Goal: Task Accomplishment & Management: Manage account settings

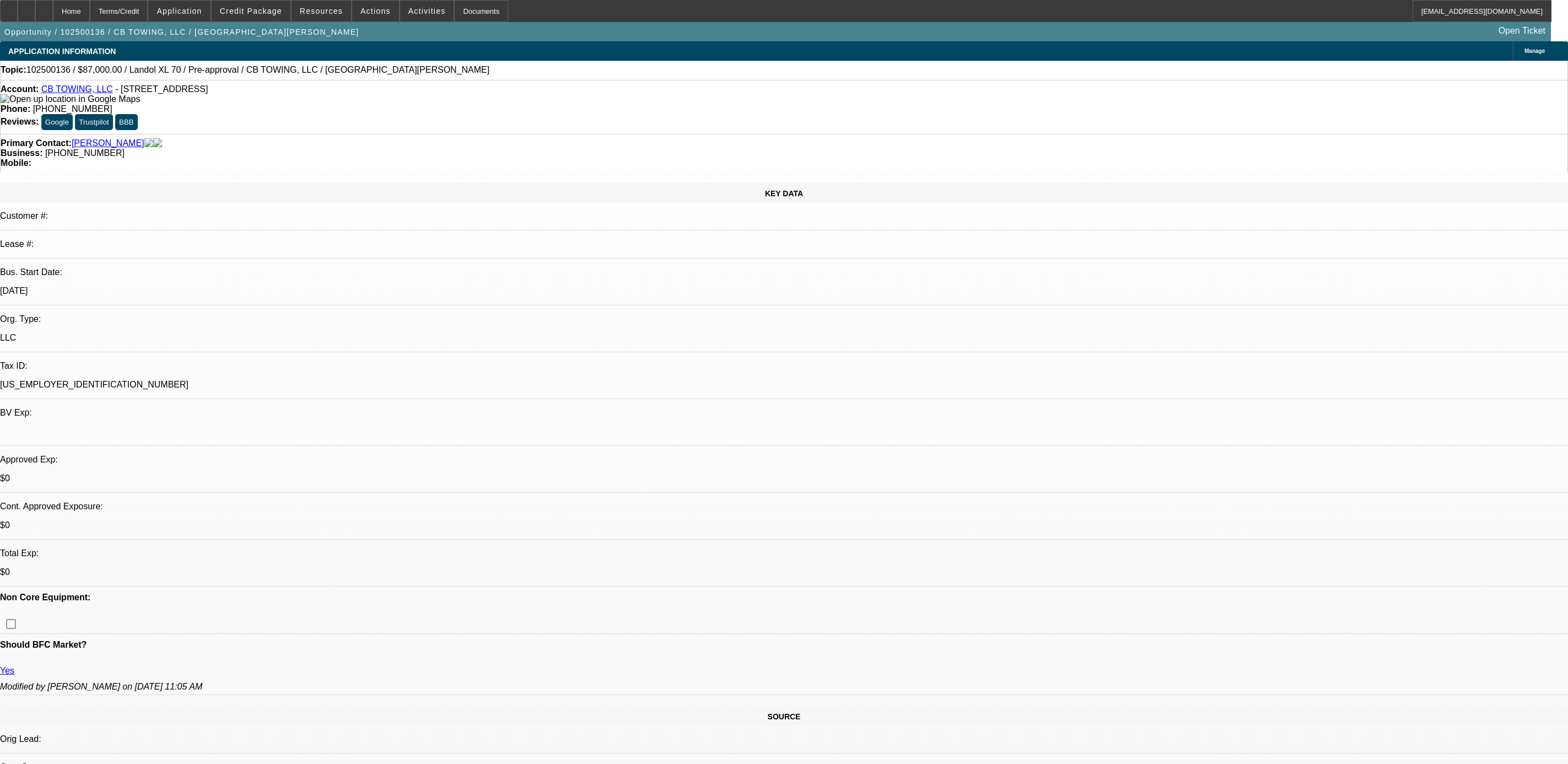
select select "0"
select select "6"
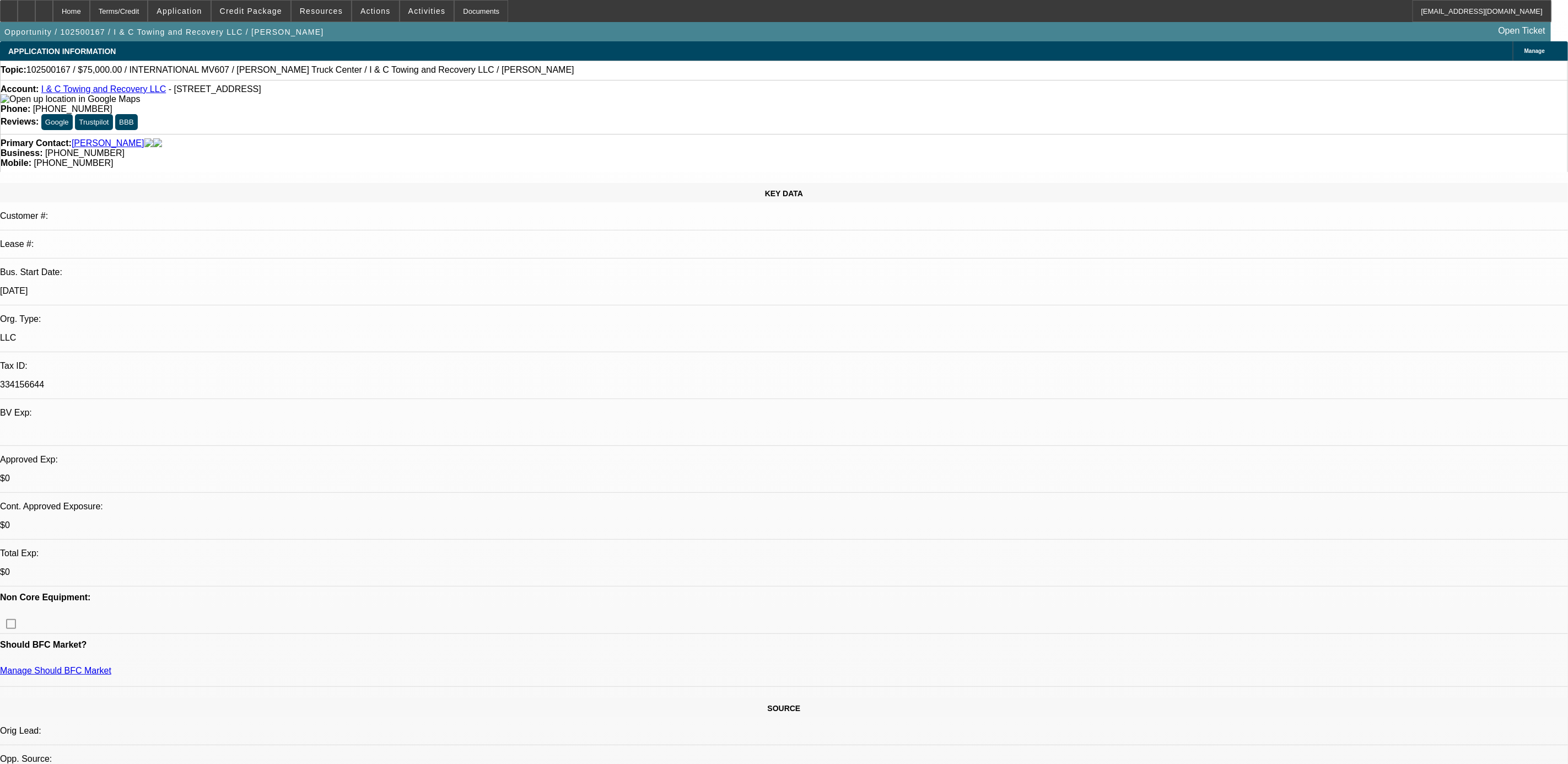
select select "0"
select select "2"
select select "0.1"
select select "1"
select select "2"
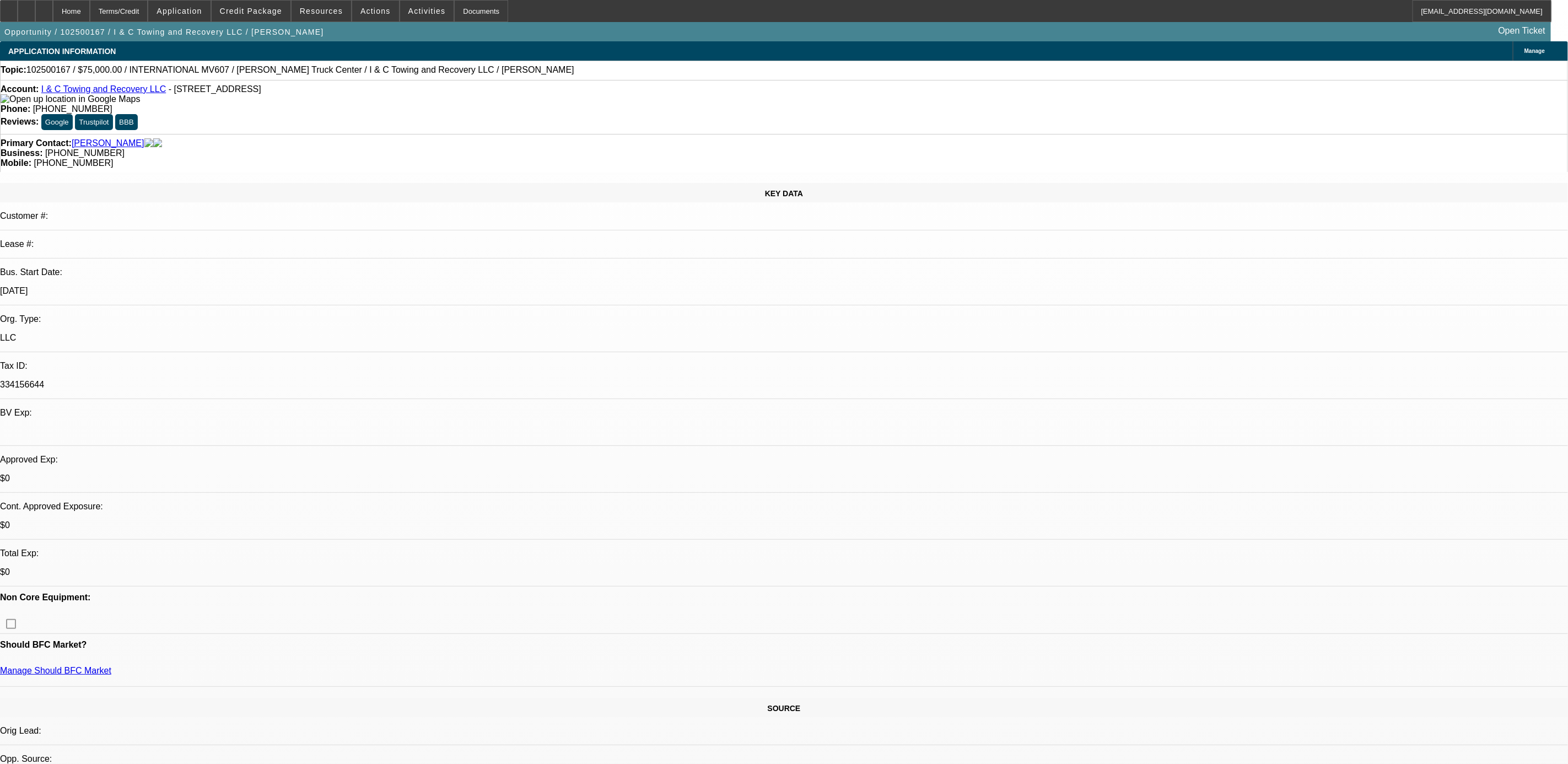
select select "4"
click at [93, 91] on link "I & C Towing and Recovery LLC" at bounding box center [103, 89] width 124 height 10
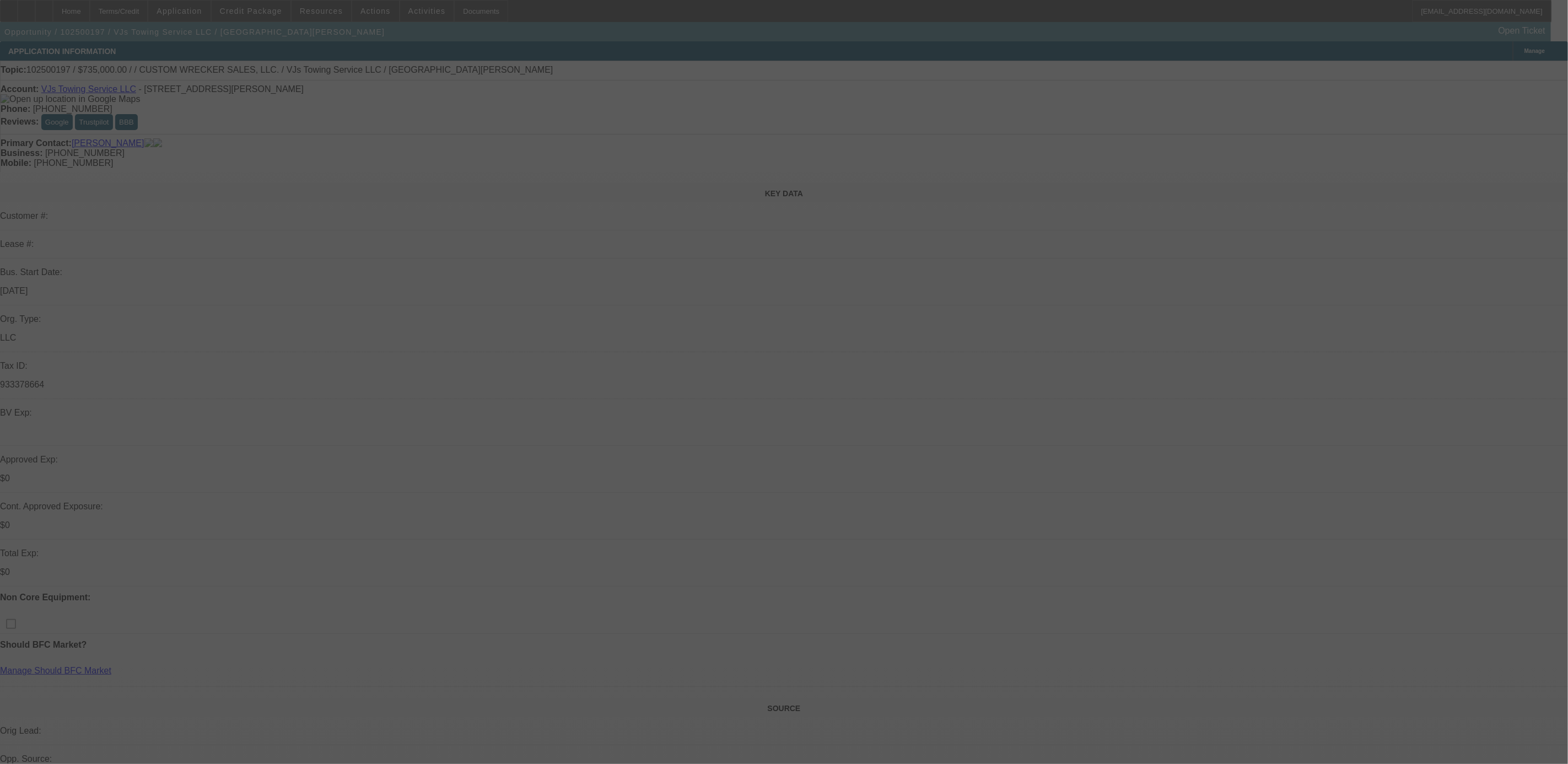
select select "0"
select select "2"
select select "0.1"
select select "4"
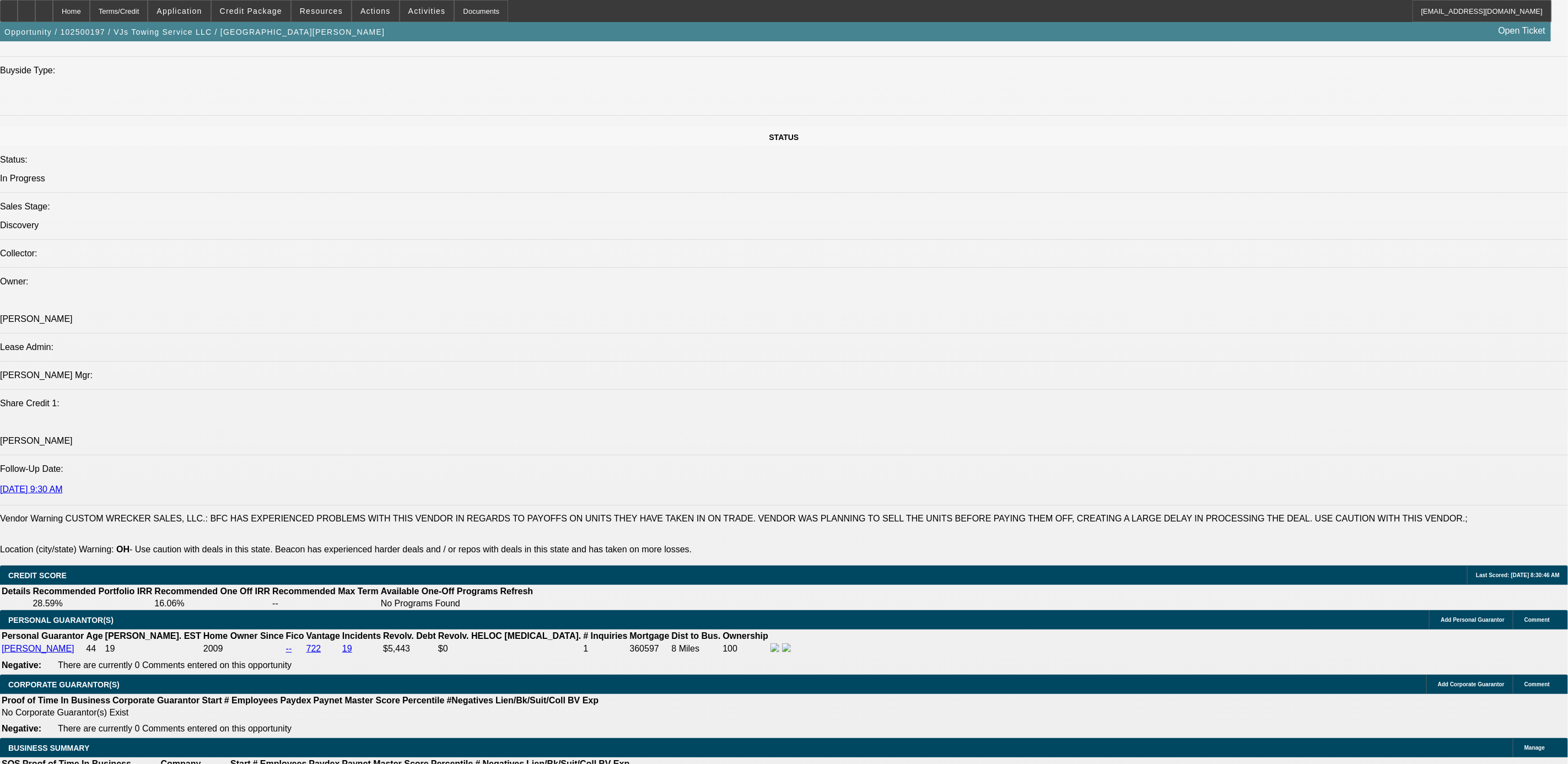
scroll to position [1240, 0]
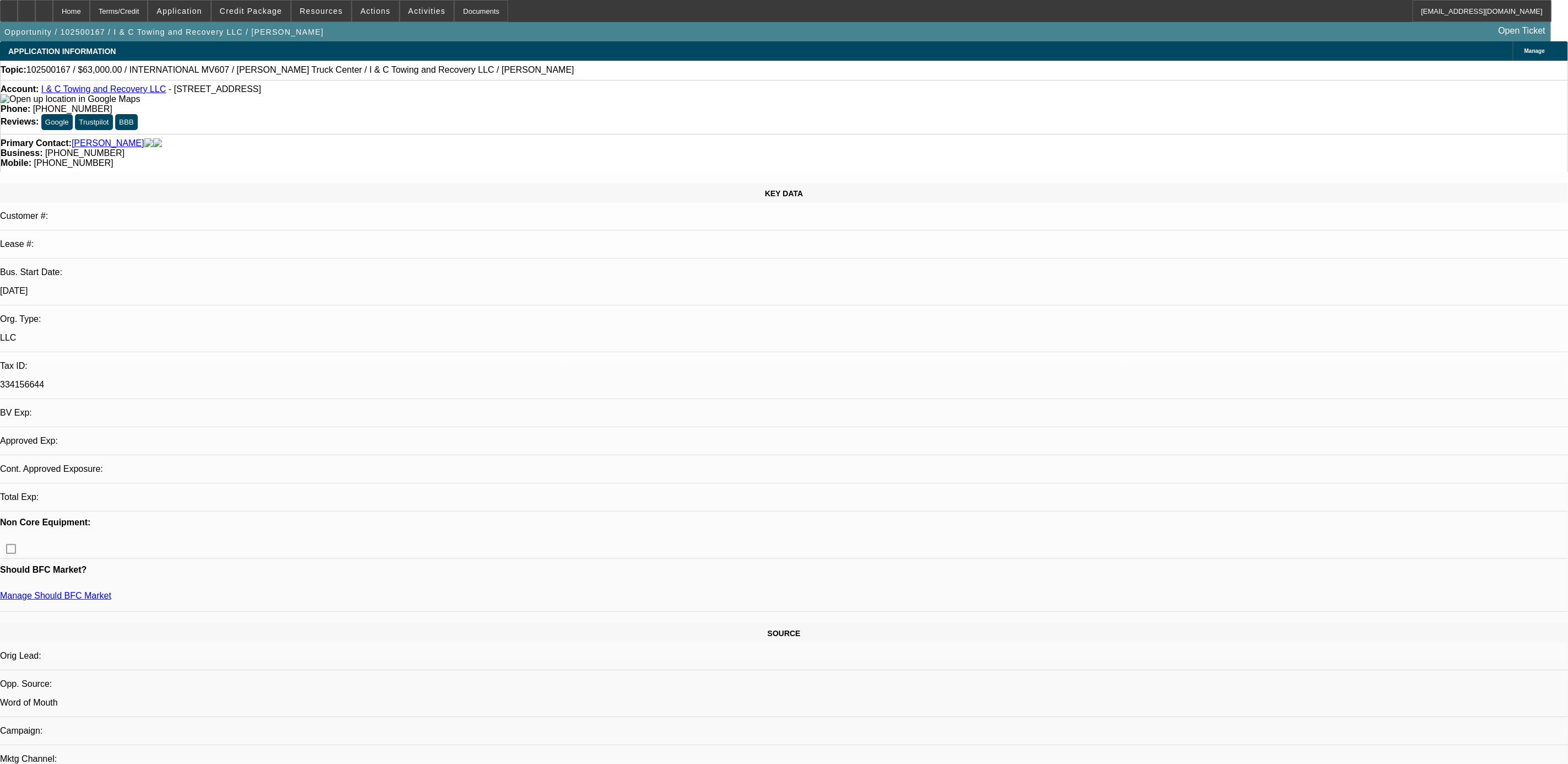
select select "0.1"
select select "2"
select select "0.1"
select select "1"
select select "2"
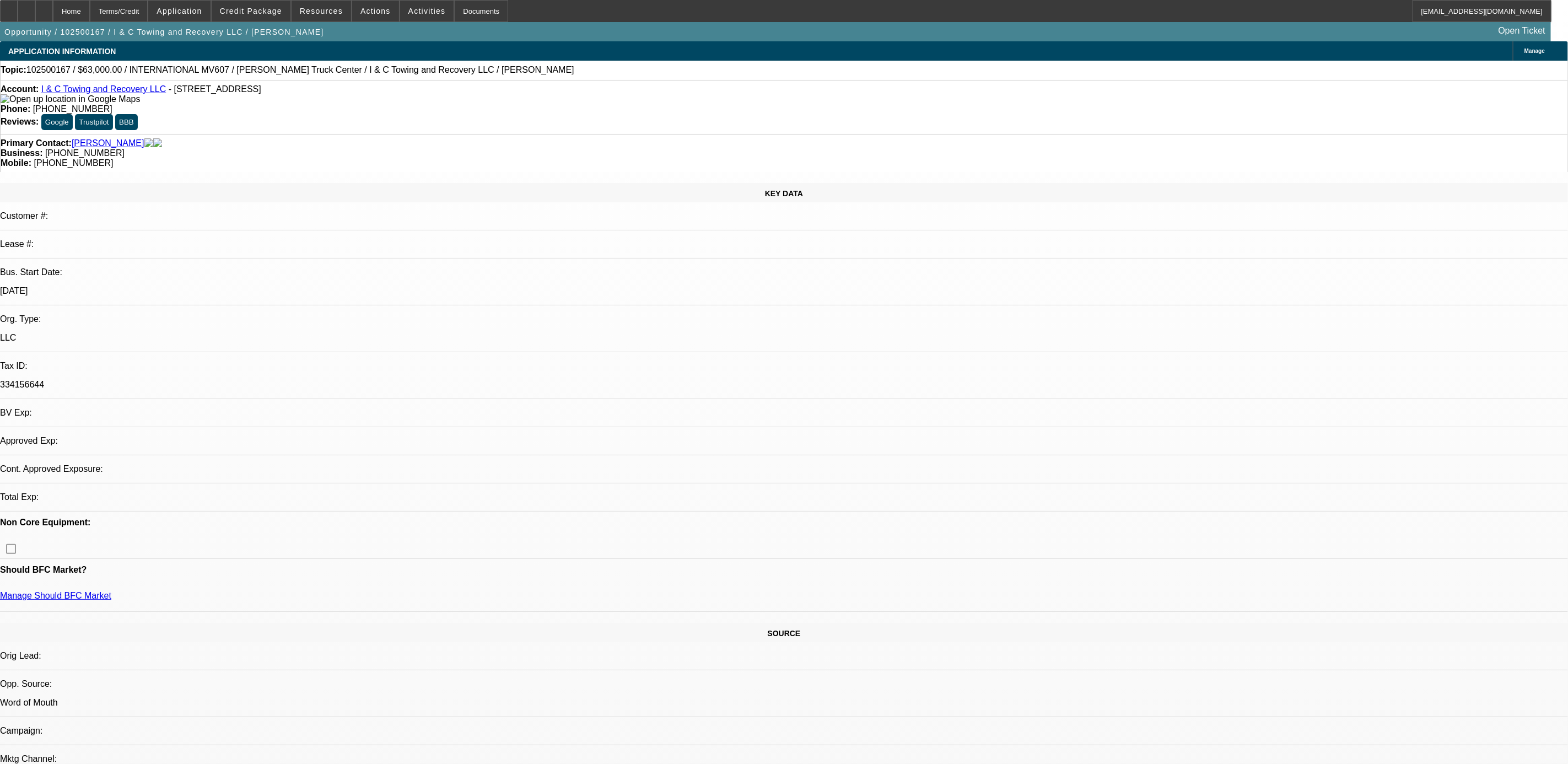
select select "4"
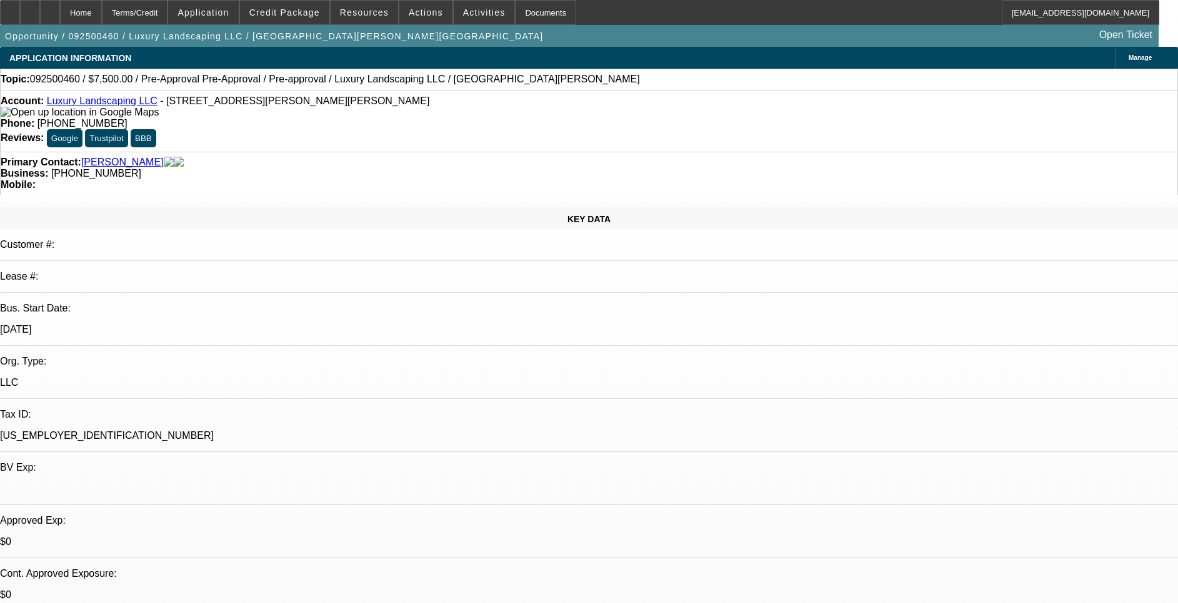
select select "0"
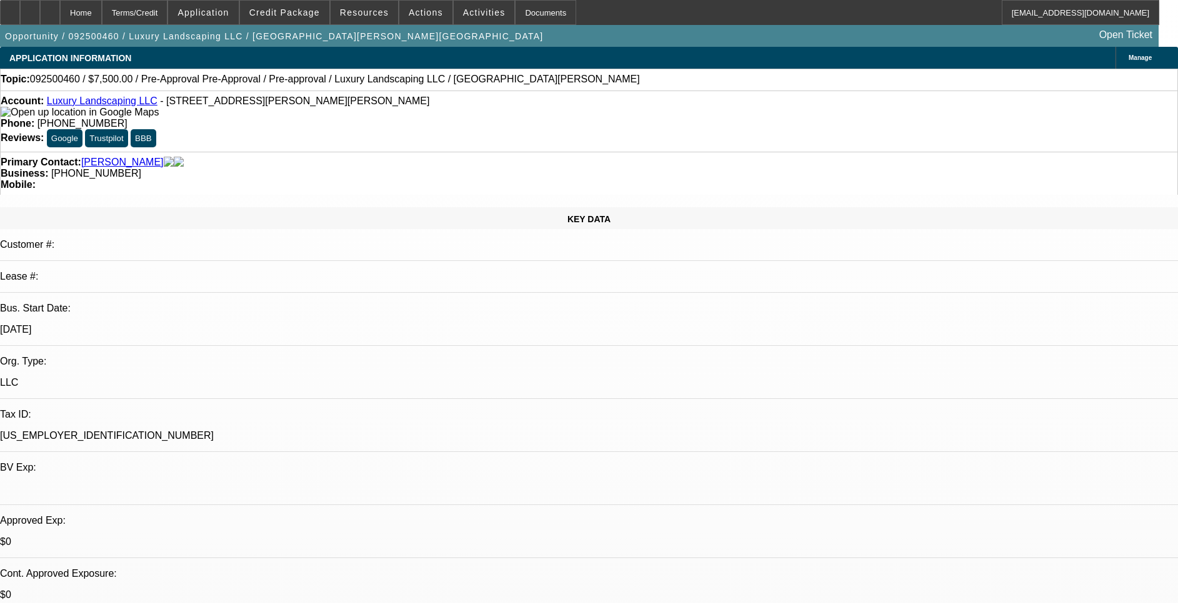
select select "0.1"
select select "0"
select select "0.1"
select select "1"
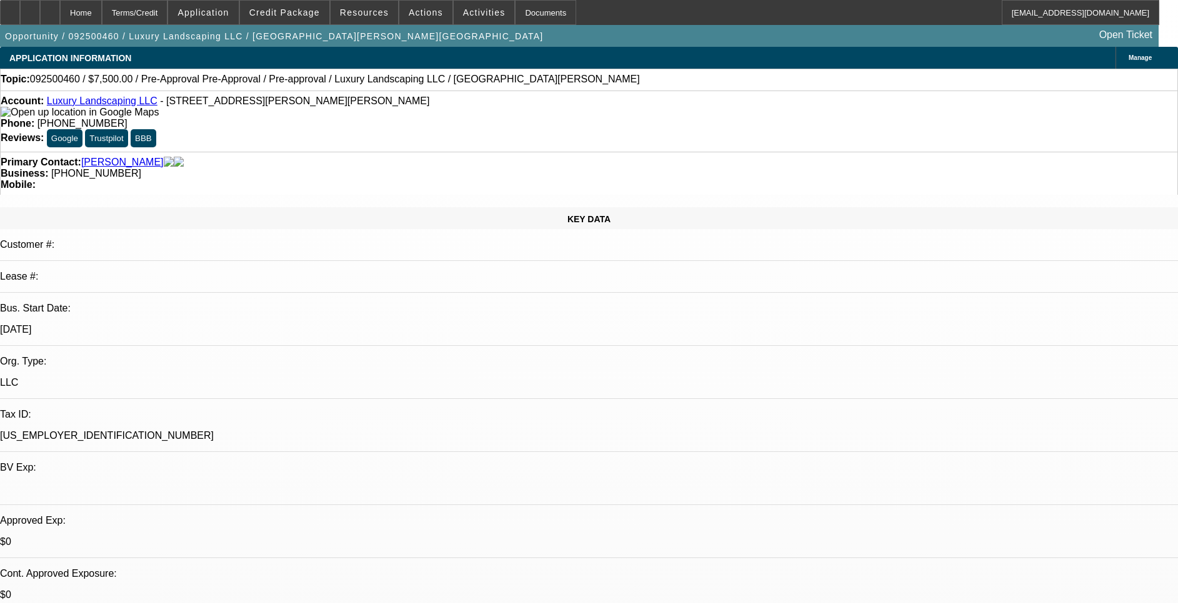
select select "1"
select select "6"
select select "1"
select select "4"
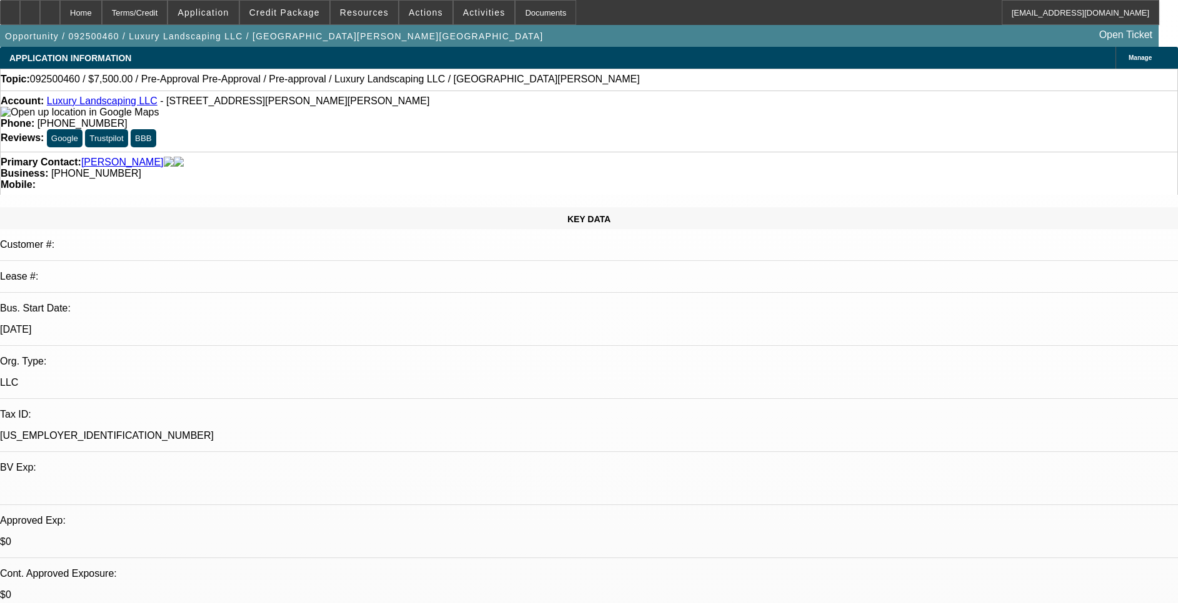
select select "1"
select select "4"
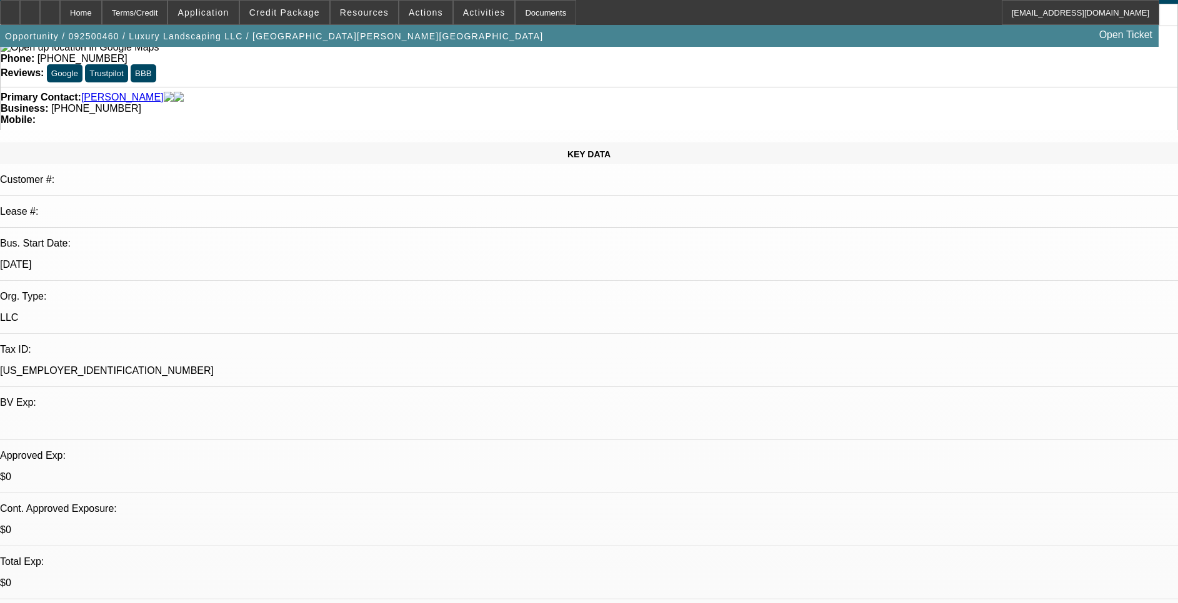
scroll to position [94, 0]
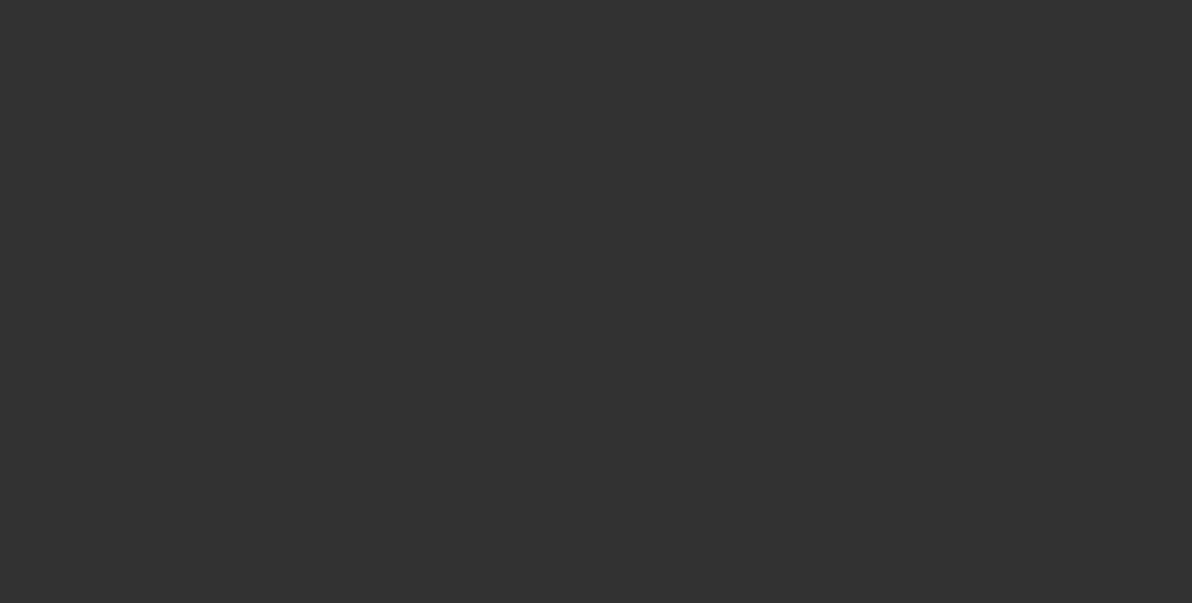
select select "0"
select select "6"
select select "0"
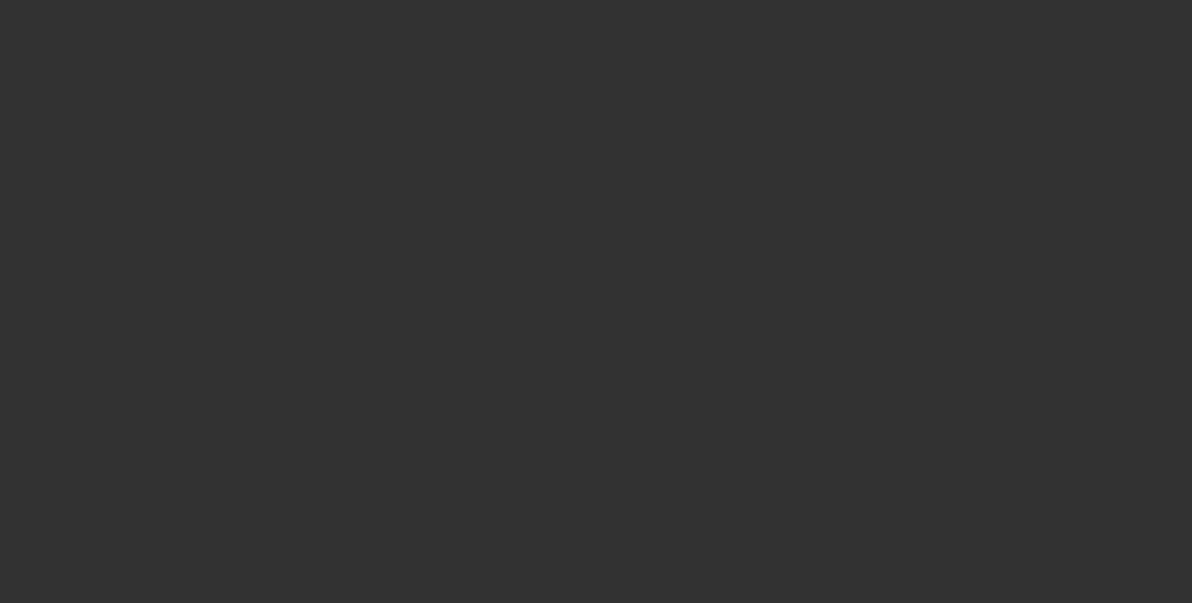
select select "0"
select select "0.1"
select select "4"
select select "0"
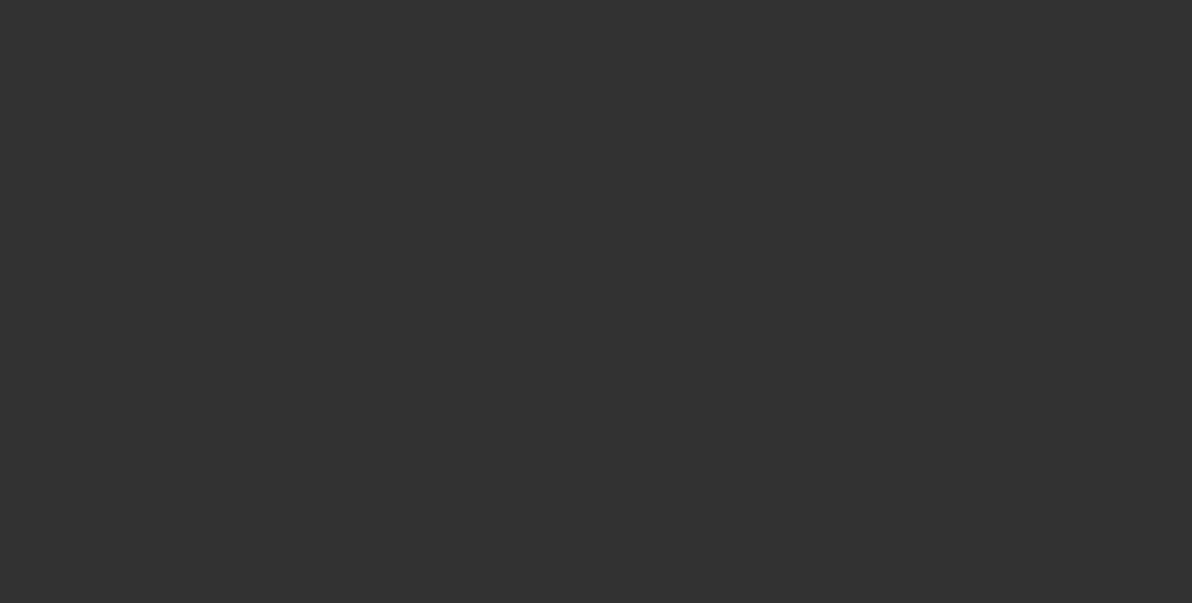
select select "0.1"
select select "4"
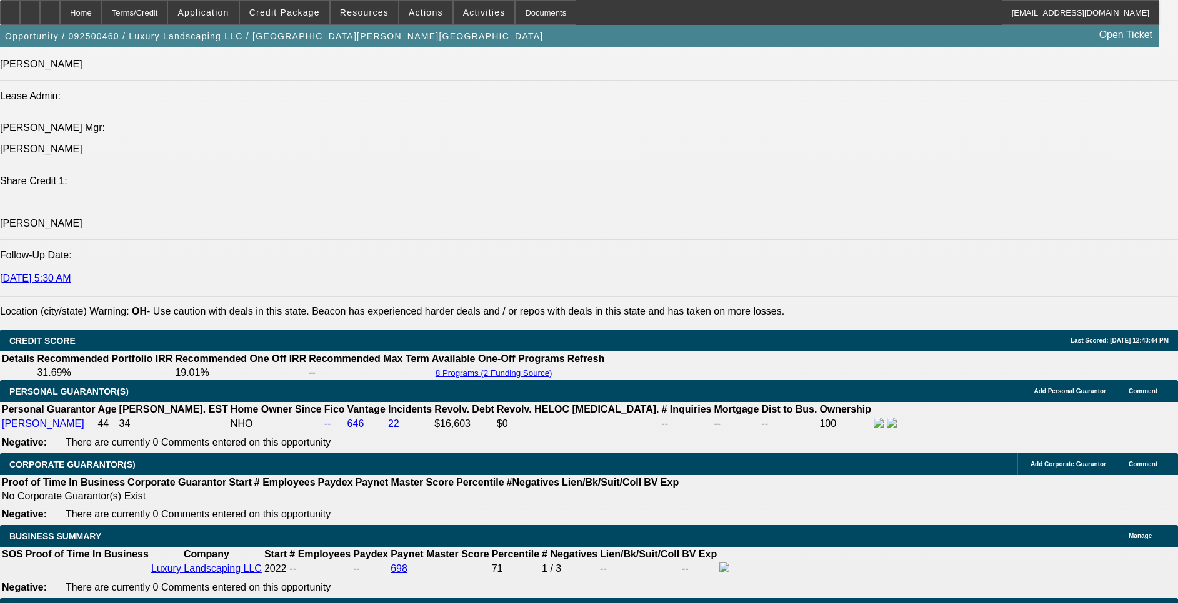
scroll to position [1687, 0]
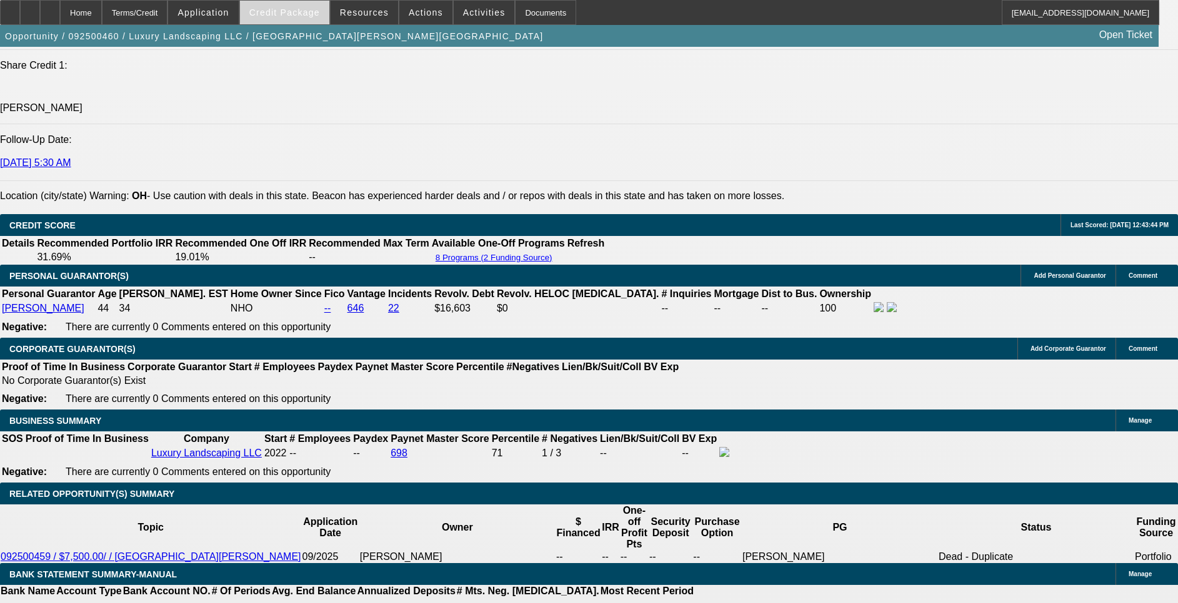
click at [301, 10] on span "Credit Package" at bounding box center [284, 12] width 71 height 10
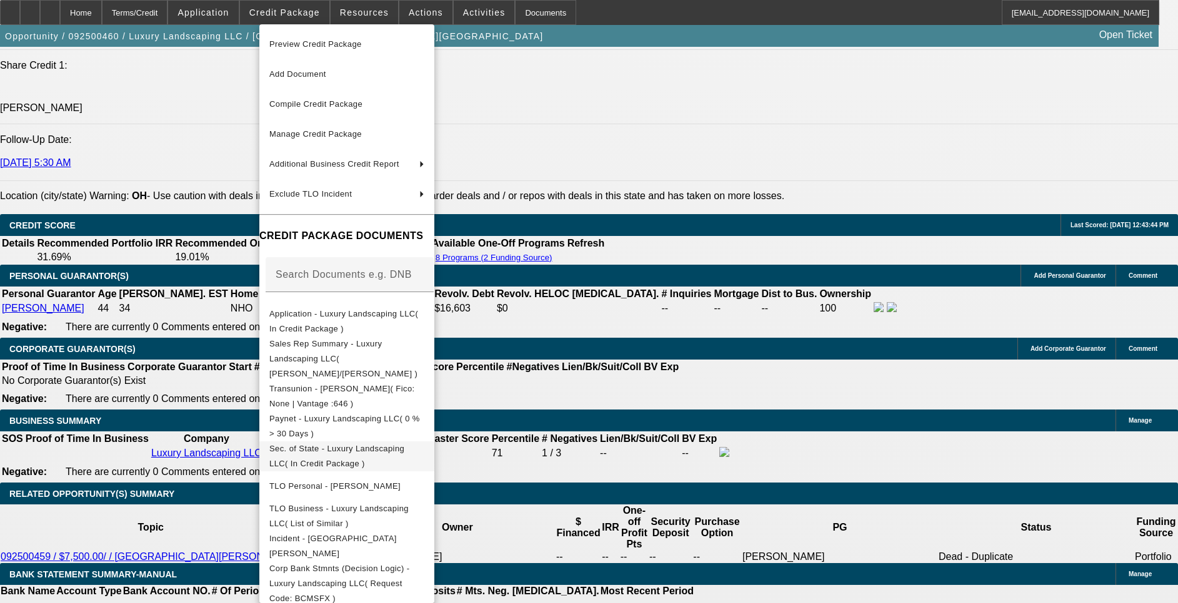
scroll to position [10, 0]
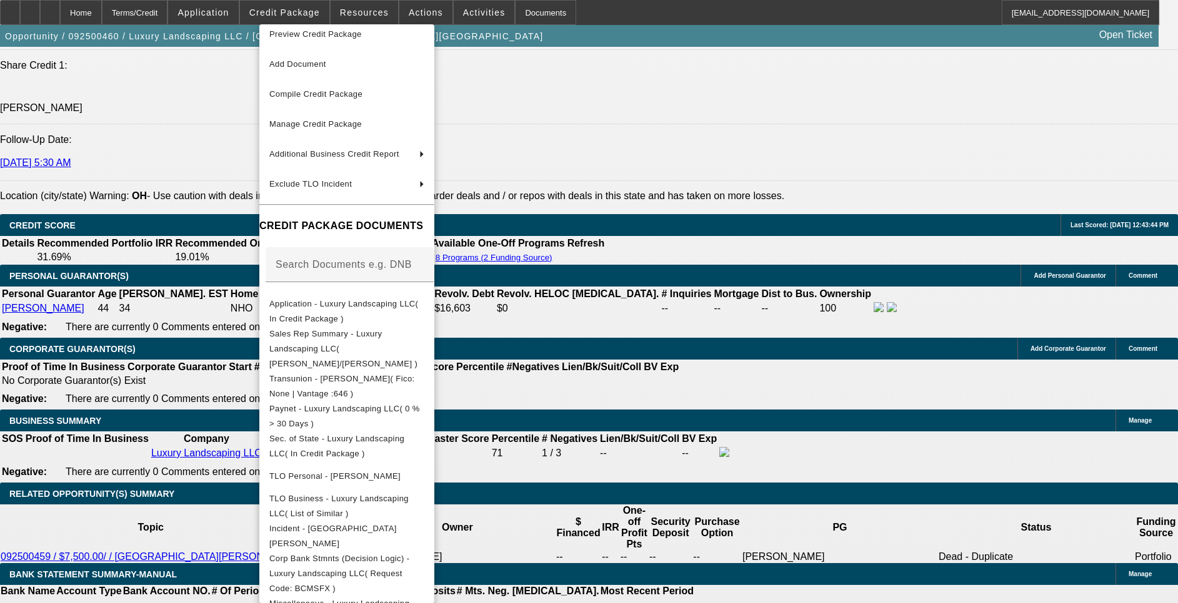
click at [315, 14] on div at bounding box center [589, 301] width 1178 height 603
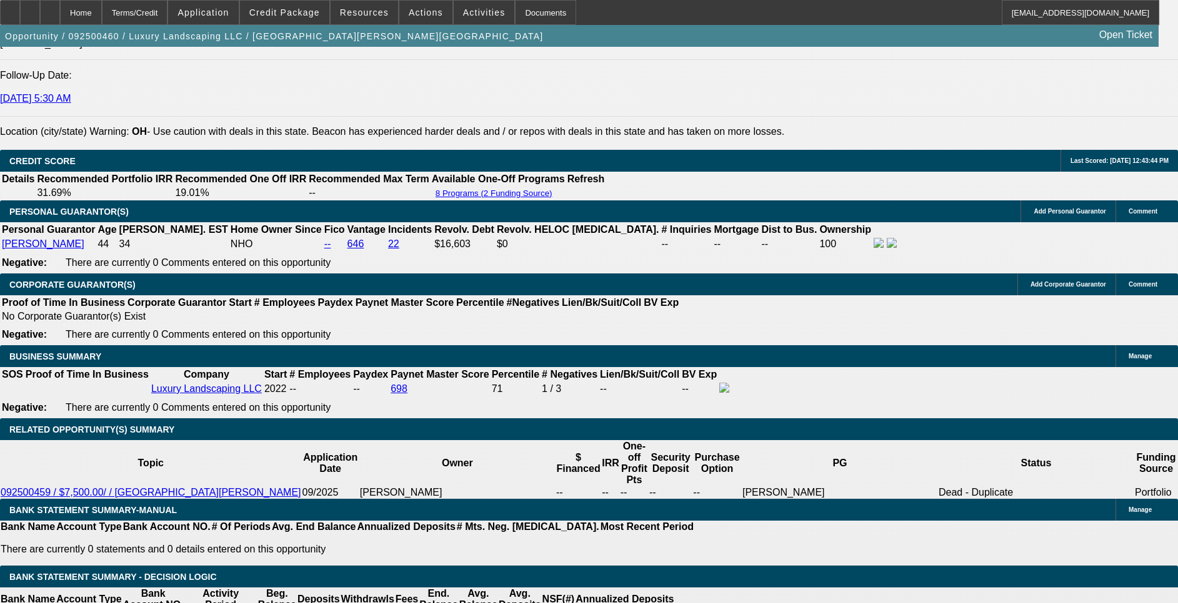
scroll to position [1780, 0]
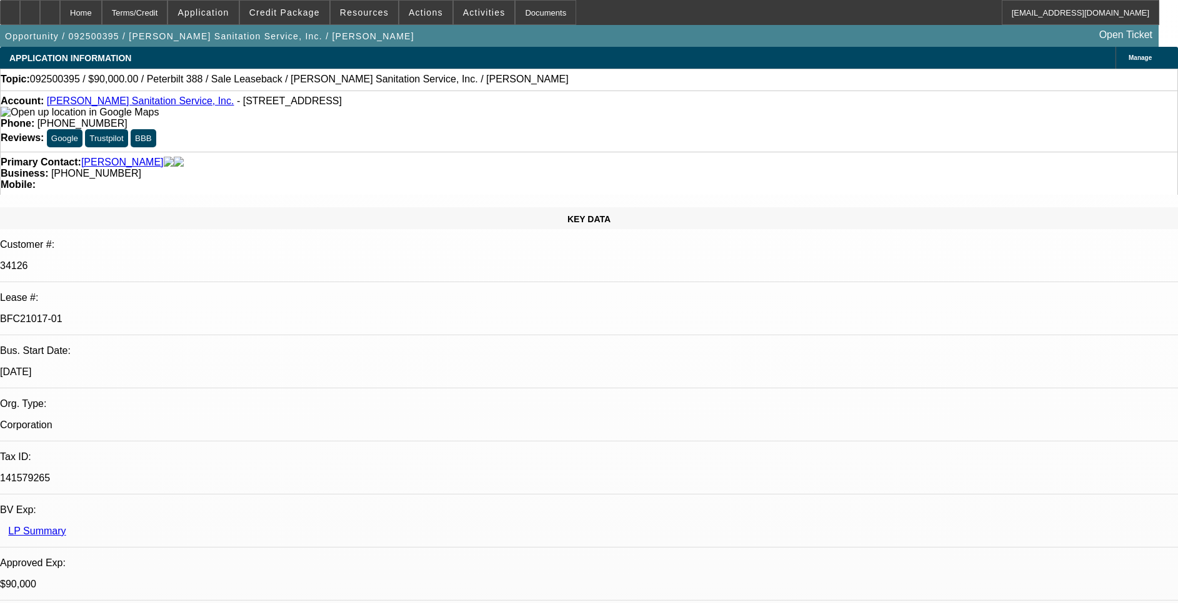
select select "0"
select select "2"
select select "0"
select select "6"
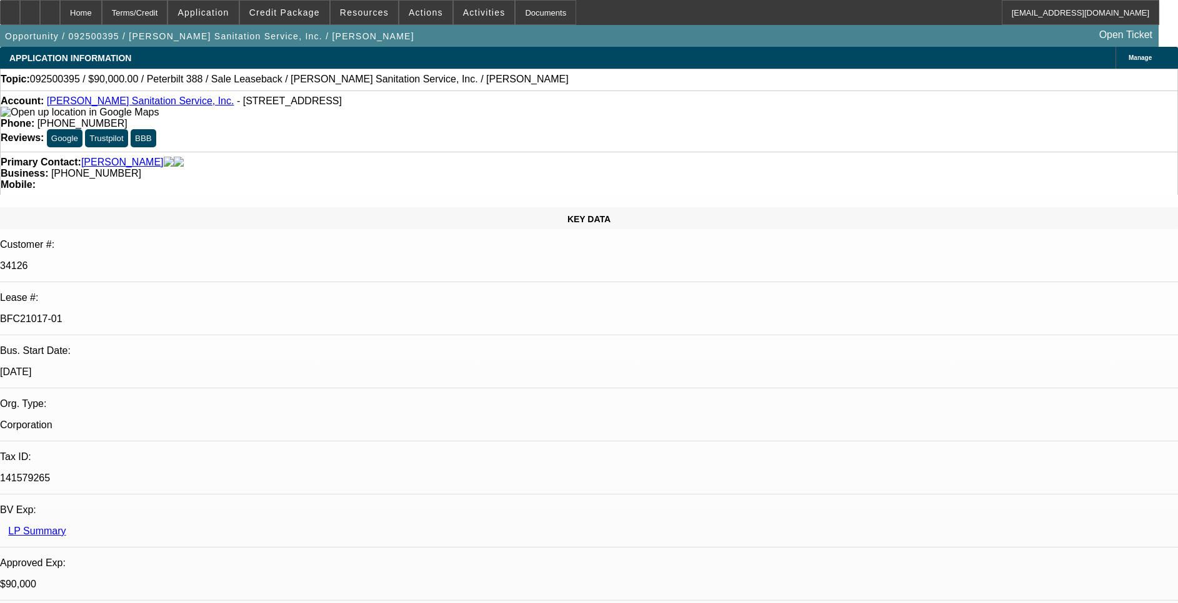
select select "0"
select select "2"
select select "0"
select select "6"
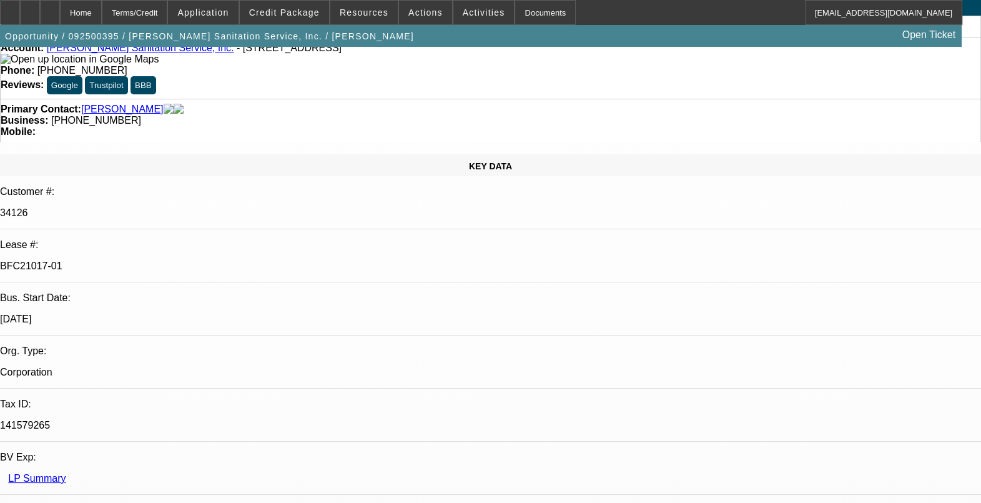
scroll to position [77, 0]
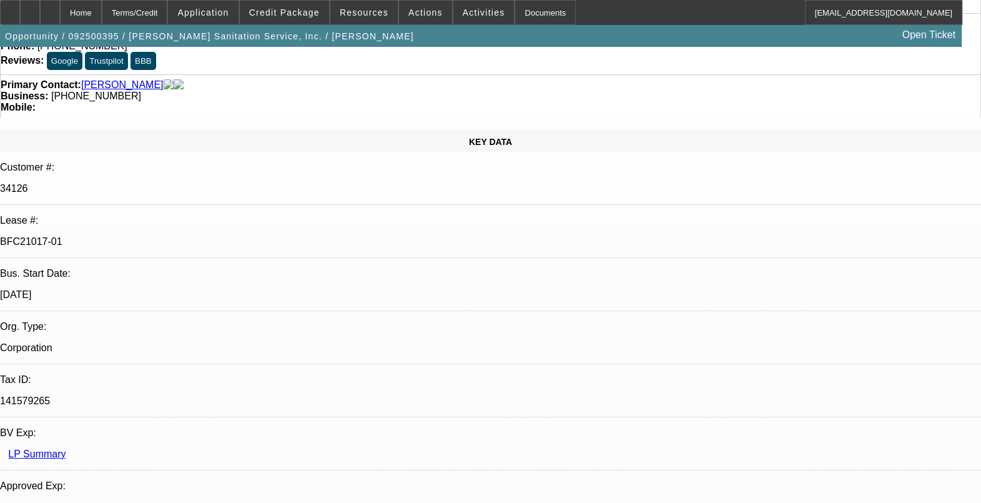
drag, startPoint x: 693, startPoint y: 380, endPoint x: 833, endPoint y: 379, distance: 139.3
drag, startPoint x: 833, startPoint y: 379, endPoint x: 811, endPoint y: 388, distance: 23.0
drag, startPoint x: 805, startPoint y: 388, endPoint x: 694, endPoint y: 384, distance: 110.6
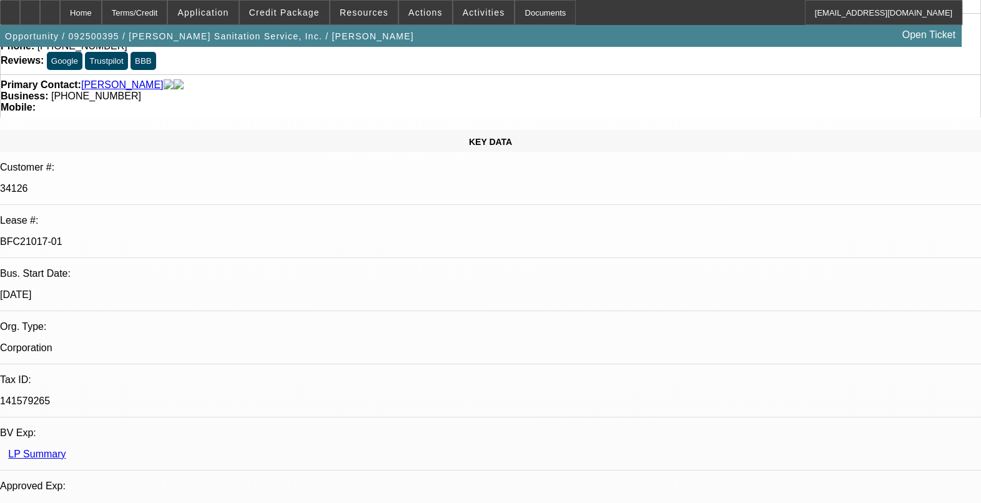
drag, startPoint x: 694, startPoint y: 384, endPoint x: 700, endPoint y: 380, distance: 7.6
drag, startPoint x: 695, startPoint y: 378, endPoint x: 818, endPoint y: 385, distance: 123.3
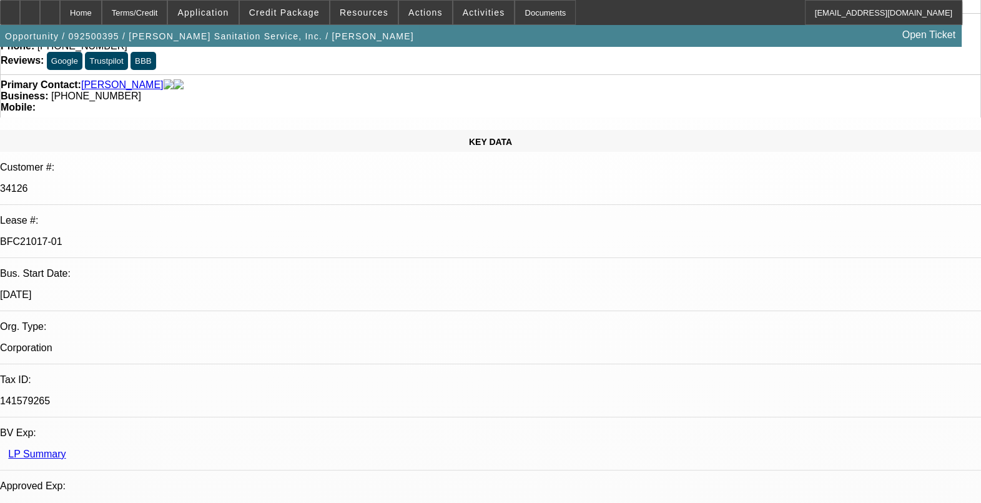
drag, startPoint x: 803, startPoint y: 392, endPoint x: 724, endPoint y: 389, distance: 78.7
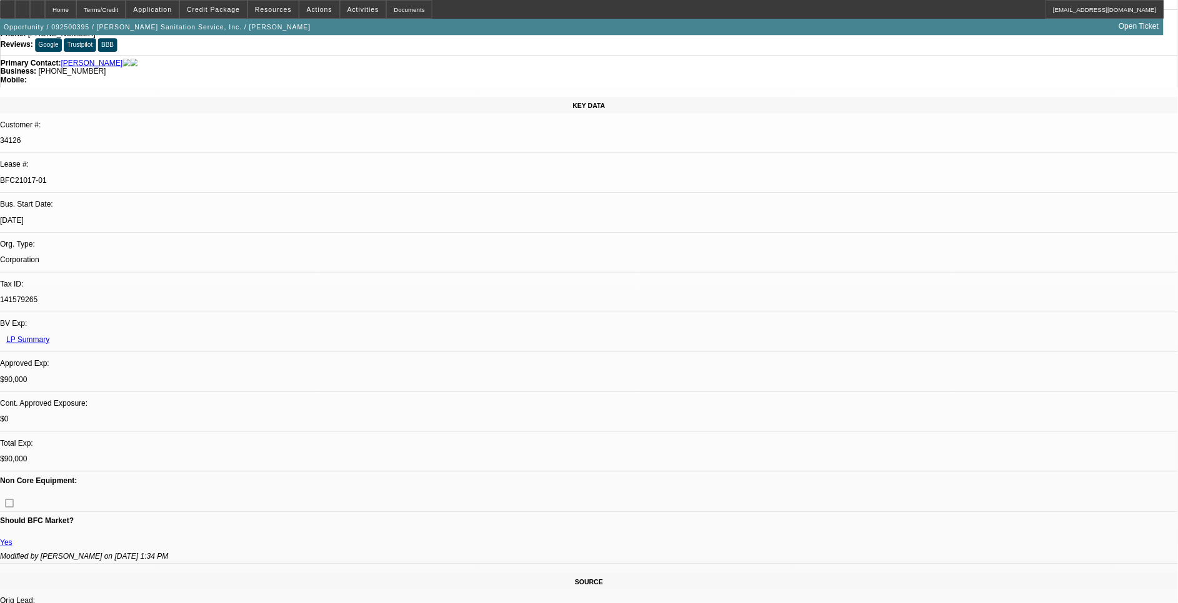
scroll to position [78, 0]
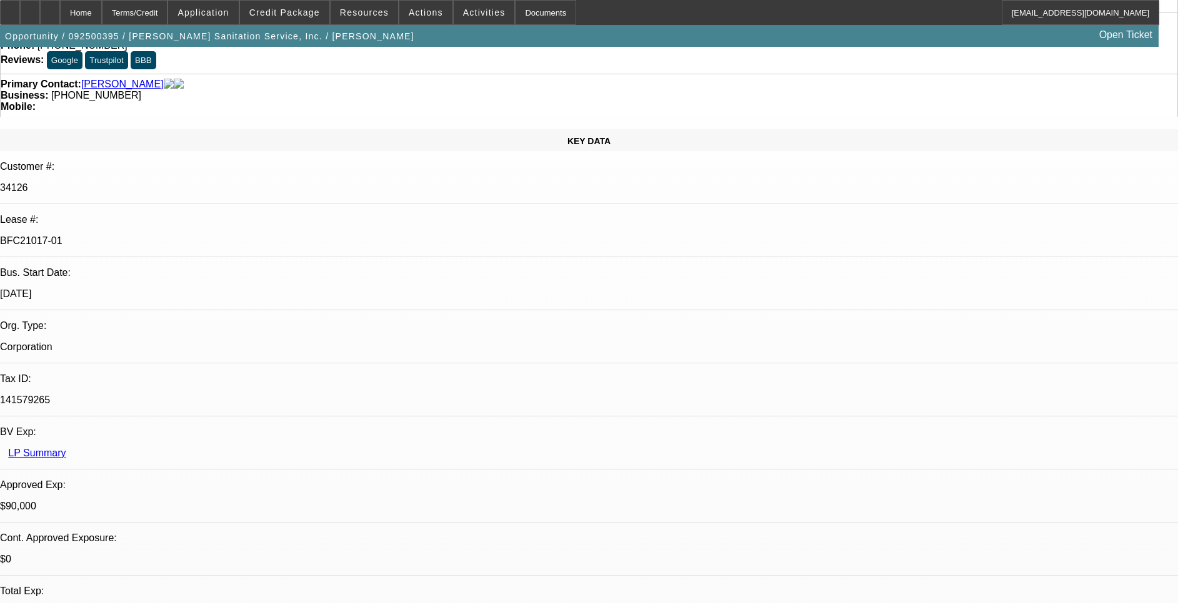
drag, startPoint x: 827, startPoint y: 339, endPoint x: 1052, endPoint y: 335, distance: 224.9
drag, startPoint x: 848, startPoint y: 354, endPoint x: 950, endPoint y: 348, distance: 101.4
drag, startPoint x: 950, startPoint y: 348, endPoint x: 931, endPoint y: 320, distance: 33.8
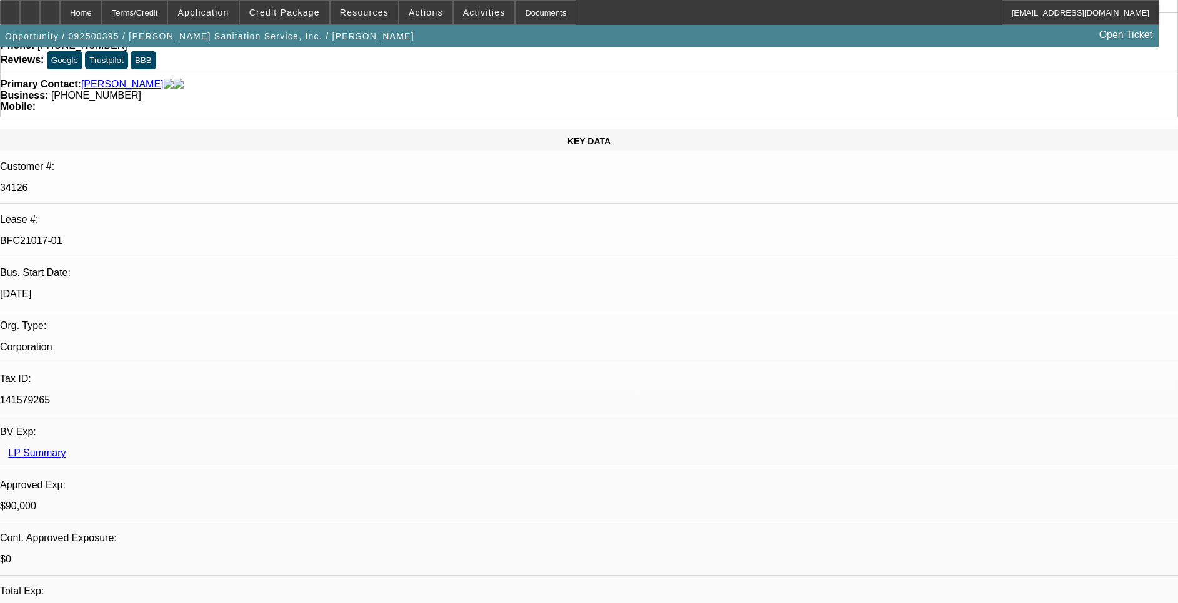
drag, startPoint x: 931, startPoint y: 320, endPoint x: 909, endPoint y: 289, distance: 38.1
drag, startPoint x: 909, startPoint y: 289, endPoint x: 868, endPoint y: 302, distance: 42.7
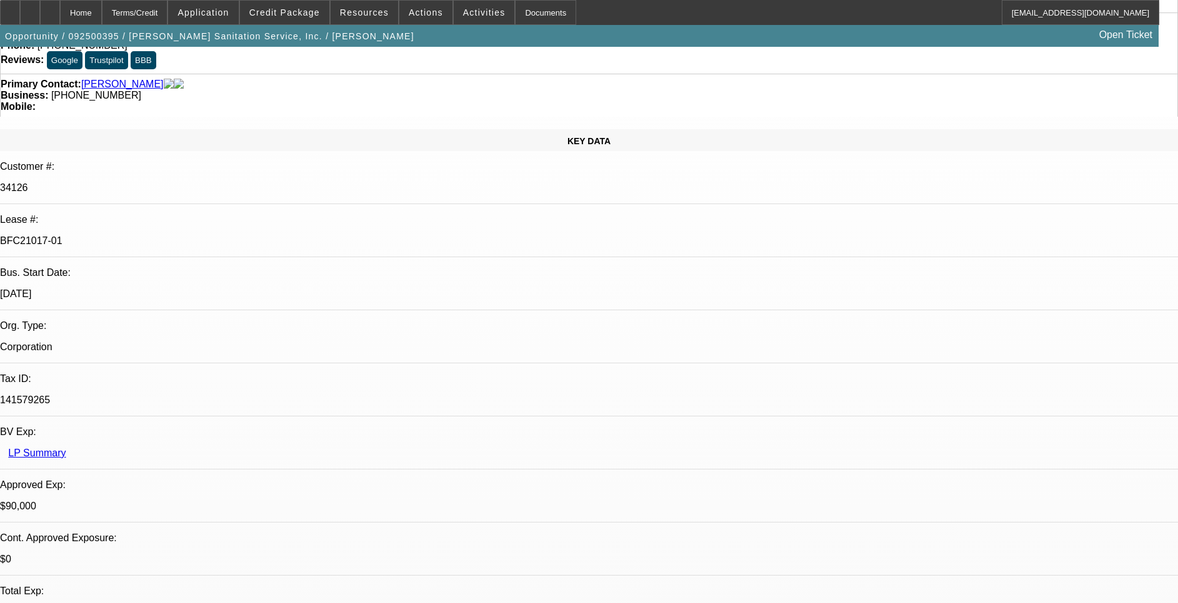
drag, startPoint x: 868, startPoint y: 302, endPoint x: 906, endPoint y: 323, distance: 43.1
drag, startPoint x: 906, startPoint y: 323, endPoint x: 862, endPoint y: 287, distance: 56.4
drag, startPoint x: 834, startPoint y: 283, endPoint x: 919, endPoint y: 280, distance: 85.0
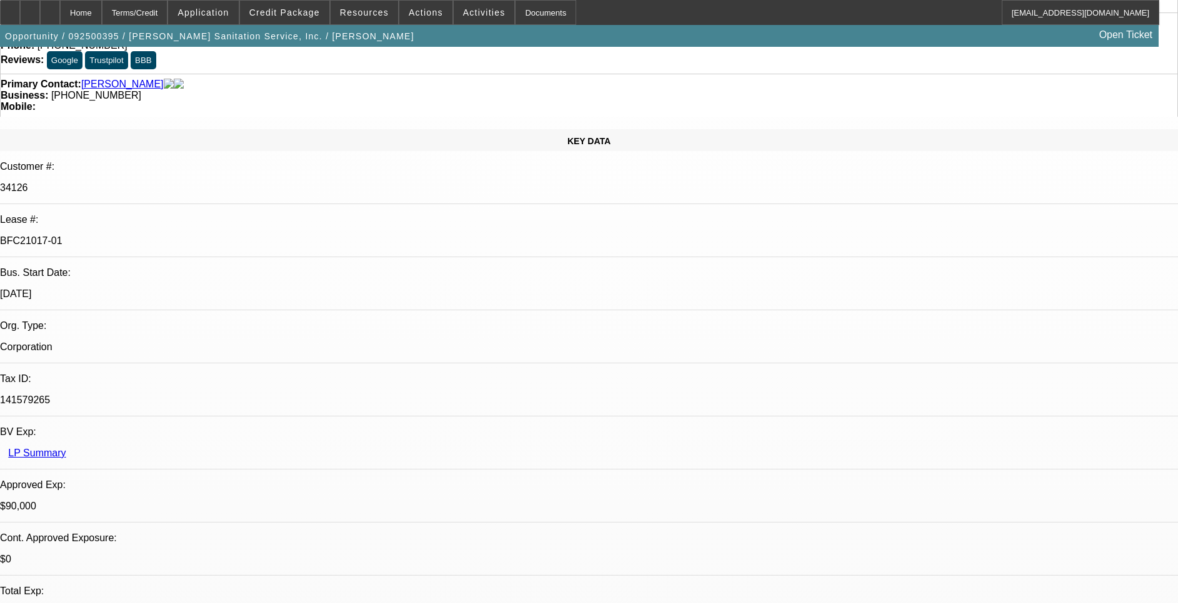
drag, startPoint x: 919, startPoint y: 280, endPoint x: 878, endPoint y: 300, distance: 45.3
drag, startPoint x: 844, startPoint y: 301, endPoint x: 932, endPoint y: 297, distance: 88.2
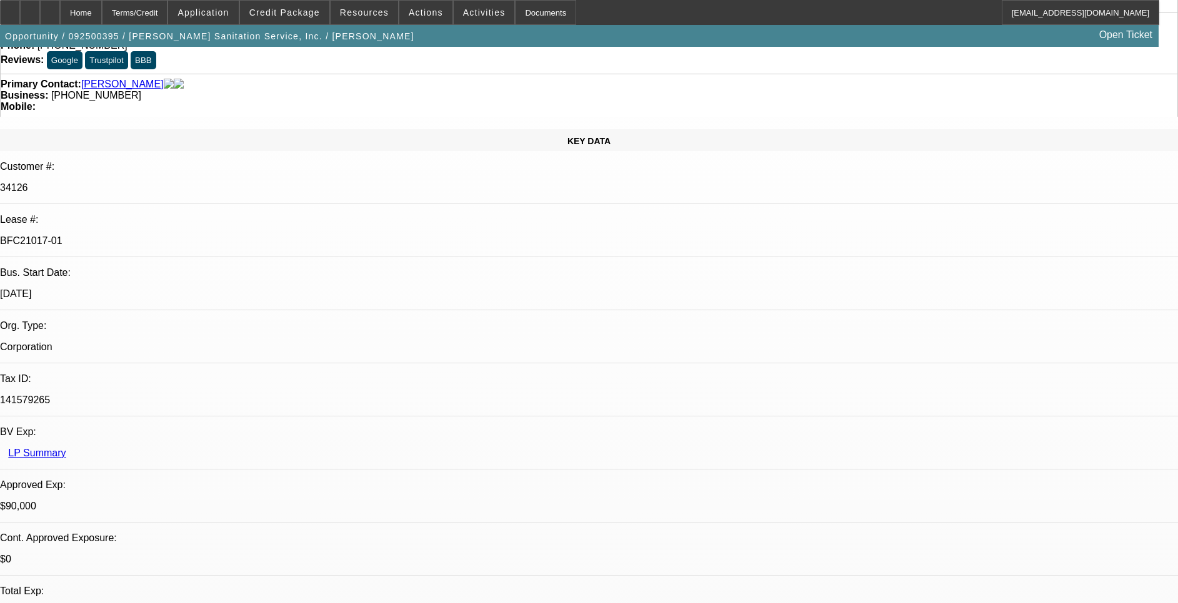
drag, startPoint x: 932, startPoint y: 297, endPoint x: 872, endPoint y: 318, distance: 63.6
drag, startPoint x: 856, startPoint y: 329, endPoint x: 951, endPoint y: 327, distance: 95.0
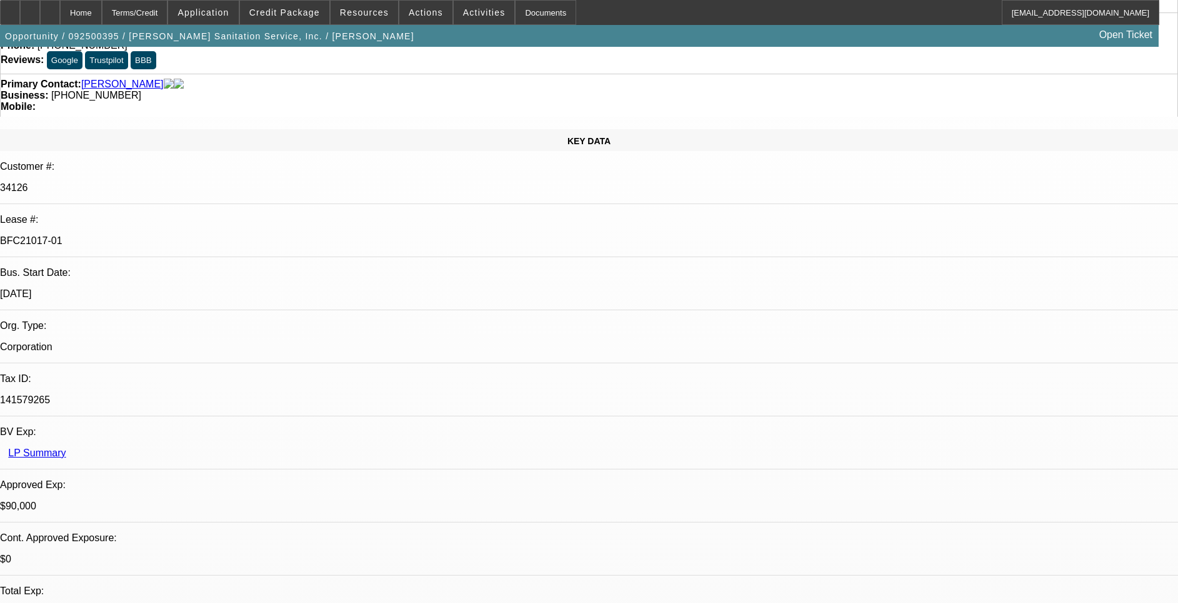
drag, startPoint x: 839, startPoint y: 343, endPoint x: 969, endPoint y: 340, distance: 130.0
drag, startPoint x: 969, startPoint y: 340, endPoint x: 951, endPoint y: 339, distance: 18.1
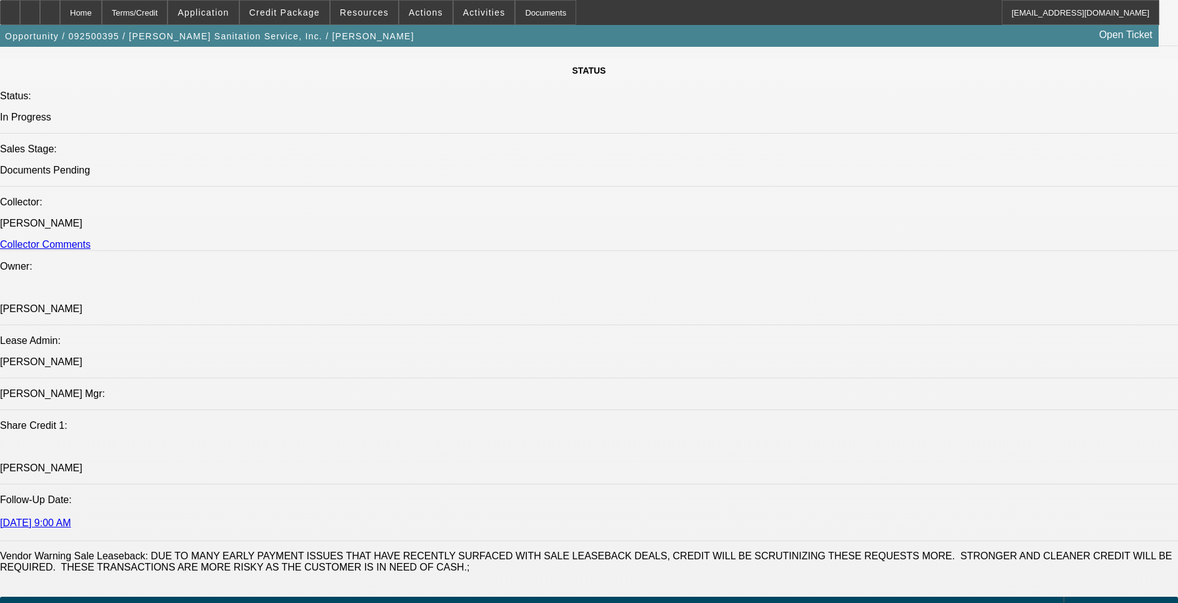
scroll to position [1390, 0]
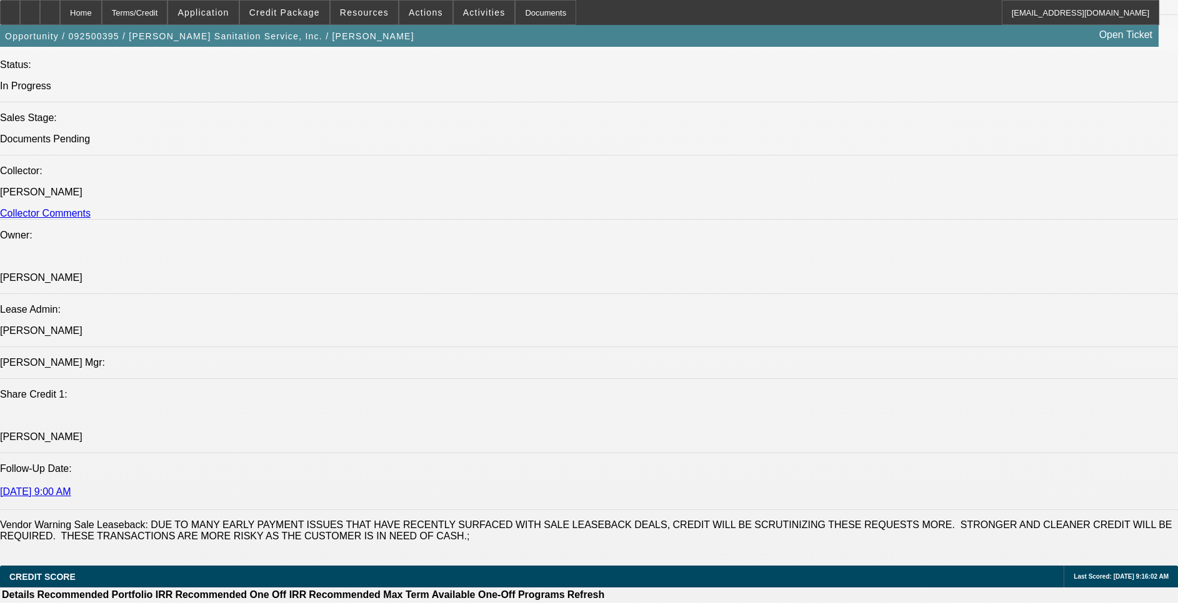
drag, startPoint x: 310, startPoint y: 409, endPoint x: 276, endPoint y: 422, distance: 36.2
drag, startPoint x: 276, startPoint y: 422, endPoint x: 305, endPoint y: 431, distance: 30.0
drag, startPoint x: 305, startPoint y: 431, endPoint x: 445, endPoint y: 414, distance: 141.0
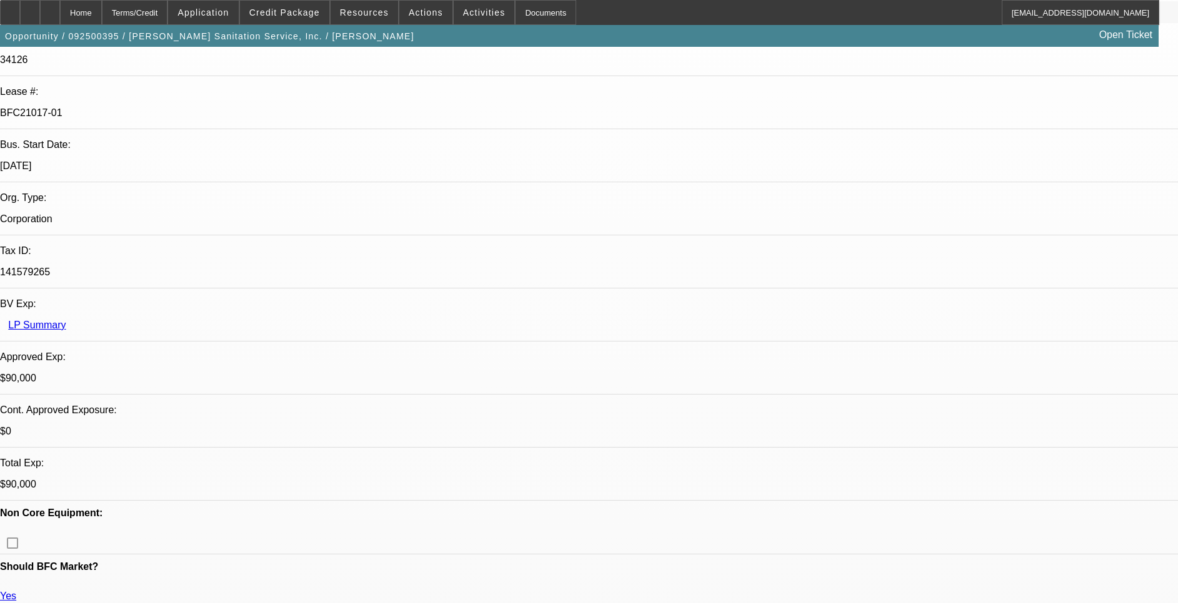
scroll to position [375, 0]
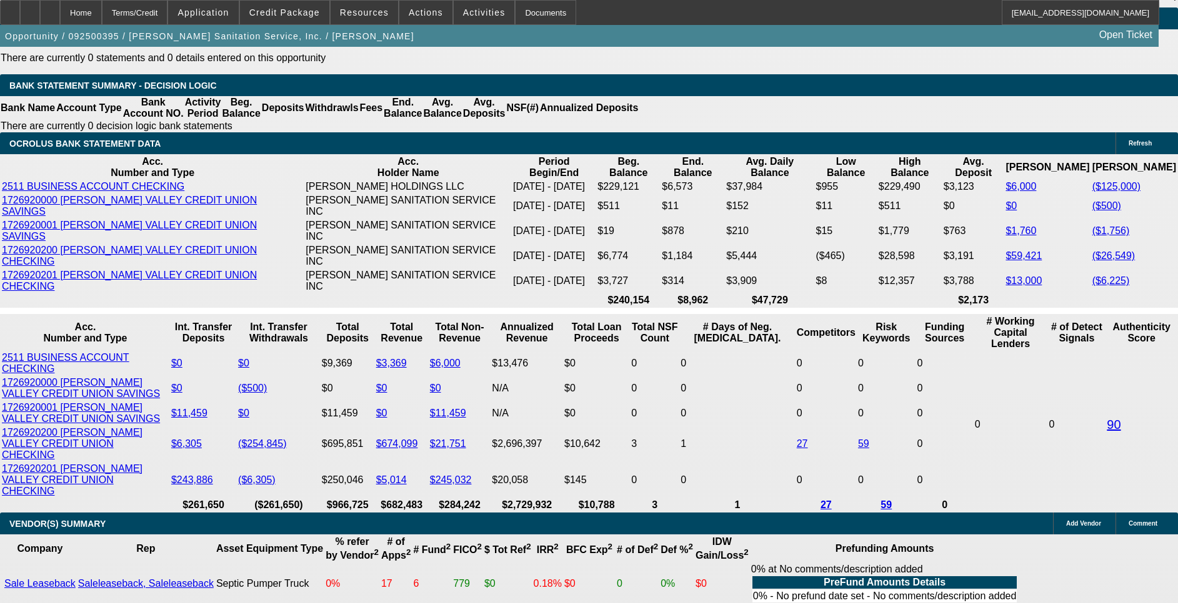
scroll to position [2436, 0]
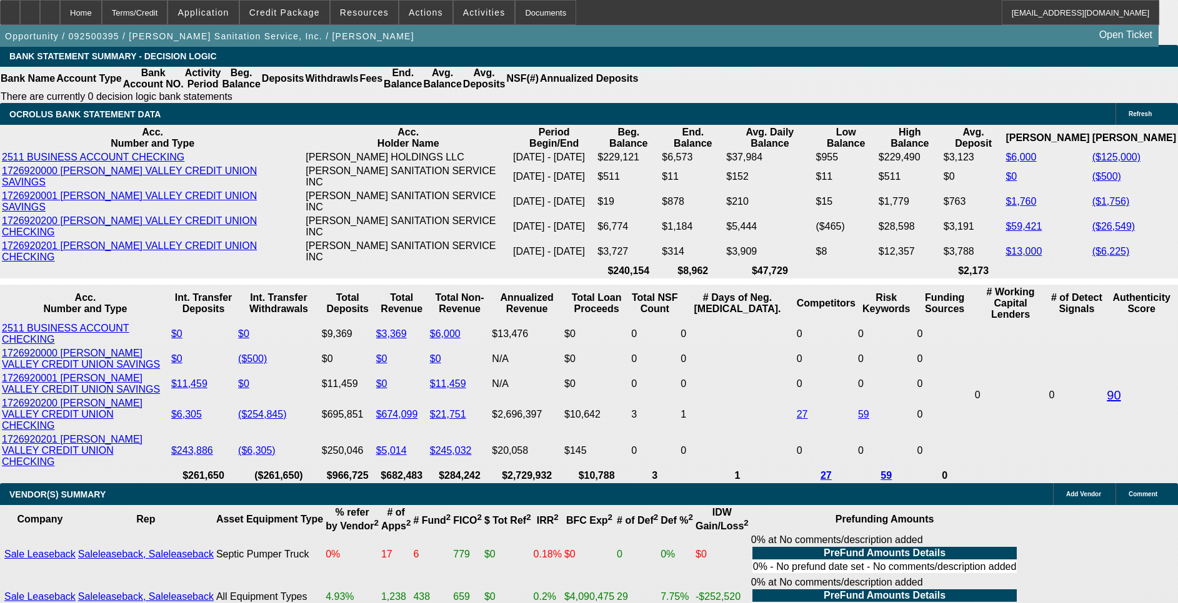
drag, startPoint x: 245, startPoint y: 280, endPoint x: 260, endPoint y: 270, distance: 18.5
type input "$0.00"
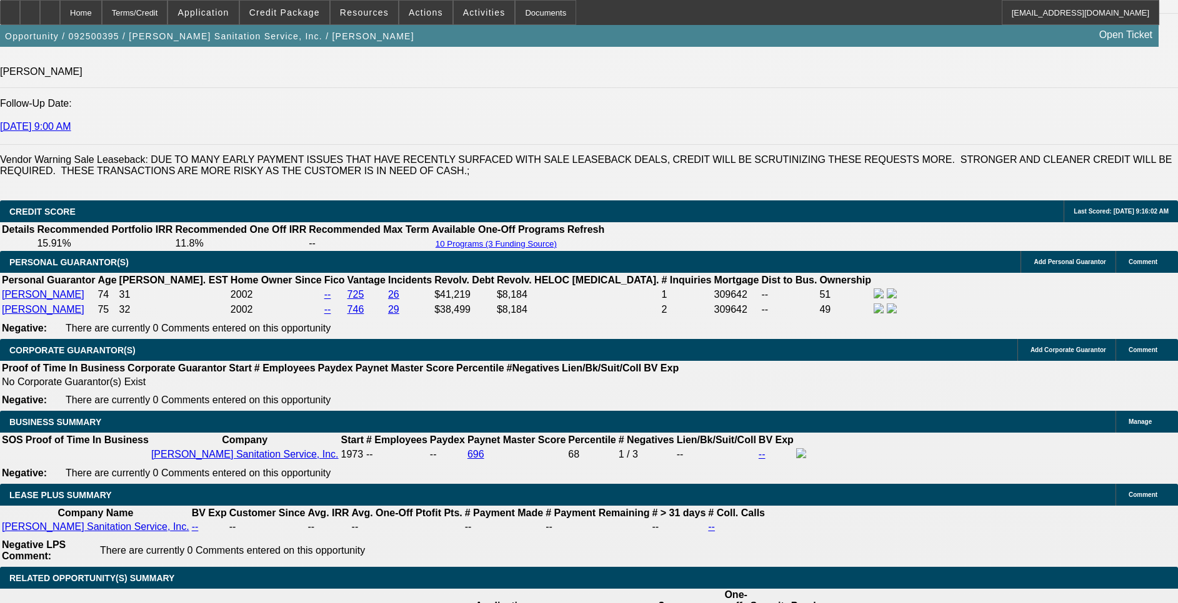
scroll to position [1593, 0]
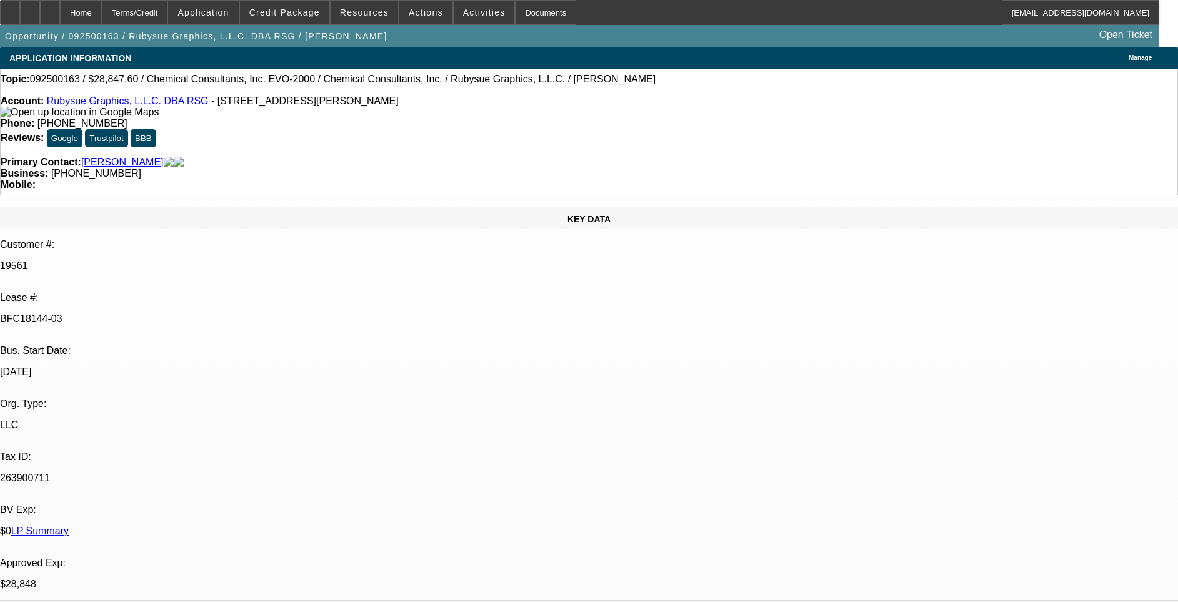
select select "0"
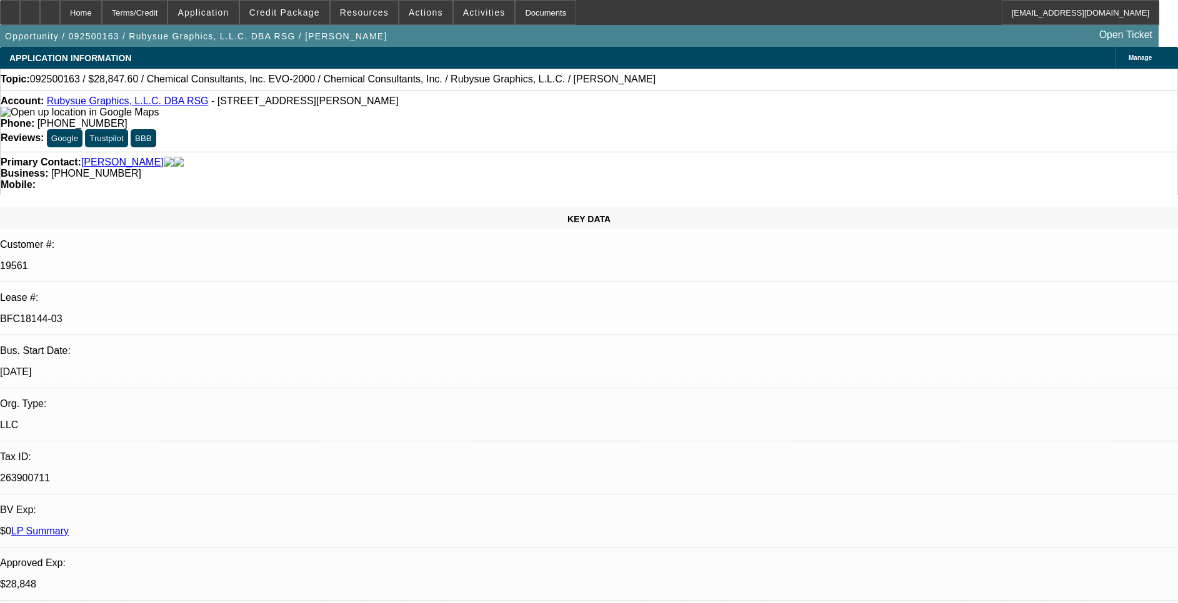
select select "0"
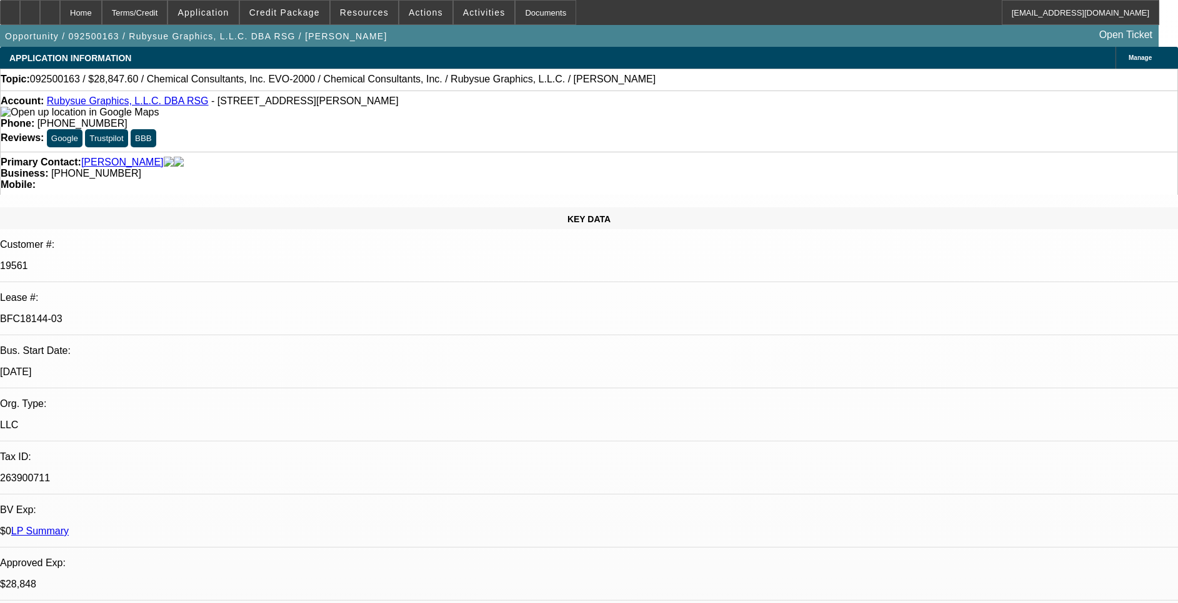
select select "0"
select select "1"
select select "2"
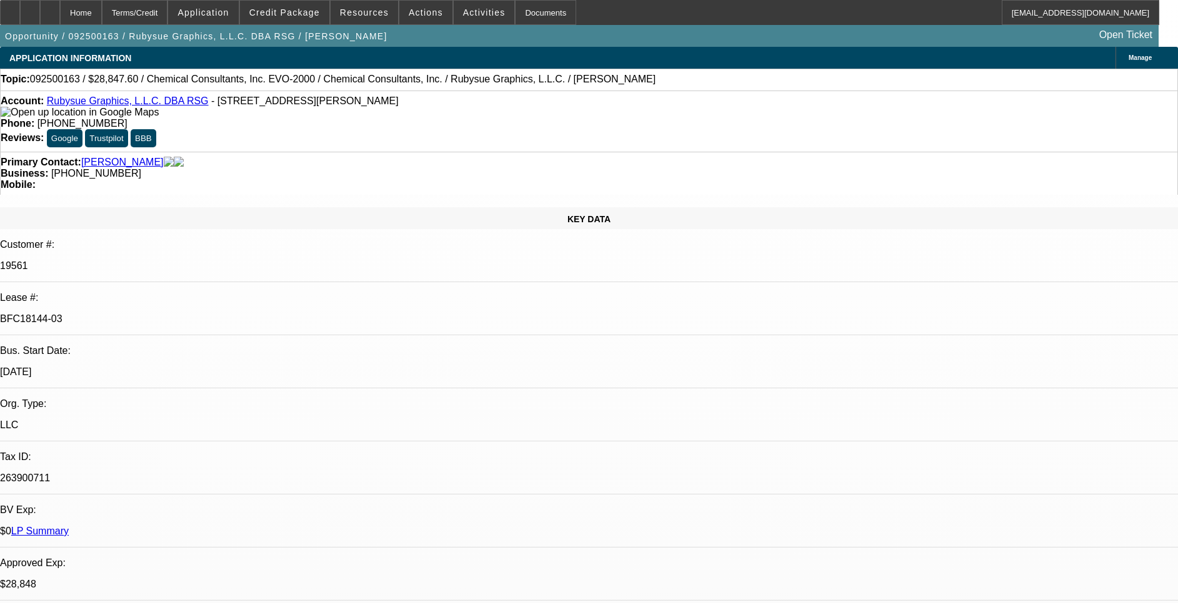
select select "1"
select select "2"
select select "1"
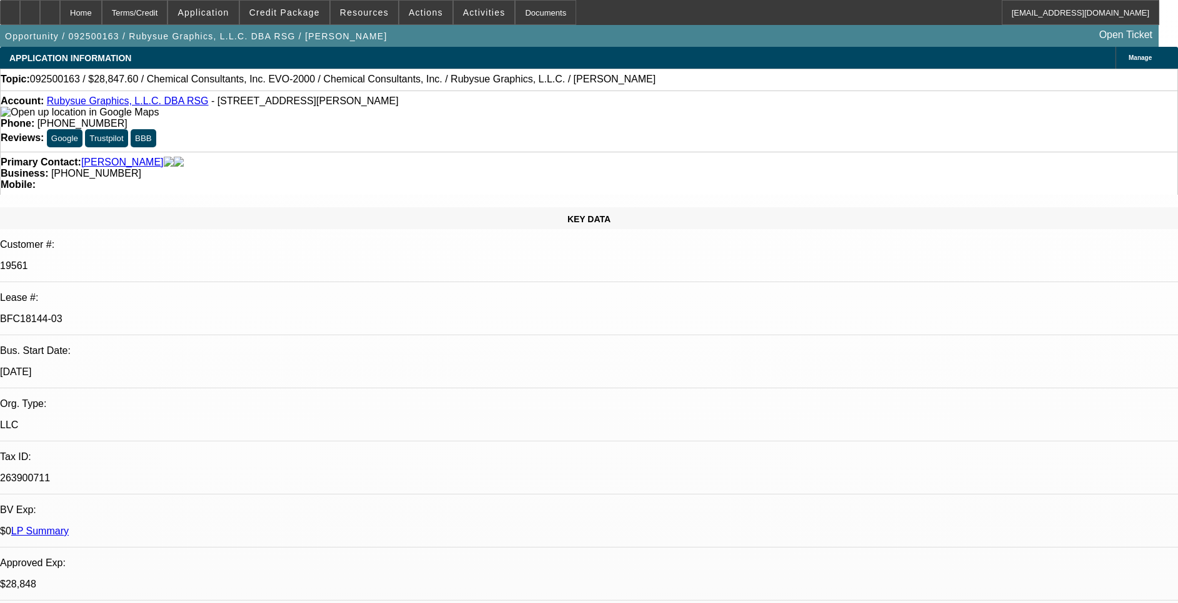
select select "2"
select select "1"
select select "2"
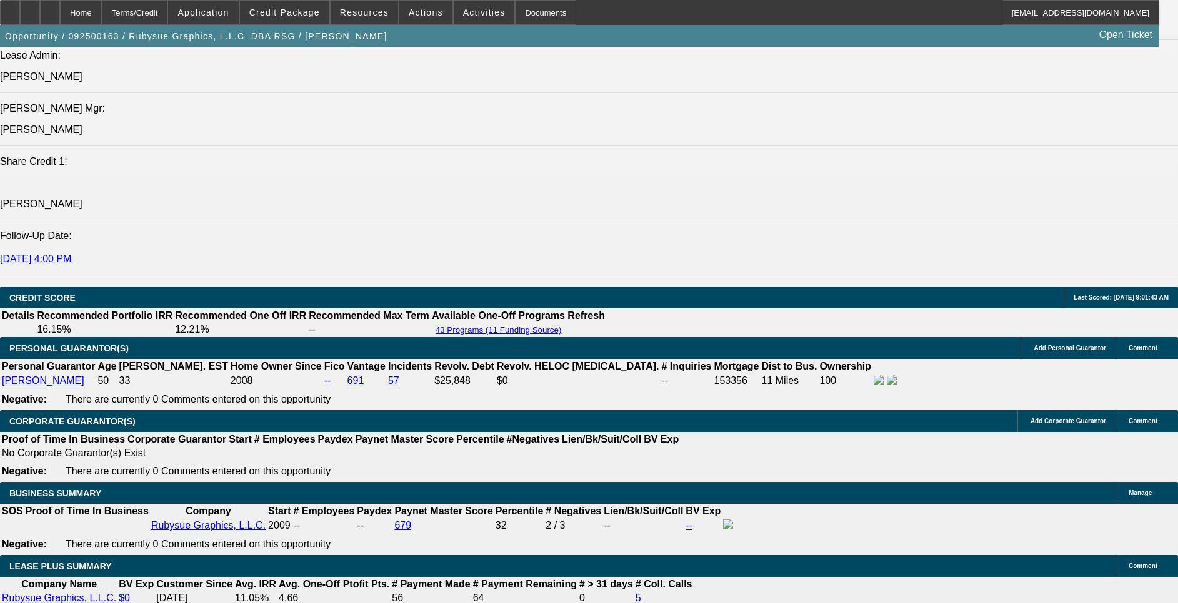
scroll to position [1874, 0]
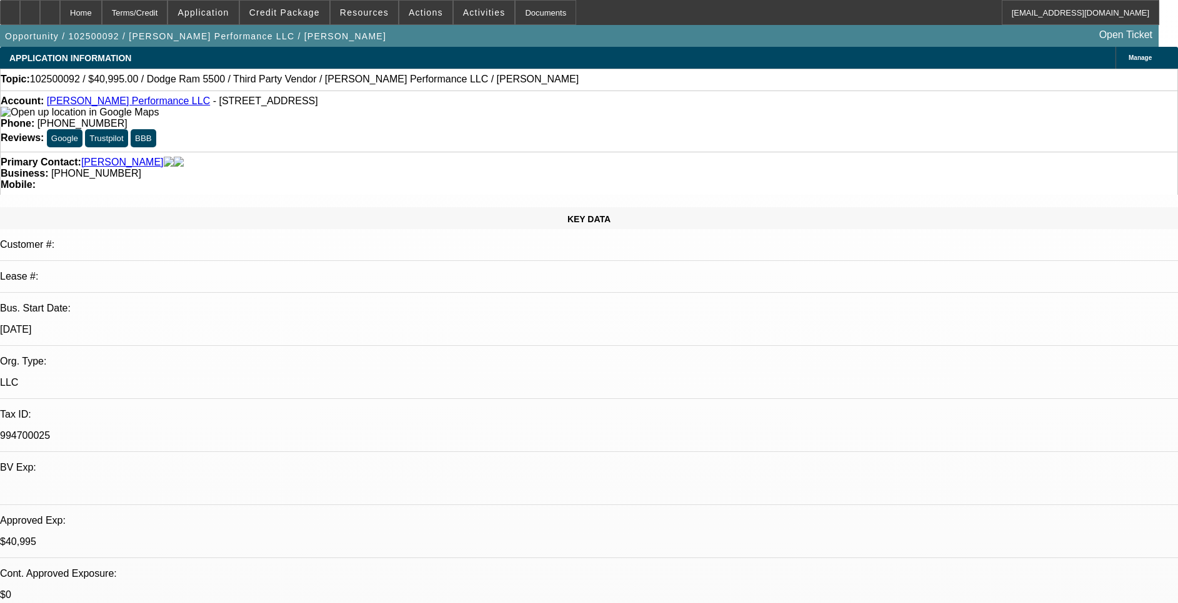
select select "0"
select select "2"
select select "0.1"
select select "0"
select select "2"
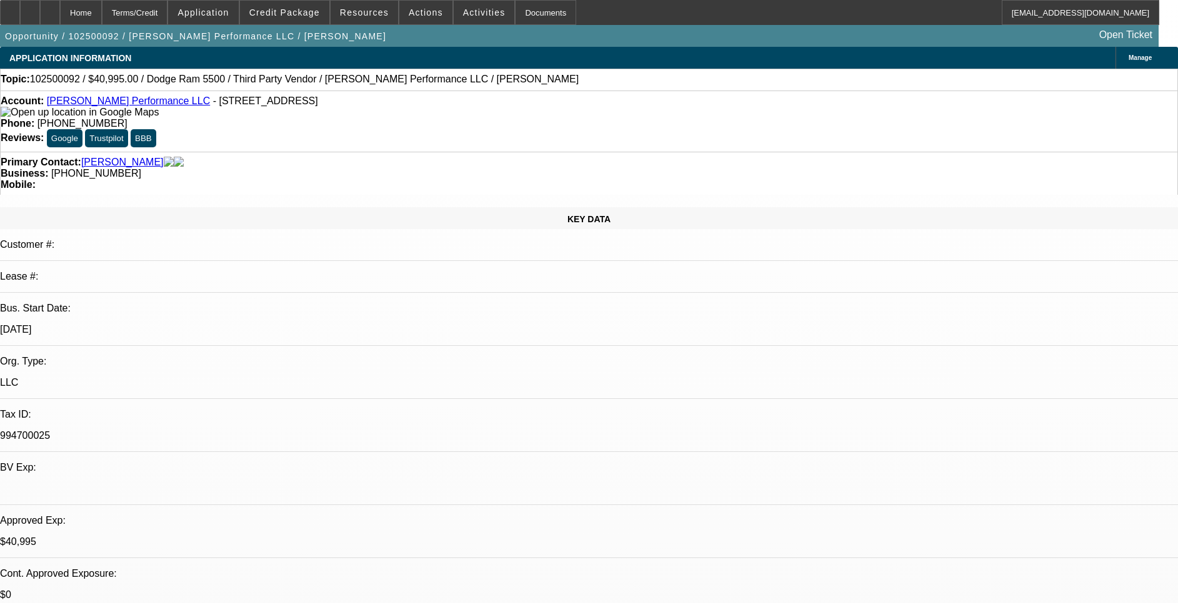
select select "0.1"
select select "0"
select select "2"
select select "0.1"
select select "1"
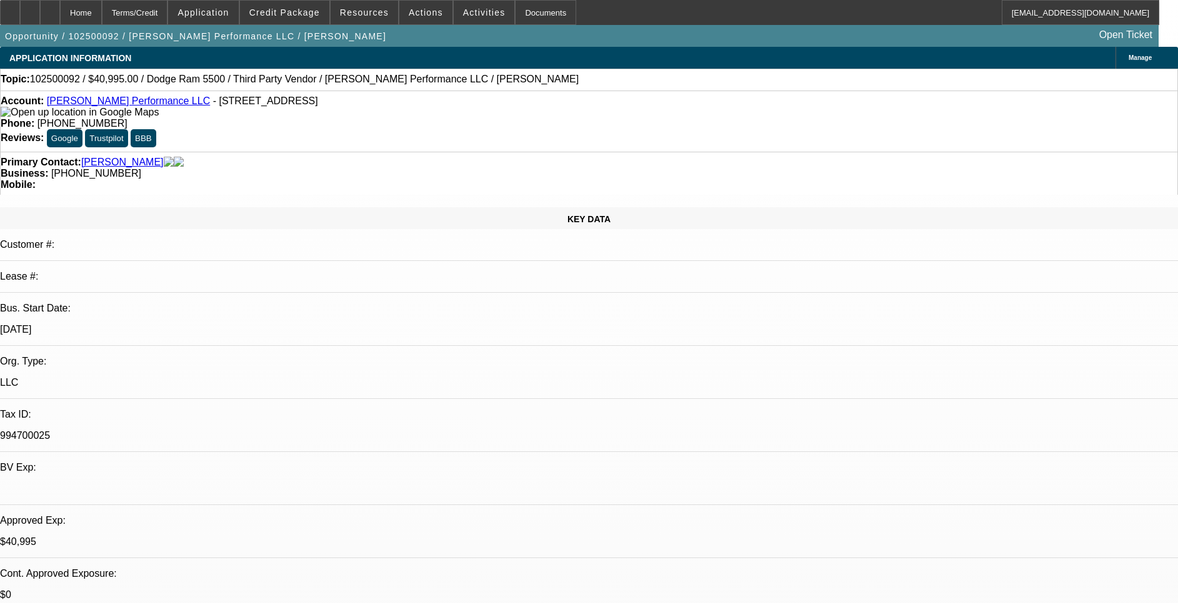
select select "2"
select select "4"
select select "1"
select select "2"
select select "4"
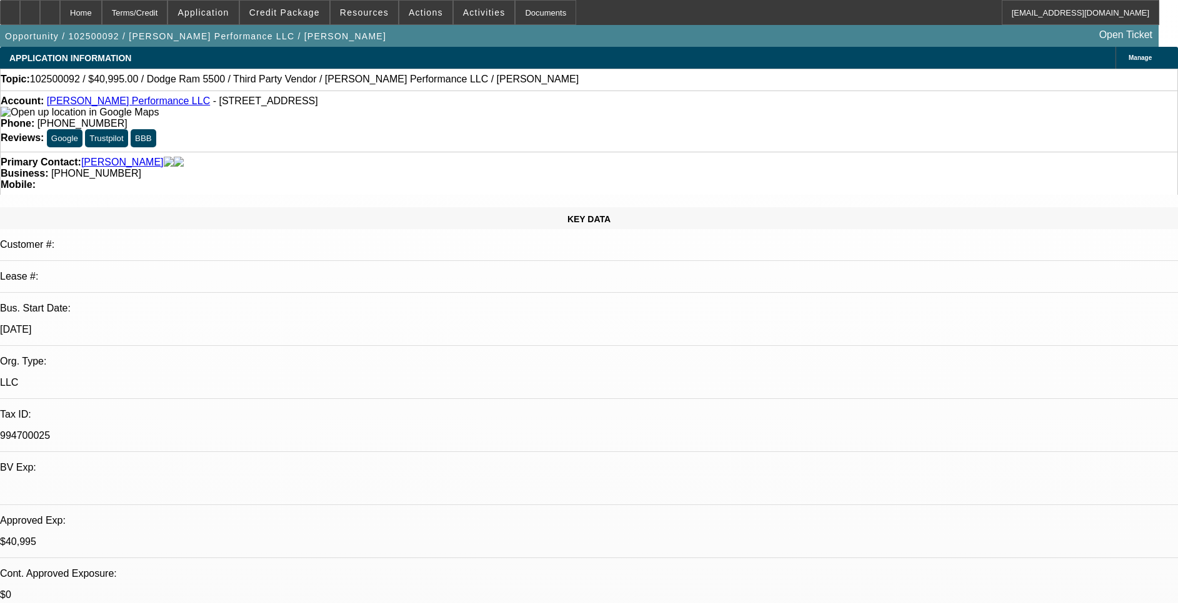
select select "1"
select select "2"
select select "4"
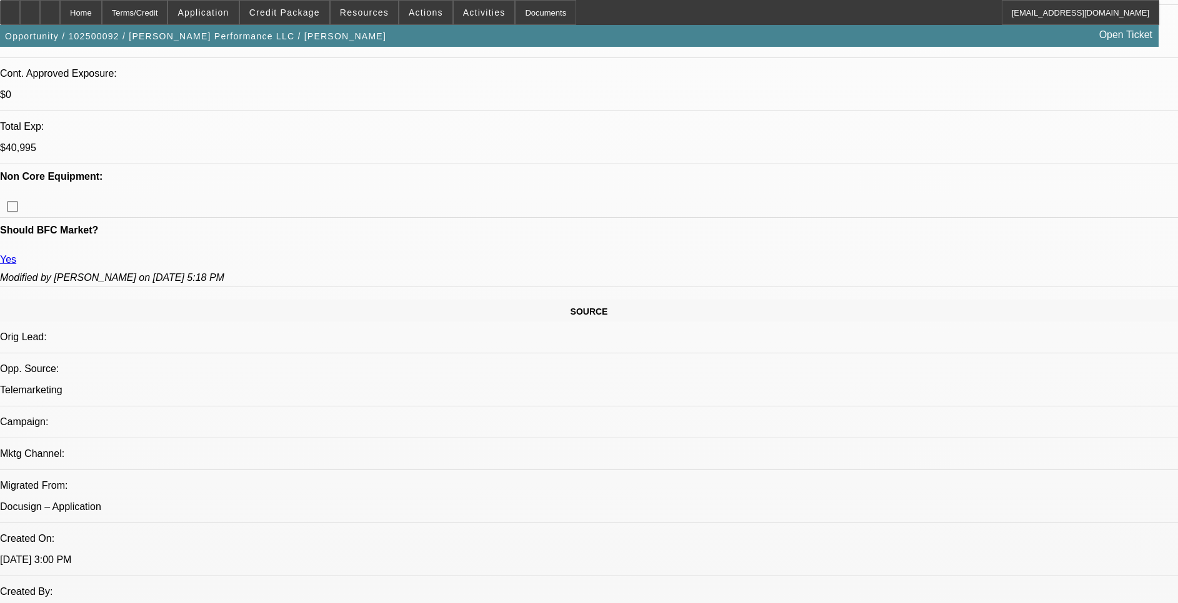
scroll to position [281, 0]
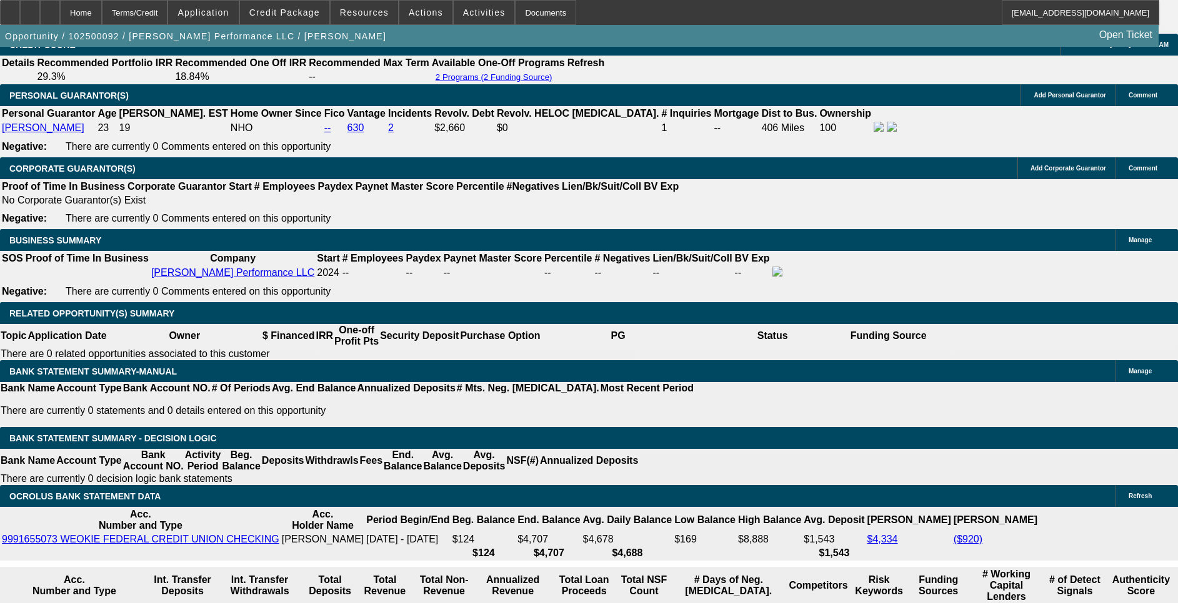
scroll to position [1874, 0]
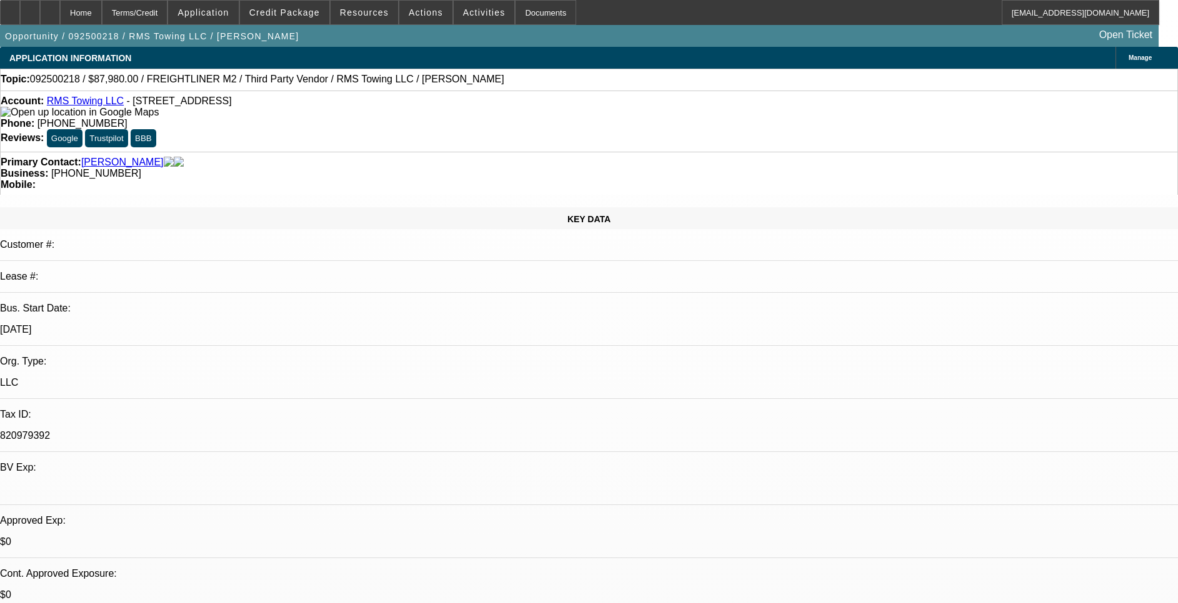
select select "0"
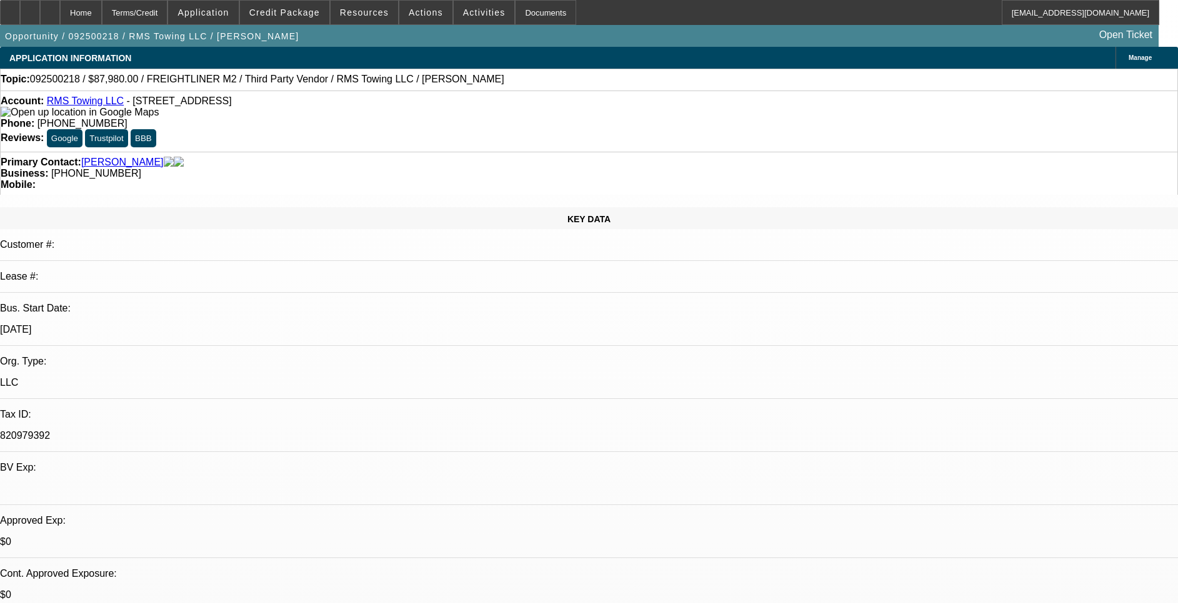
select select "0"
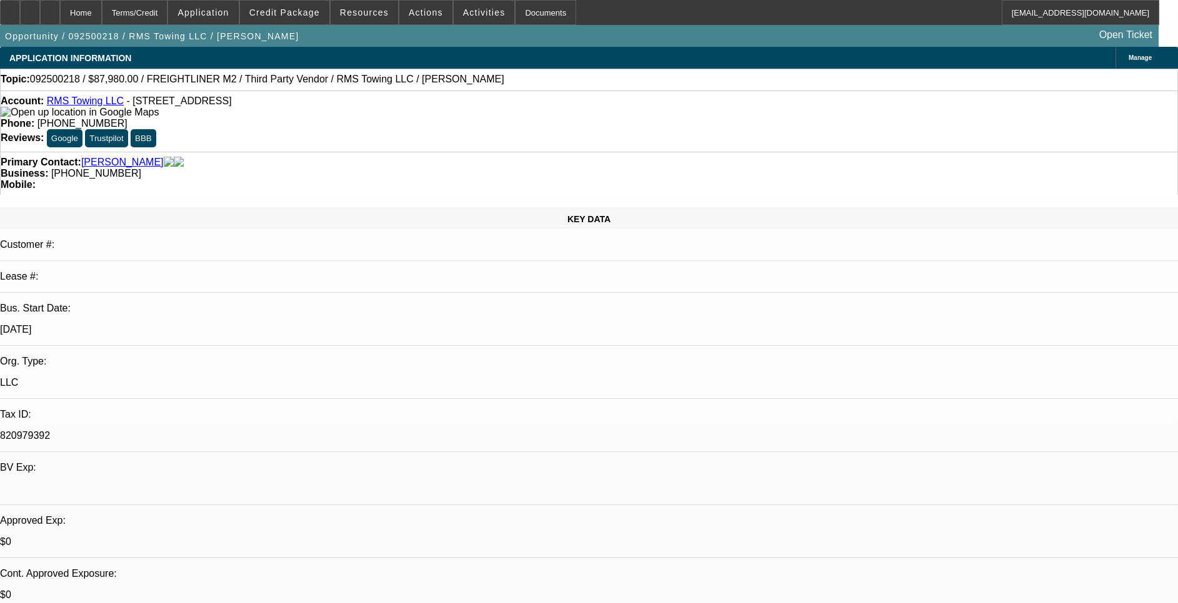
select select "0"
select select "1"
select select "3"
select select "6"
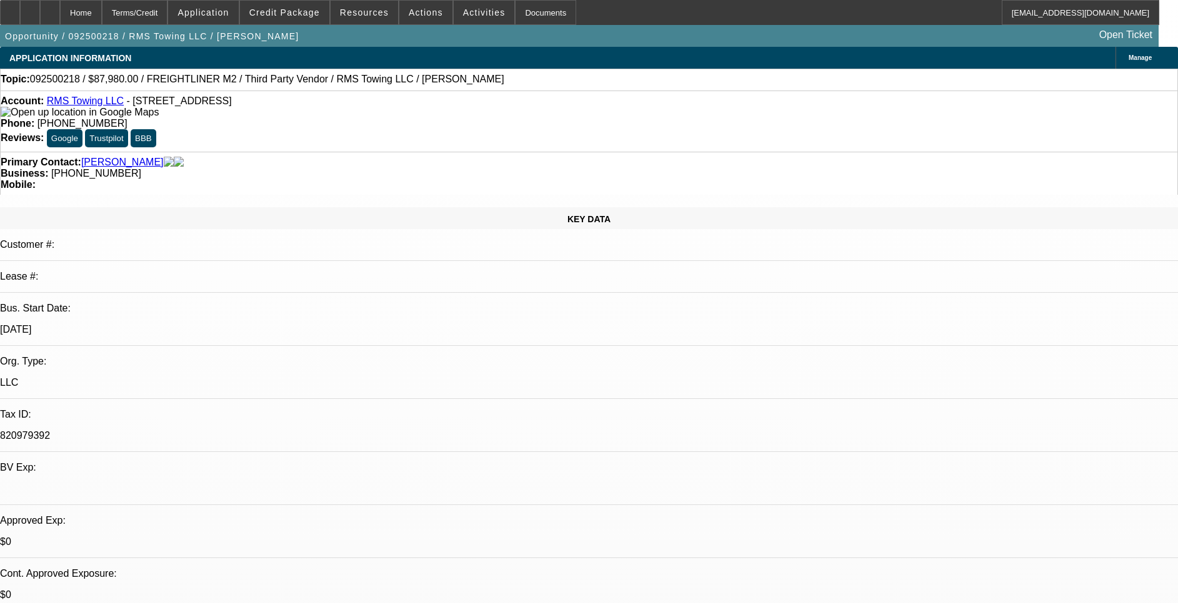
select select "1"
select select "3"
select select "6"
select select "1"
select select "3"
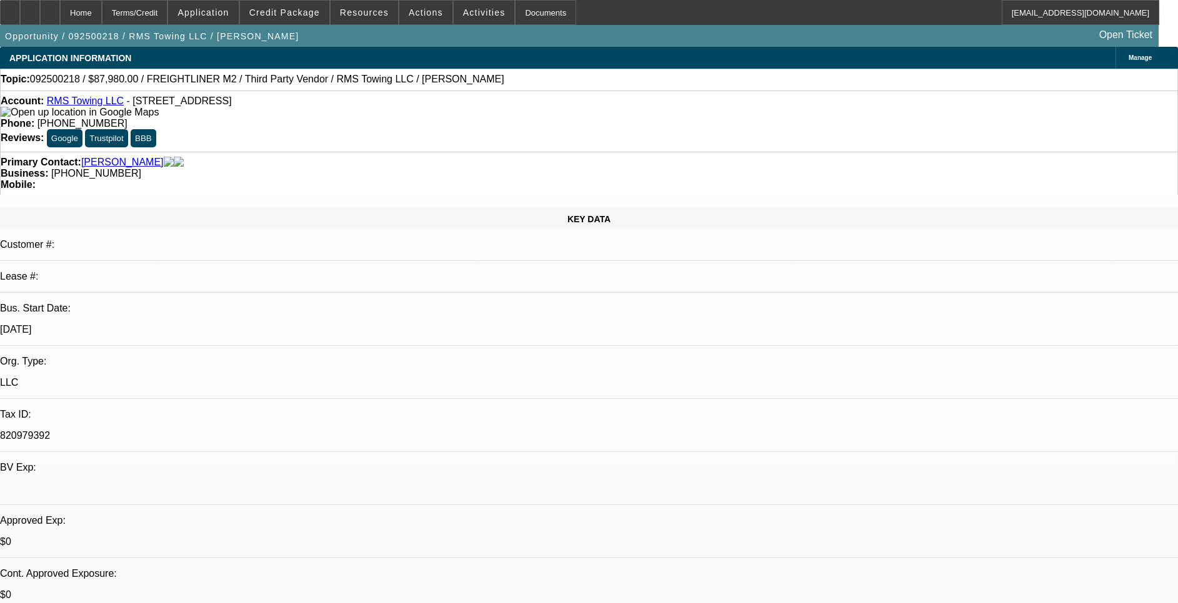
select select "6"
select select "1"
select select "3"
select select "6"
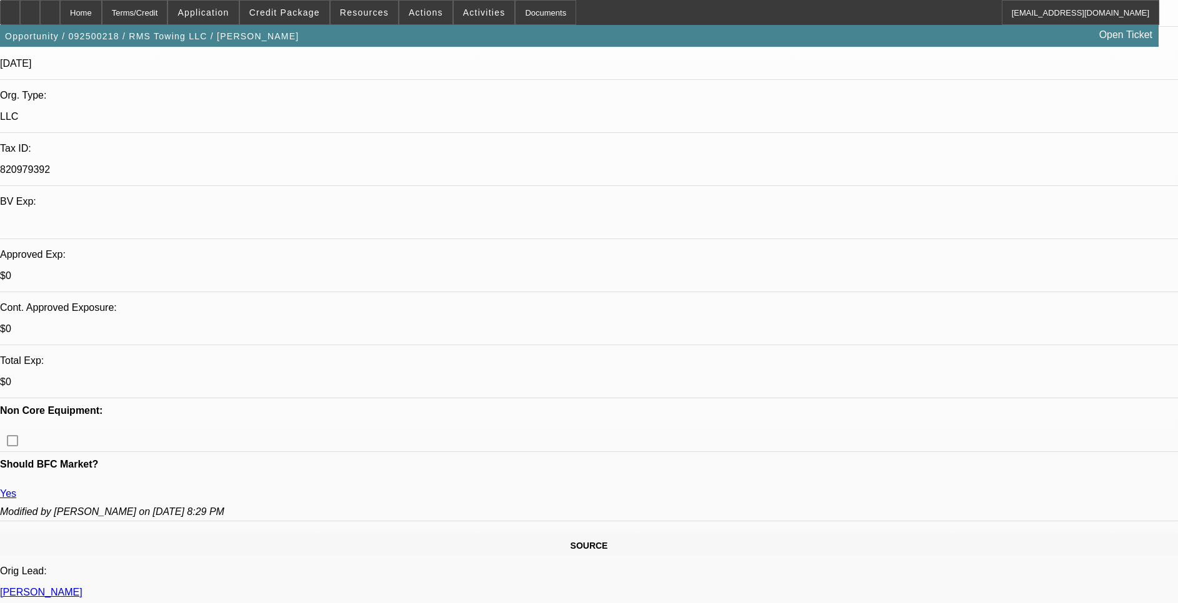
scroll to position [281, 0]
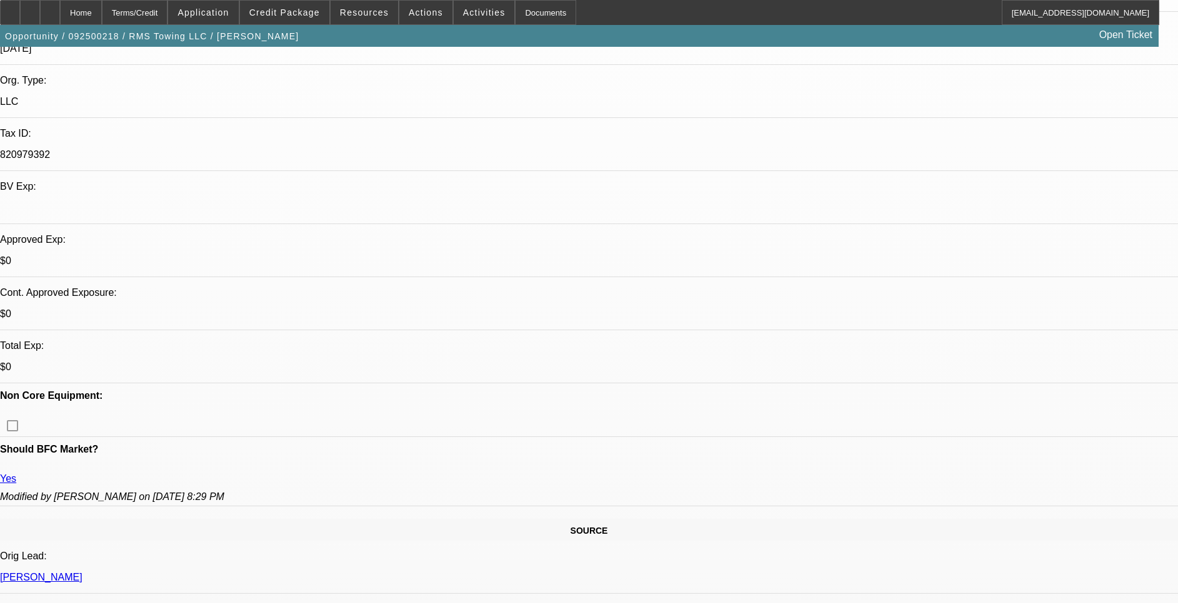
drag, startPoint x: 1079, startPoint y: 492, endPoint x: 1076, endPoint y: 507, distance: 15.3
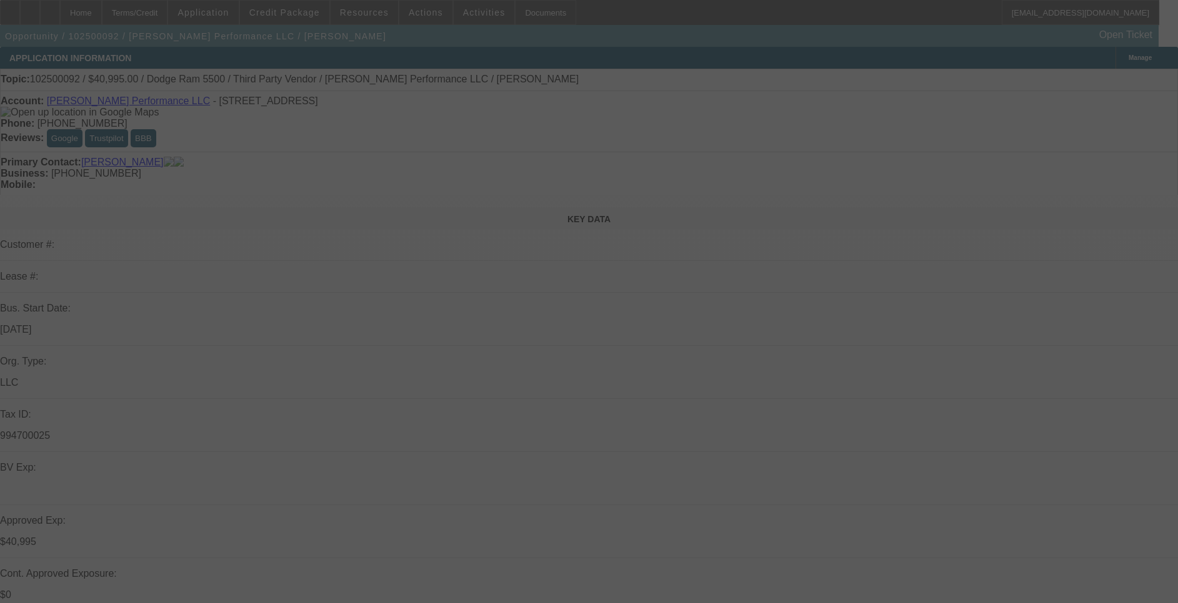
select select "0"
select select "2"
select select "0.1"
select select "0"
select select "2"
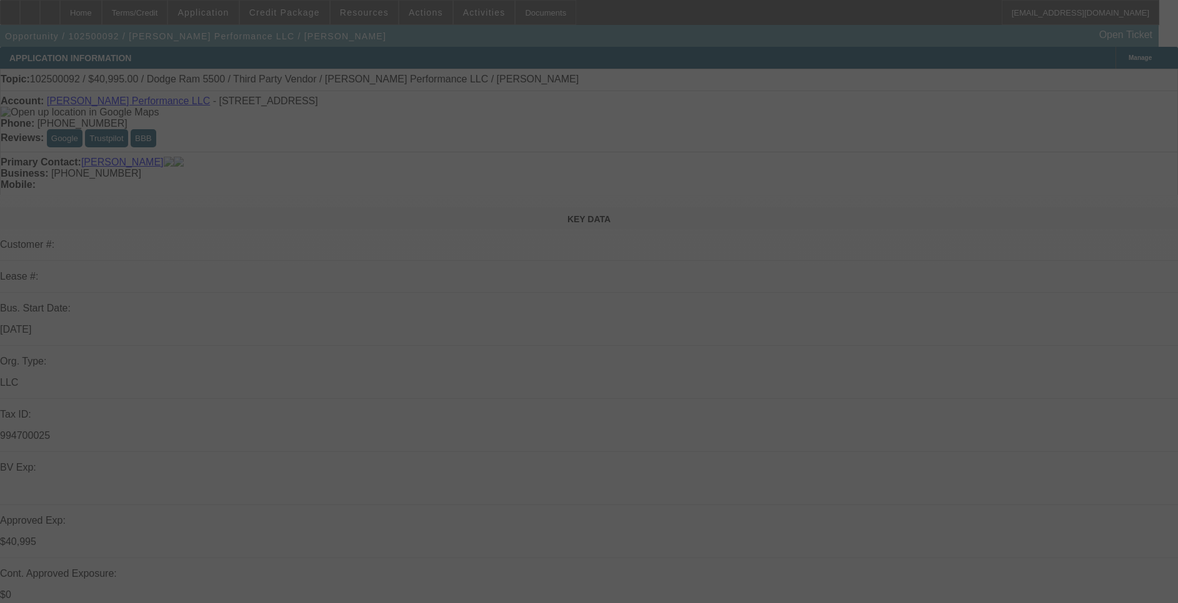
select select "0.1"
select select "0"
select select "2"
select select "0.1"
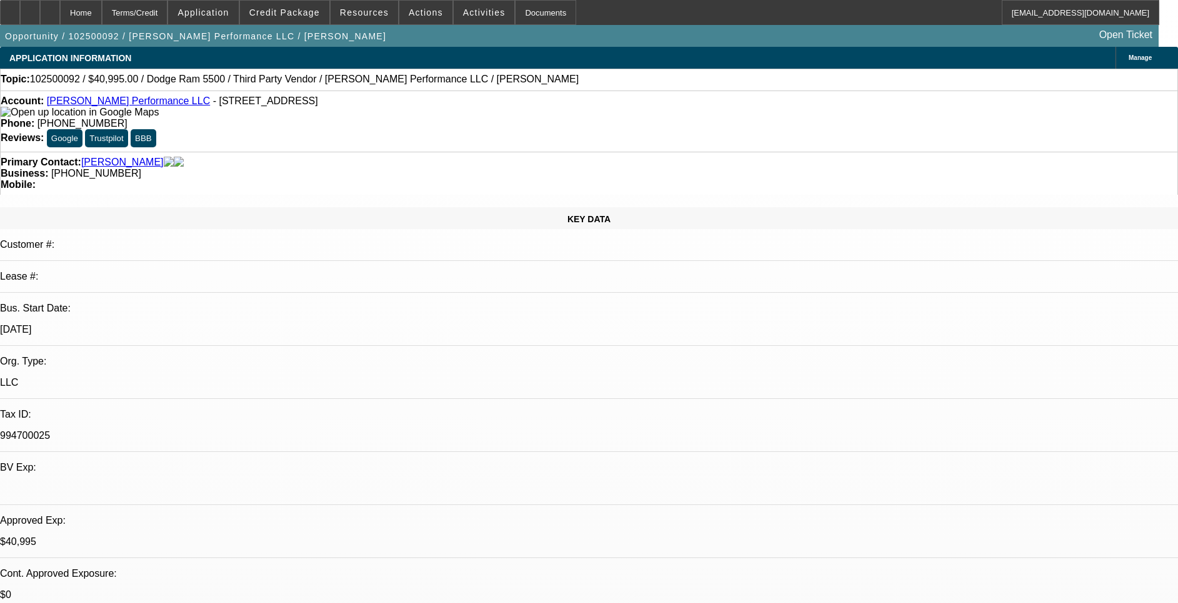
select select "1"
select select "2"
select select "4"
select select "1"
select select "2"
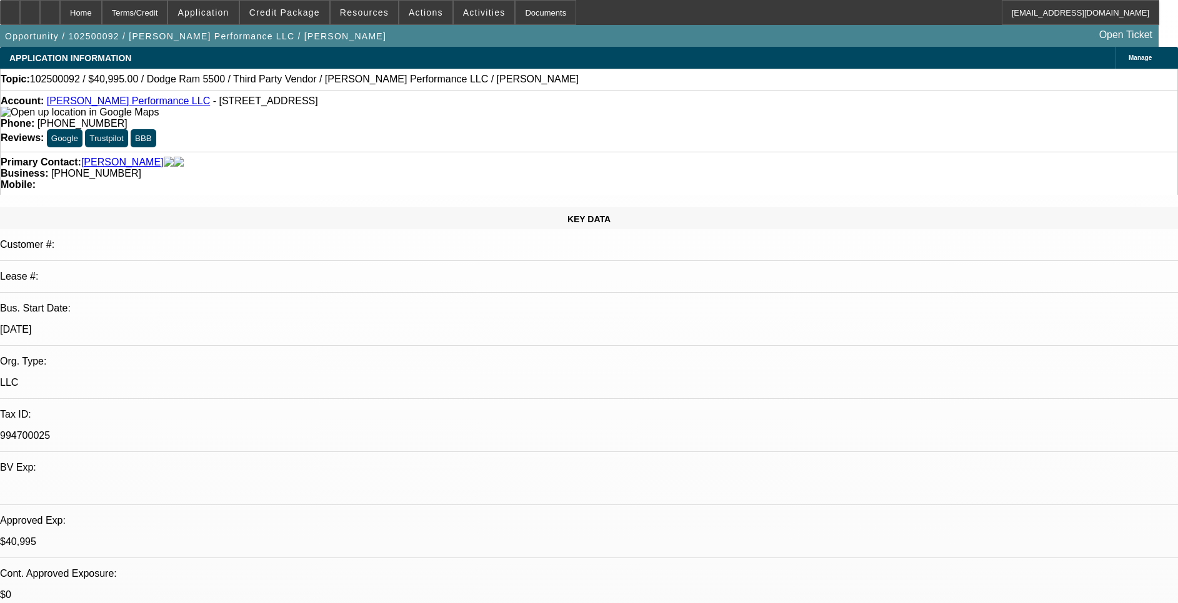
select select "4"
select select "1"
select select "2"
select select "4"
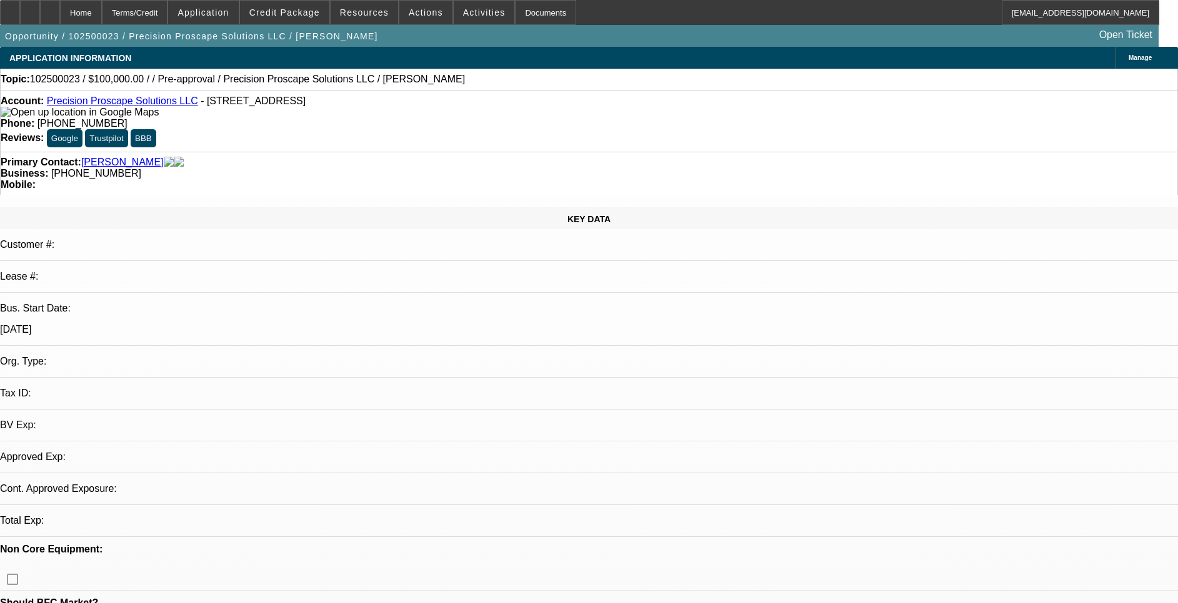
select select "0"
select select "2"
select select "0.1"
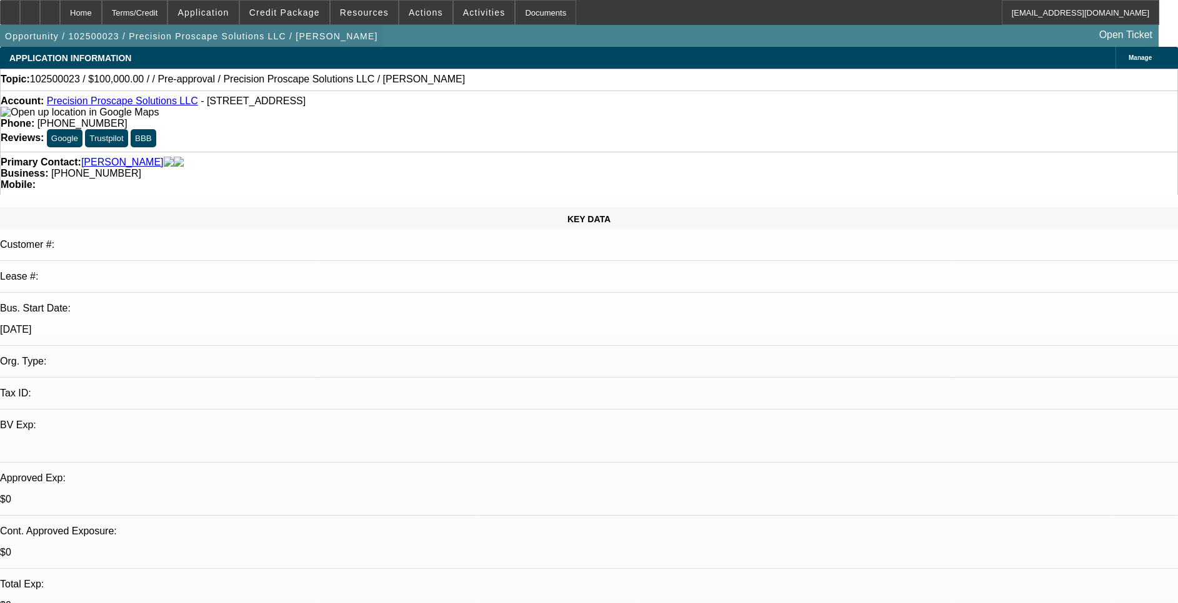
select select "1"
select select "2"
select select "4"
click at [420, 14] on span "Actions" at bounding box center [426, 12] width 34 height 10
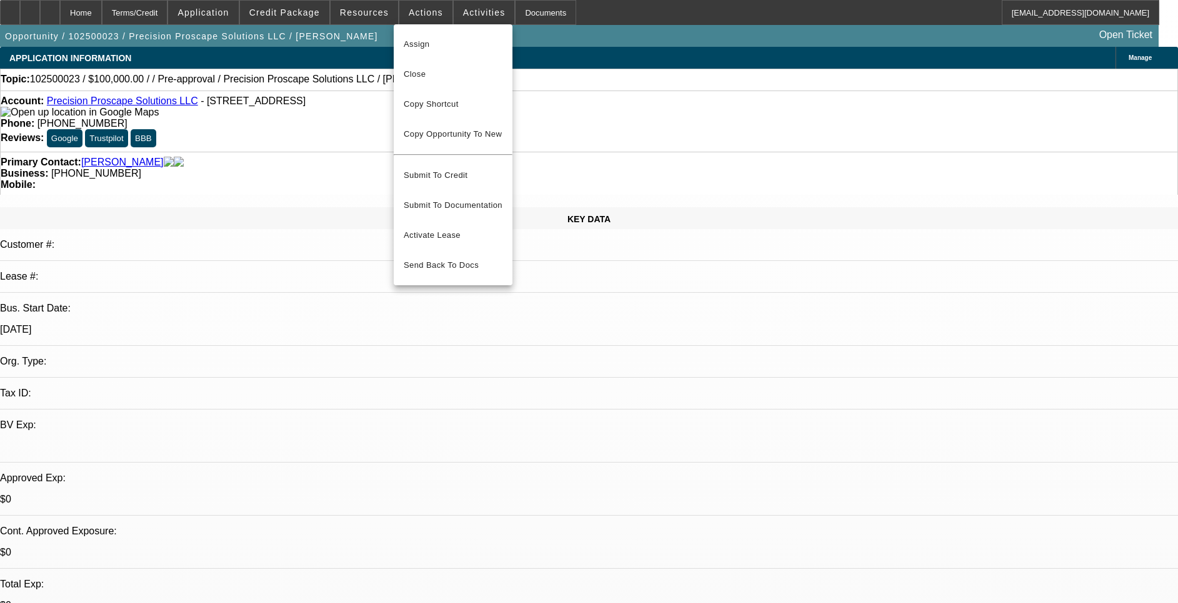
click at [355, 18] on div at bounding box center [589, 301] width 1178 height 603
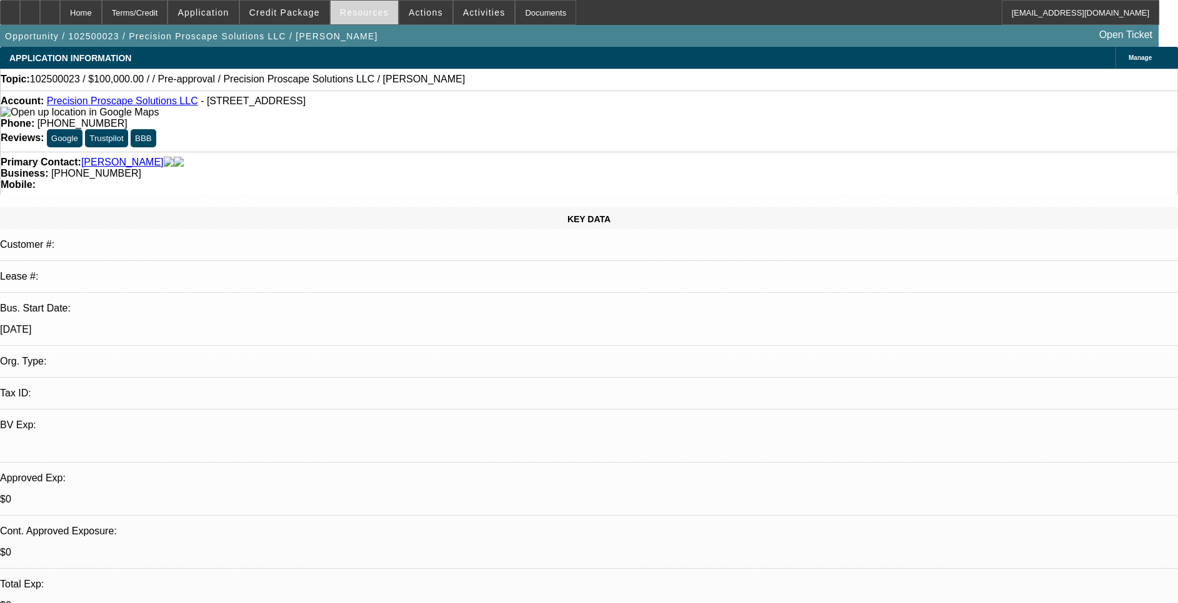
click at [355, 12] on span "Resources" at bounding box center [364, 12] width 49 height 10
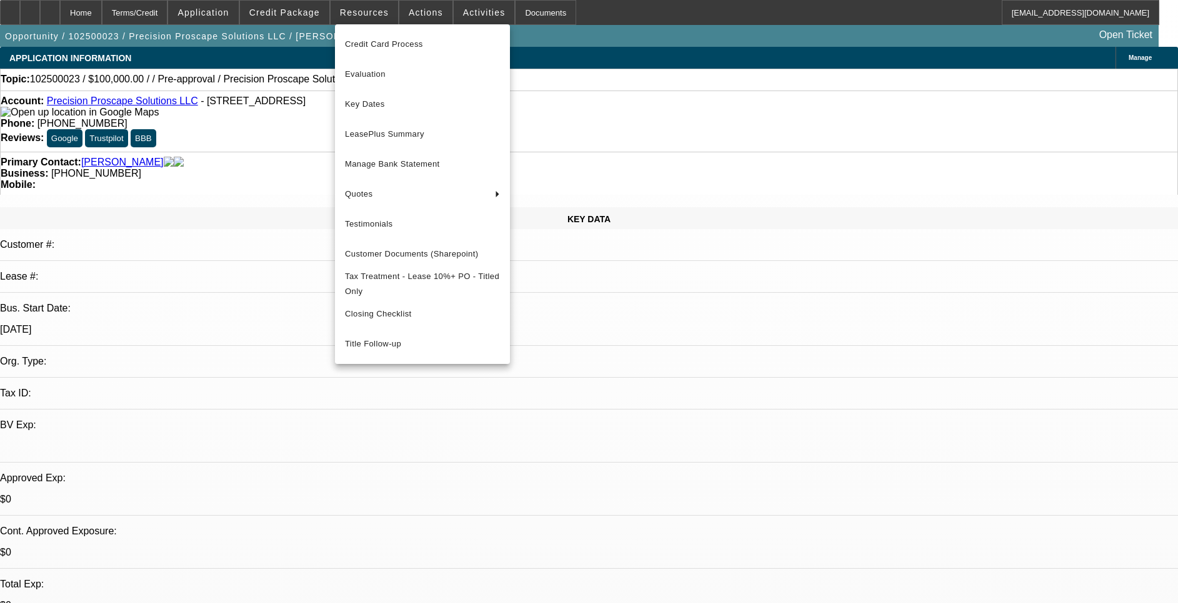
click at [304, 11] on div at bounding box center [589, 301] width 1178 height 603
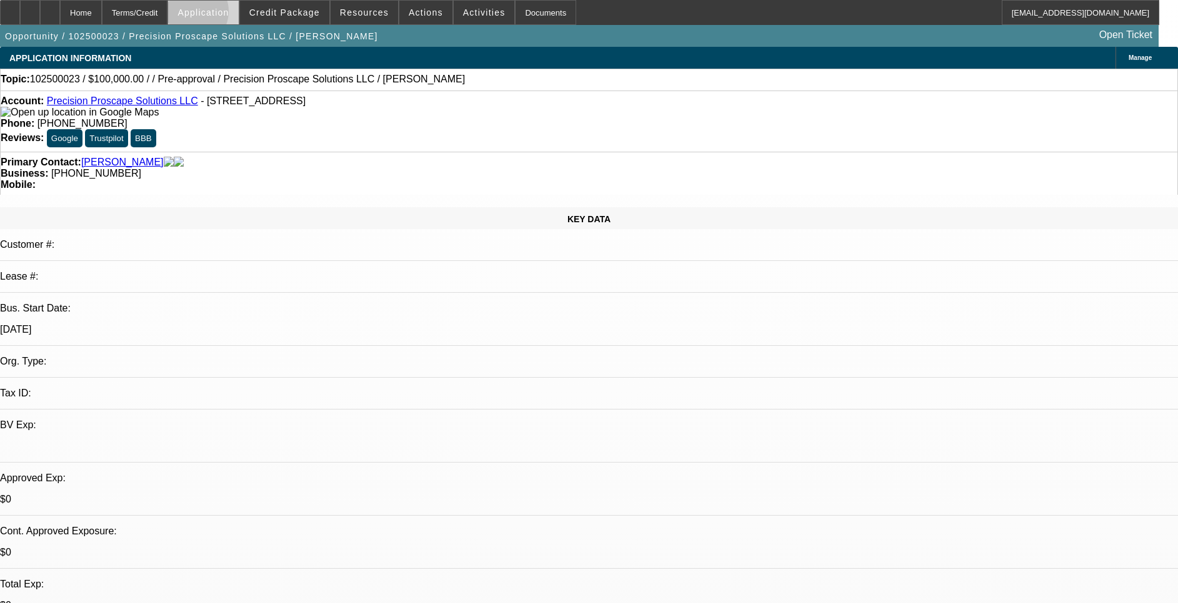
click at [223, 14] on span "Application" at bounding box center [202, 12] width 51 height 10
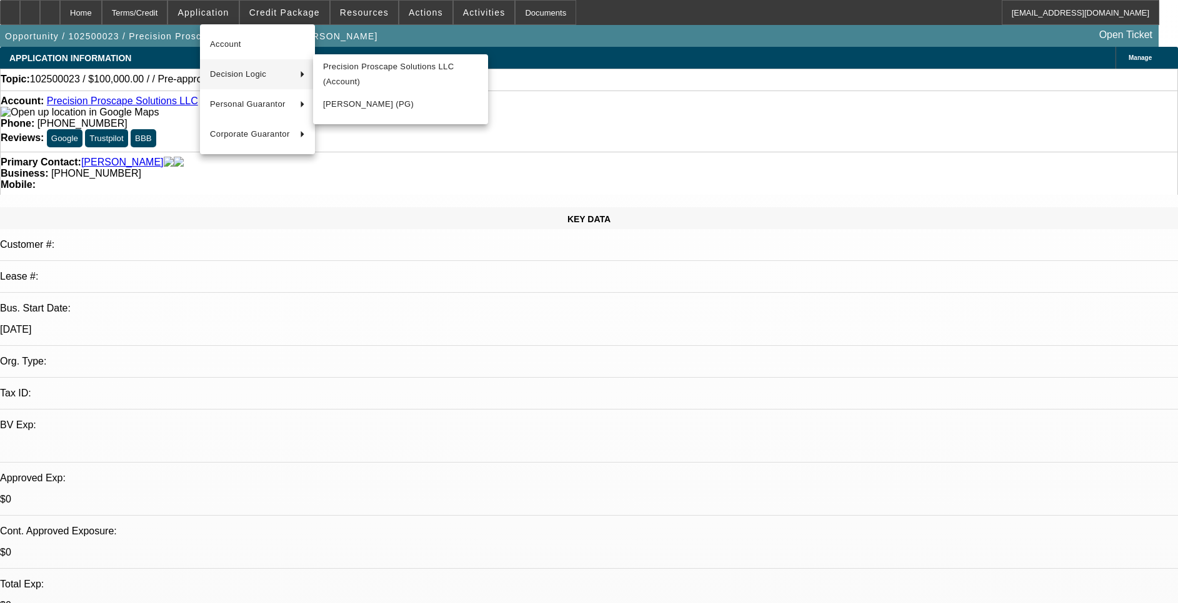
click at [582, 81] on div at bounding box center [589, 301] width 1178 height 603
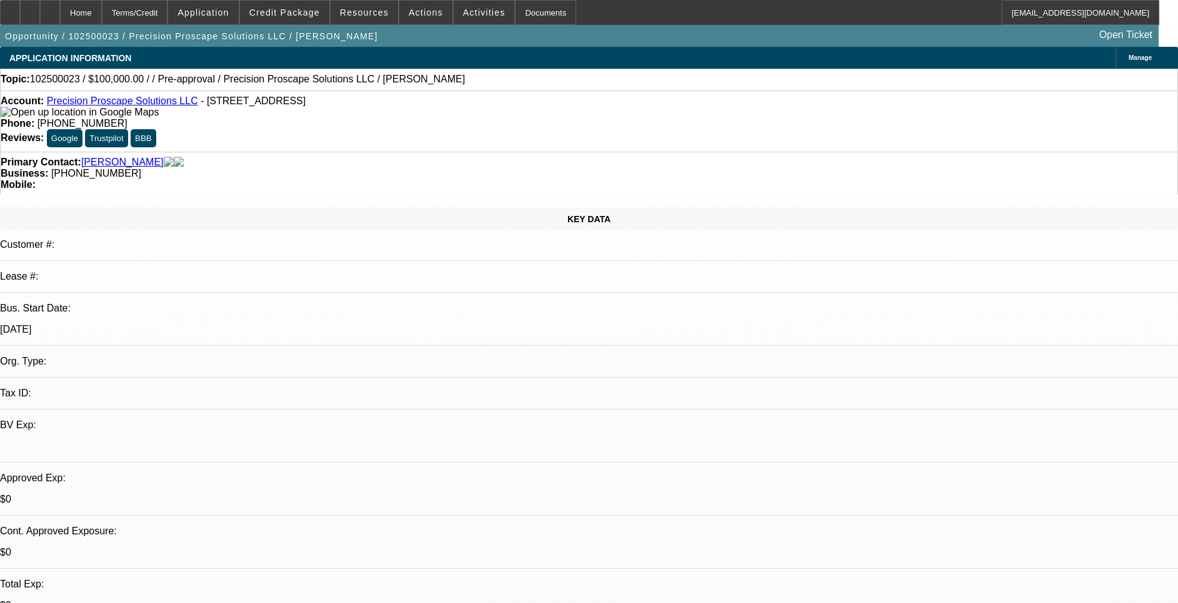
drag, startPoint x: 177, startPoint y: 232, endPoint x: 145, endPoint y: 236, distance: 32.2
click at [145, 236] on div "KEY DATA Customer #: Lease #: Bus. Start Date: [DATE] Org. Type: Tax ID: BV Exp…" at bounding box center [589, 471] width 1178 height 528
drag, startPoint x: 149, startPoint y: 543, endPoint x: 142, endPoint y: 547, distance: 8.1
click at [213, 324] on p "[DATE]" at bounding box center [589, 329] width 1178 height 11
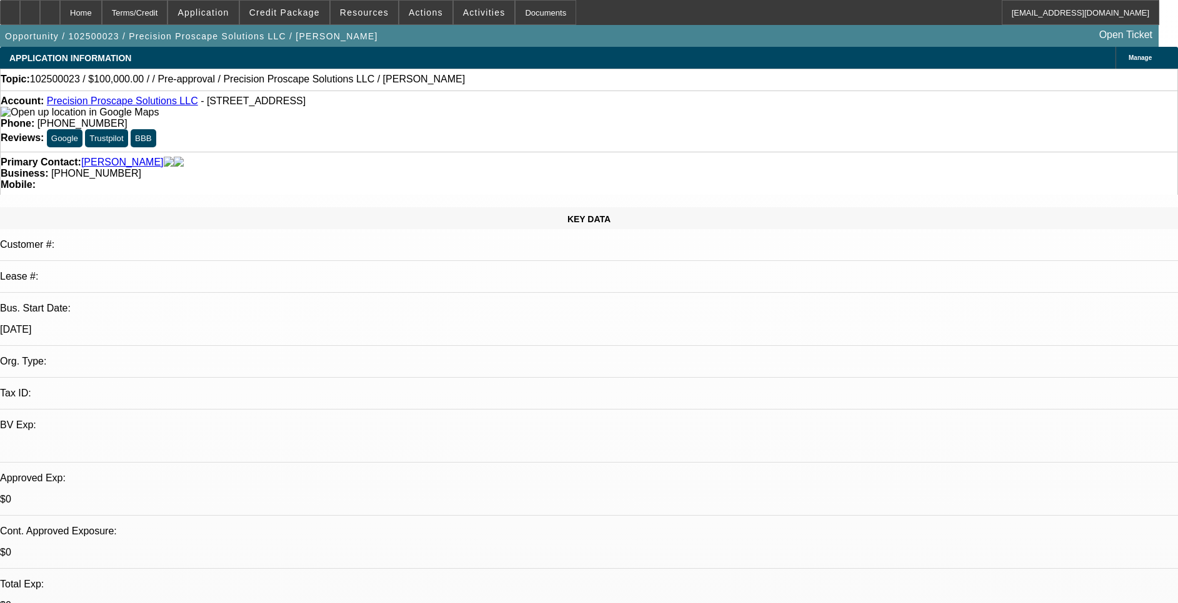
drag, startPoint x: 194, startPoint y: 229, endPoint x: 134, endPoint y: 234, distance: 59.5
click at [134, 303] on div "Bus. Start Date: [DATE]" at bounding box center [589, 324] width 1178 height 43
drag, startPoint x: 134, startPoint y: 234, endPoint x: 217, endPoint y: 235, distance: 83.1
click at [216, 377] on div at bounding box center [589, 377] width 1178 height 0
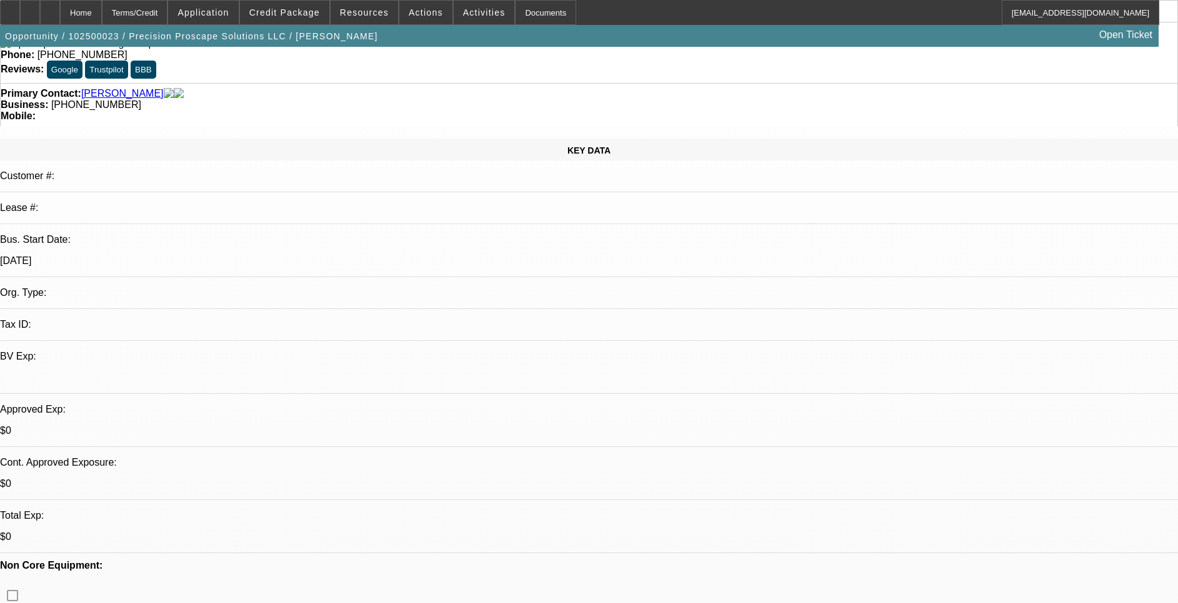
scroll to position [94, 0]
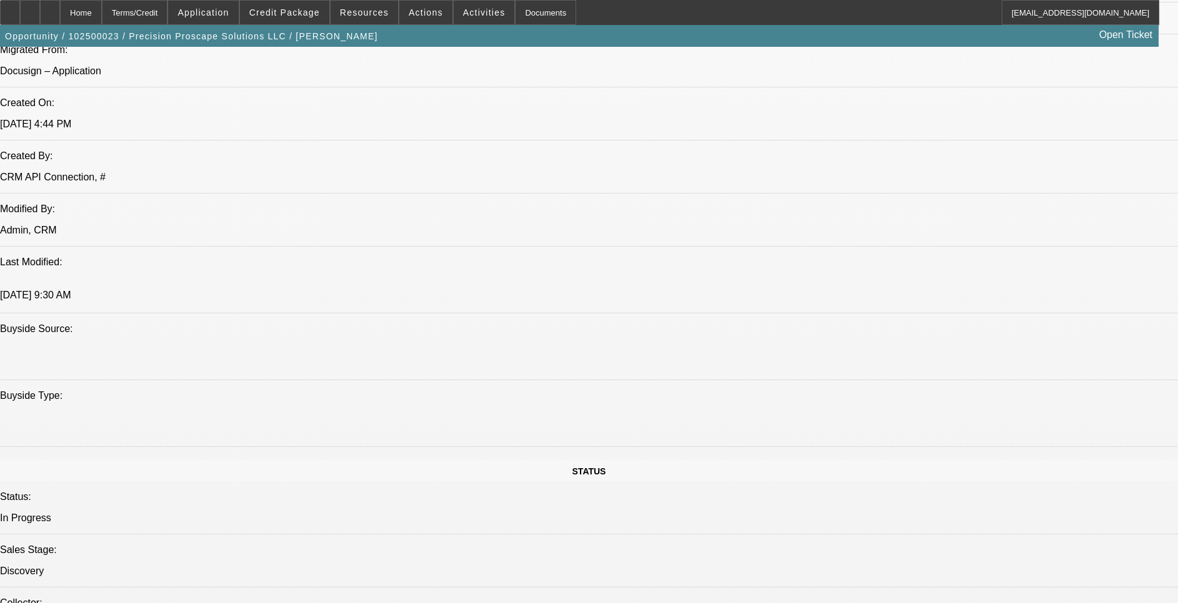
scroll to position [843, 0]
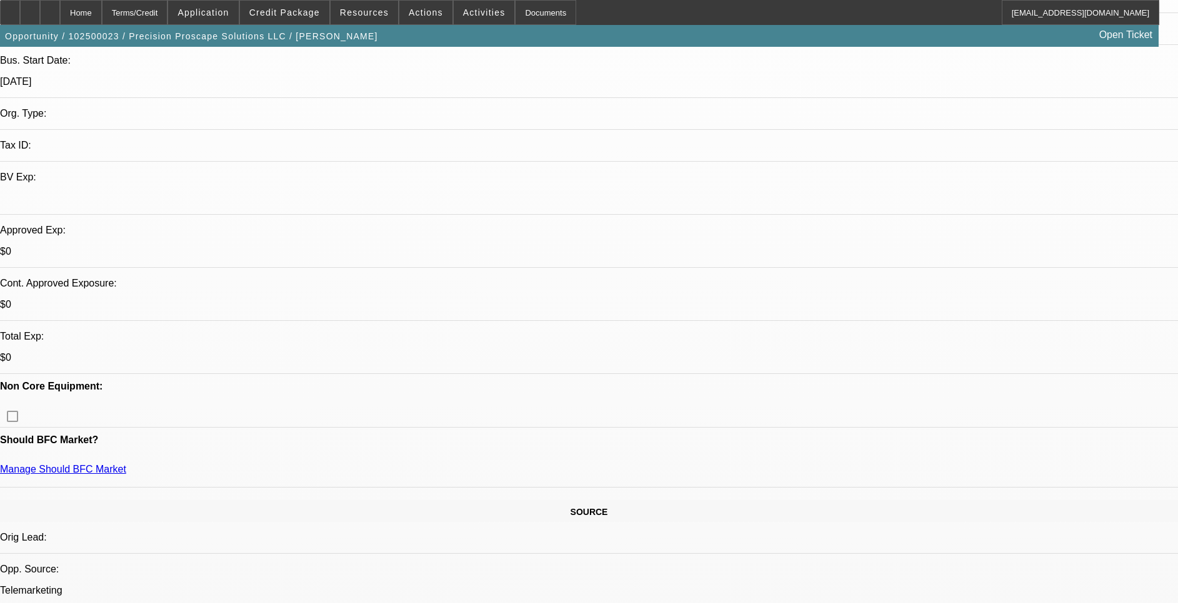
scroll to position [0, 0]
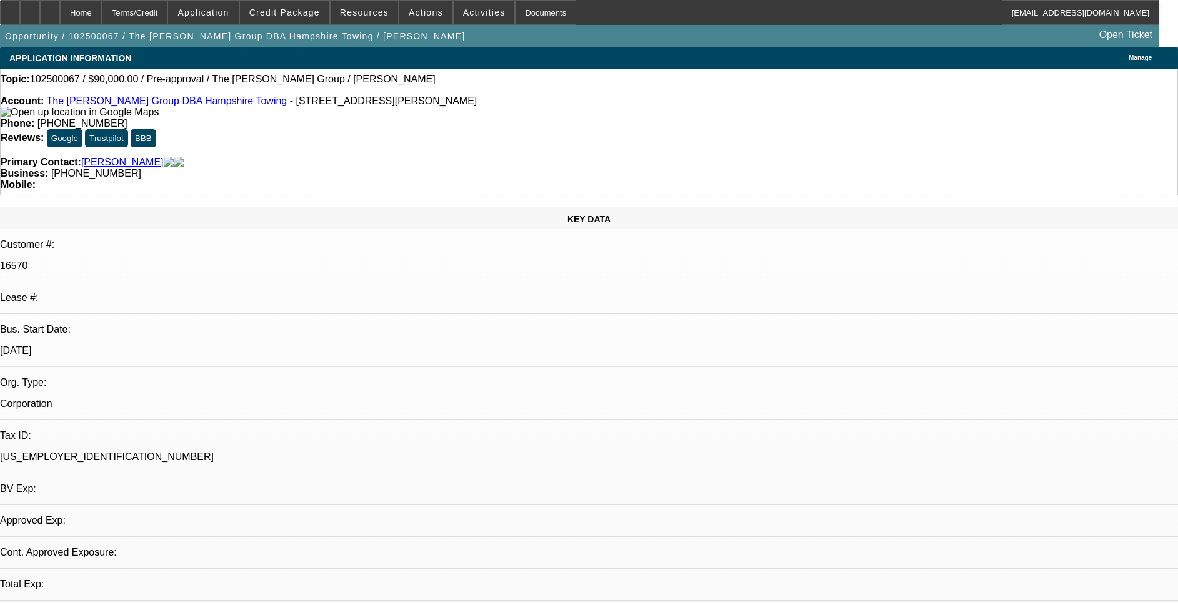
select select "0"
select select "2"
select select "0.1"
select select "4"
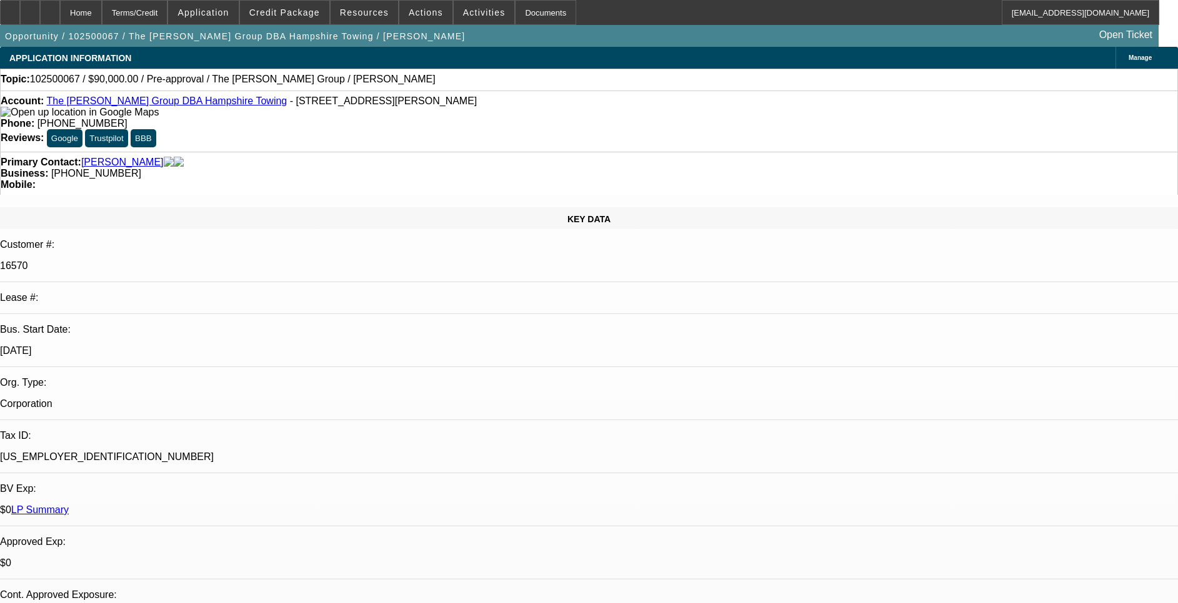
drag, startPoint x: 315, startPoint y: 487, endPoint x: 286, endPoint y: 487, distance: 28.7
drag, startPoint x: 286, startPoint y: 487, endPoint x: 236, endPoint y: 471, distance: 52.5
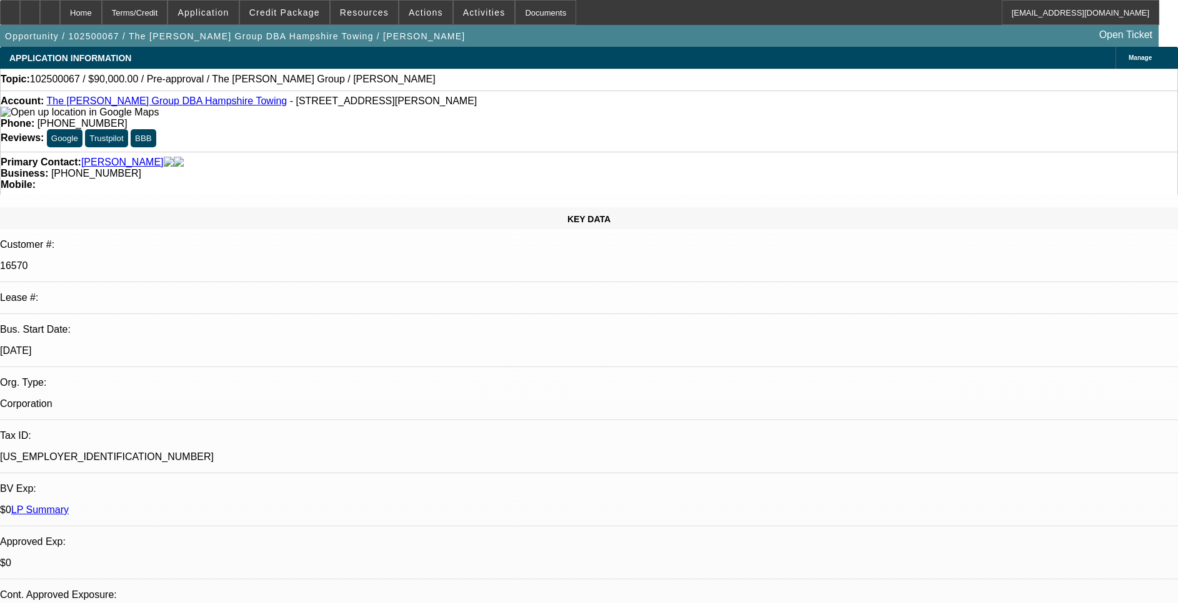
drag, startPoint x: 183, startPoint y: 471, endPoint x: 82, endPoint y: 473, distance: 100.6
drag, startPoint x: 82, startPoint y: 473, endPoint x: 224, endPoint y: 477, distance: 141.2
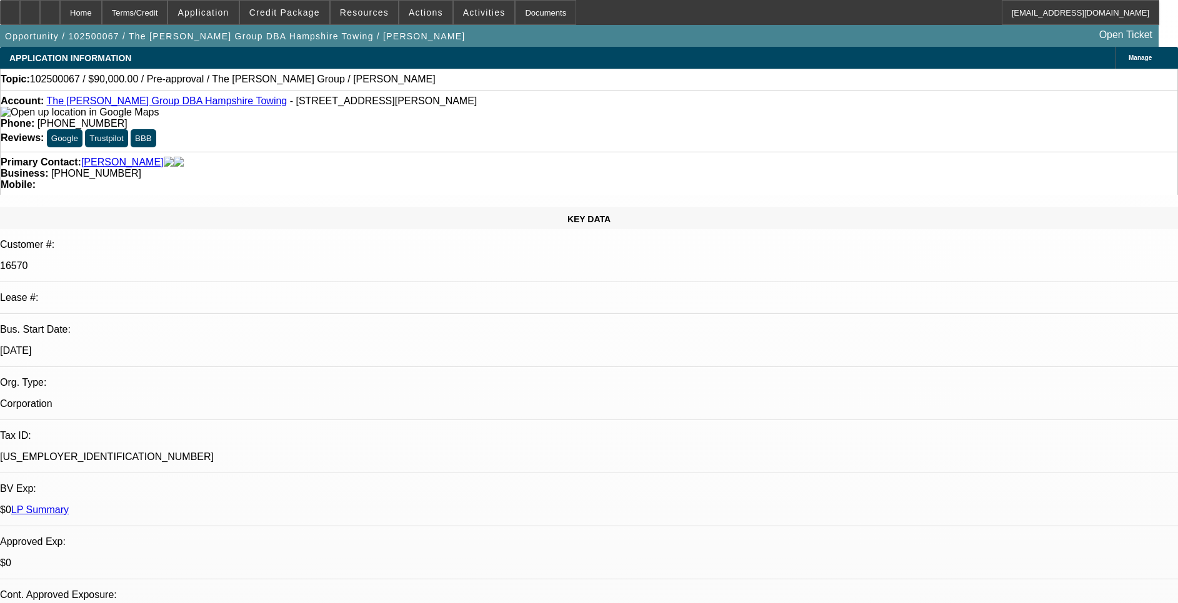
drag, startPoint x: 311, startPoint y: 473, endPoint x: 345, endPoint y: 463, distance: 35.2
drag, startPoint x: 345, startPoint y: 463, endPoint x: 342, endPoint y: 478, distance: 15.2
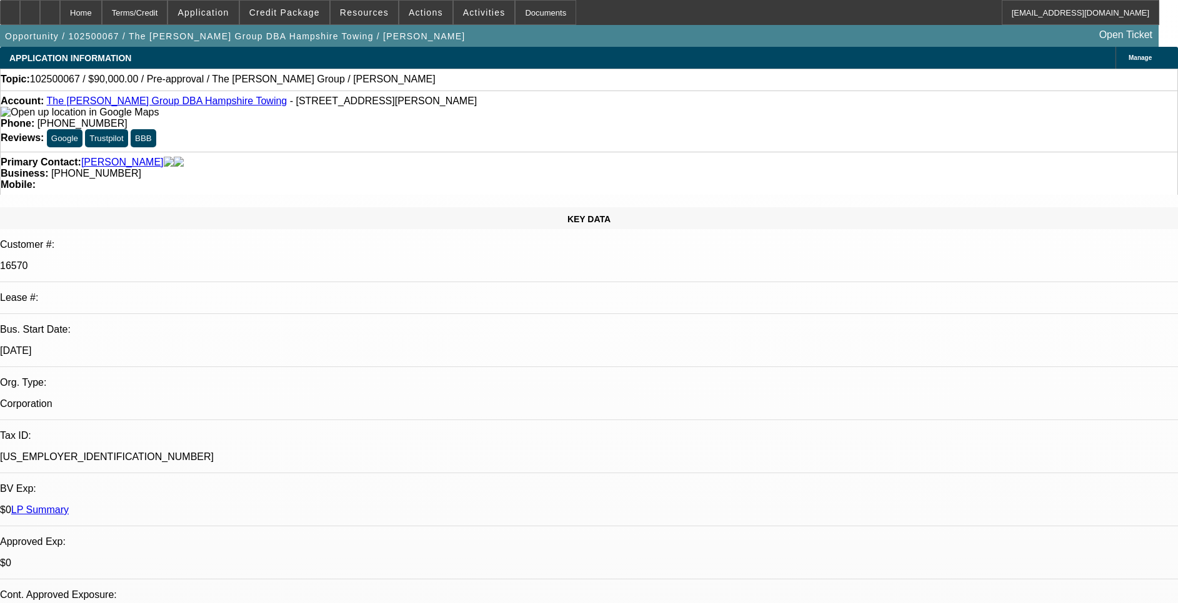
drag, startPoint x: 608, startPoint y: 472, endPoint x: 658, endPoint y: 473, distance: 50.6
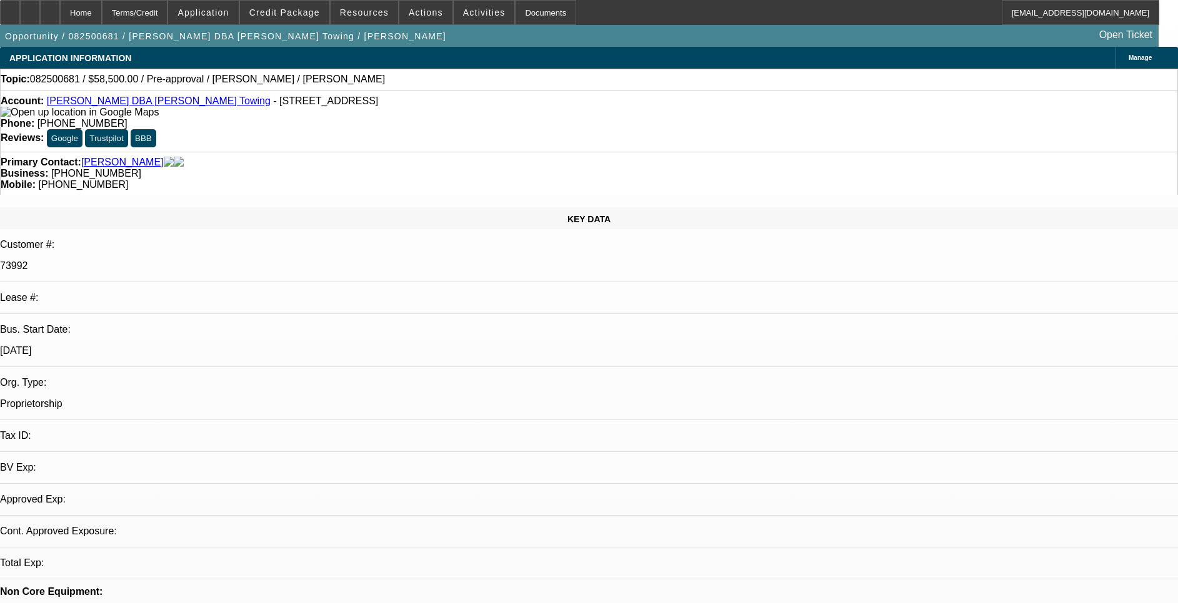
select select "0.1"
select select "2"
select select "0.1"
select select "1"
select select "2"
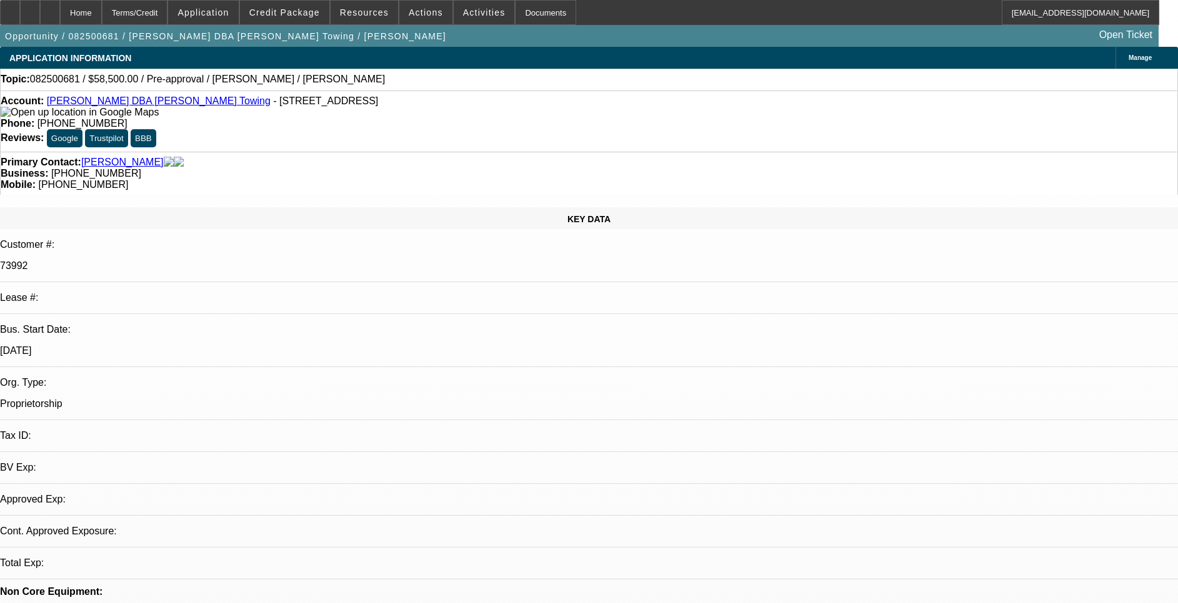
select select "4"
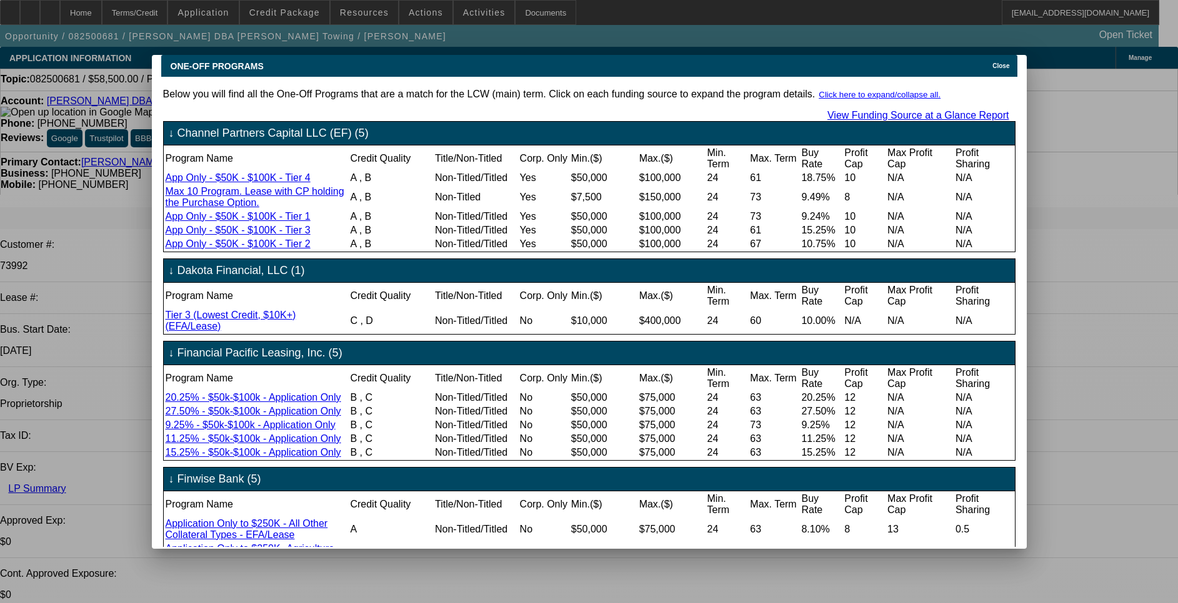
click at [1011, 55] on div "Close" at bounding box center [1002, 62] width 27 height 14
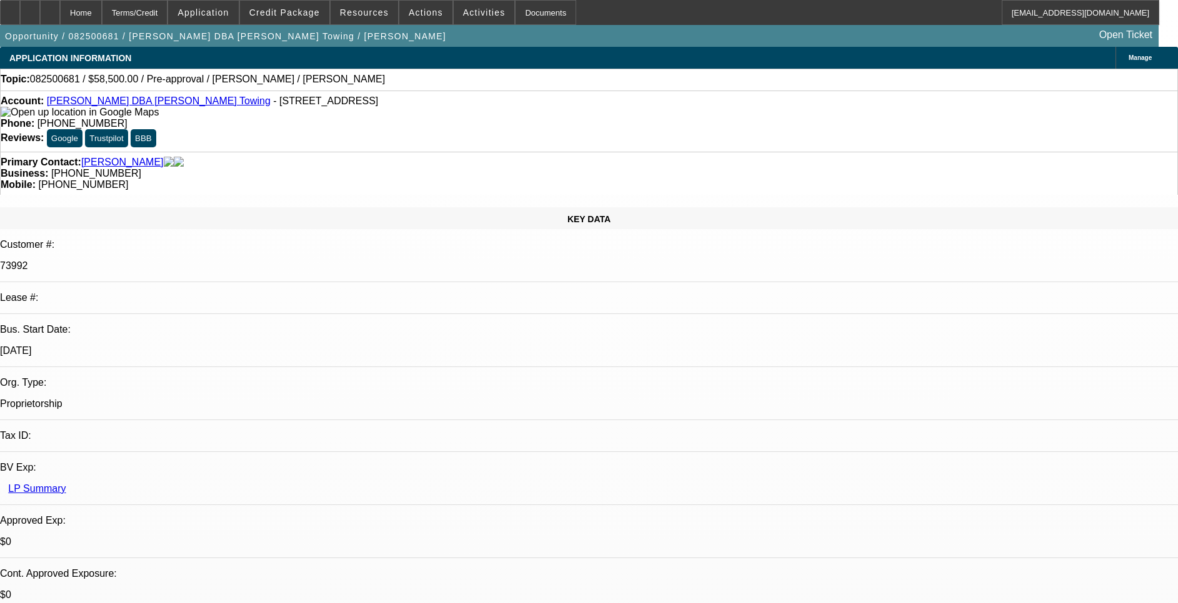
drag, startPoint x: 186, startPoint y: 227, endPoint x: 122, endPoint y: 230, distance: 63.8
click at [122, 324] on div "Bus. Start Date: 7/1/12" at bounding box center [589, 345] width 1178 height 43
drag, startPoint x: 122, startPoint y: 230, endPoint x: 222, endPoint y: 222, distance: 99.7
click at [222, 345] on div "7/1/12" at bounding box center [589, 350] width 1178 height 11
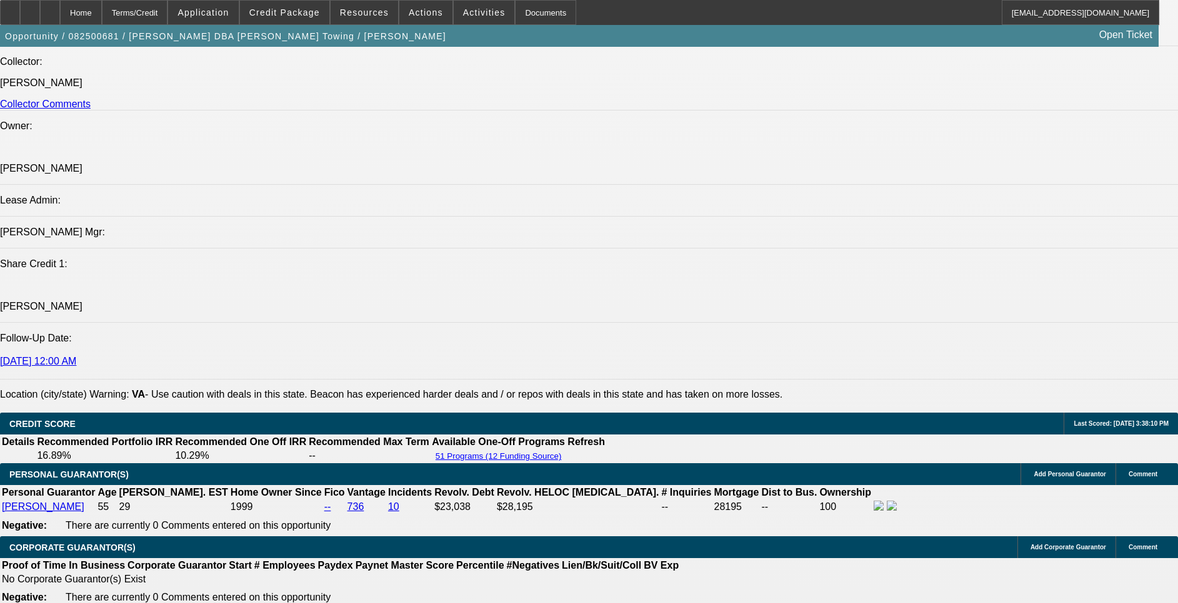
scroll to position [1593, 0]
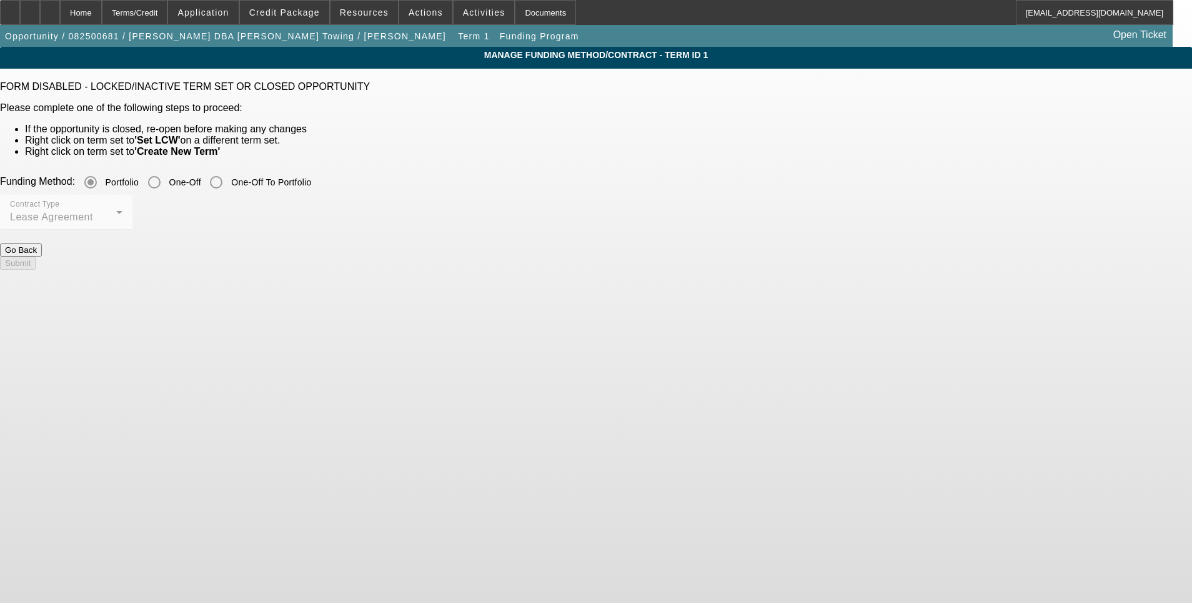
click at [311, 187] on mat-radio-group "Portfolio One-Off One-Off To Portfolio" at bounding box center [193, 181] width 236 height 11
click at [102, 11] on div "Home" at bounding box center [81, 12] width 42 height 25
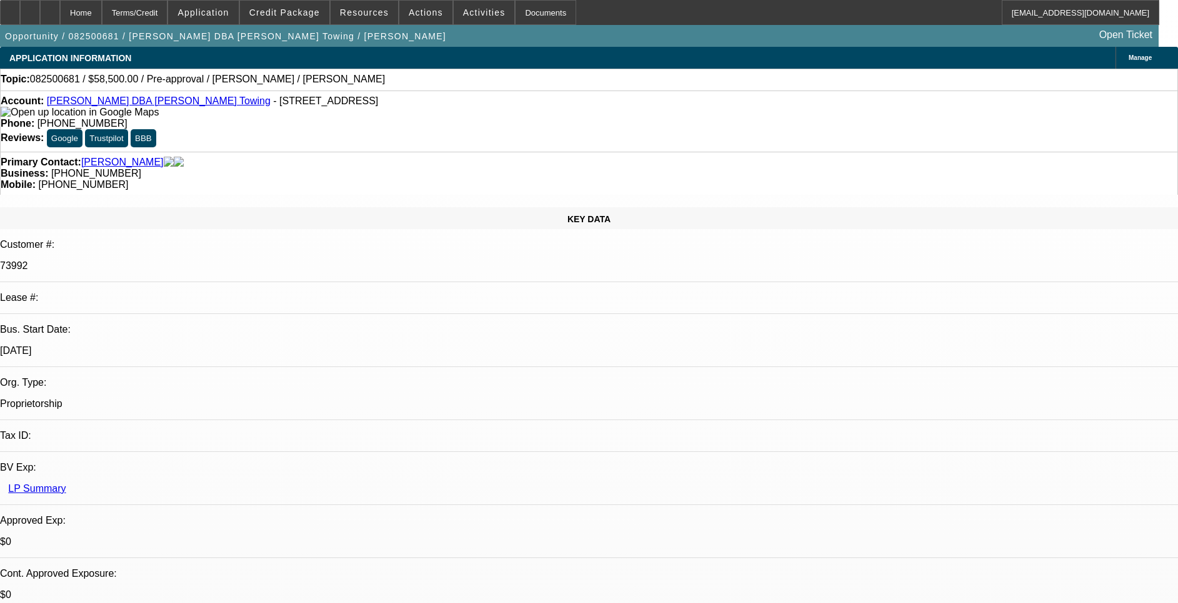
scroll to position [94, 0]
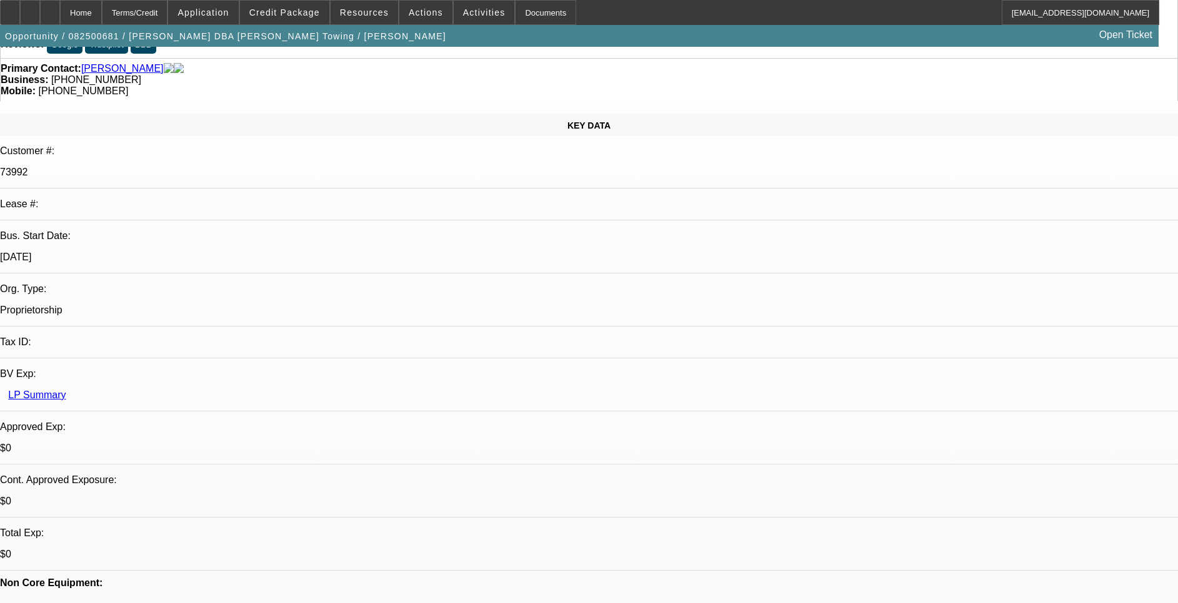
select select "0.1"
select select "2"
select select "0.1"
select select "4"
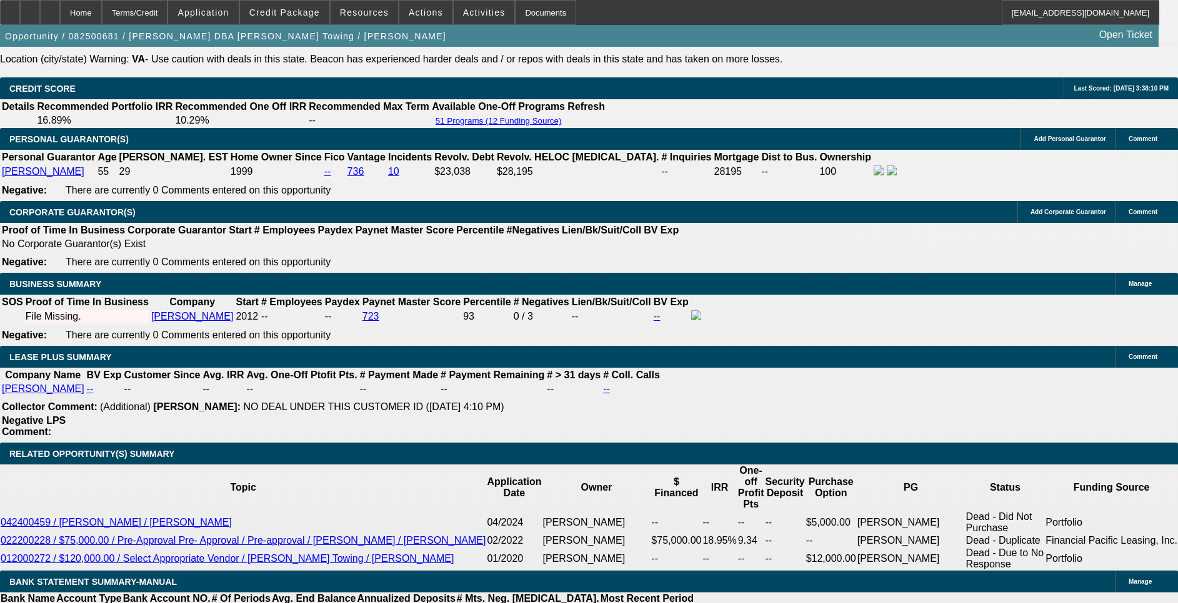
scroll to position [1874, 0]
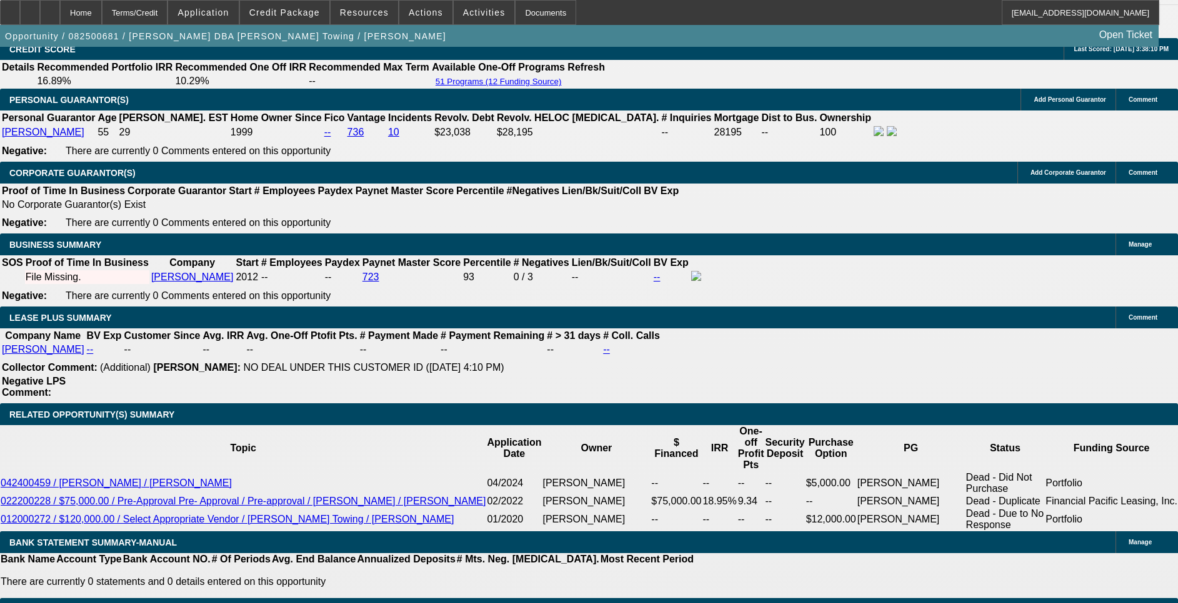
drag, startPoint x: 76, startPoint y: 264, endPoint x: 131, endPoint y: 264, distance: 55.0
drag, startPoint x: 242, startPoint y: 455, endPoint x: 337, endPoint y: 449, distance: 94.5
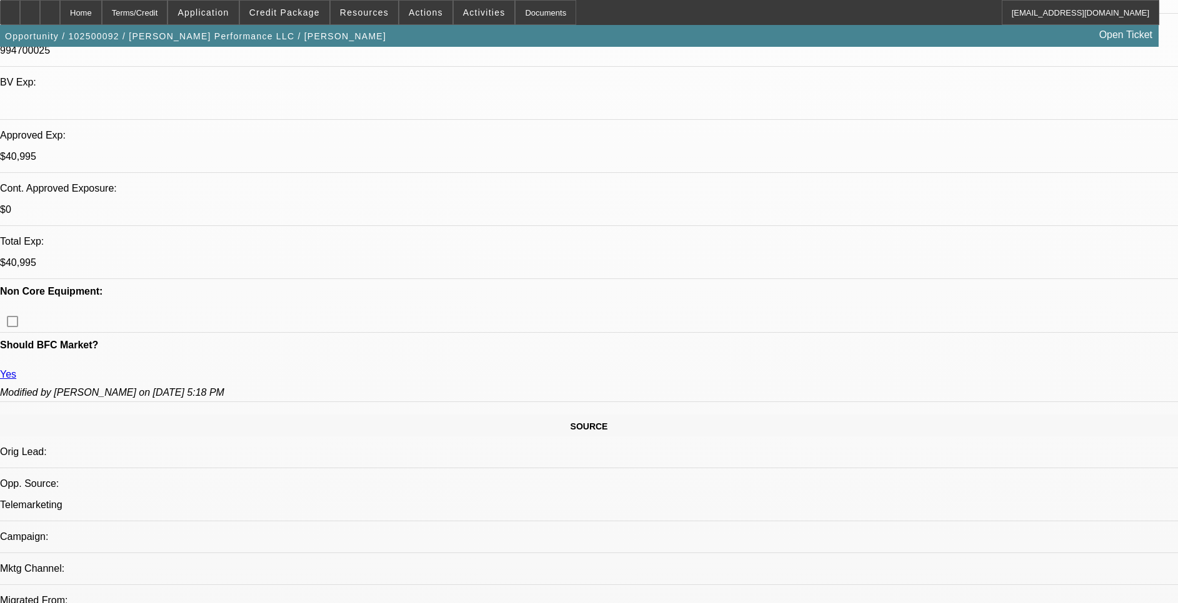
select select "0"
select select "2"
select select "0.1"
select select "0"
select select "2"
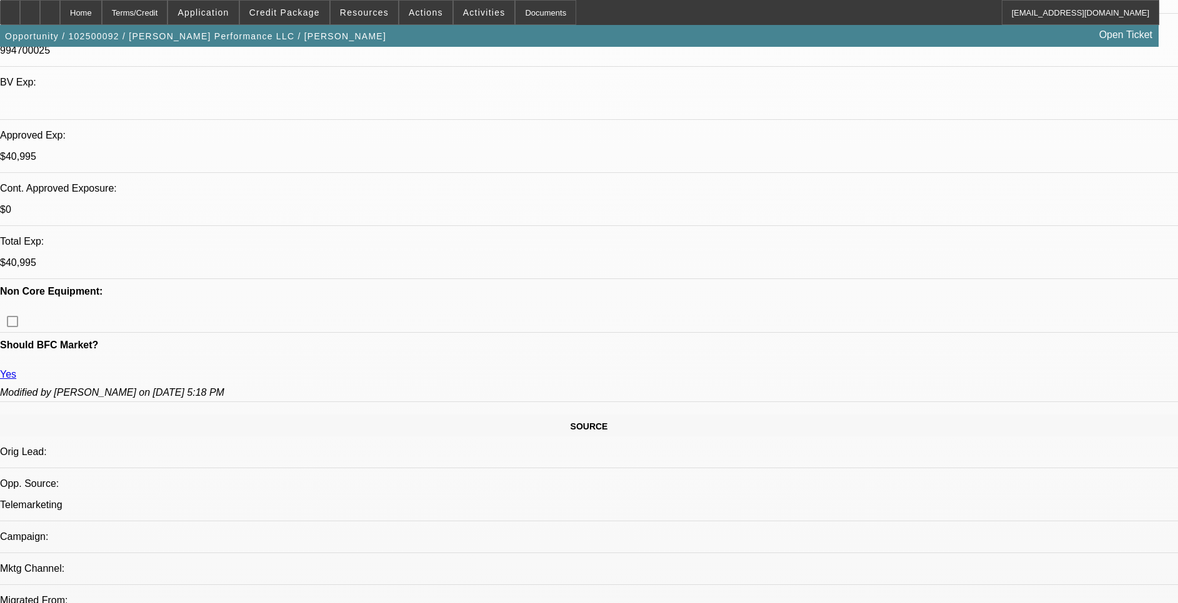
select select "0.1"
select select "0"
select select "2"
select select "0.1"
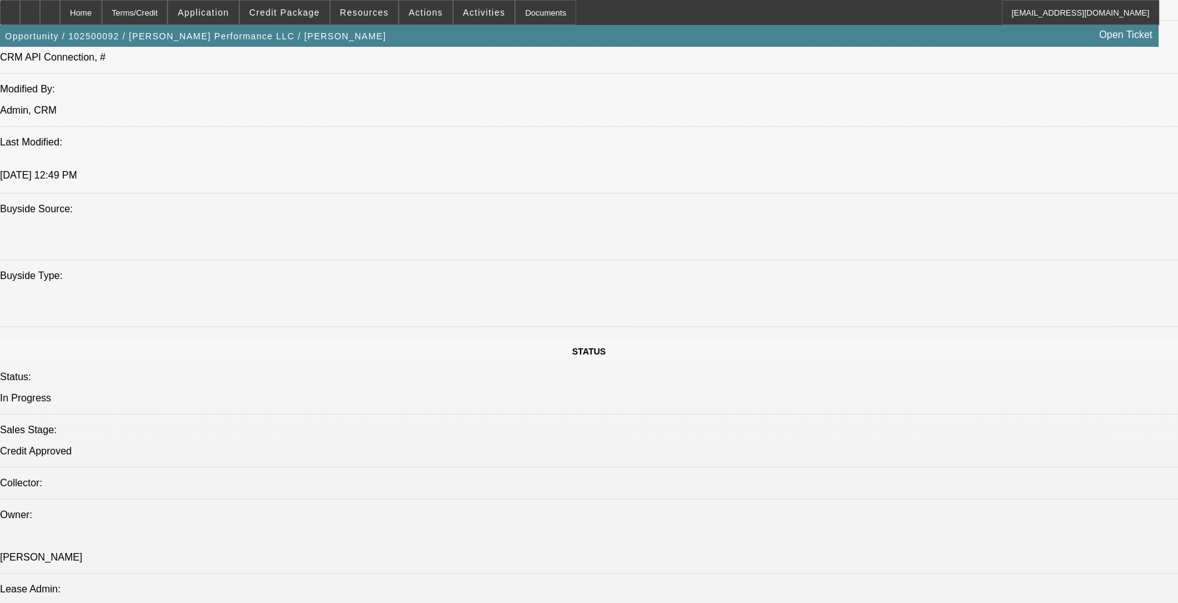
select select "1"
select select "2"
select select "4"
select select "1"
select select "2"
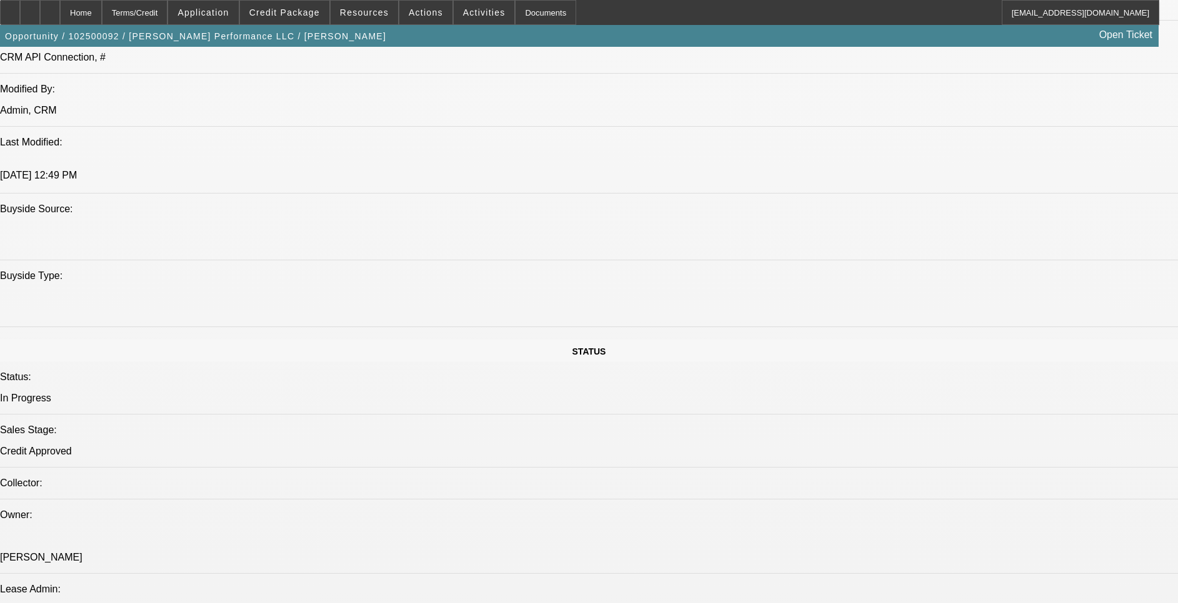
select select "4"
select select "1"
select select "2"
select select "4"
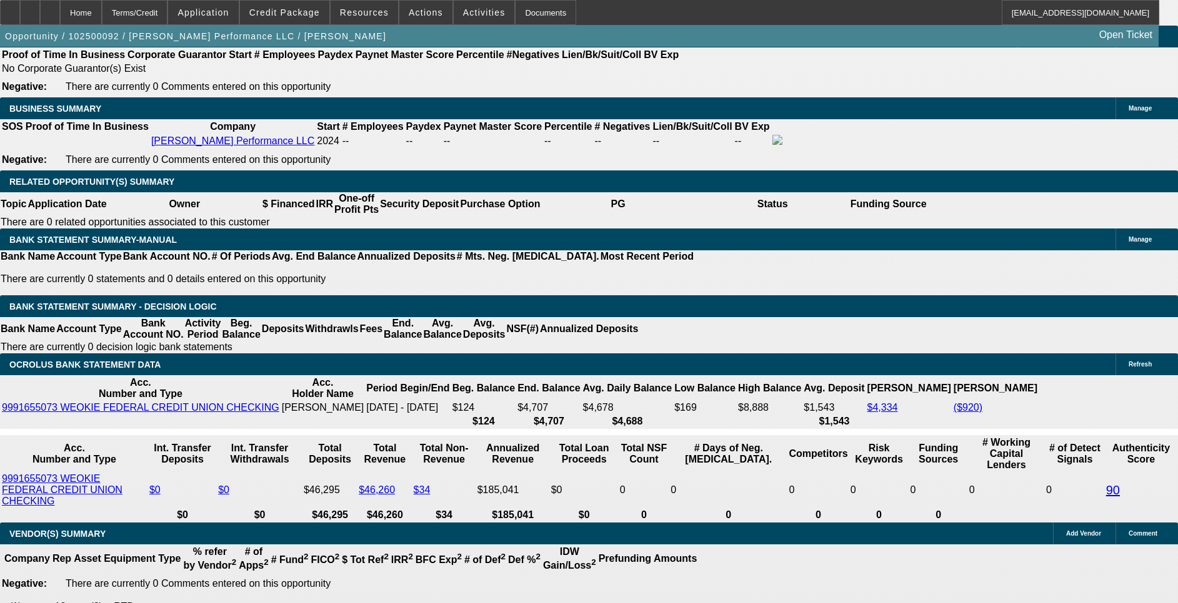
scroll to position [2061, 0]
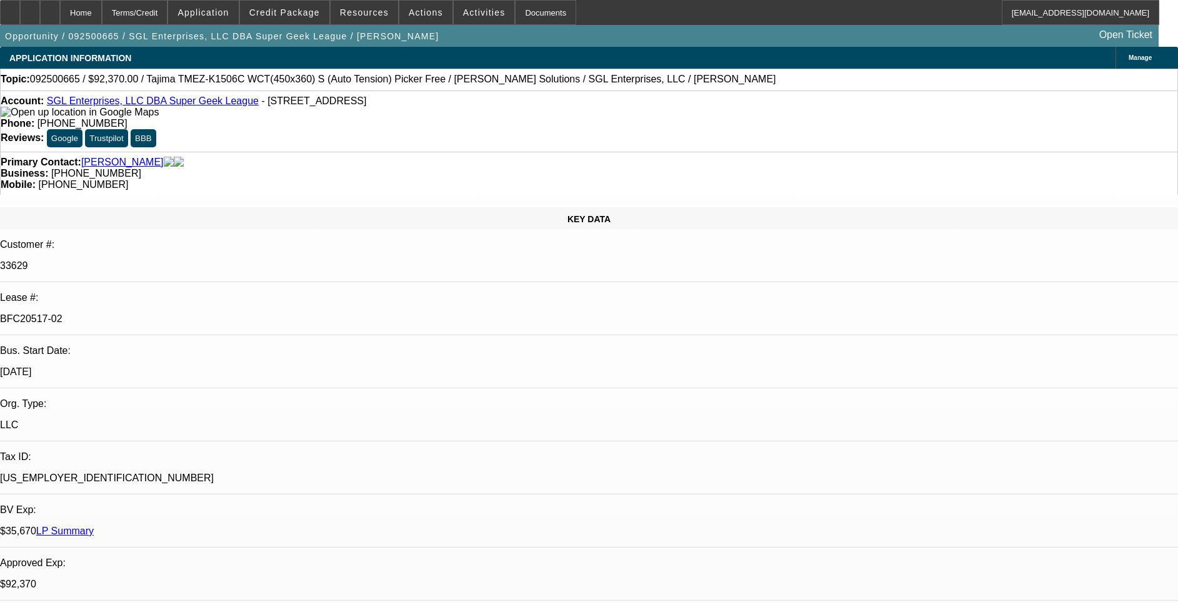
select select "0"
select select "2"
select select "0"
select select "2"
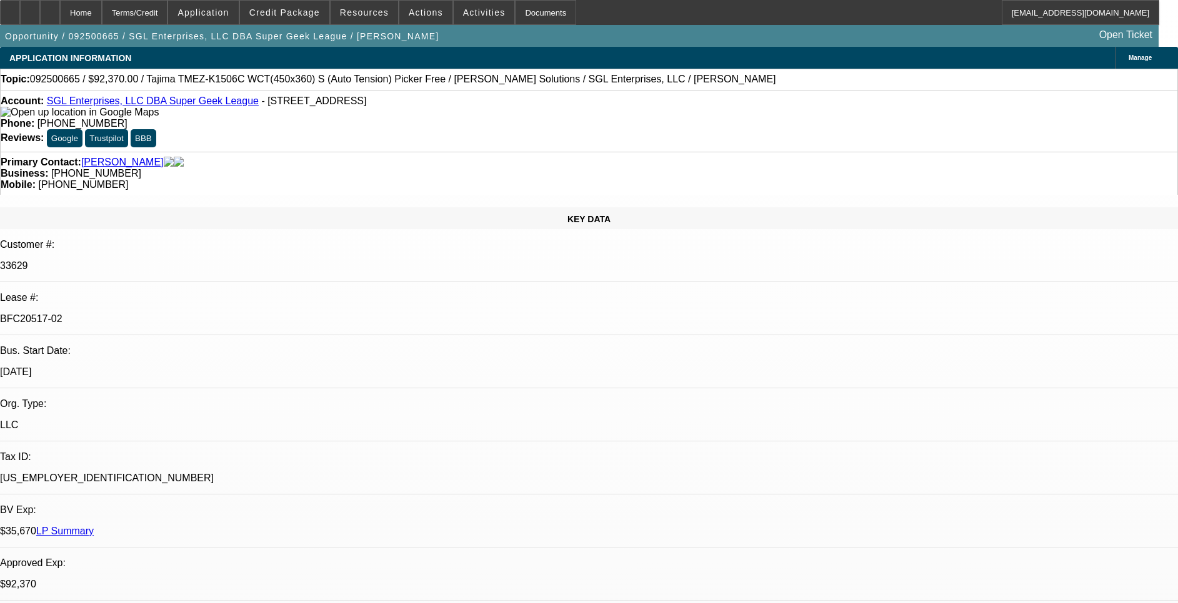
select select "0"
select select "2"
select select "0"
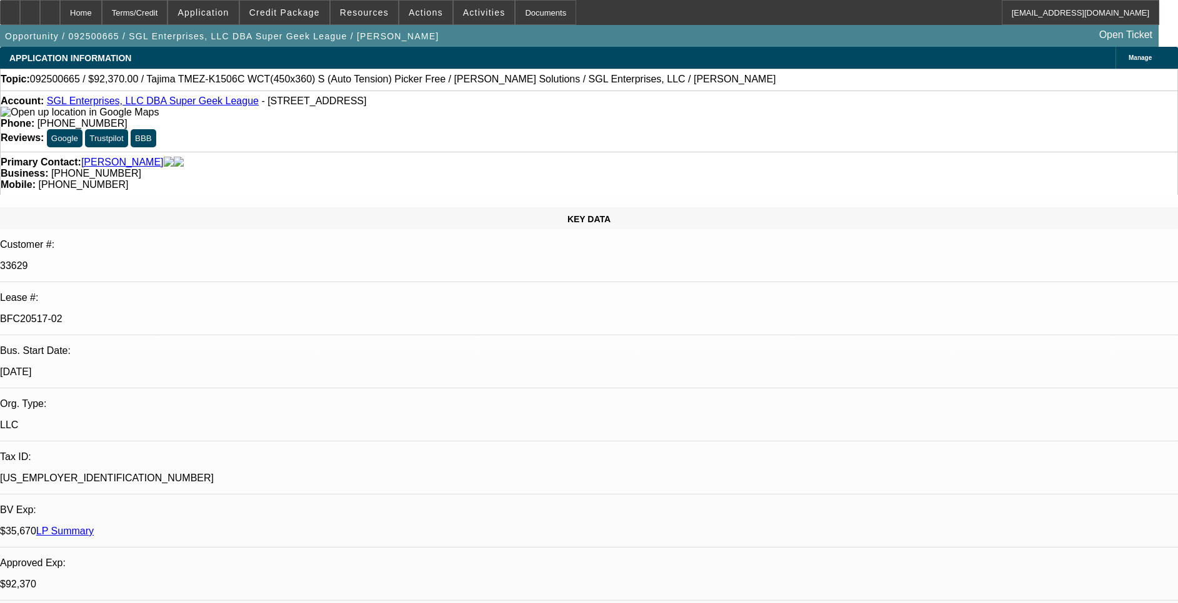
select select "2"
select select "0"
select select "1"
select select "2"
select select "6"
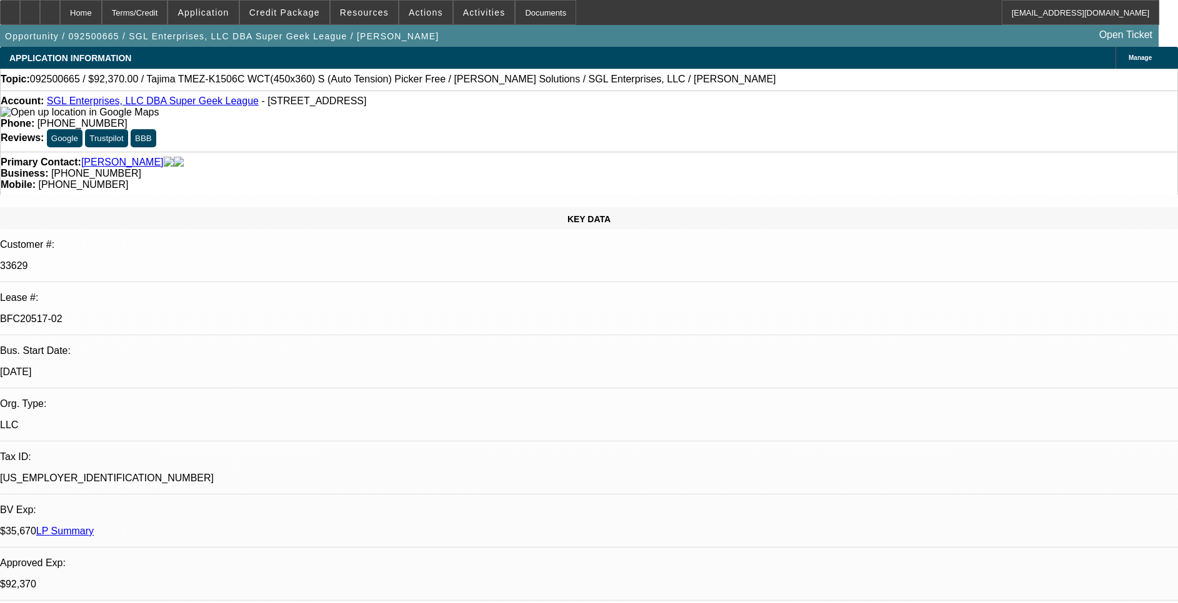
select select "1"
select select "2"
select select "6"
select select "1"
select select "2"
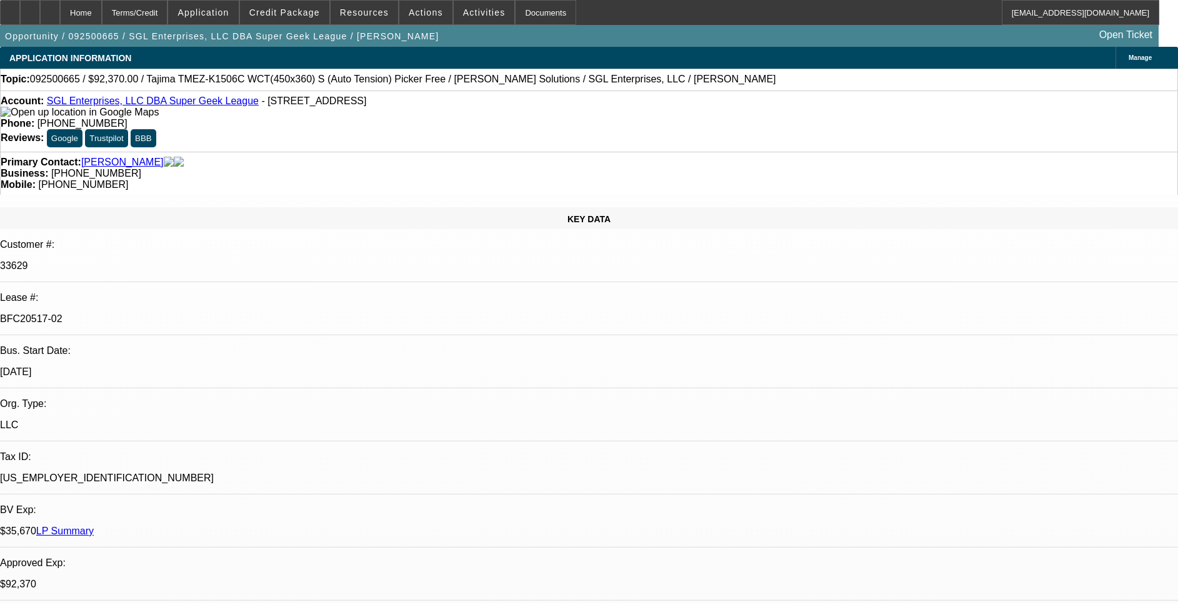
select select "6"
select select "1"
select select "2"
select select "6"
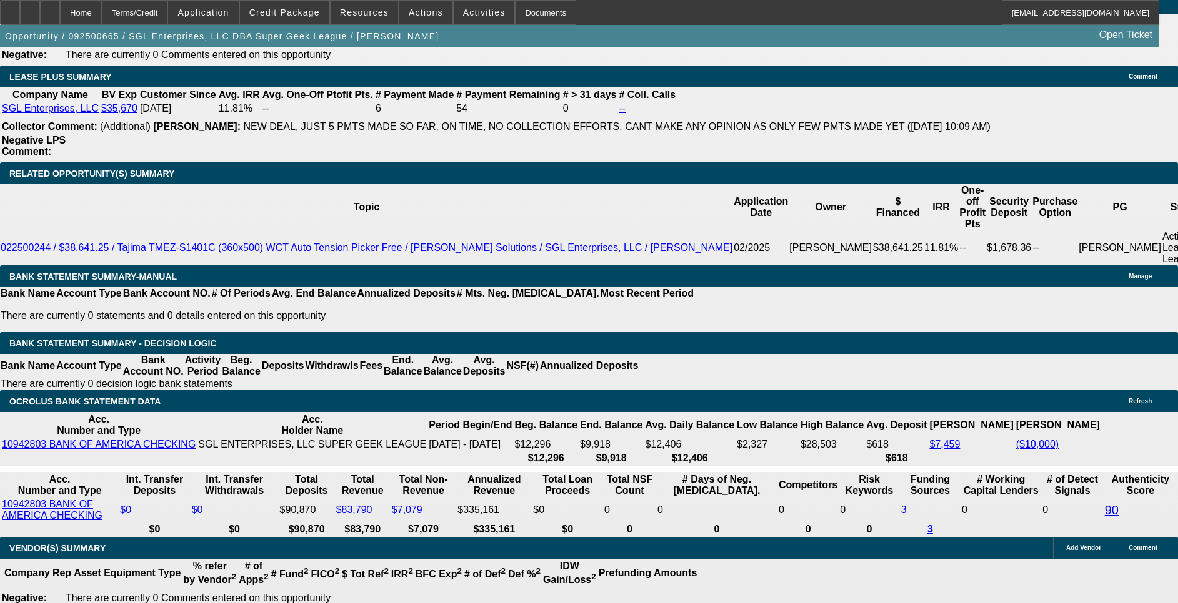
scroll to position [2061, 0]
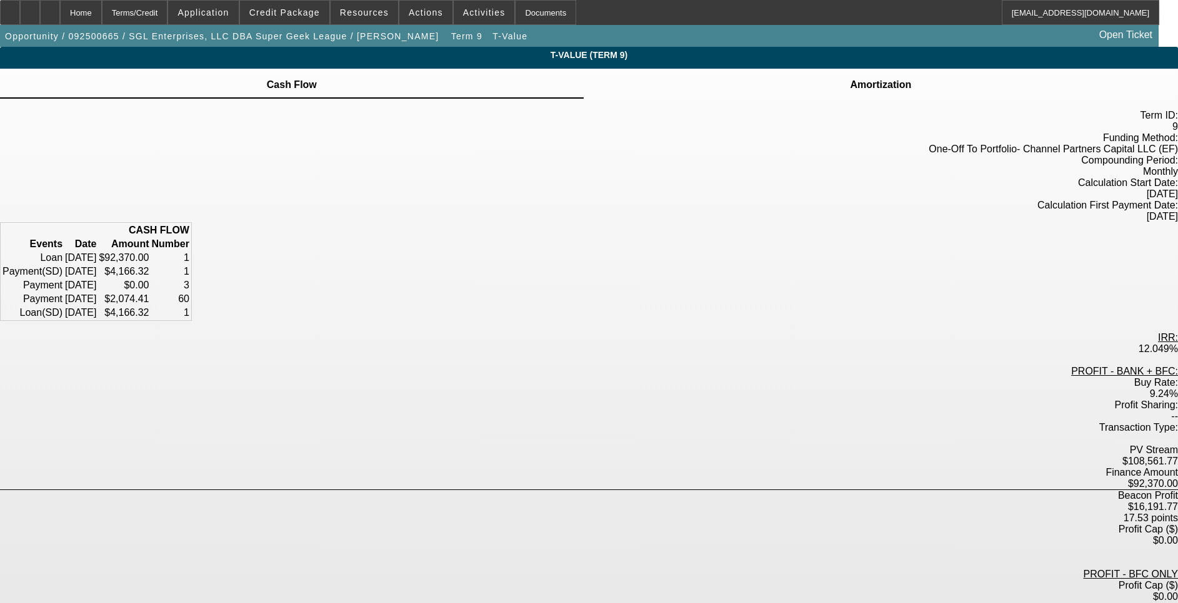
scroll to position [94, 0]
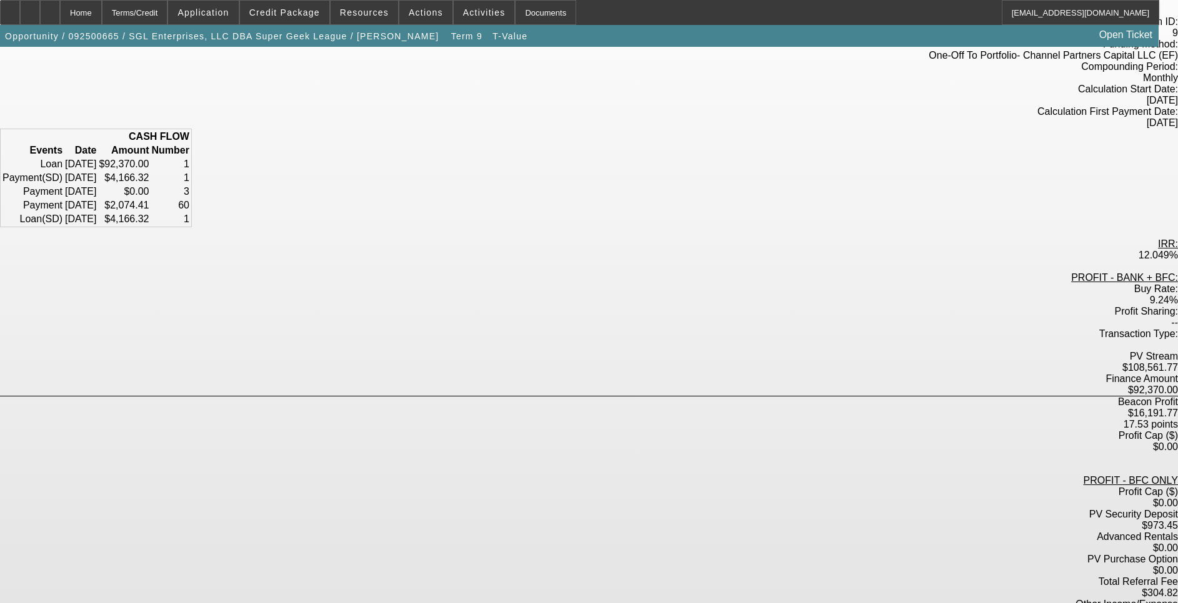
drag, startPoint x: 647, startPoint y: 340, endPoint x: 686, endPoint y: 336, distance: 39.5
click at [686, 419] on div "17.53 points" at bounding box center [589, 424] width 1178 height 11
drag, startPoint x: 686, startPoint y: 336, endPoint x: 624, endPoint y: 340, distance: 62.0
click at [624, 419] on div "17.53 points" at bounding box center [589, 424] width 1178 height 11
click at [563, 408] on div "$16,191.77" at bounding box center [589, 413] width 1178 height 11
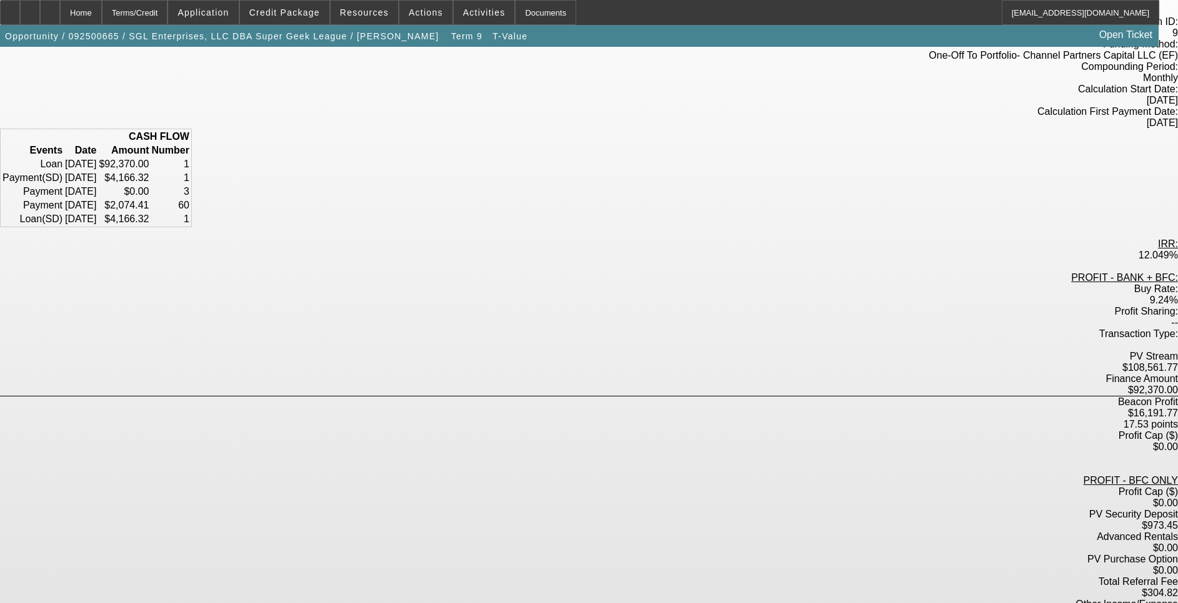
drag, startPoint x: 564, startPoint y: 332, endPoint x: 616, endPoint y: 334, distance: 51.9
click at [616, 408] on div "$16,191.77" at bounding box center [589, 413] width 1178 height 11
drag, startPoint x: 616, startPoint y: 334, endPoint x: 633, endPoint y: 354, distance: 26.2
click at [633, 419] on div "17.53 points" at bounding box center [589, 424] width 1178 height 11
drag, startPoint x: 617, startPoint y: 335, endPoint x: 555, endPoint y: 342, distance: 62.8
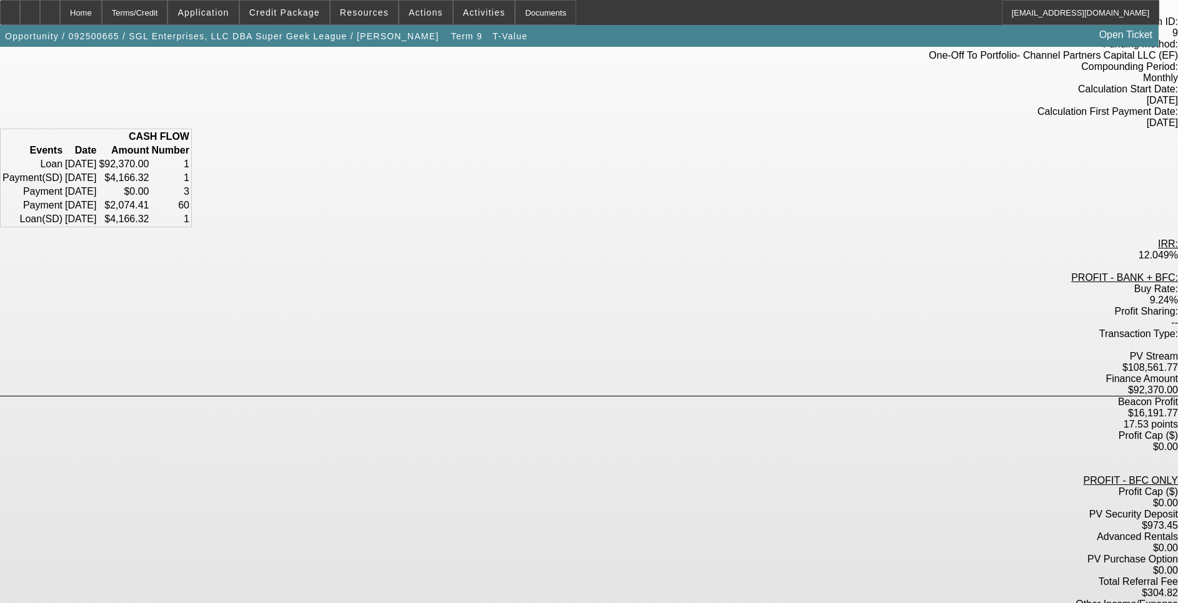
click at [555, 397] on div "Beacon Profit $16,191.77 17.53 points" at bounding box center [589, 414] width 1178 height 34
drag, startPoint x: 555, startPoint y: 342, endPoint x: 597, endPoint y: 344, distance: 41.9
click at [597, 397] on div "Beacon Profit $16,191.77 17.53 points" at bounding box center [589, 414] width 1178 height 34
click at [631, 419] on div "17.53 points" at bounding box center [589, 424] width 1178 height 11
drag, startPoint x: 628, startPoint y: 332, endPoint x: 588, endPoint y: 341, distance: 41.1
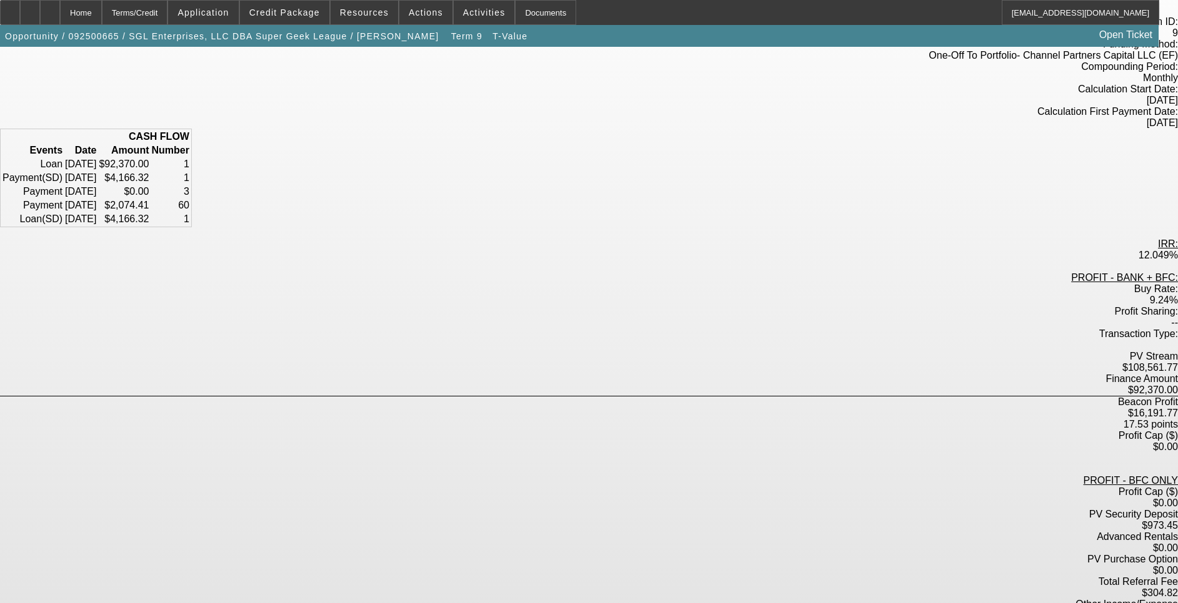
click at [615, 397] on div "Beacon Profit $16,191.77 17.53 points" at bounding box center [589, 414] width 1178 height 34
drag, startPoint x: 568, startPoint y: 335, endPoint x: 614, endPoint y: 334, distance: 45.6
click at [614, 408] on div "$16,191.77" at bounding box center [589, 413] width 1178 height 11
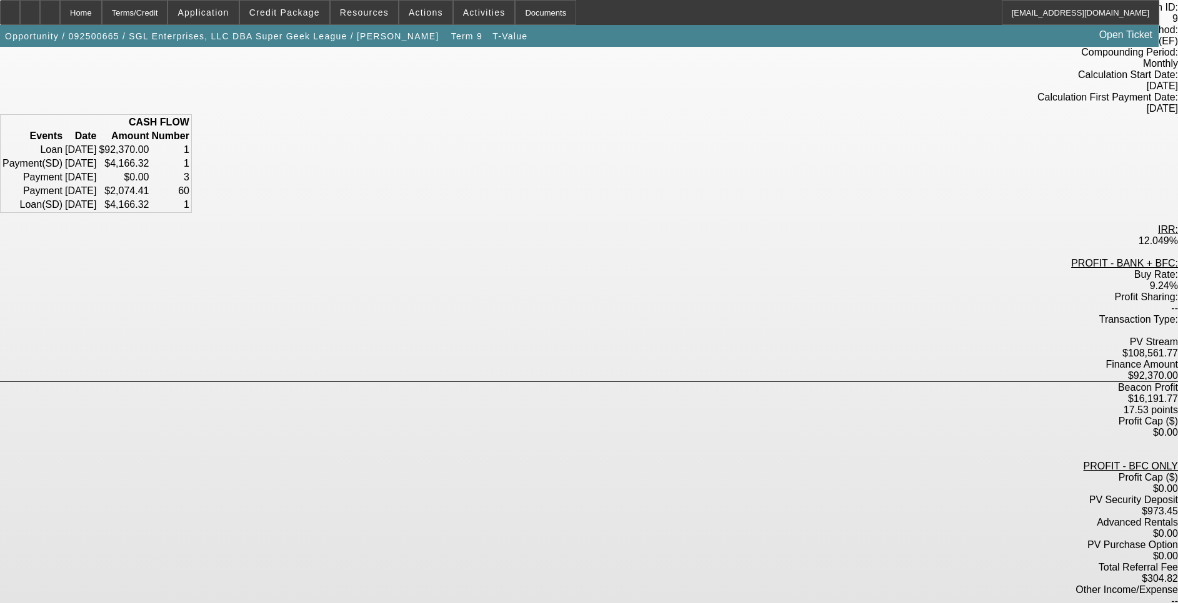
scroll to position [120, 0]
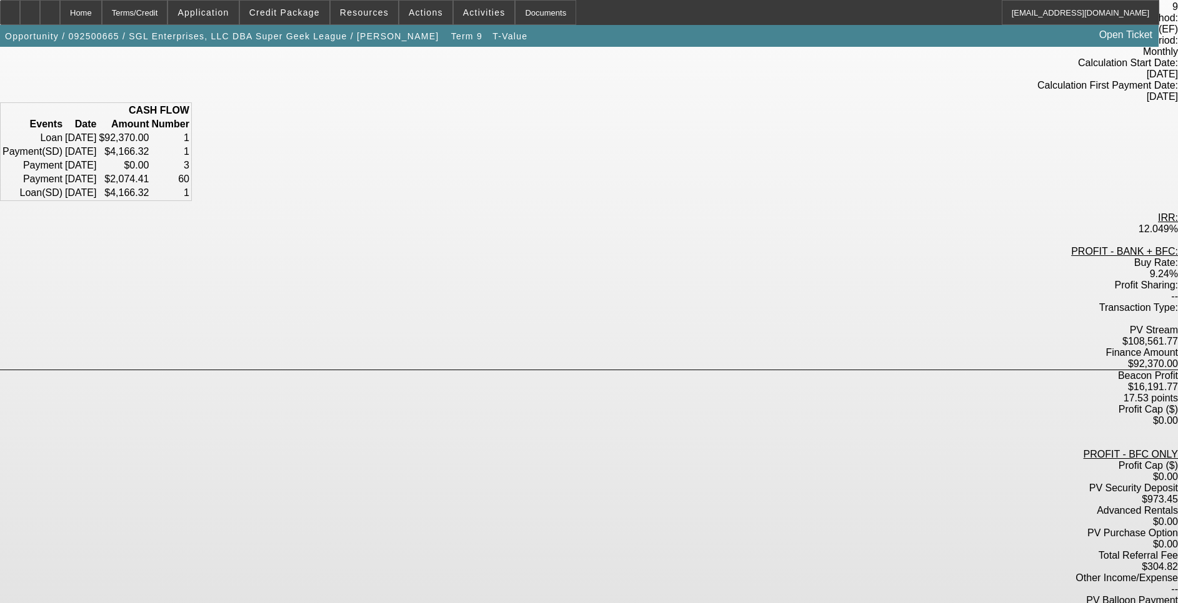
drag, startPoint x: 578, startPoint y: 524, endPoint x: 620, endPoint y: 522, distance: 41.9
drag, startPoint x: 620, startPoint y: 522, endPoint x: 570, endPoint y: 557, distance: 61.0
click at [570, 557] on div "Term ID: 9 Funding Method: One-Off To Portfolio - Channel Partners Capital LLC …" at bounding box center [589, 396] width 1178 height 813
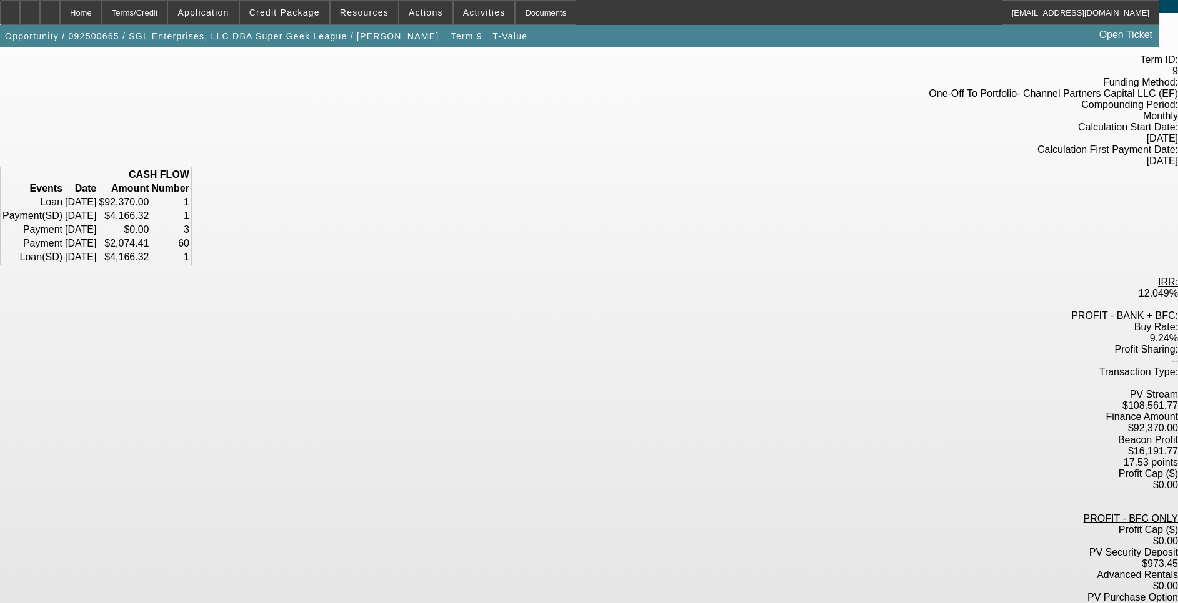
scroll to position [26, 0]
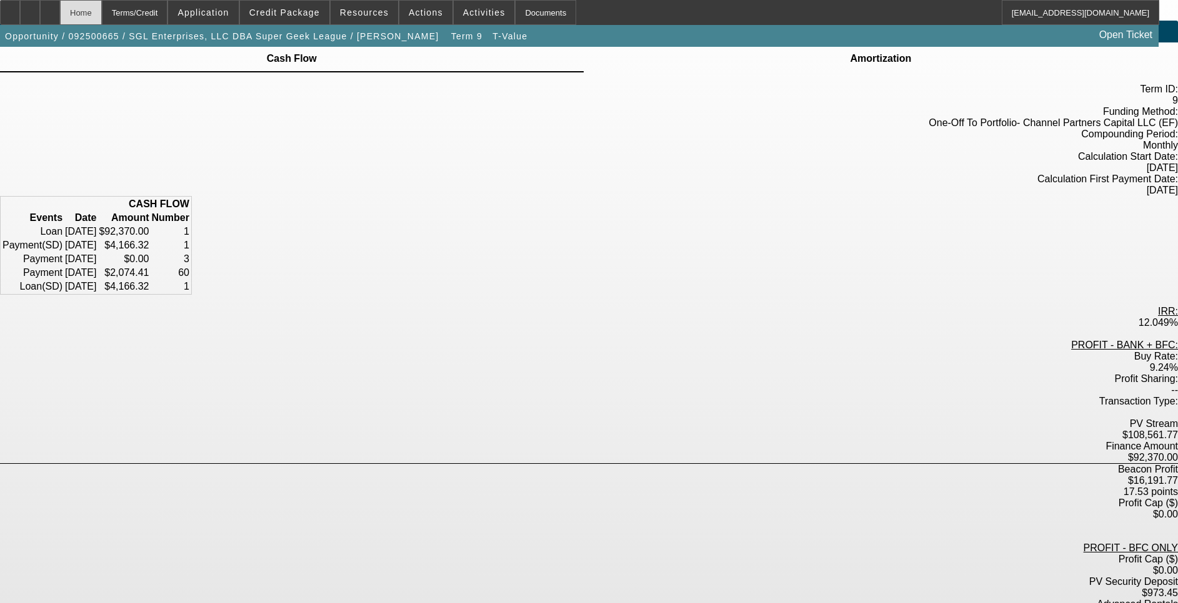
click at [102, 12] on div "Home" at bounding box center [81, 12] width 42 height 25
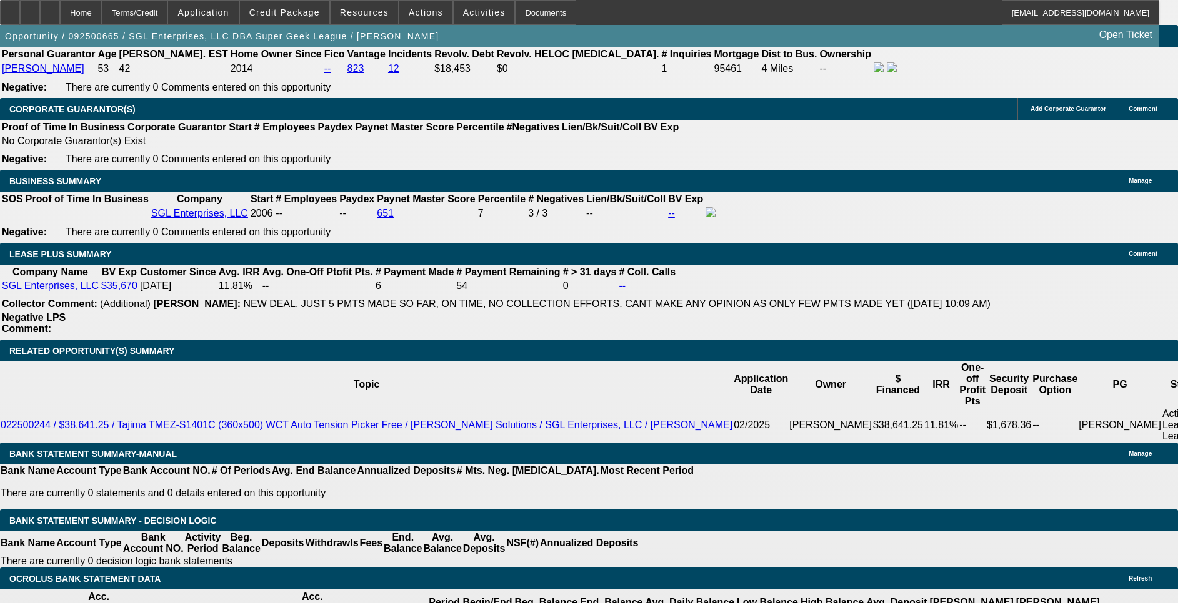
select select "0"
select select "2"
select select "0"
select select "6"
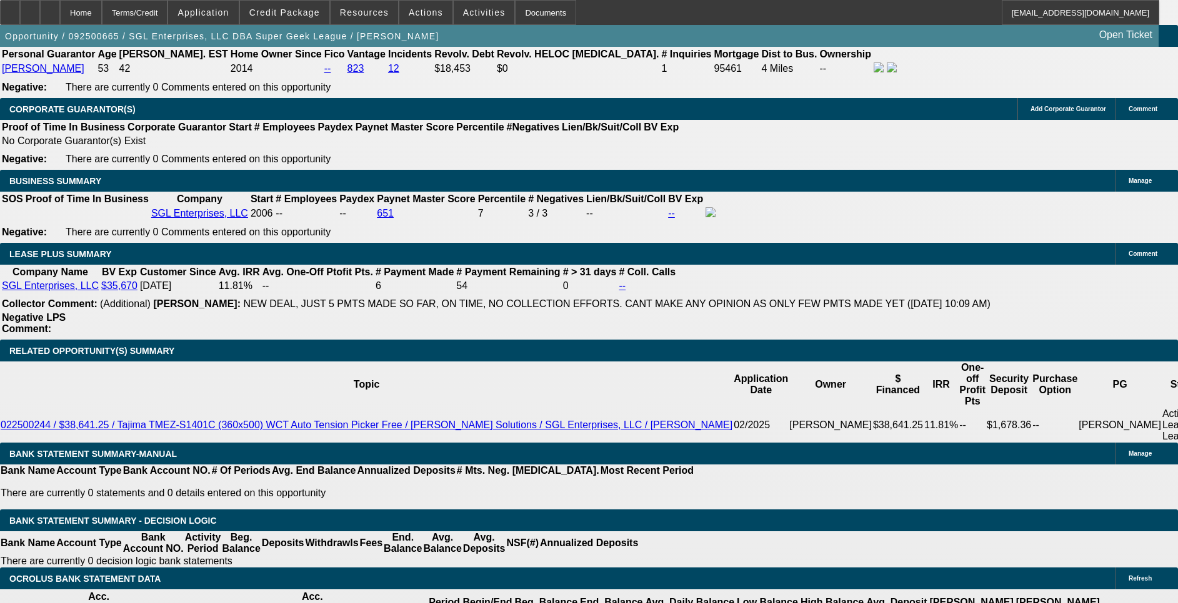
select select "0"
select select "2"
select select "0"
select select "6"
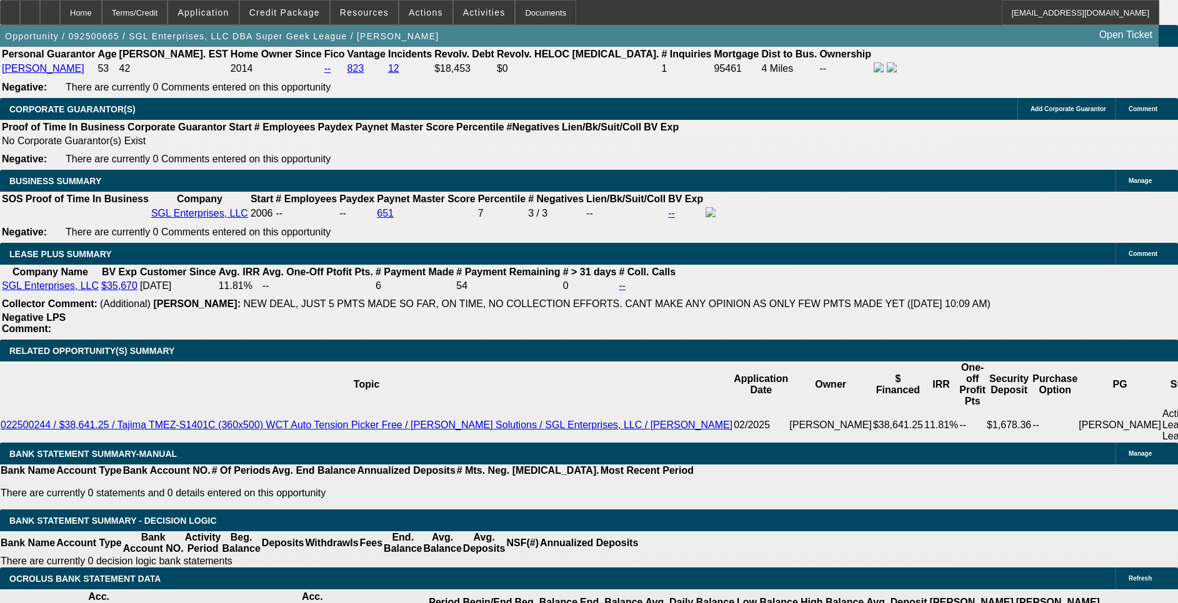
select select "0"
select select "2"
select select "0"
select select "6"
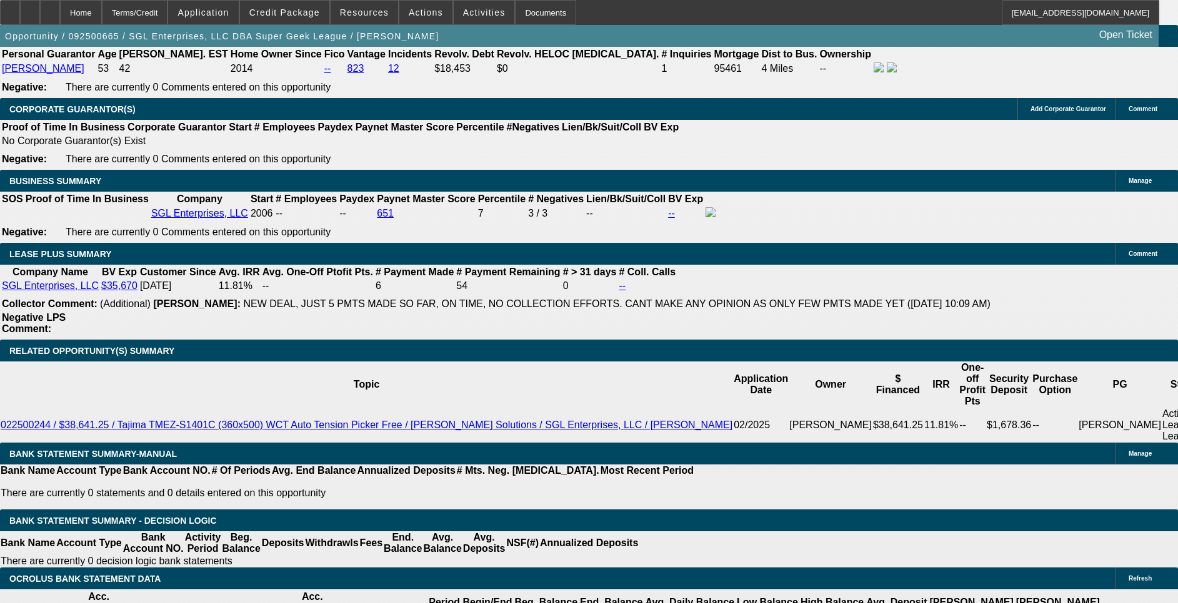
select select "0"
select select "2"
select select "0"
select select "6"
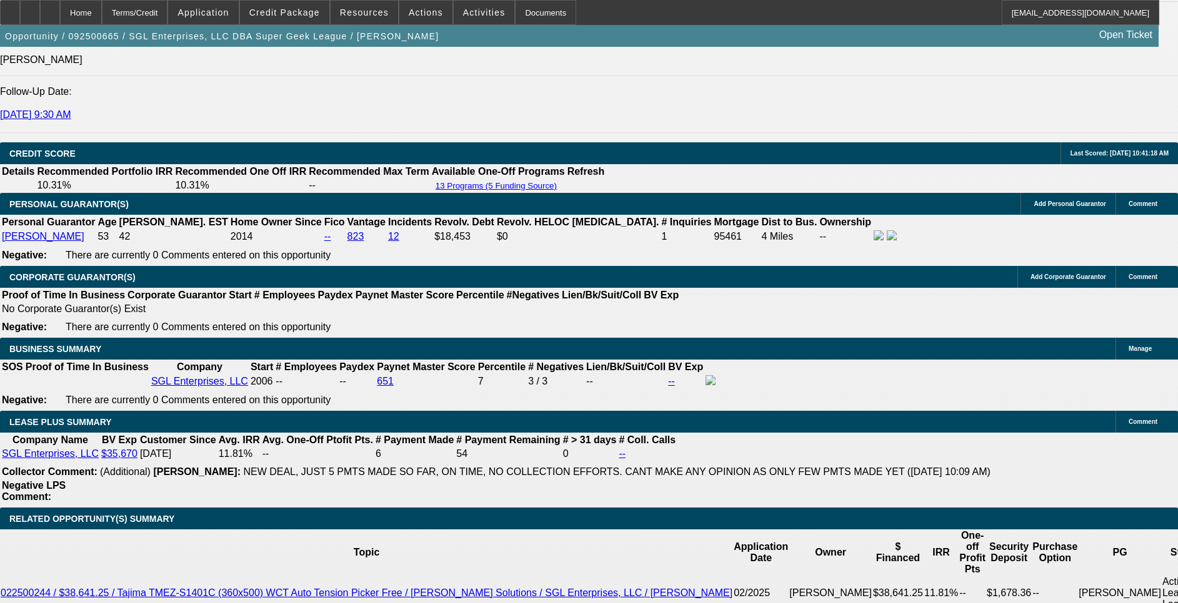
scroll to position [1882, 0]
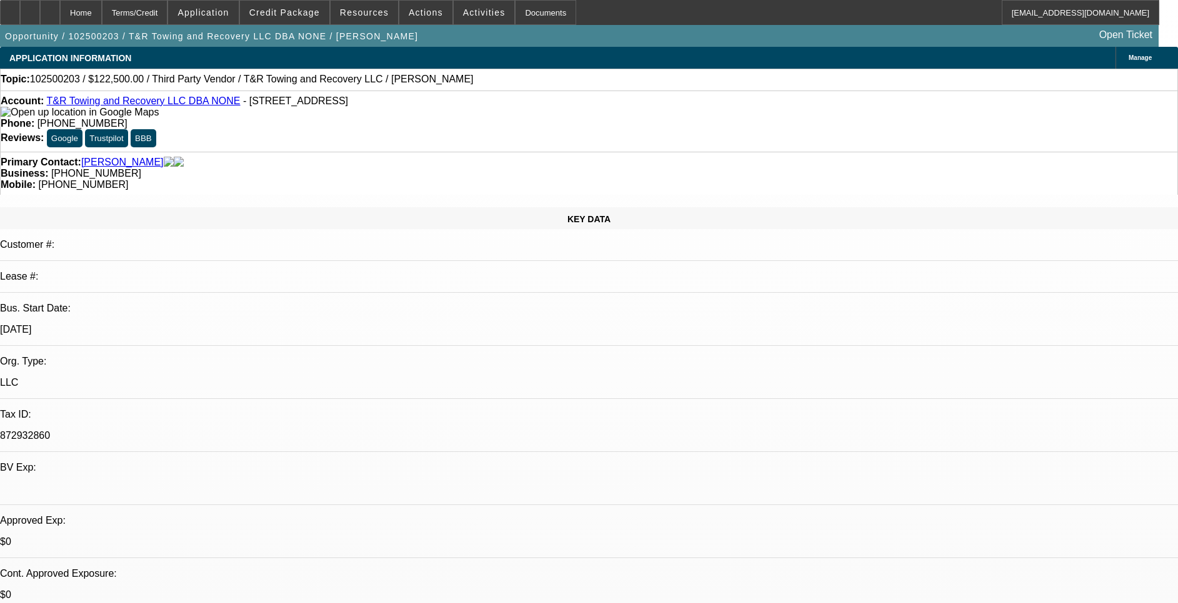
select select "0"
select select "2"
select select "0.1"
select select "4"
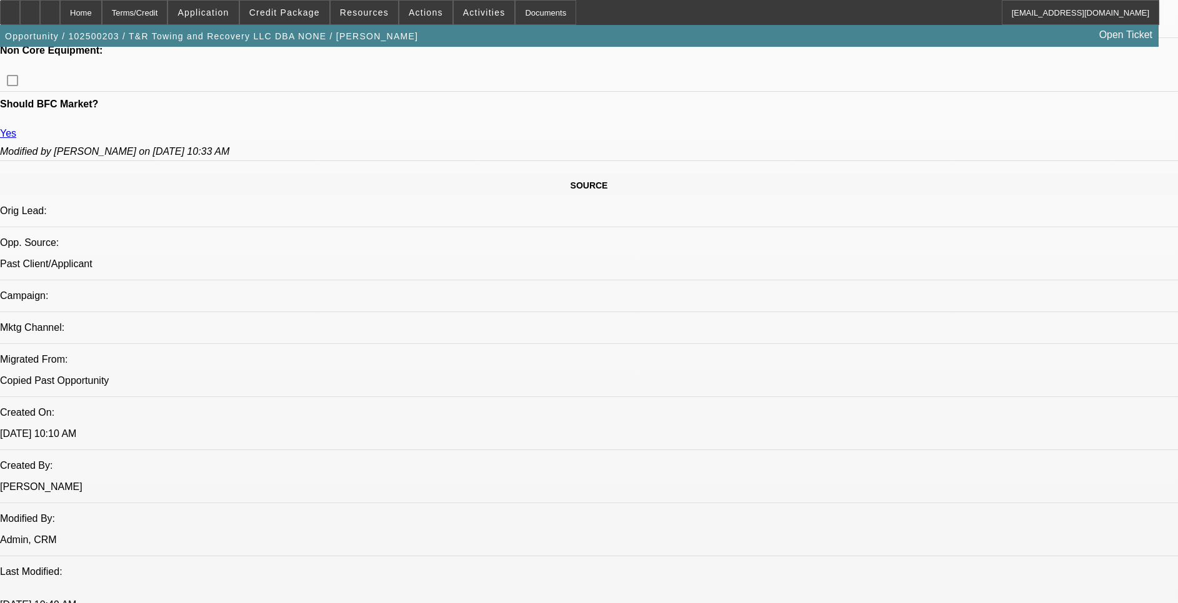
scroll to position [656, 0]
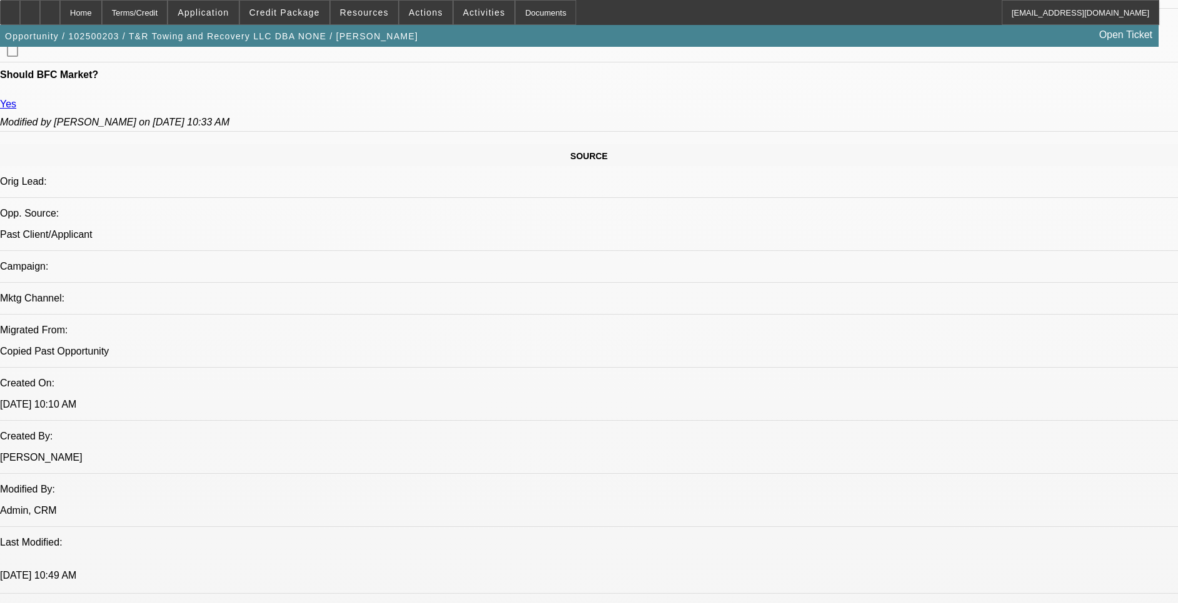
drag, startPoint x: 733, startPoint y: 297, endPoint x: 768, endPoint y: 292, distance: 35.3
drag, startPoint x: 768, startPoint y: 292, endPoint x: 756, endPoint y: 310, distance: 21.7
drag, startPoint x: 756, startPoint y: 310, endPoint x: 758, endPoint y: 324, distance: 14.0
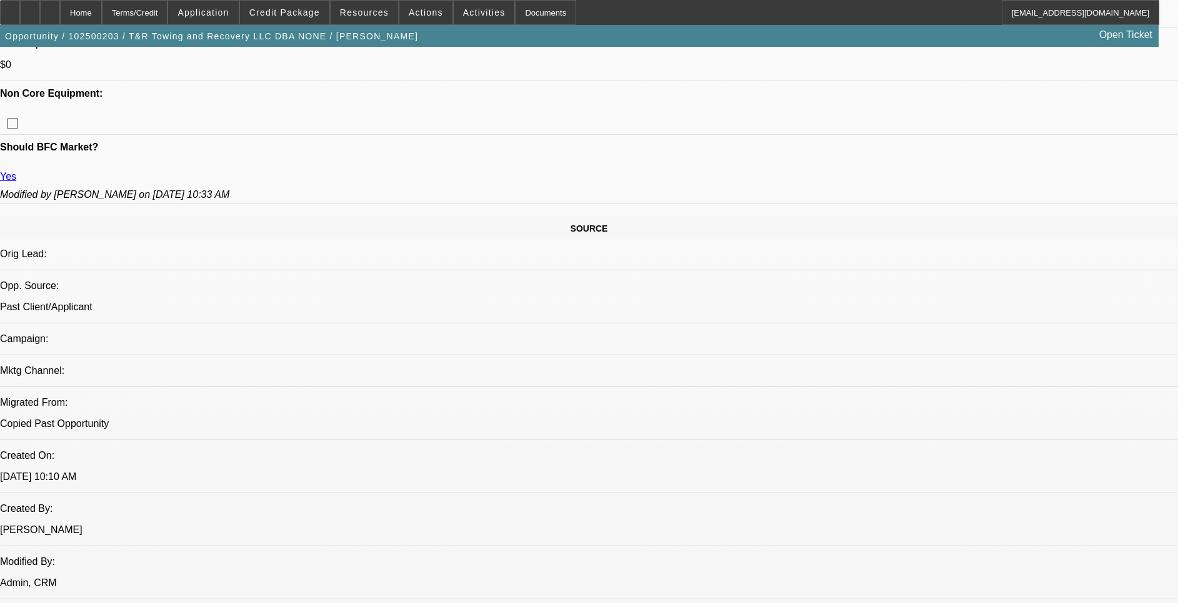
scroll to position [469, 0]
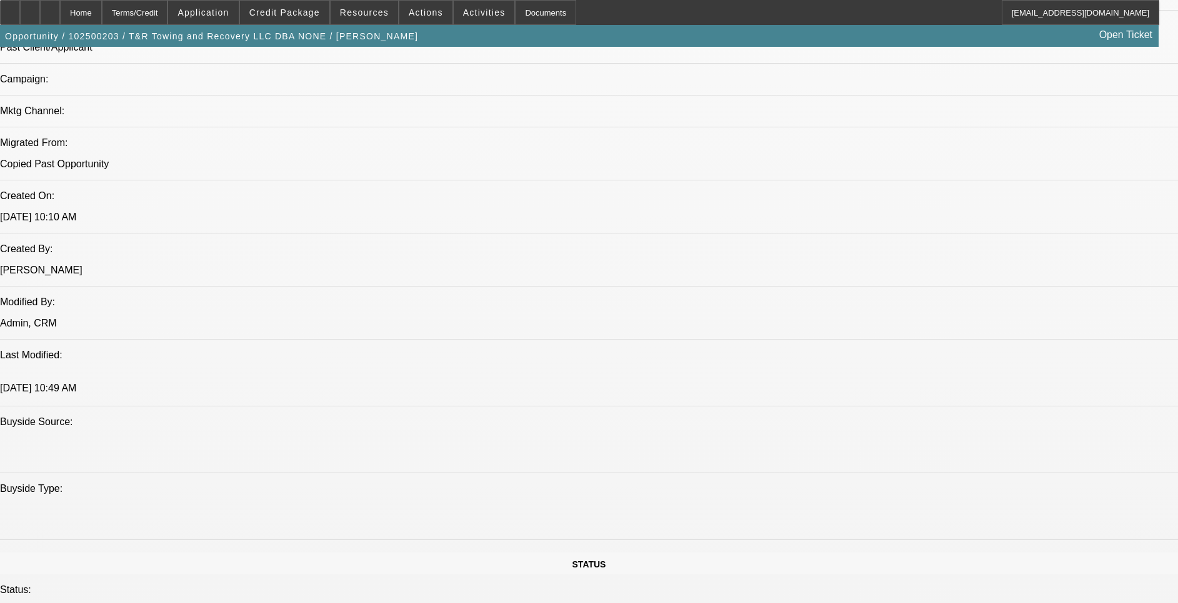
scroll to position [750, 0]
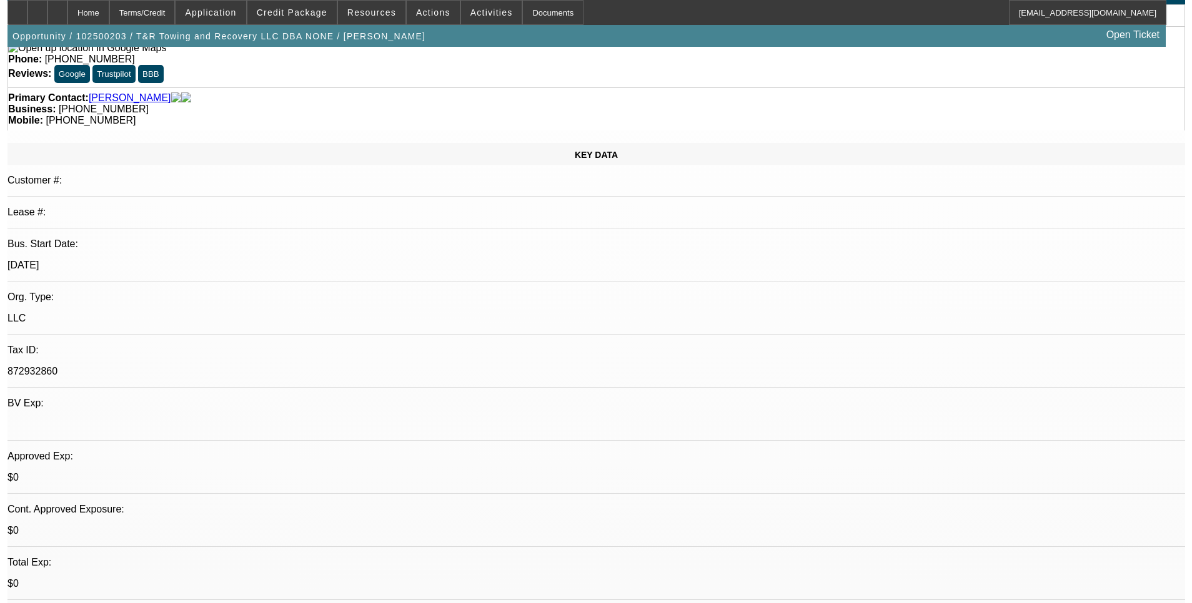
scroll to position [0, 0]
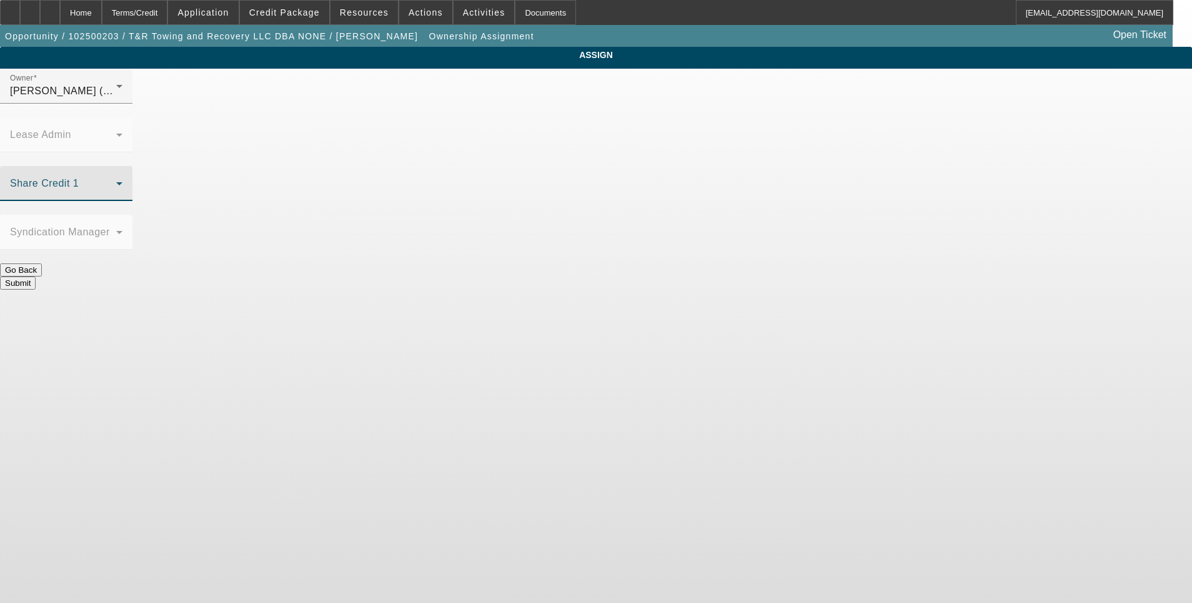
click at [116, 181] on span at bounding box center [63, 188] width 106 height 15
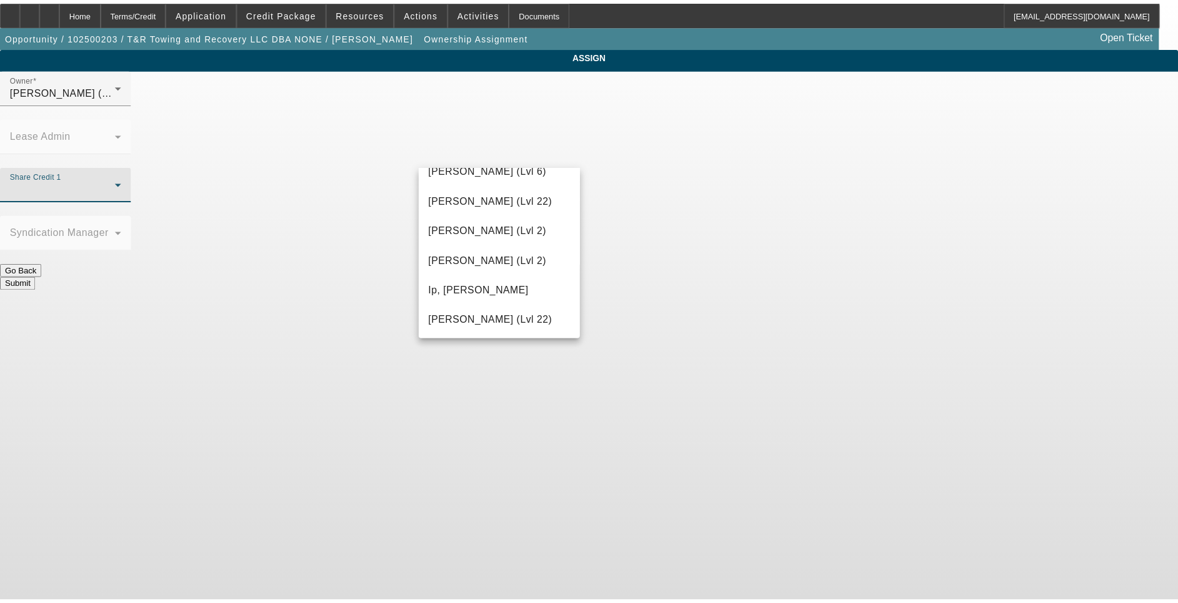
scroll to position [1609, 0]
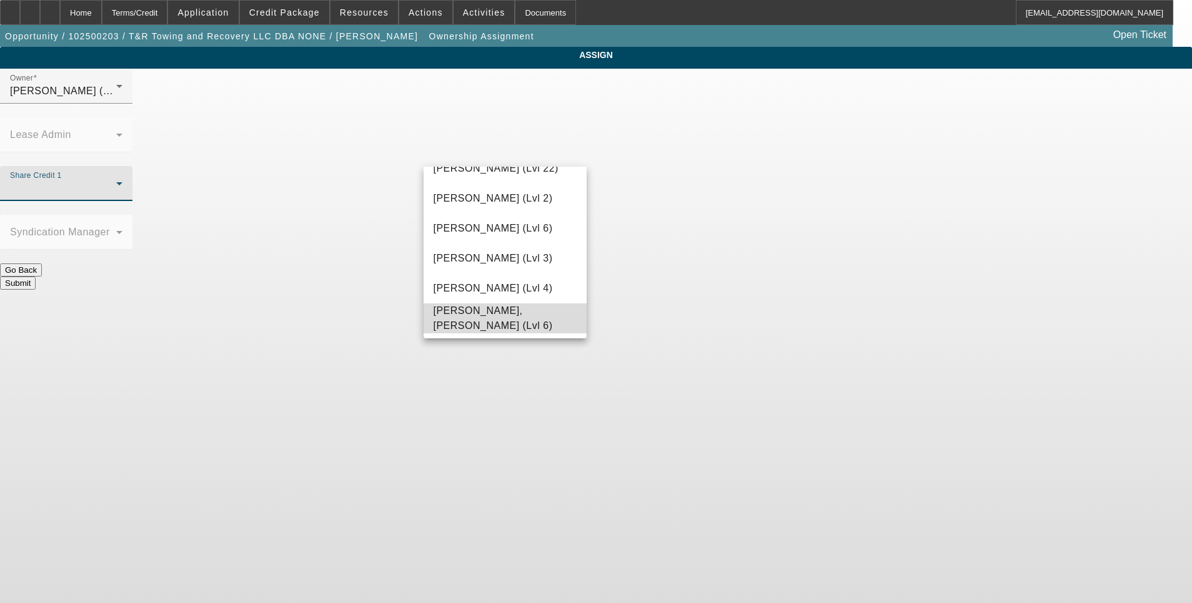
click at [513, 325] on span "Zallik, Asher (Lvl 6)" at bounding box center [506, 319] width 144 height 30
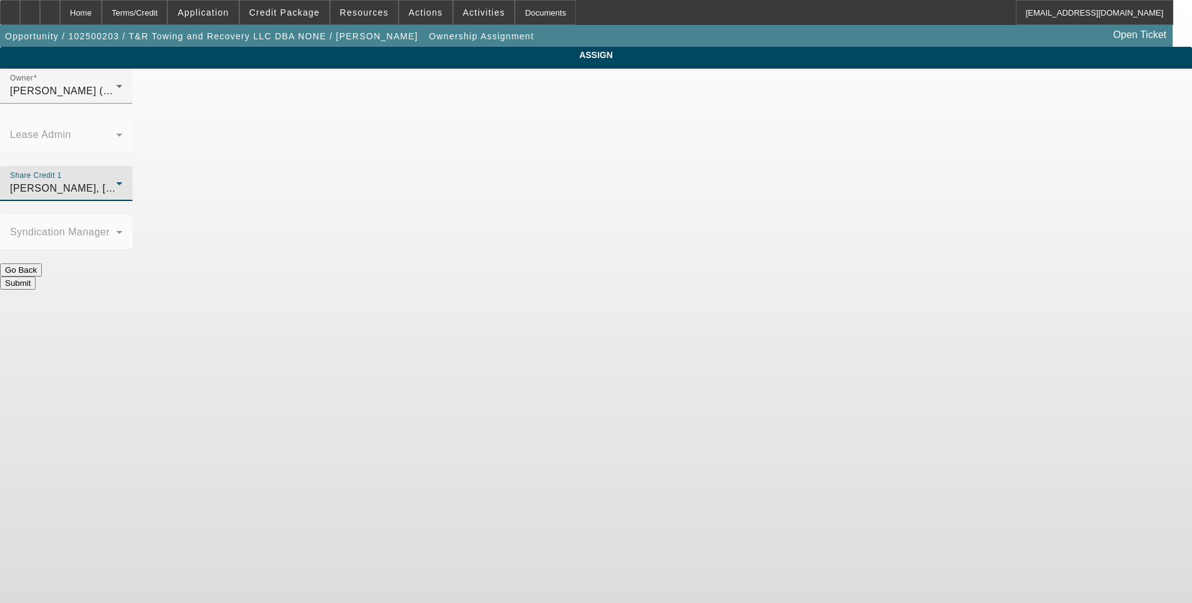
click at [667, 277] on div "Submit" at bounding box center [596, 283] width 1192 height 13
click at [36, 277] on button "Submit" at bounding box center [18, 283] width 36 height 13
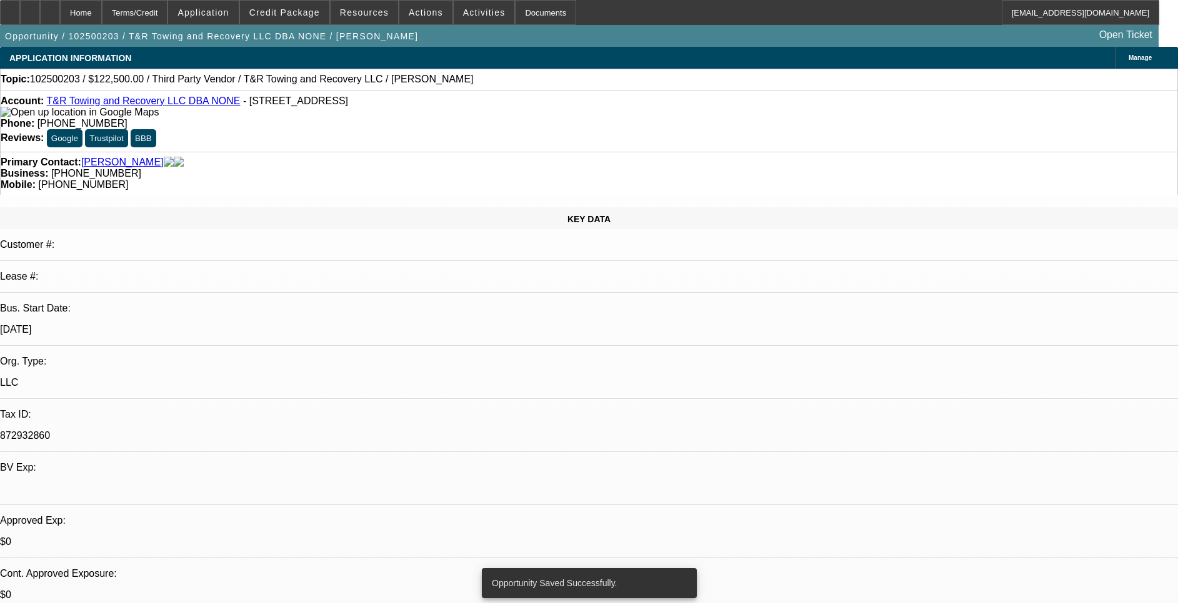
select select "0"
select select "2"
select select "0.1"
select select "4"
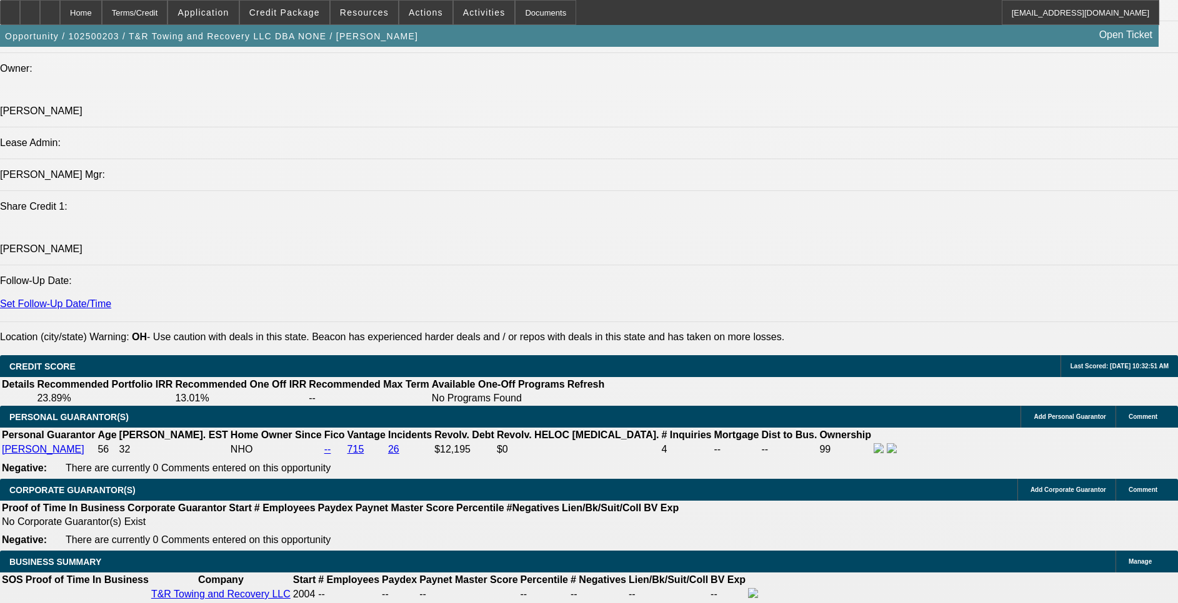
scroll to position [1499, 0]
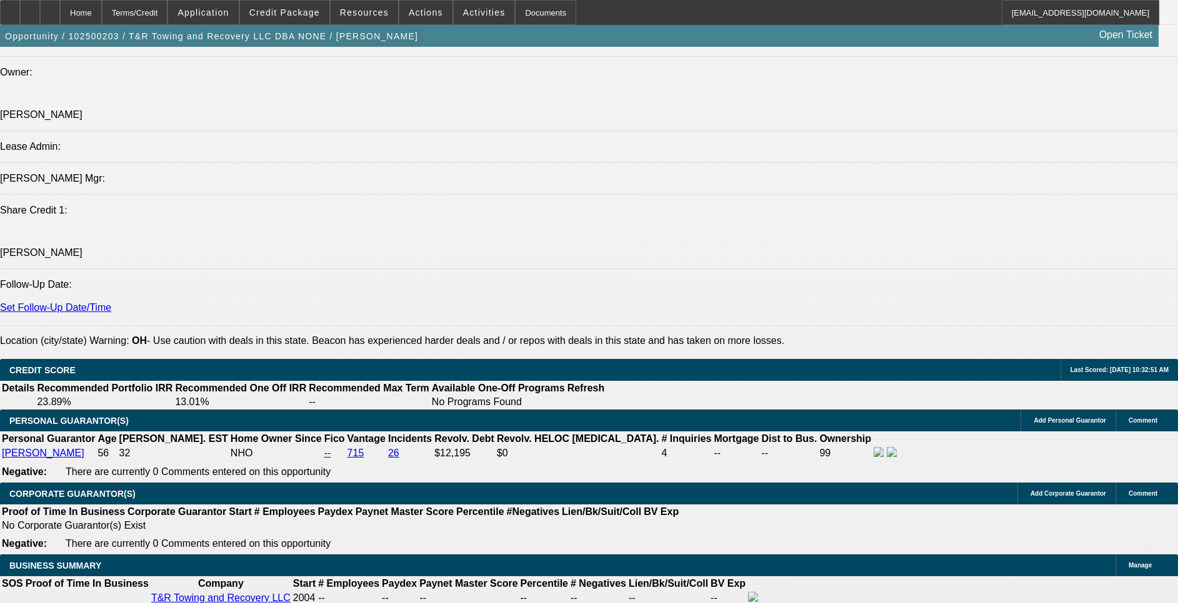
click at [291, 26] on span "button" at bounding box center [211, 36] width 423 height 30
click at [292, 12] on span "Credit Package" at bounding box center [284, 12] width 71 height 10
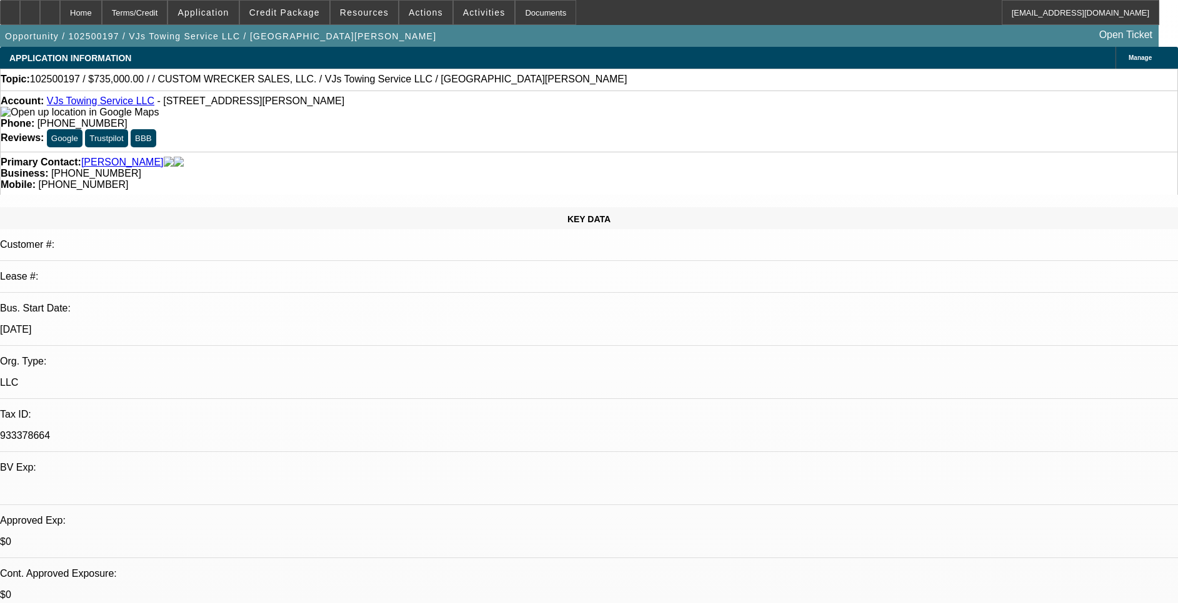
select select "0"
select select "2"
select select "0"
select select "6"
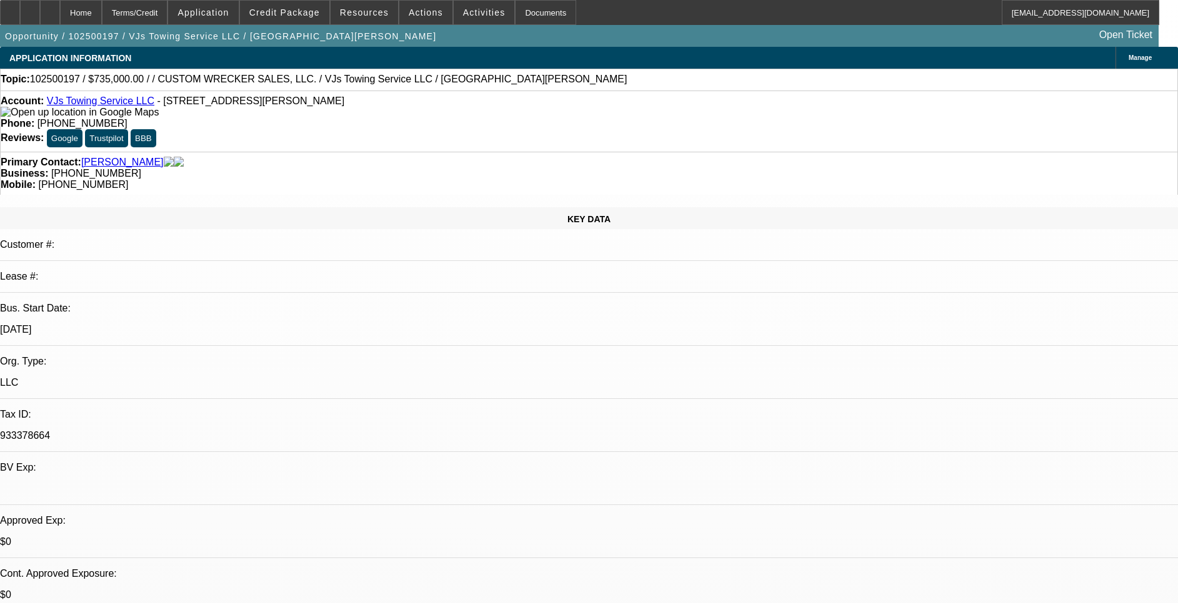
drag, startPoint x: 466, startPoint y: 279, endPoint x: 410, endPoint y: 285, distance: 56.6
drag, startPoint x: 410, startPoint y: 285, endPoint x: 485, endPoint y: 279, distance: 75.2
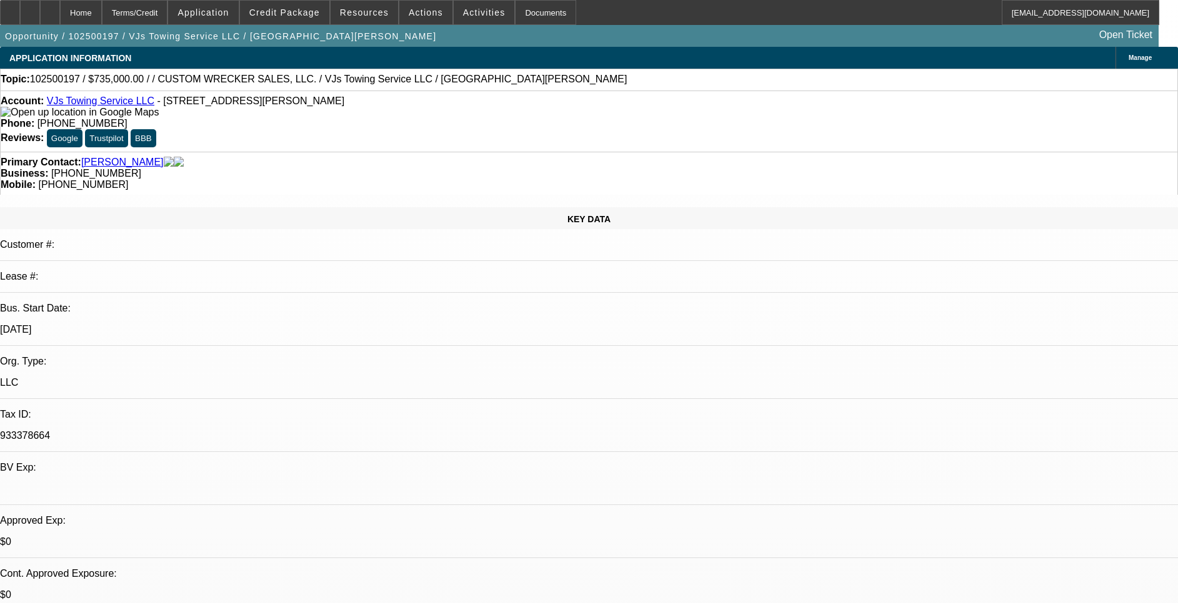
drag, startPoint x: 435, startPoint y: 278, endPoint x: 475, endPoint y: 274, distance: 40.2
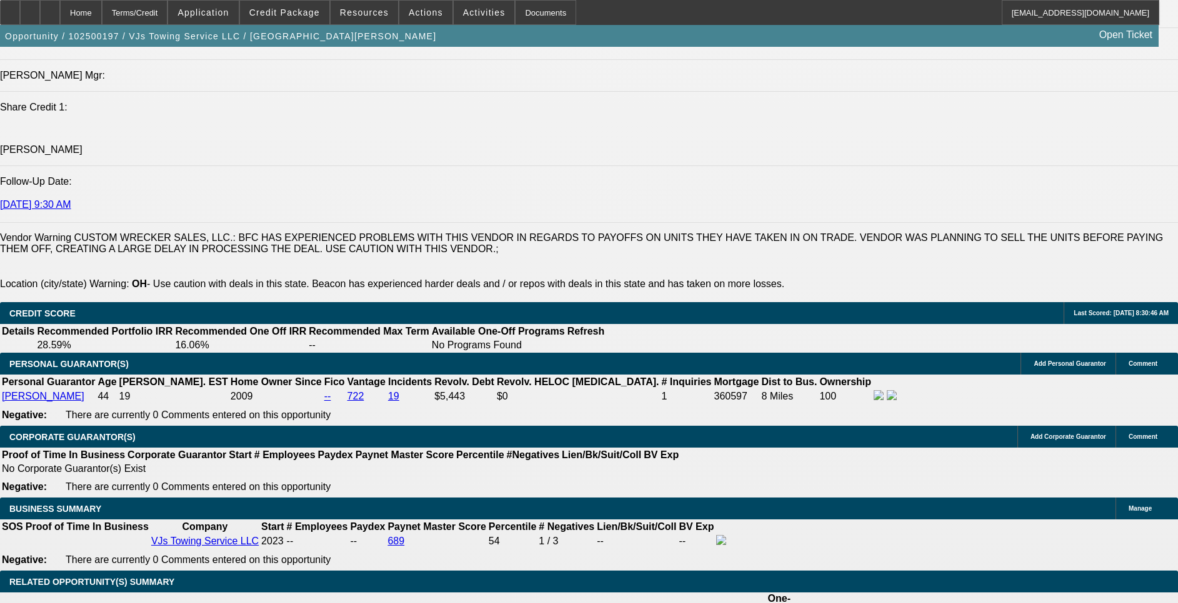
scroll to position [118, 0]
drag, startPoint x: 1061, startPoint y: 77, endPoint x: 1016, endPoint y: 89, distance: 45.9
drag, startPoint x: 801, startPoint y: 192, endPoint x: 929, endPoint y: 184, distance: 128.3
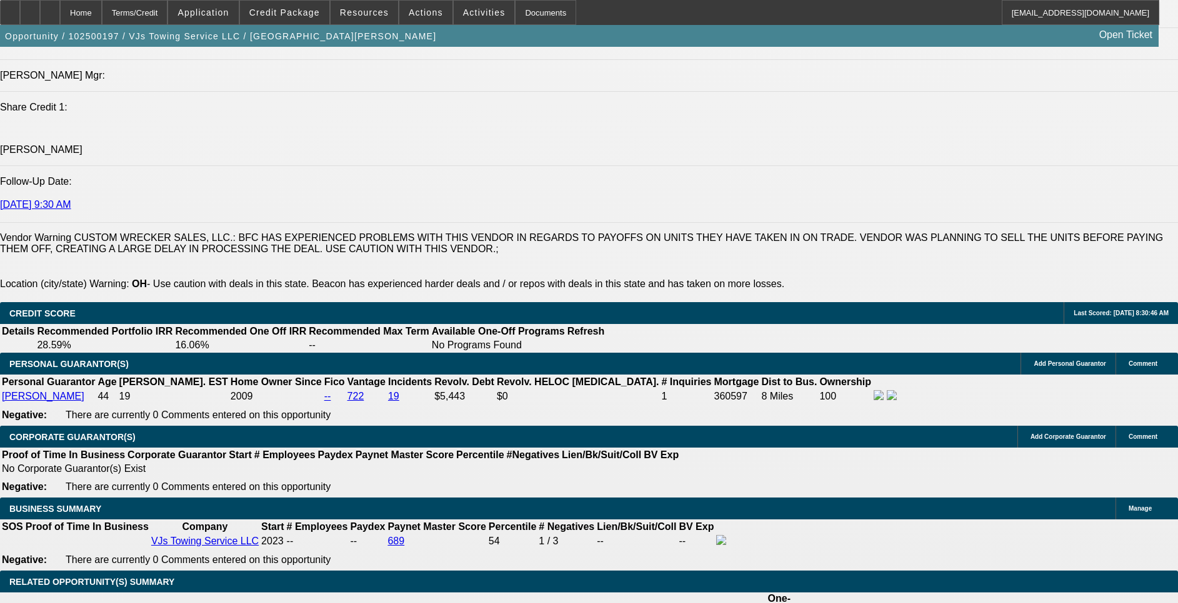
drag, startPoint x: 929, startPoint y: 184, endPoint x: 894, endPoint y: 210, distance: 43.7
drag, startPoint x: 894, startPoint y: 210, endPoint x: 799, endPoint y: 212, distance: 95.0
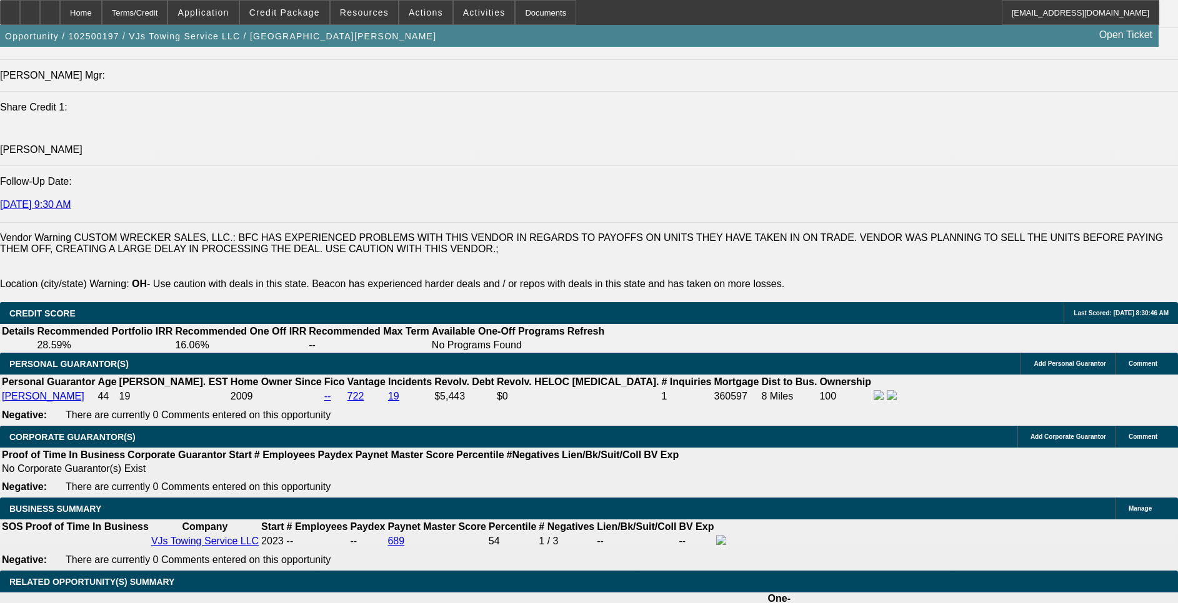
drag, startPoint x: 801, startPoint y: 231, endPoint x: 896, endPoint y: 237, distance: 94.5
drag, startPoint x: 896, startPoint y: 237, endPoint x: 896, endPoint y: 252, distance: 15.0
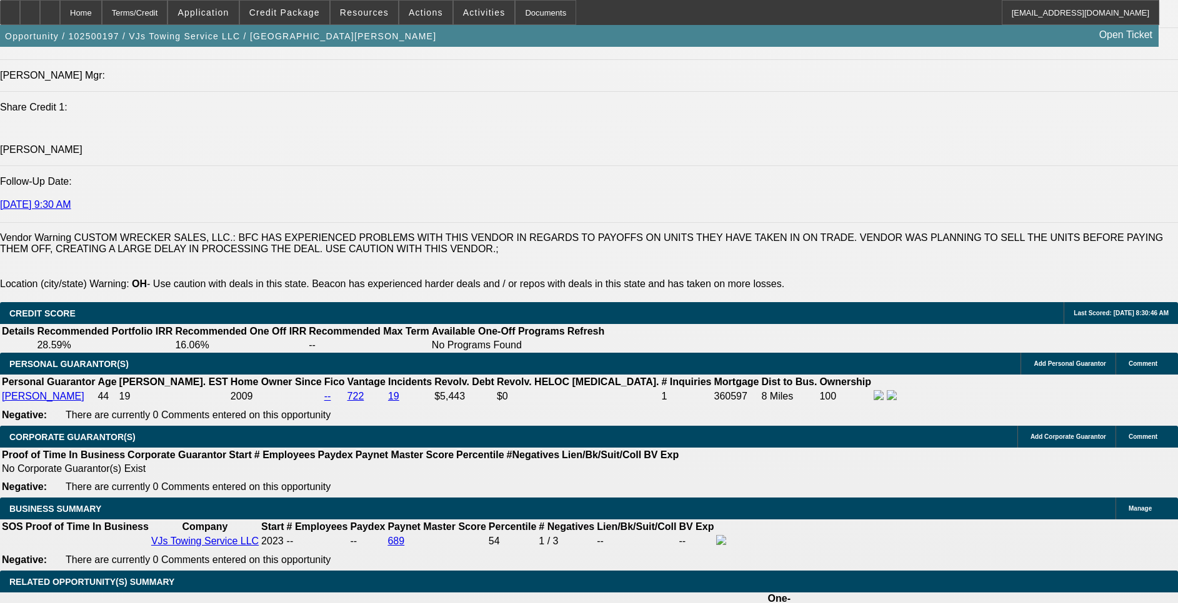
drag, startPoint x: 896, startPoint y: 257, endPoint x: 803, endPoint y: 263, distance: 93.3
drag, startPoint x: 801, startPoint y: 303, endPoint x: 928, endPoint y: 298, distance: 126.9
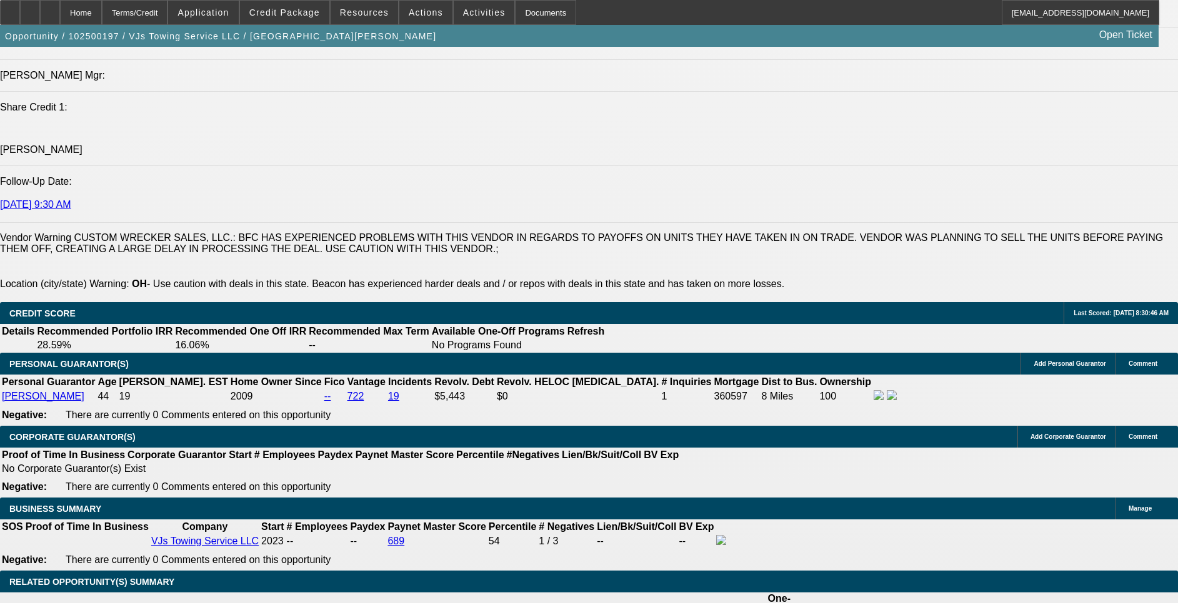
drag, startPoint x: 928, startPoint y: 298, endPoint x: 918, endPoint y: 312, distance: 17.2
drag, startPoint x: 918, startPoint y: 325, endPoint x: 804, endPoint y: 326, distance: 113.7
drag, startPoint x: 804, startPoint y: 326, endPoint x: 830, endPoint y: 331, distance: 26.1
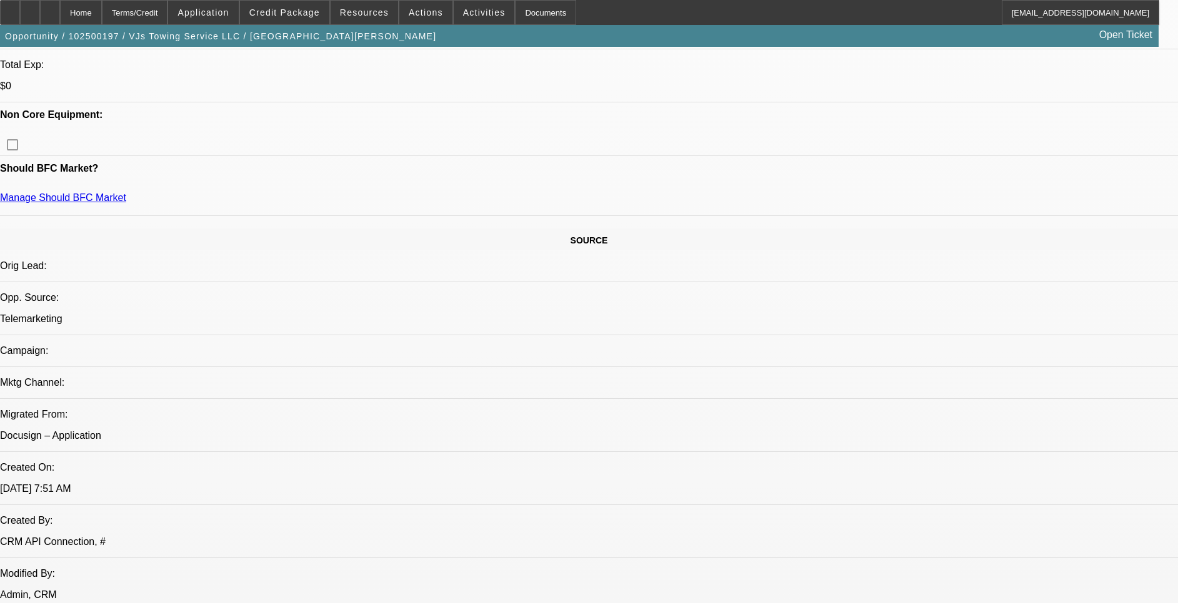
scroll to position [375, 0]
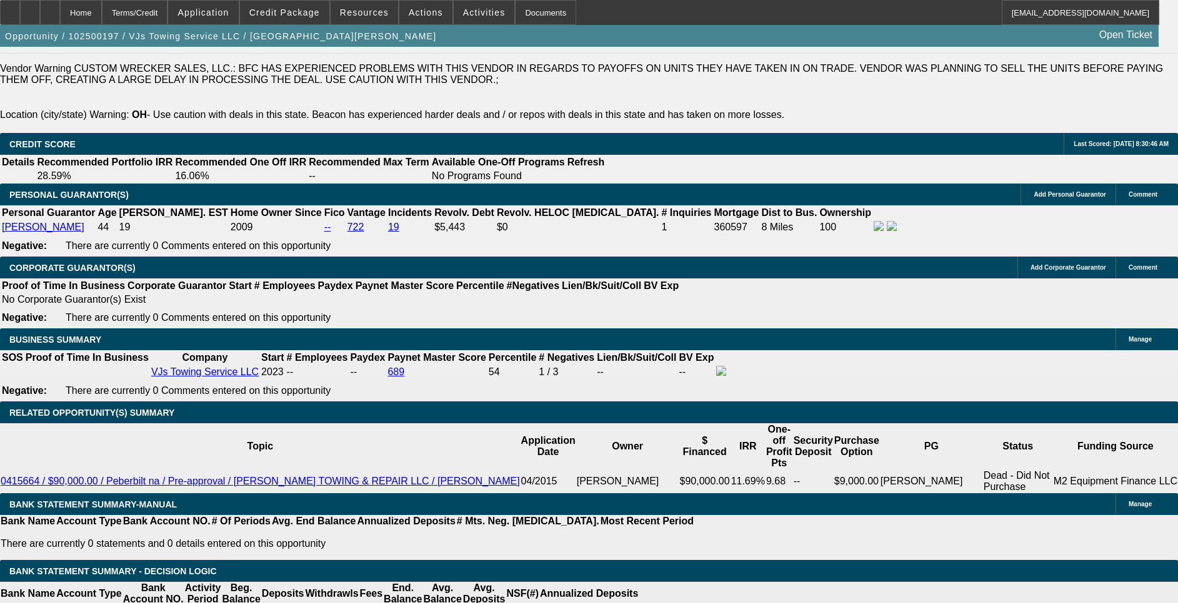
scroll to position [1780, 0]
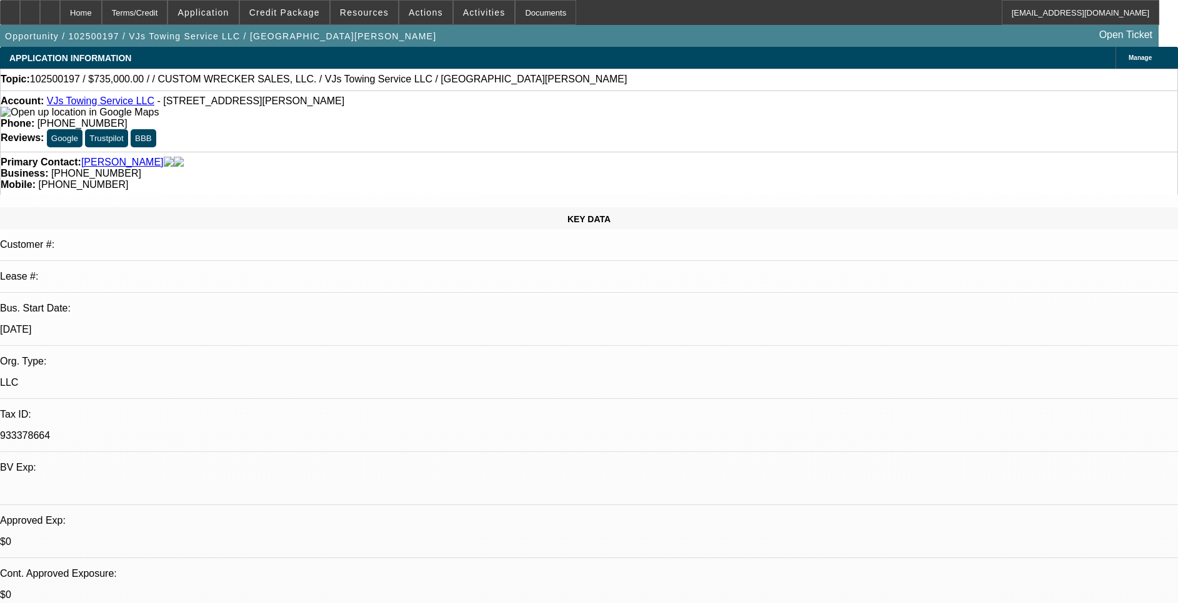
select select "0"
select select "2"
select select "0"
select select "6"
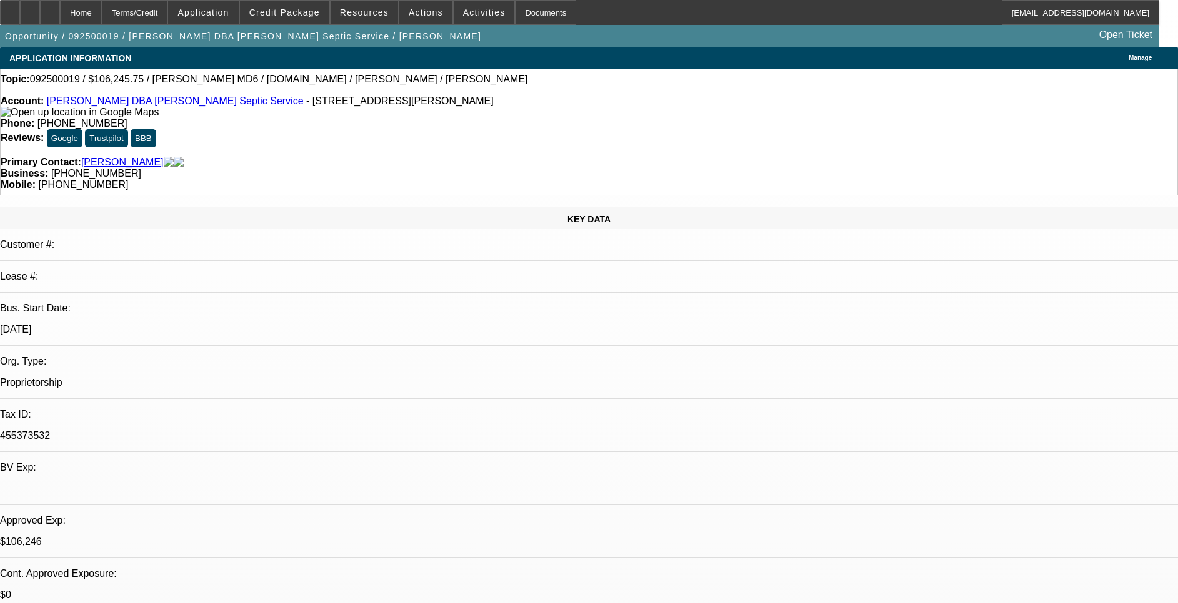
select select "0"
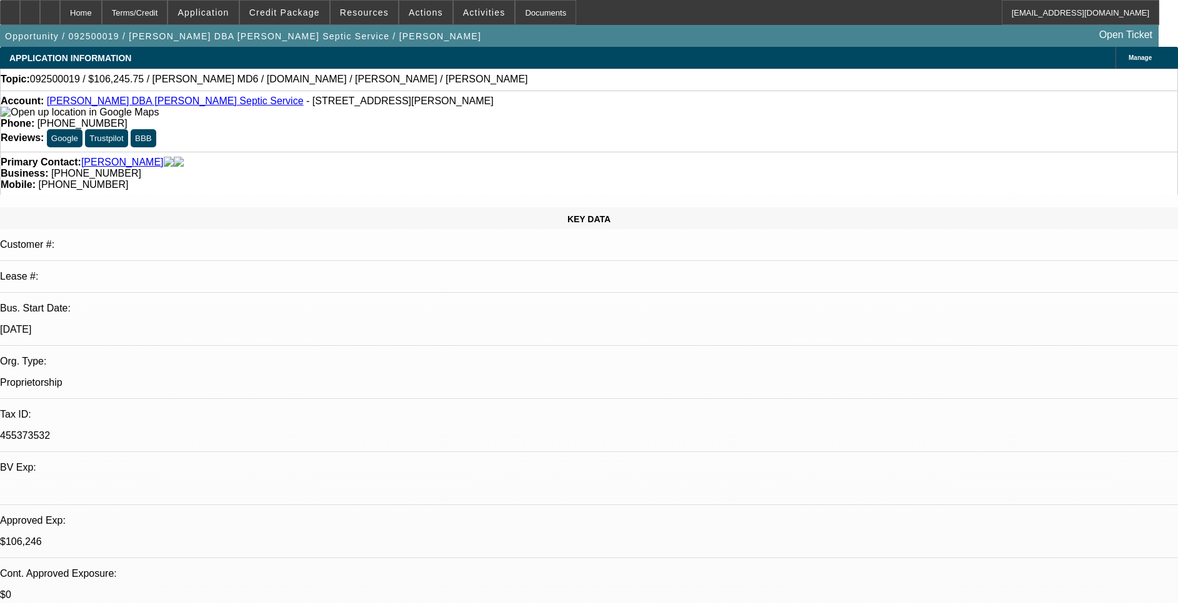
select select "0"
select select "0.15"
select select "2"
select select "0.1"
select select "2"
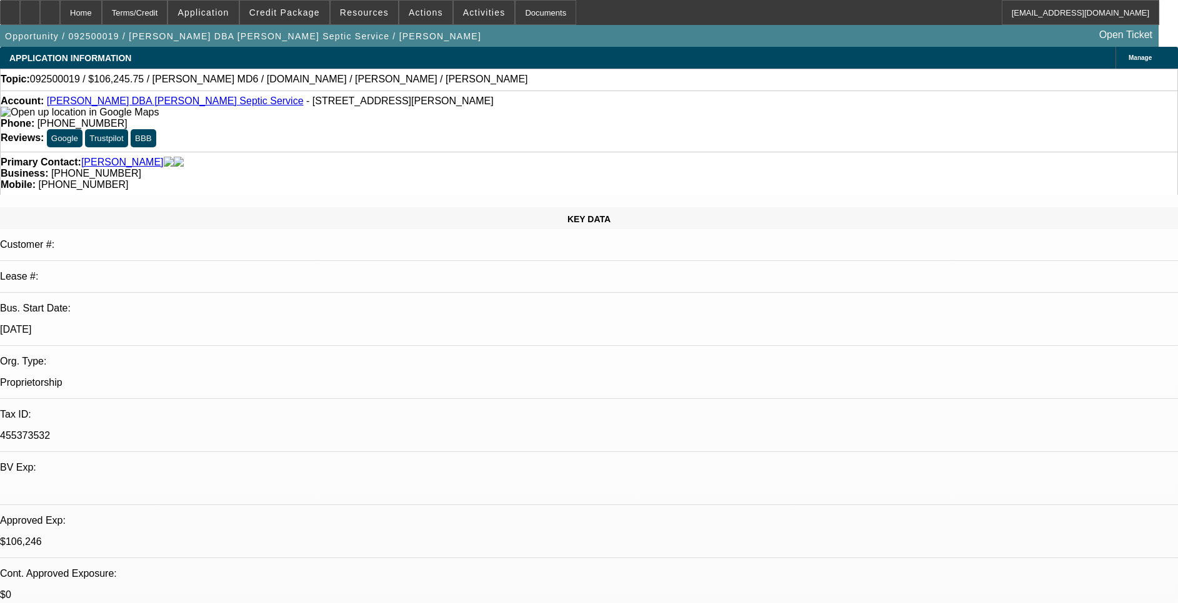
select select "0.1"
select select "1"
select select "3"
select select "6"
select select "1"
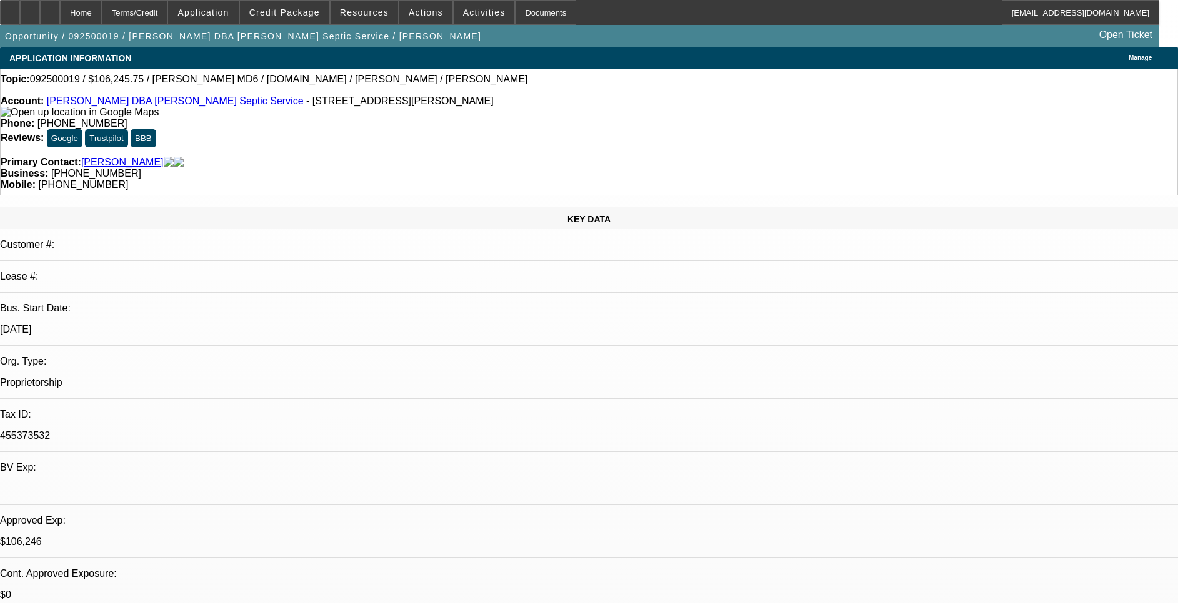
select select "3"
select select "6"
select select "1"
select select "2"
select select "4"
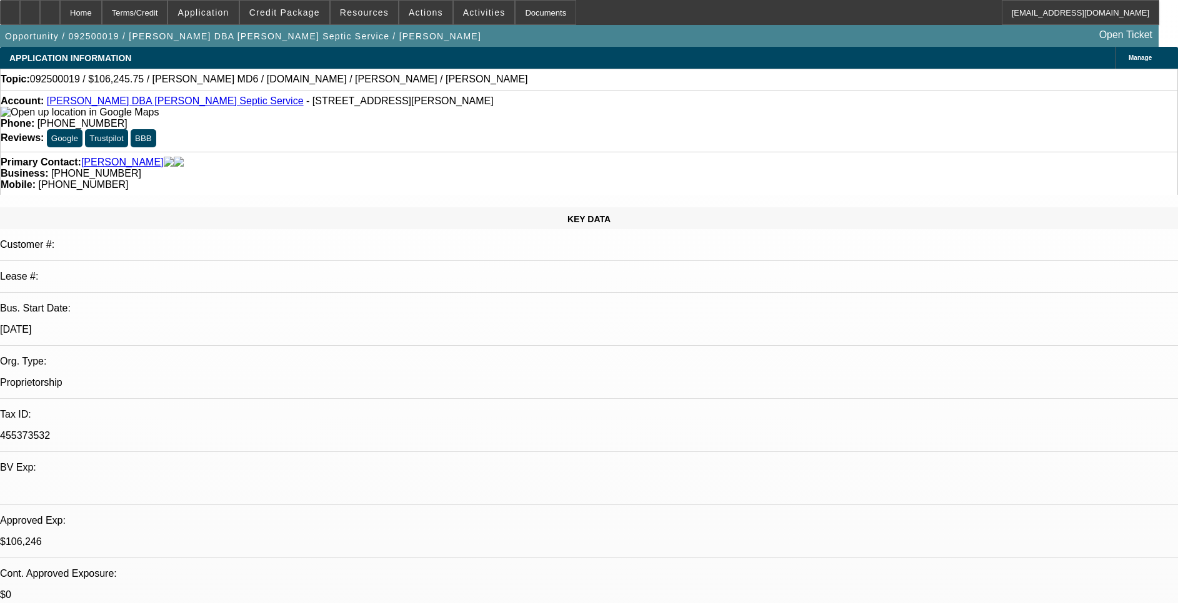
select select "1"
select select "2"
select select "4"
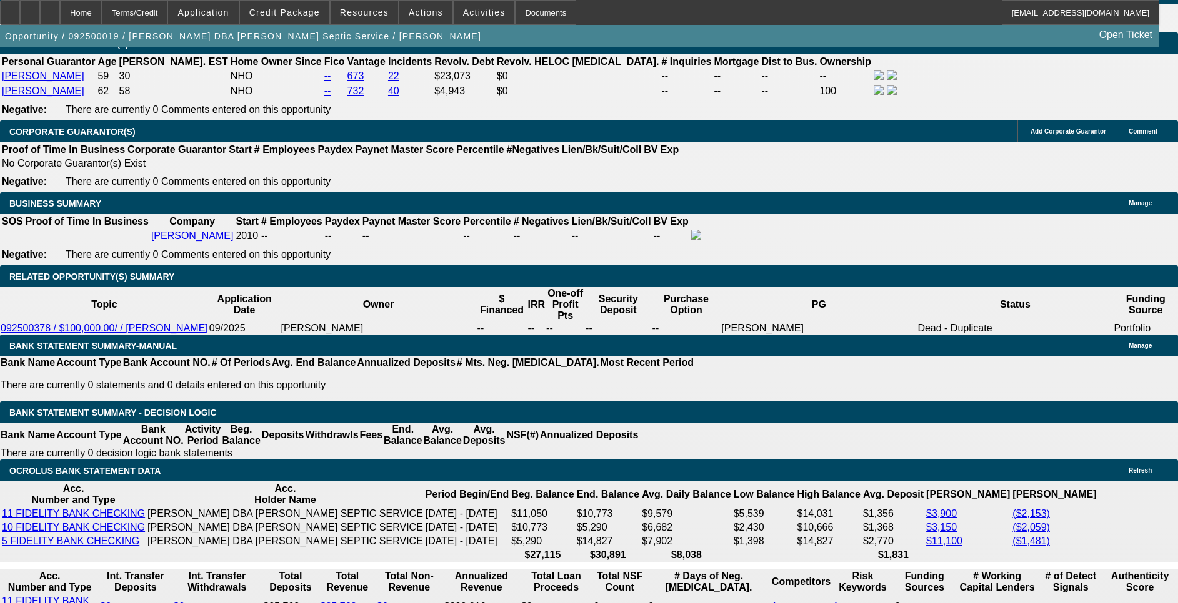
scroll to position [1968, 0]
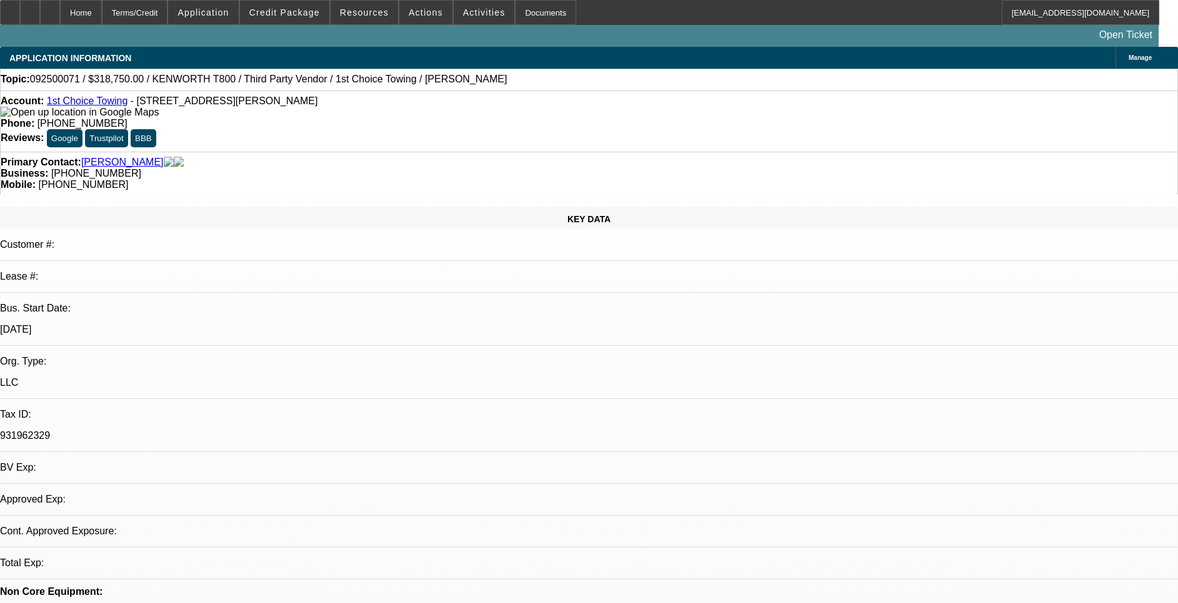
select select "0.15"
select select "2"
select select "0.1"
select select "1"
select select "2"
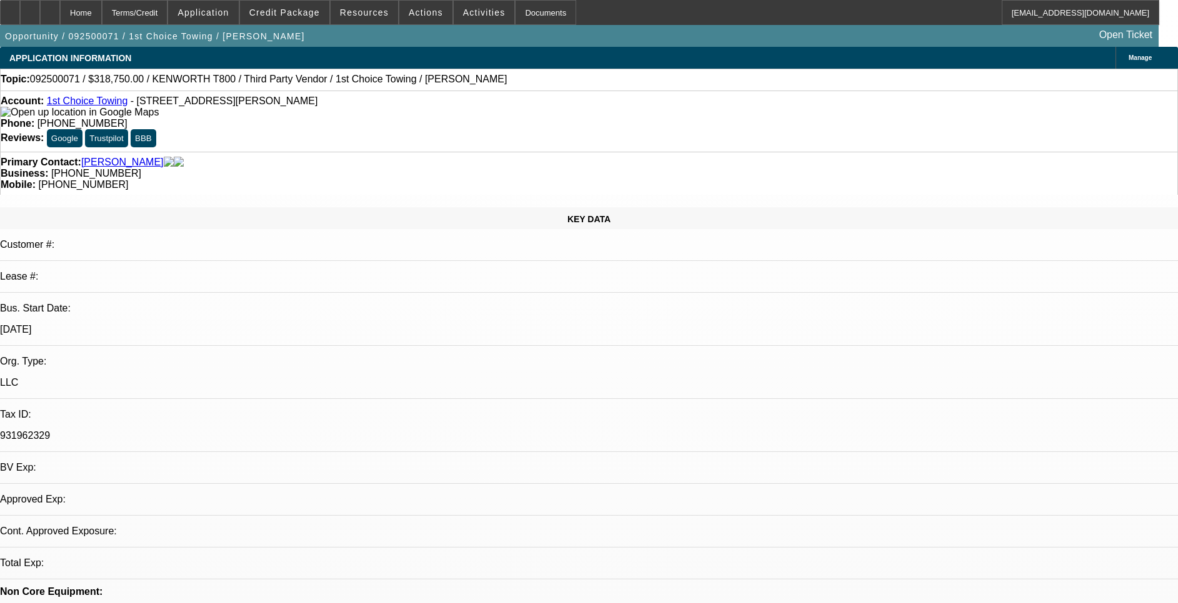
select select "4"
drag, startPoint x: 179, startPoint y: 225, endPoint x: 134, endPoint y: 230, distance: 45.3
click at [134, 303] on div "Bus. Start Date: 3/1/24" at bounding box center [589, 324] width 1178 height 43
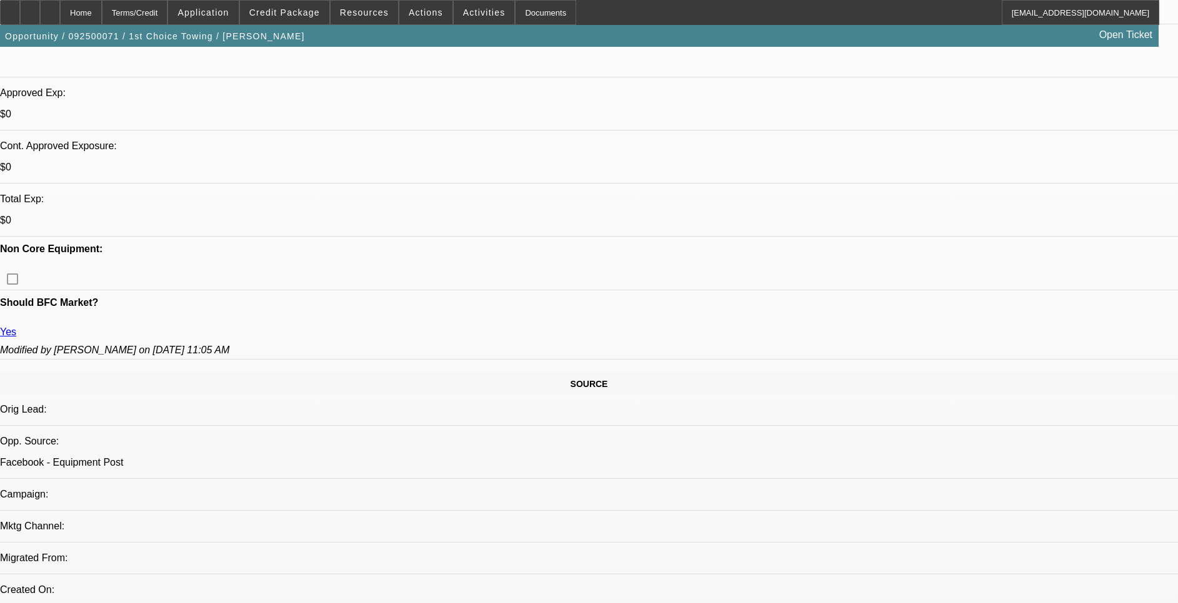
scroll to position [469, 0]
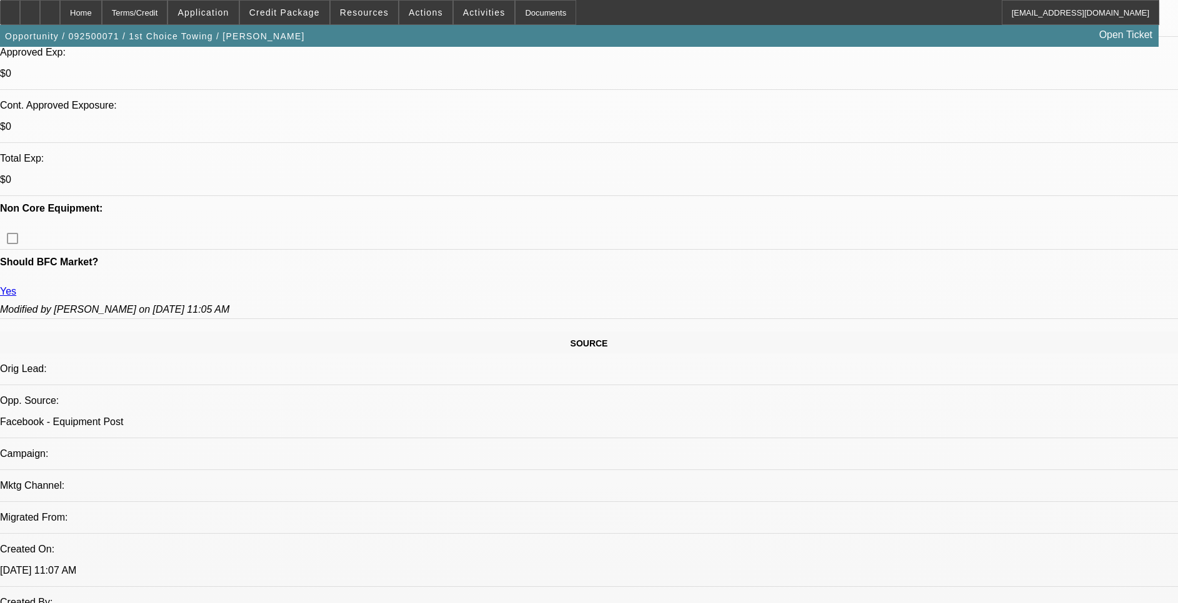
drag, startPoint x: 226, startPoint y: 470, endPoint x: 159, endPoint y: 478, distance: 66.6
drag, startPoint x: 159, startPoint y: 478, endPoint x: 197, endPoint y: 474, distance: 38.3
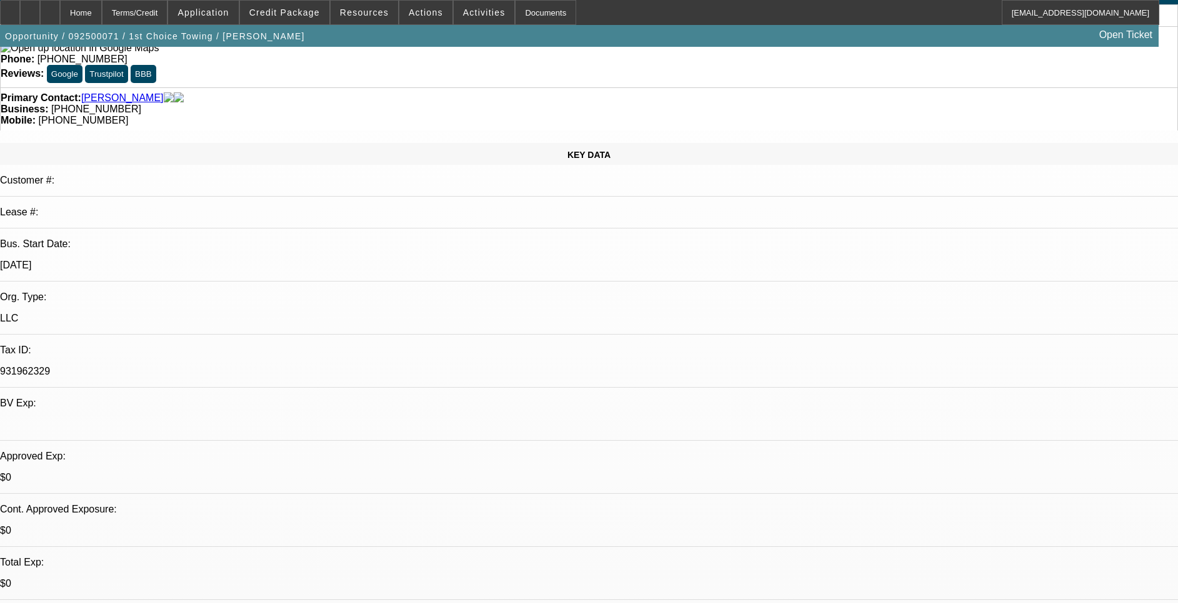
scroll to position [94, 0]
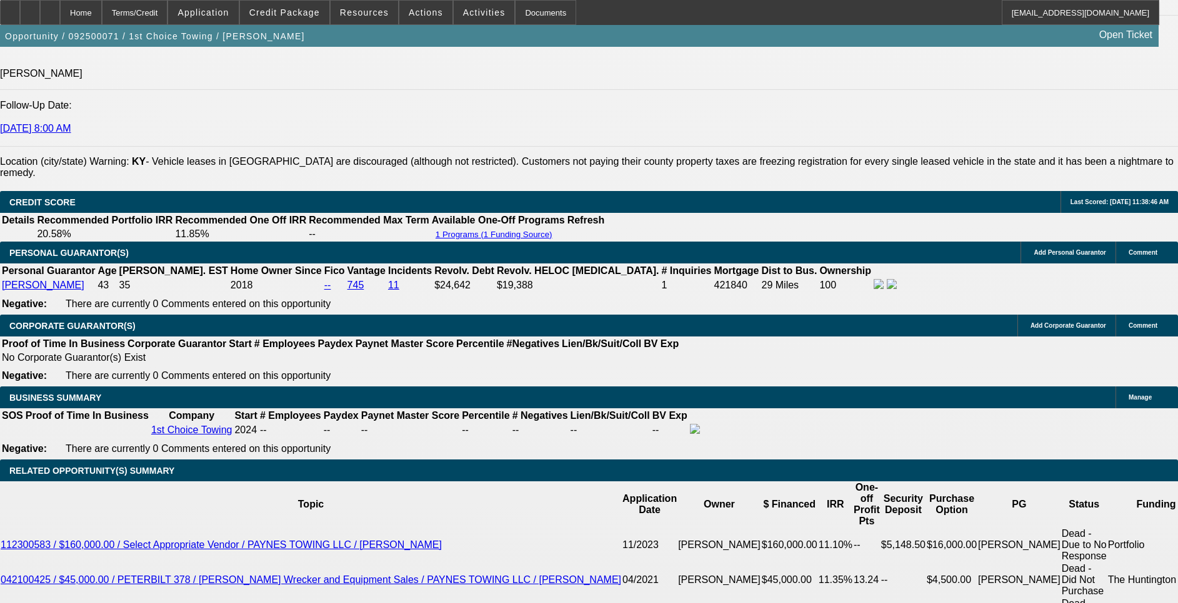
scroll to position [1687, 0]
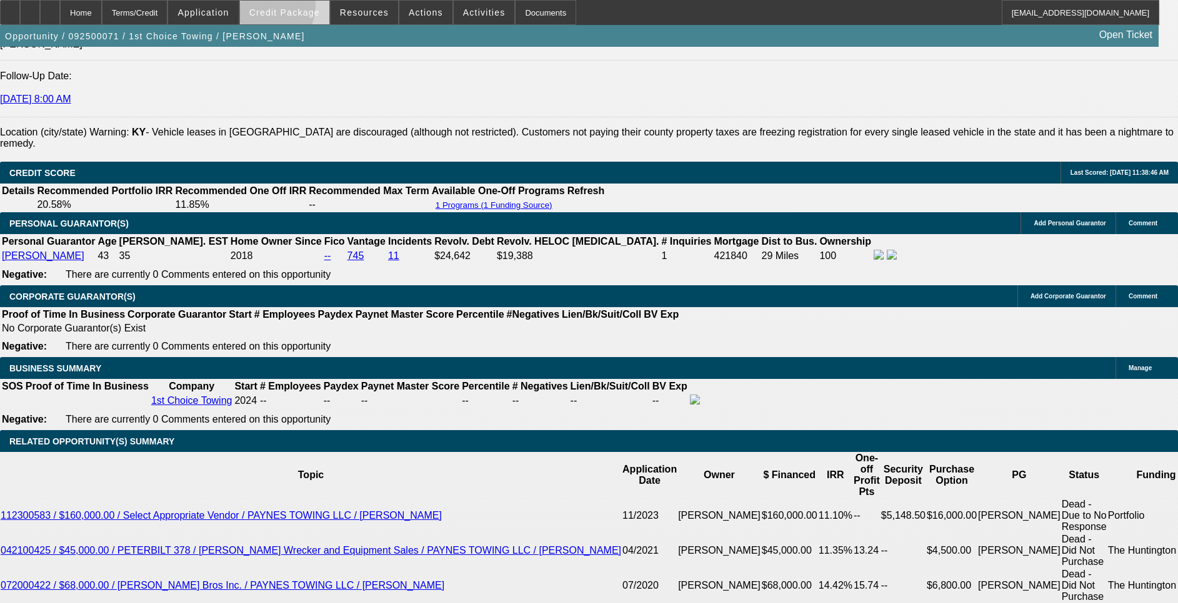
click at [286, 9] on span "Credit Package" at bounding box center [284, 12] width 71 height 10
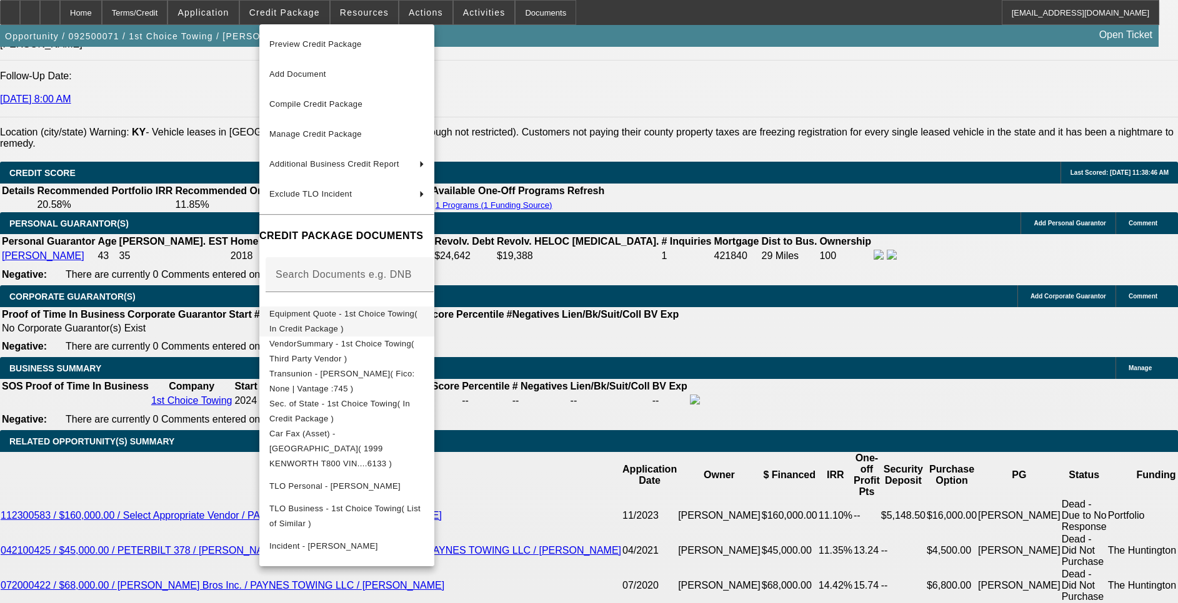
click at [407, 314] on span "Equipment Quote - 1st Choice Towing( In Credit Package )" at bounding box center [343, 321] width 148 height 24
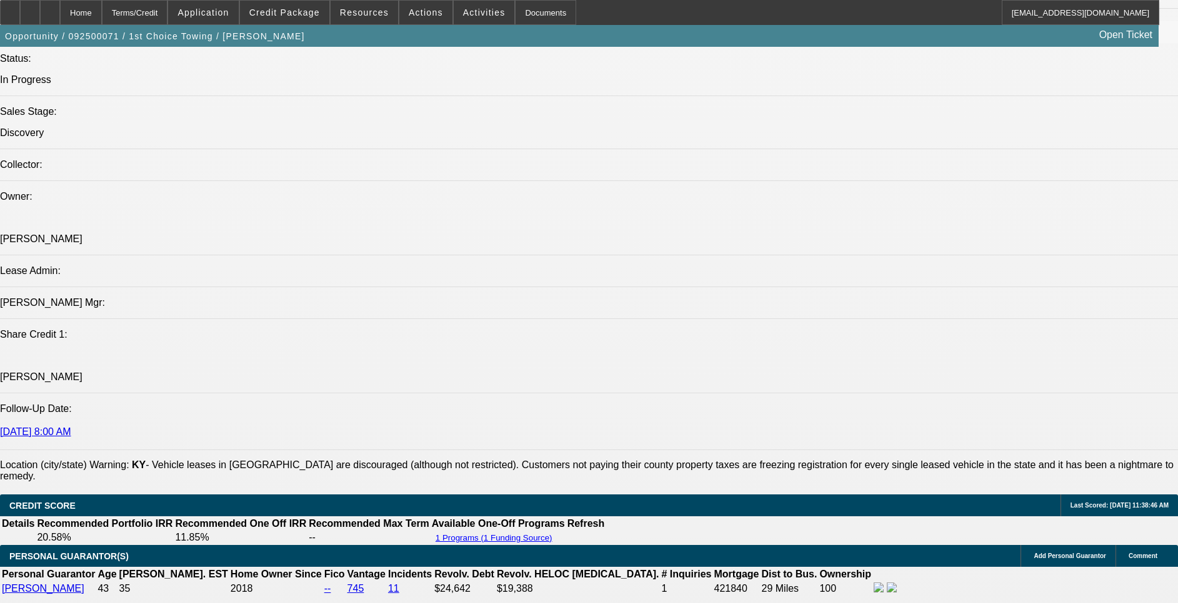
scroll to position [1031, 0]
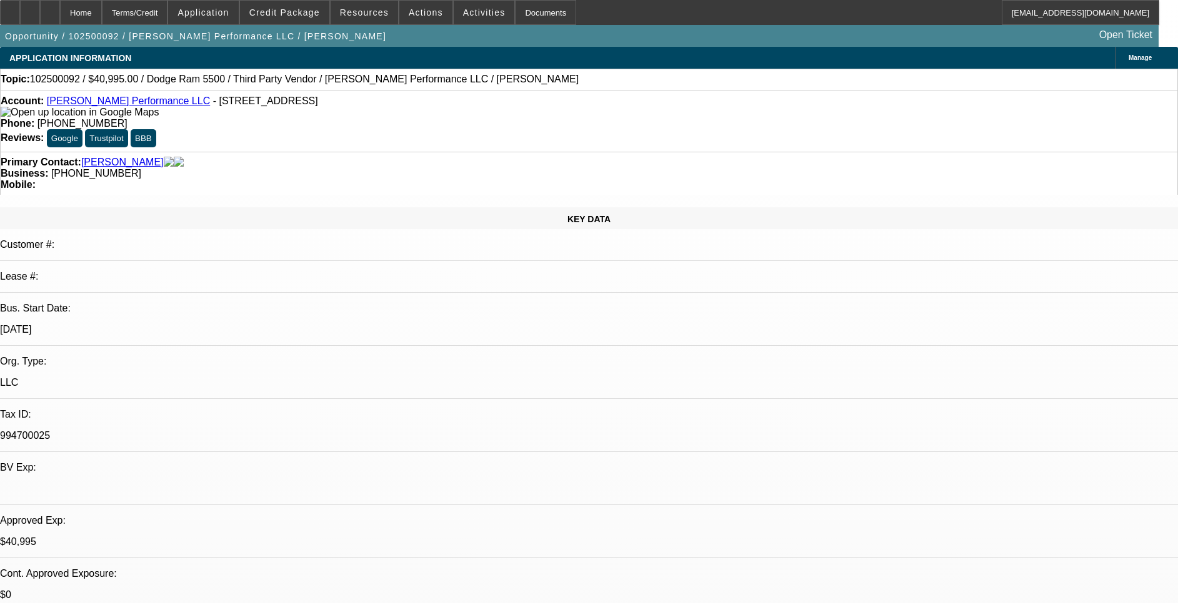
select select "0"
select select "2"
select select "0.1"
select select "0"
select select "2"
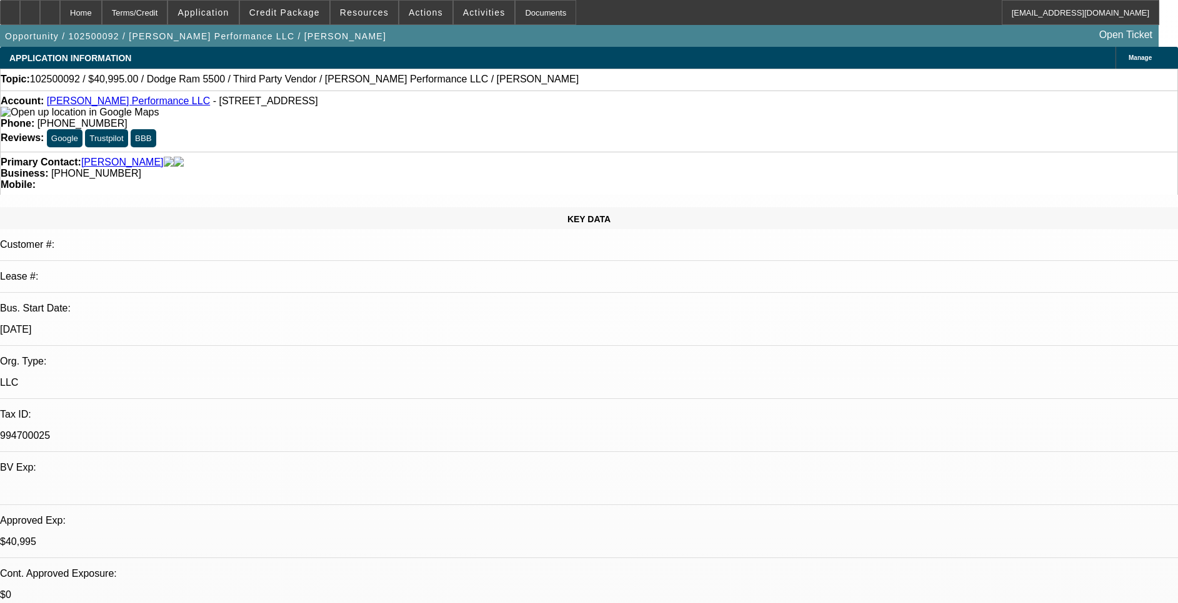
select select "0.1"
select select "0"
select select "2"
select select "0.1"
select select "1"
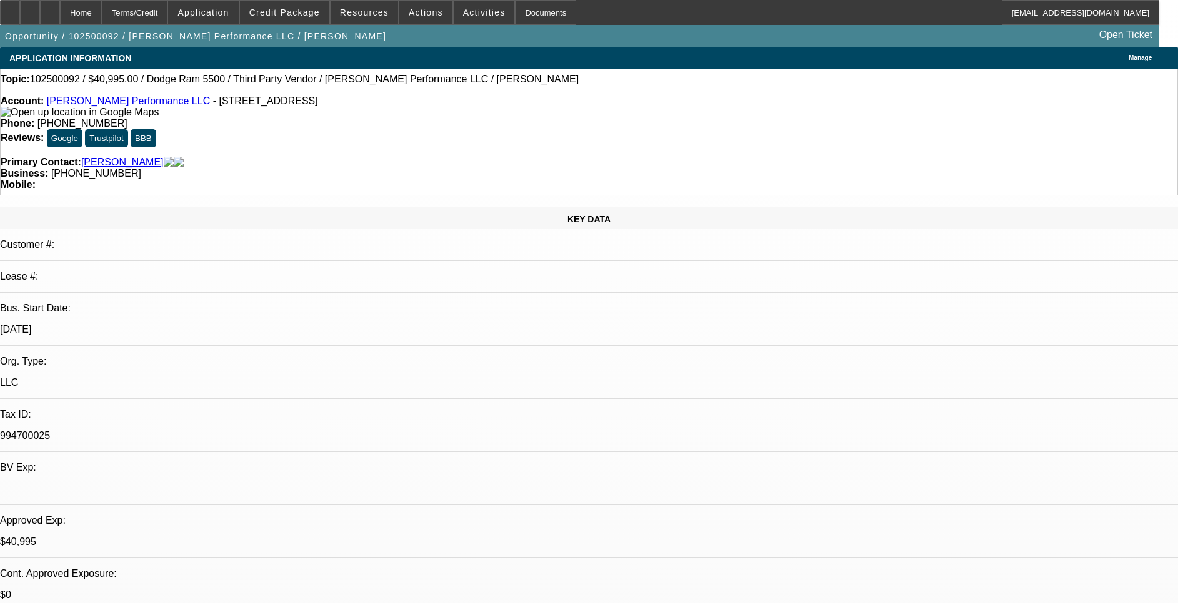
select select "2"
select select "4"
select select "1"
select select "2"
select select "4"
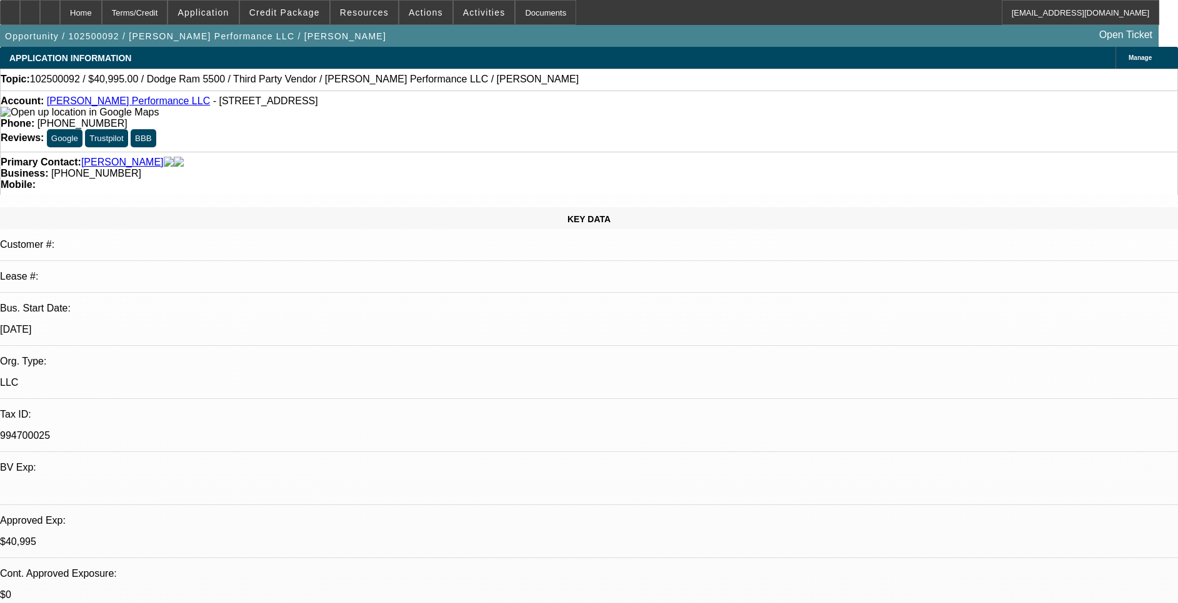
select select "1"
select select "2"
select select "4"
drag, startPoint x: 183, startPoint y: 227, endPoint x: 127, endPoint y: 226, distance: 56.2
click at [117, 303] on div "Bus. Start Date: [DATE]" at bounding box center [589, 324] width 1178 height 43
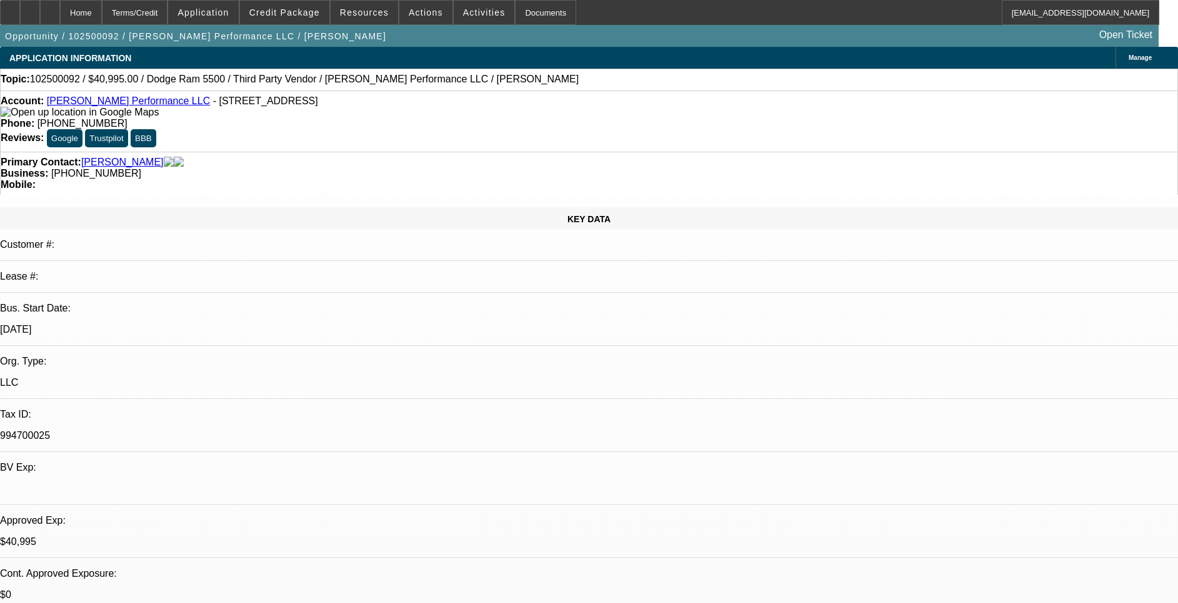
drag, startPoint x: 127, startPoint y: 226, endPoint x: 228, endPoint y: 235, distance: 101.6
click at [228, 324] on div "[DATE]" at bounding box center [589, 329] width 1178 height 11
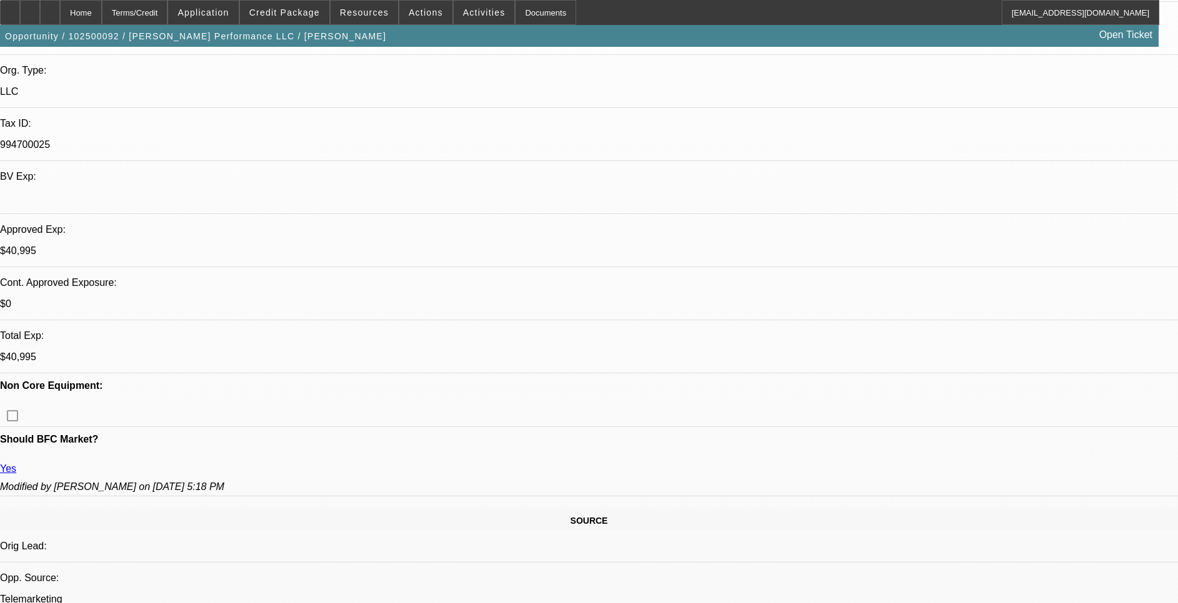
scroll to position [281, 0]
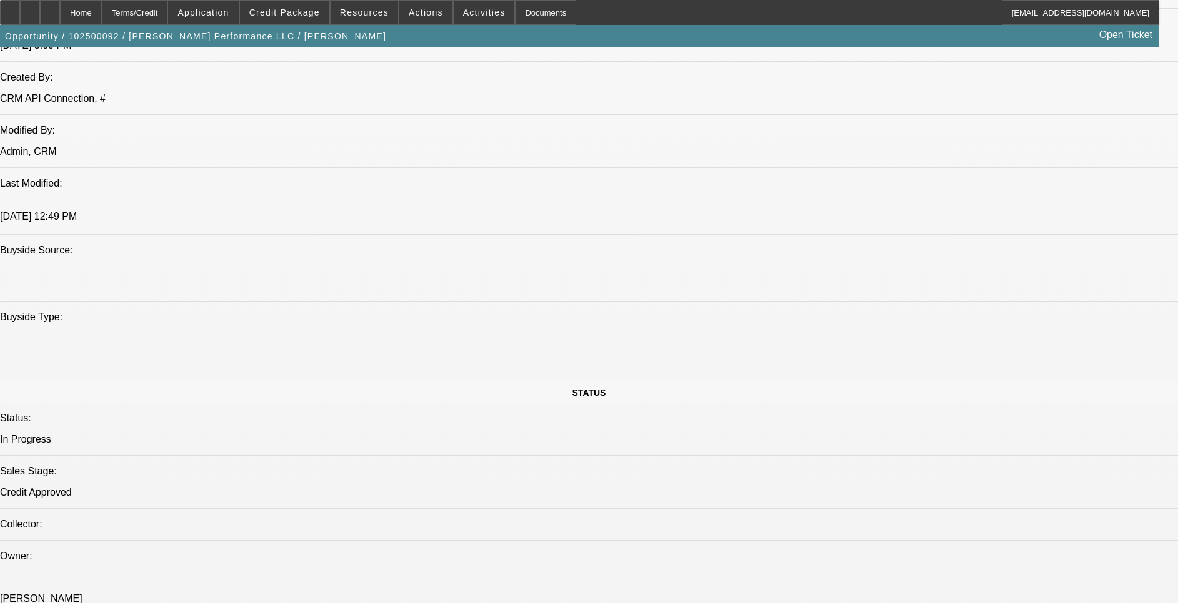
scroll to position [1031, 0]
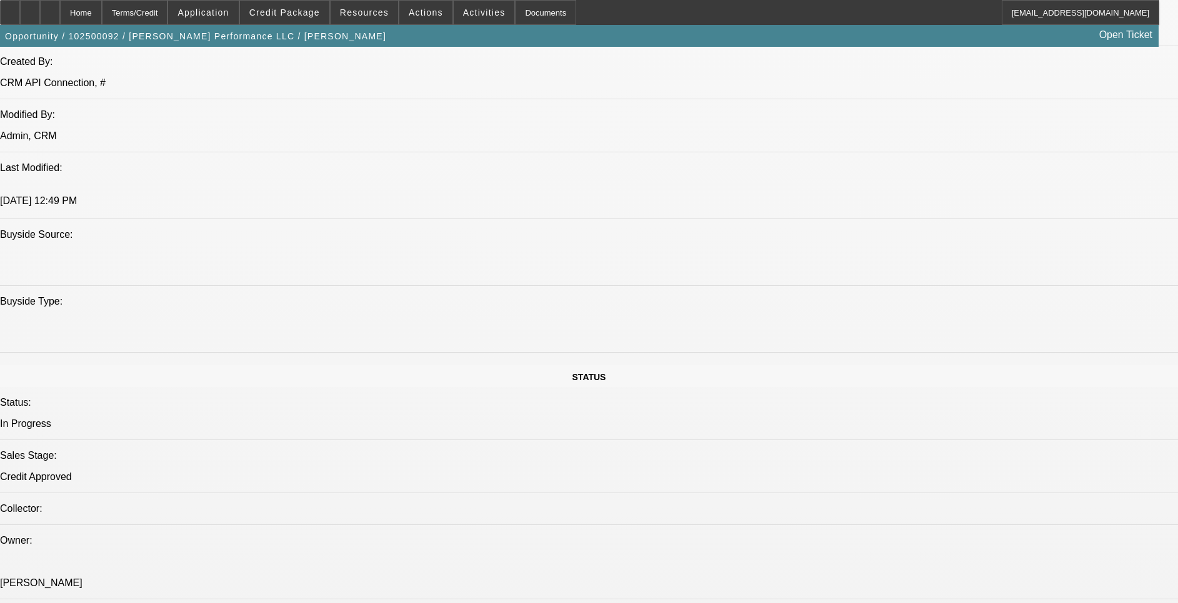
drag, startPoint x: 367, startPoint y: 305, endPoint x: 315, endPoint y: 312, distance: 52.4
drag, startPoint x: 315, startPoint y: 312, endPoint x: 390, endPoint y: 328, distance: 76.6
drag, startPoint x: 390, startPoint y: 328, endPoint x: 362, endPoint y: 322, distance: 28.1
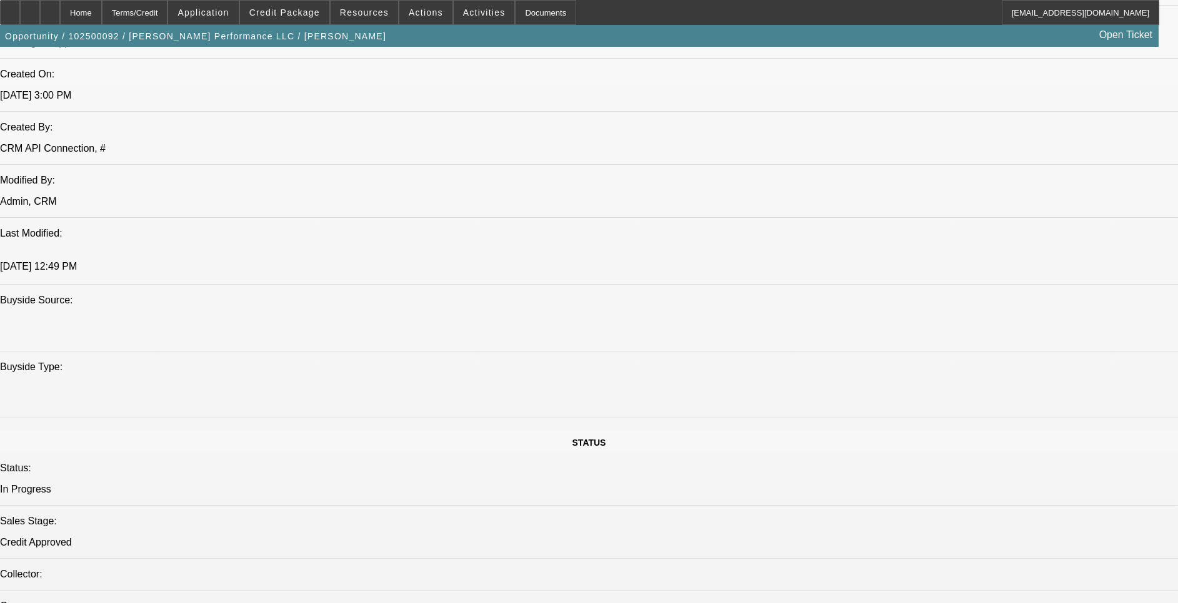
scroll to position [937, 0]
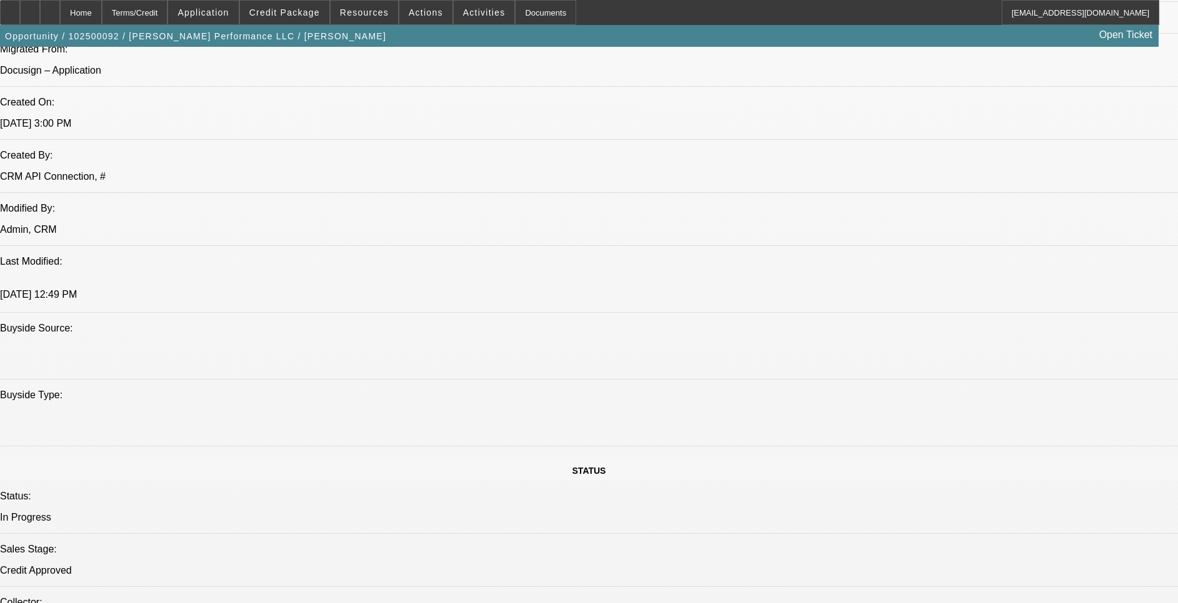
drag, startPoint x: 485, startPoint y: 214, endPoint x: 450, endPoint y: 214, distance: 34.4
drag, startPoint x: 450, startPoint y: 214, endPoint x: 507, endPoint y: 253, distance: 69.1
drag, startPoint x: 542, startPoint y: 211, endPoint x: 533, endPoint y: 214, distance: 9.3
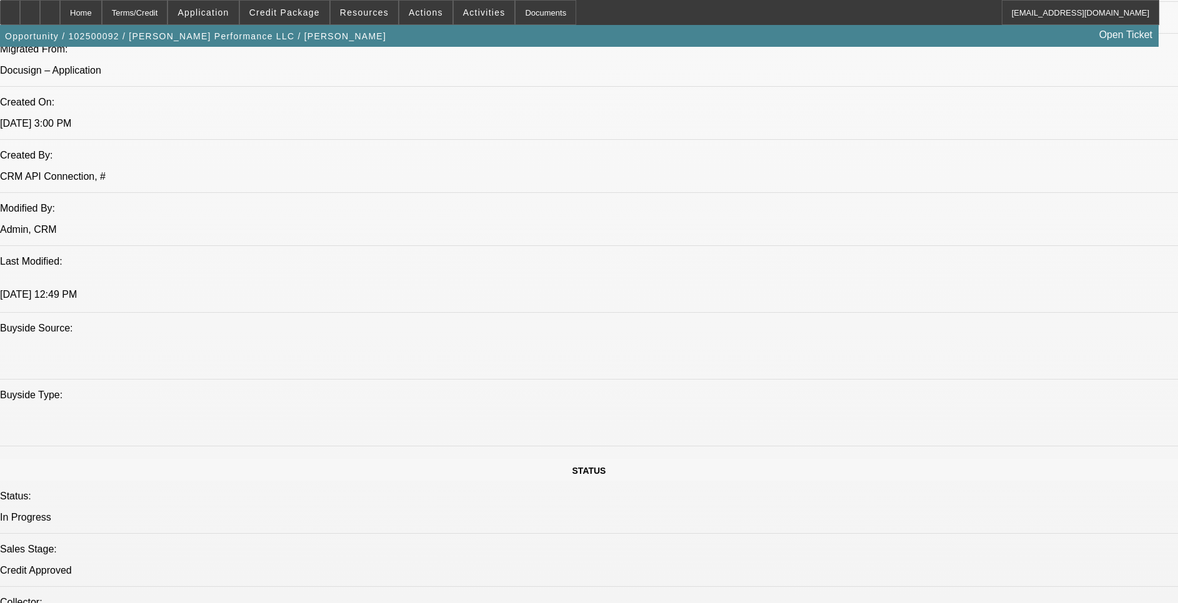
drag, startPoint x: 533, startPoint y: 214, endPoint x: 533, endPoint y: 230, distance: 16.2
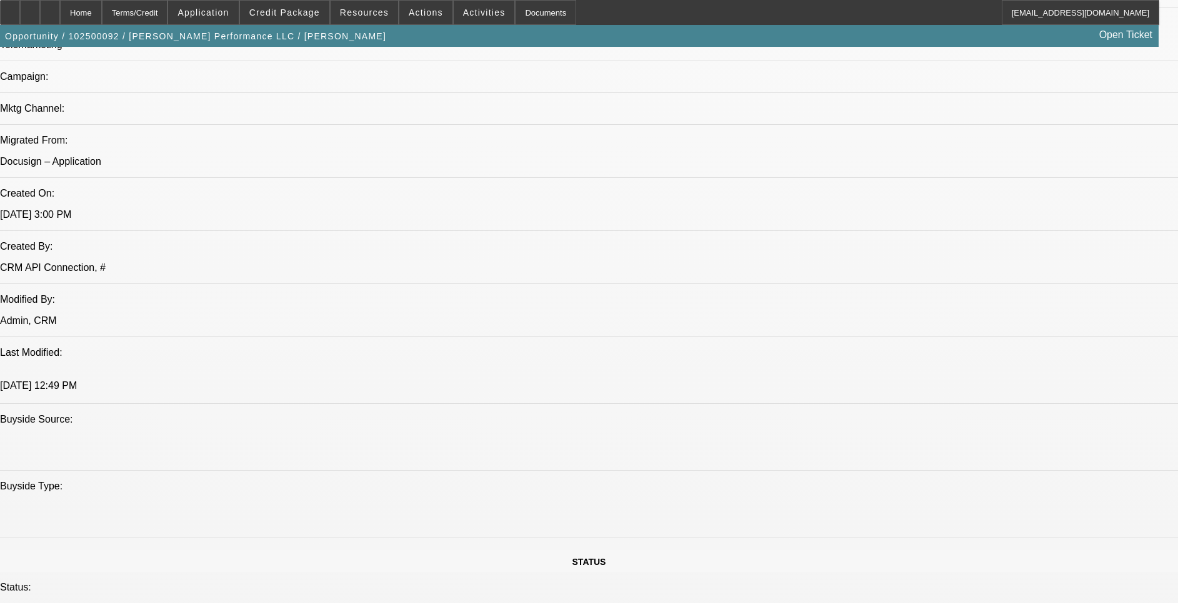
scroll to position [843, 0]
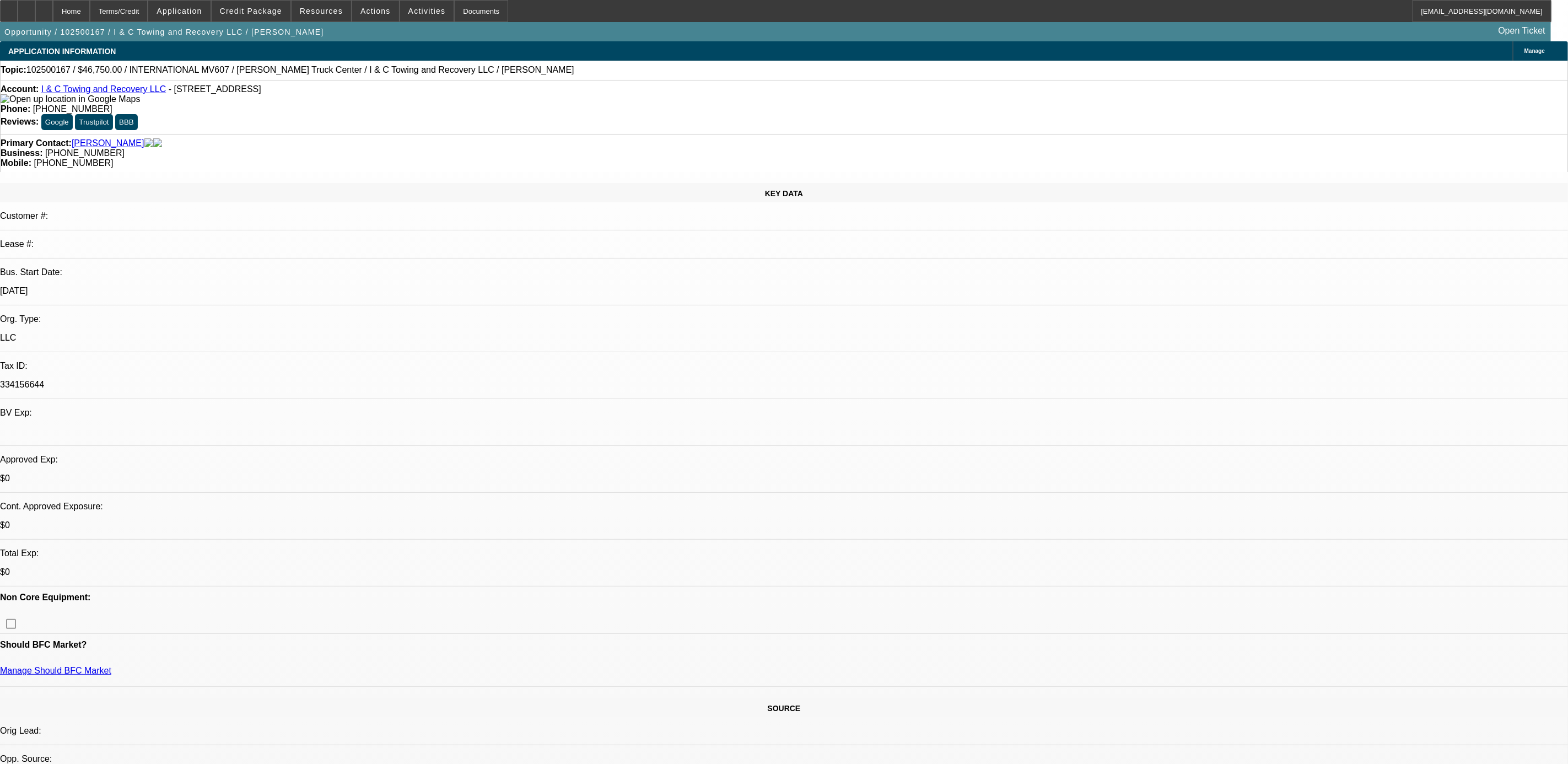
select select "0.15"
select select "2"
select select "0.1"
select select "1"
select select "2"
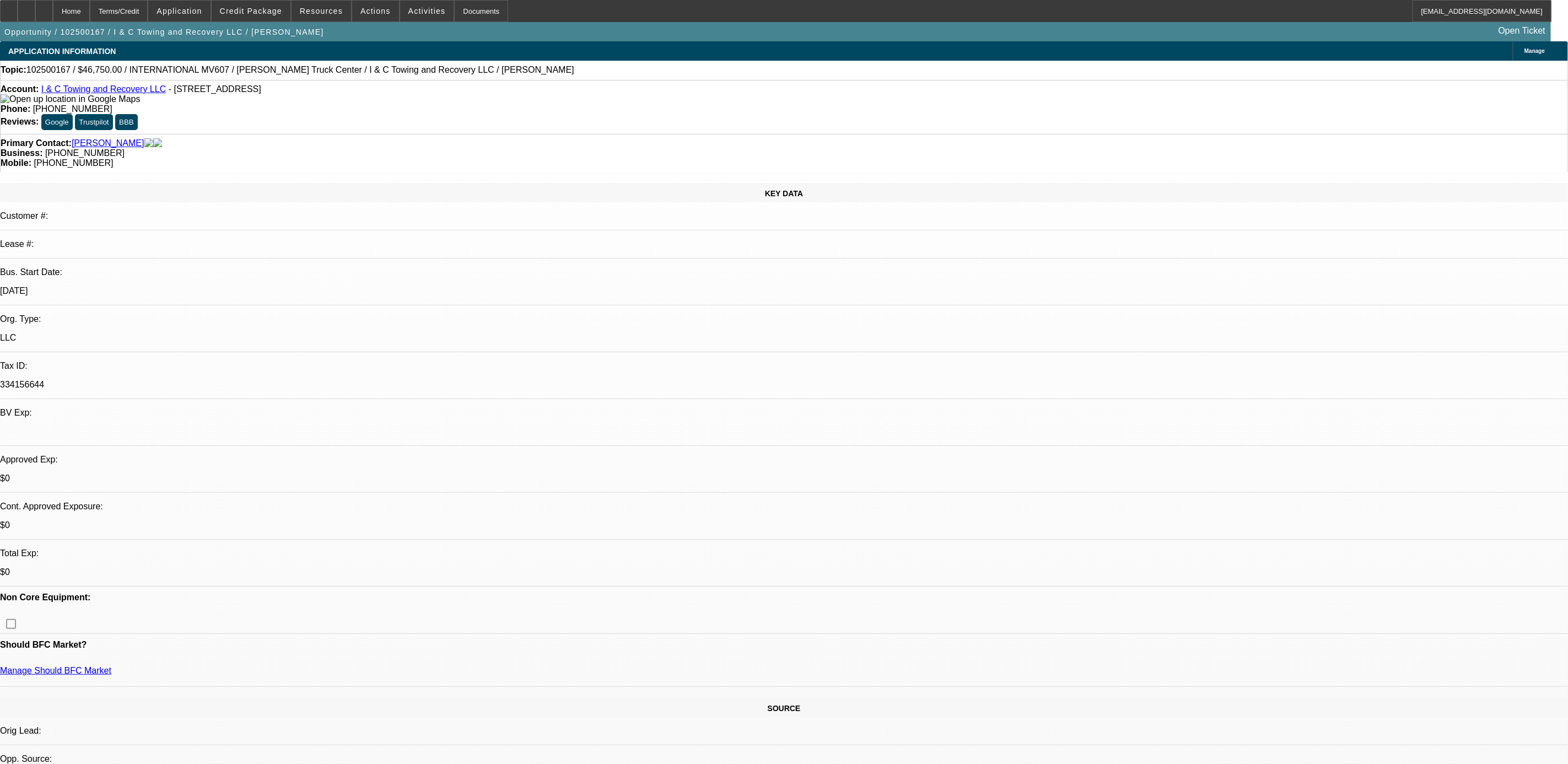
select select "4"
select select "0"
select select "2"
select select "0.1"
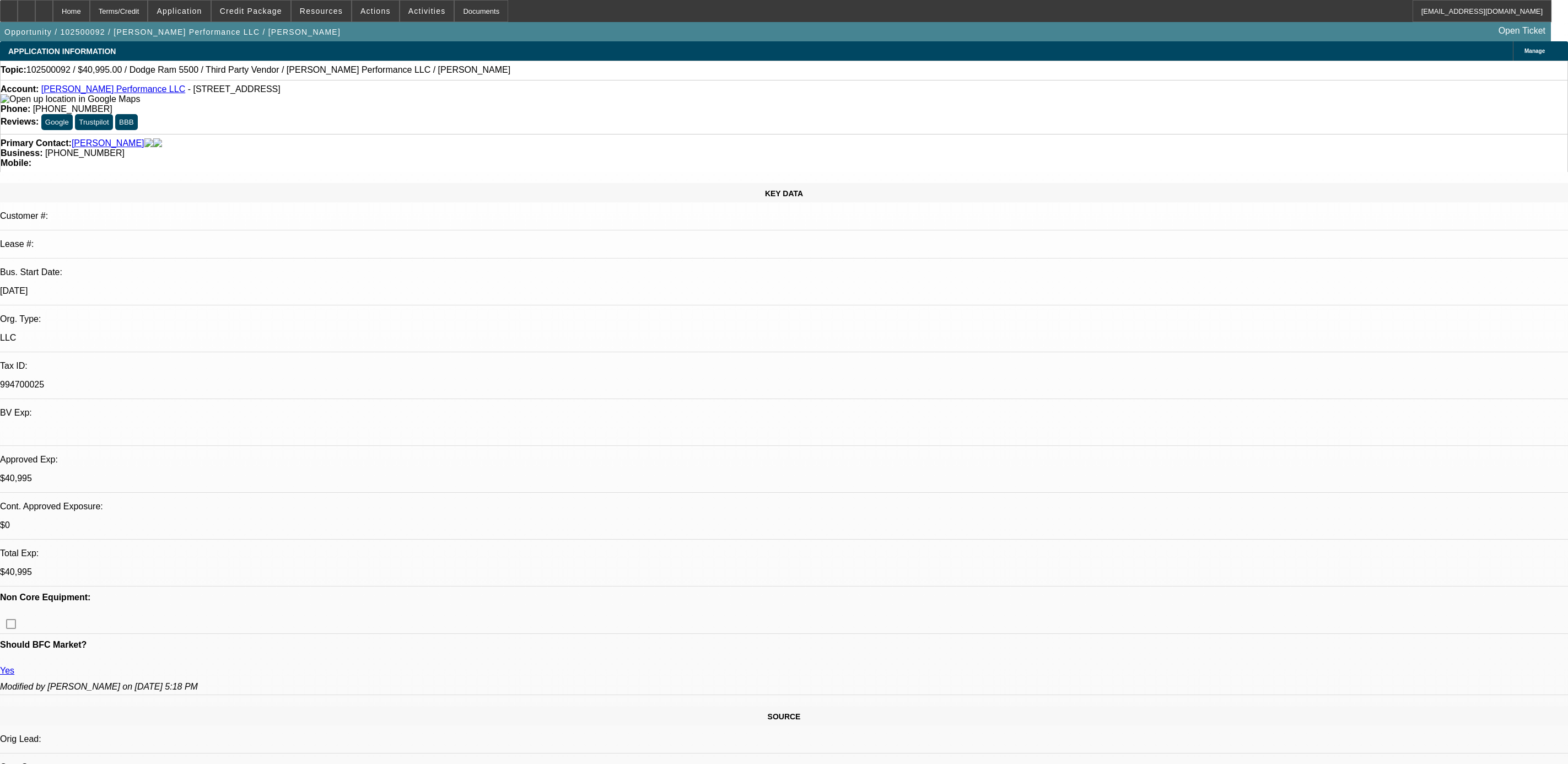
select select "4"
select select "0"
select select "2"
select select "0.1"
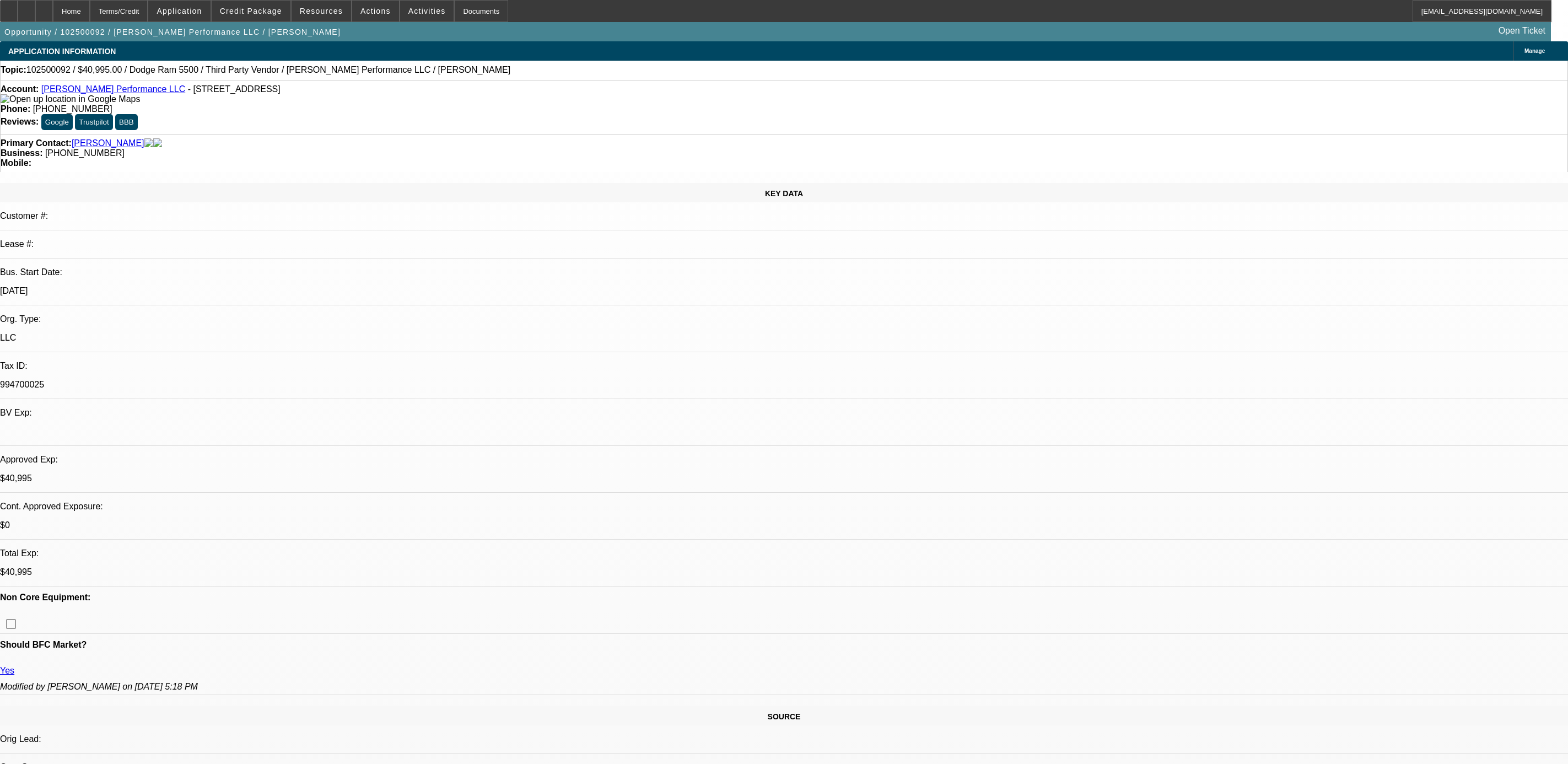
select select "4"
select select "0"
select select "2"
select select "0.1"
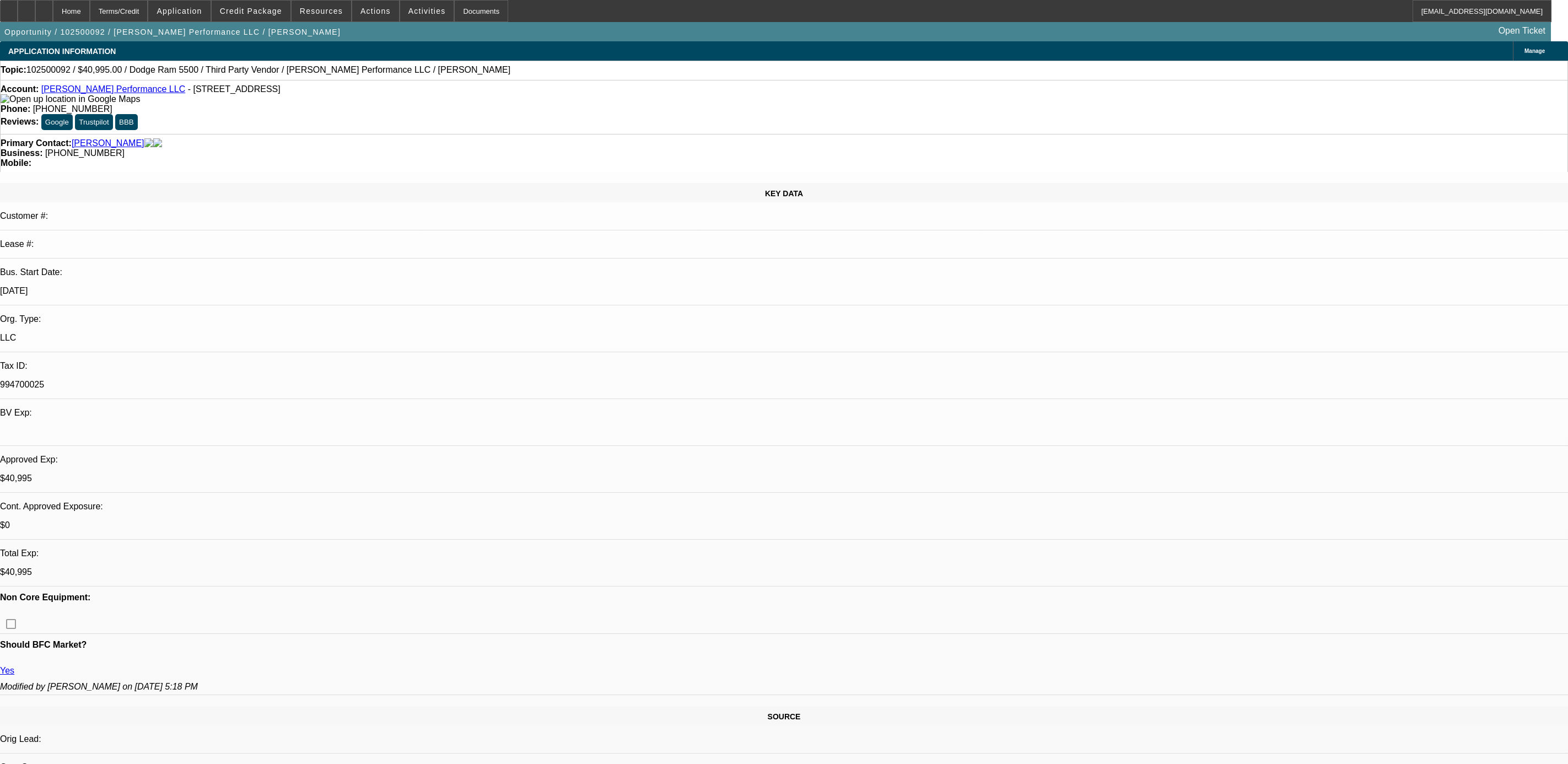
select select "4"
select select "0.15"
select select "2"
select select "0.1"
select select "1"
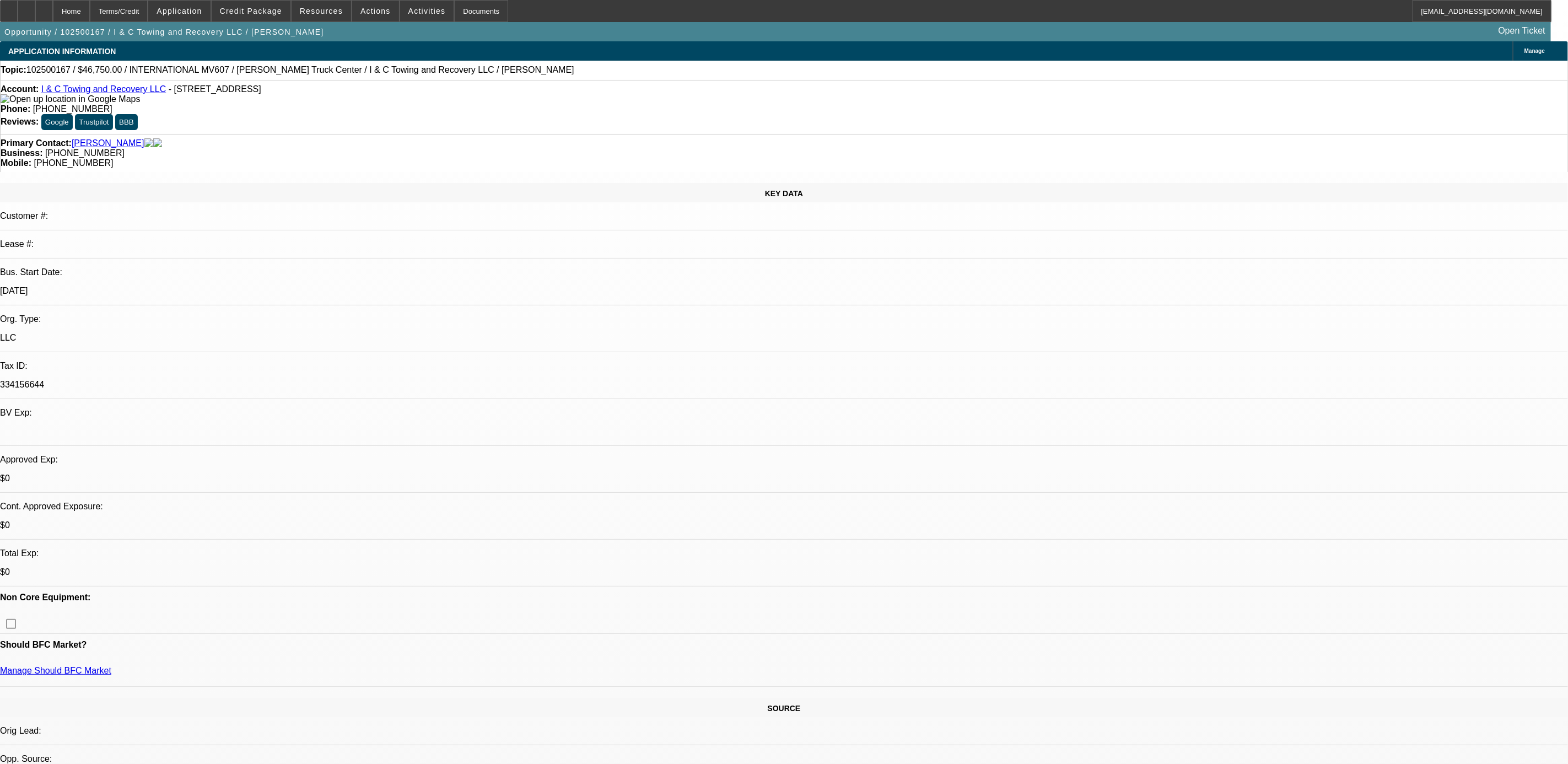
select select "2"
select select "4"
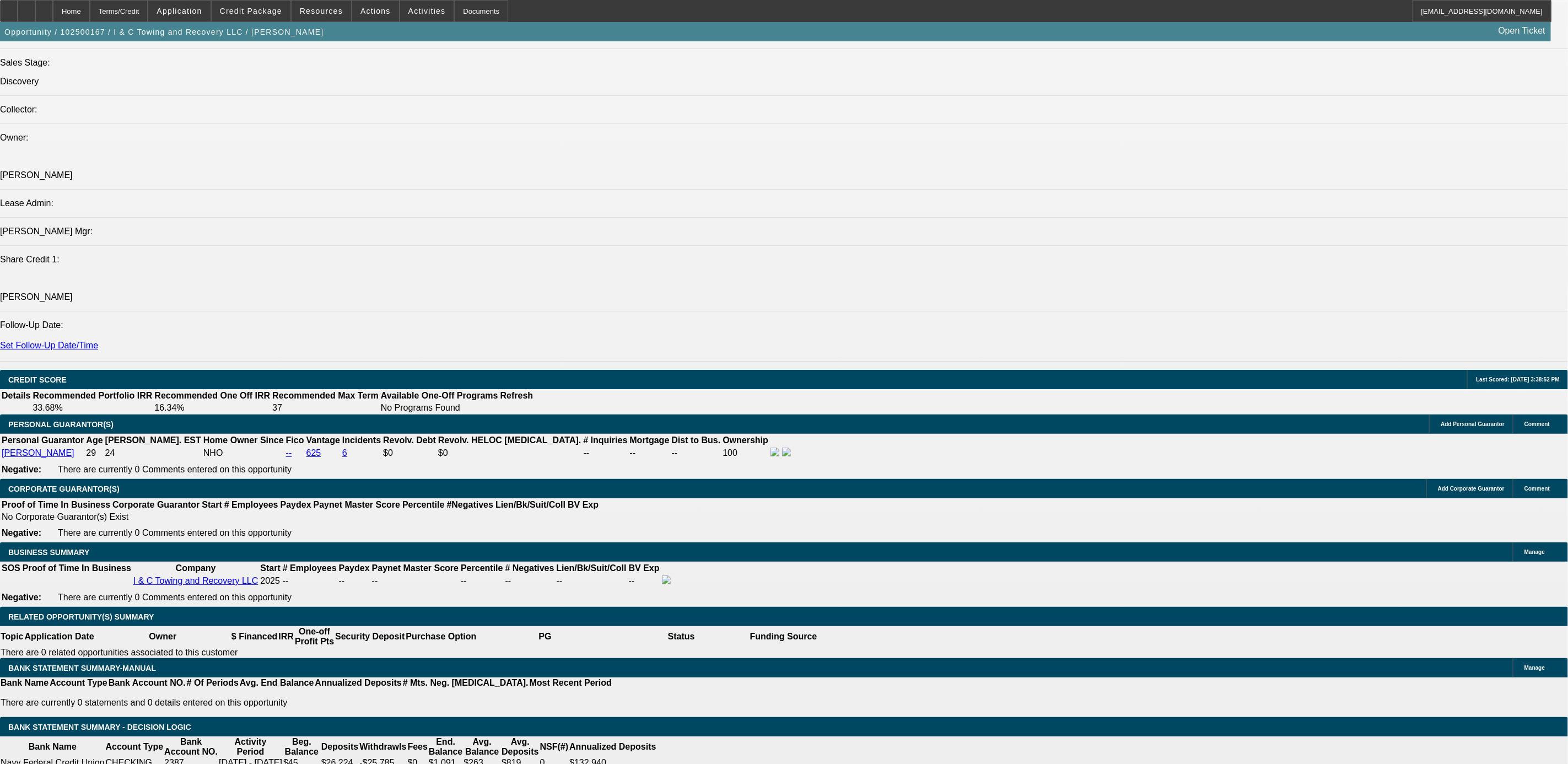
scroll to position [1405, 0]
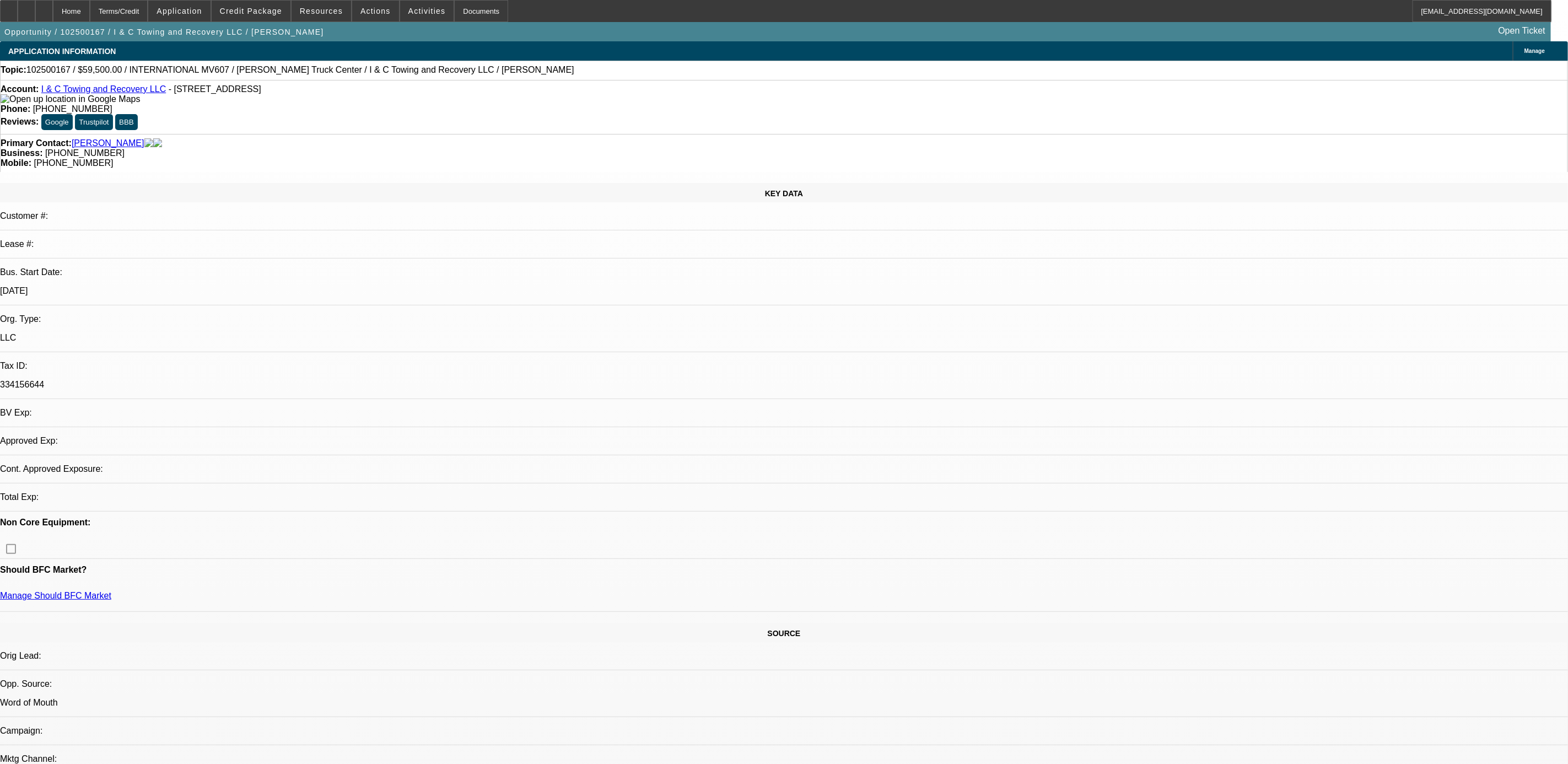
select select "0.15"
select select "2"
select select "0.1"
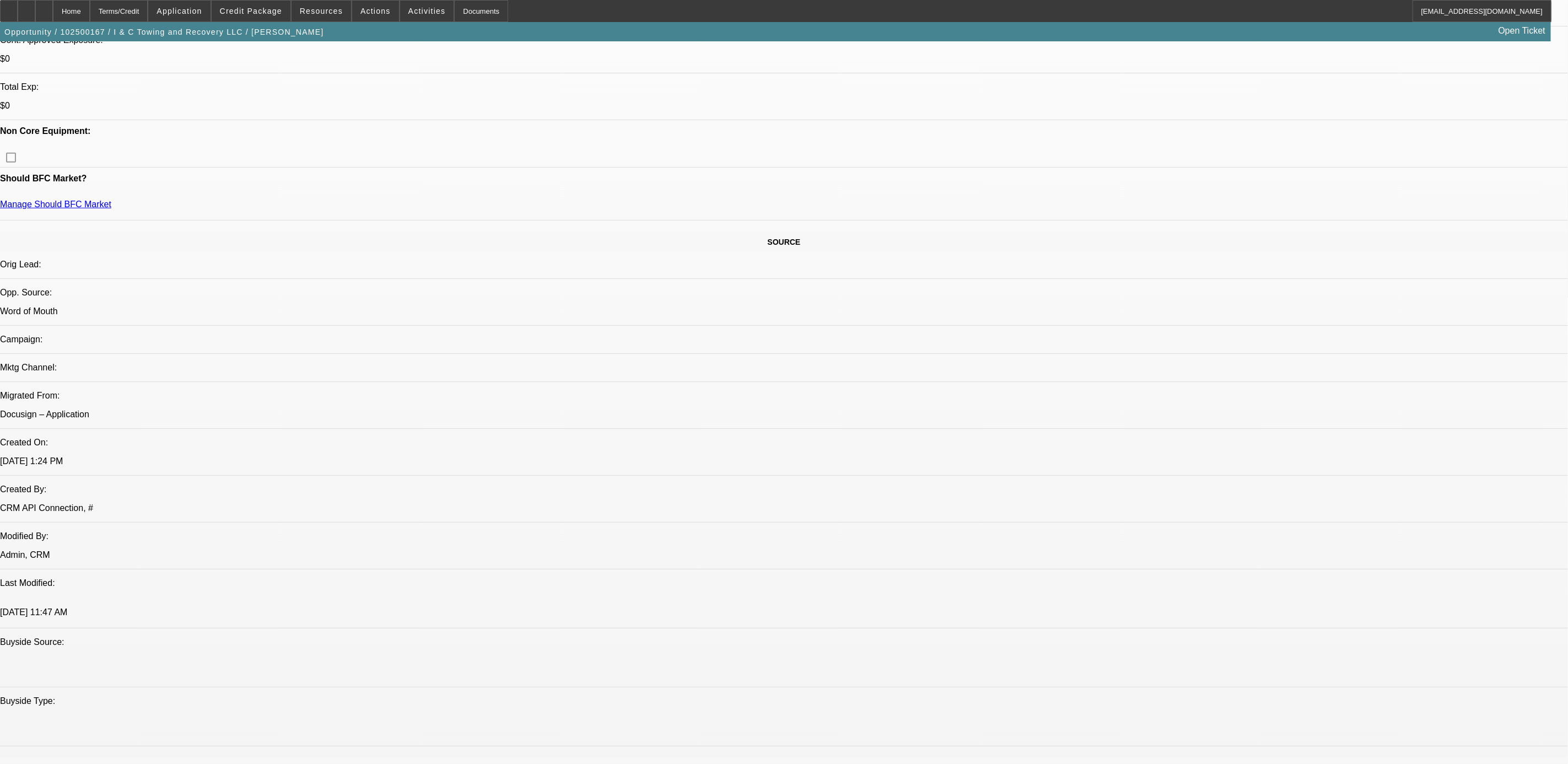
select select "1"
select select "2"
select select "4"
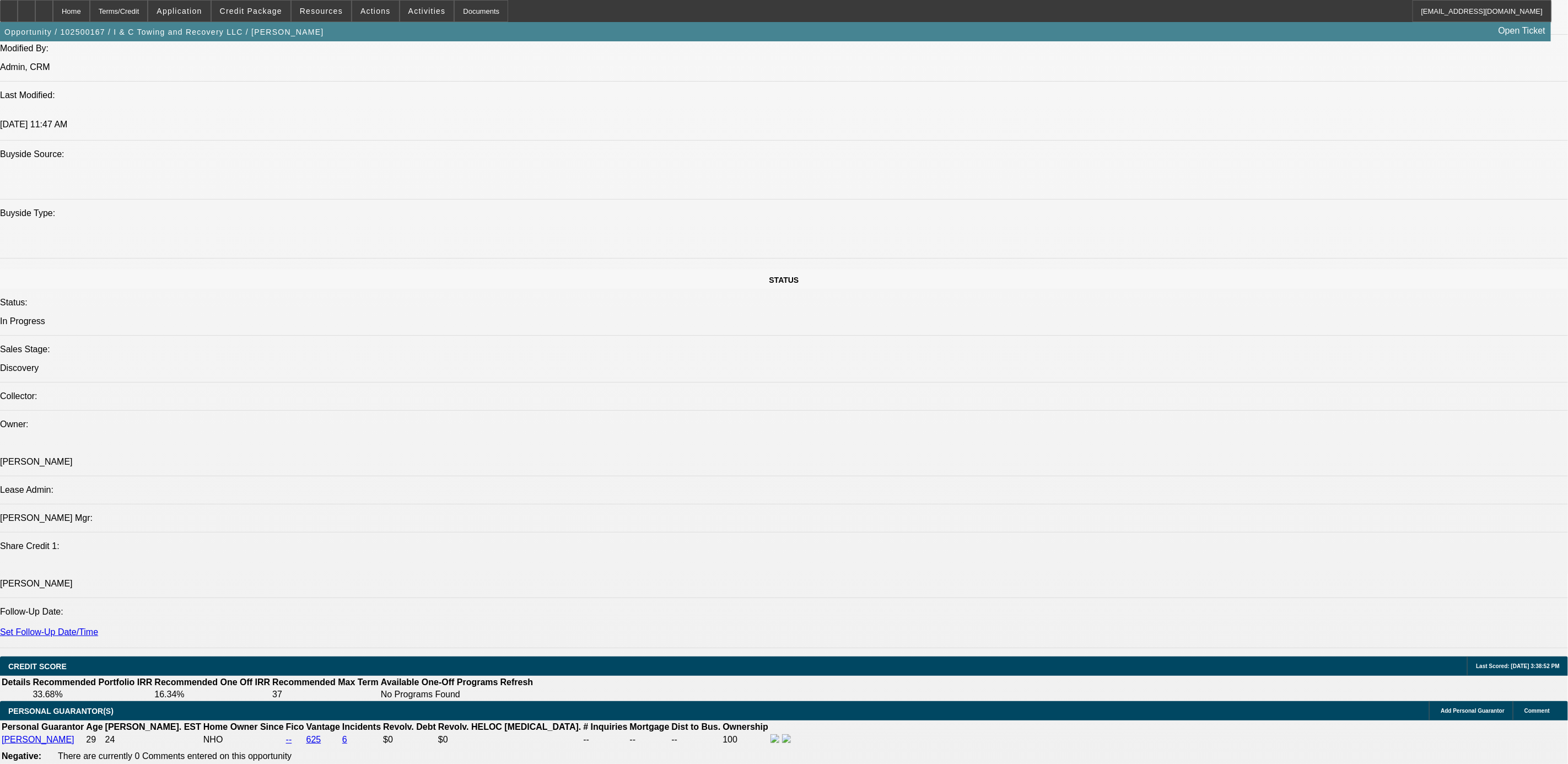
scroll to position [1240, 0]
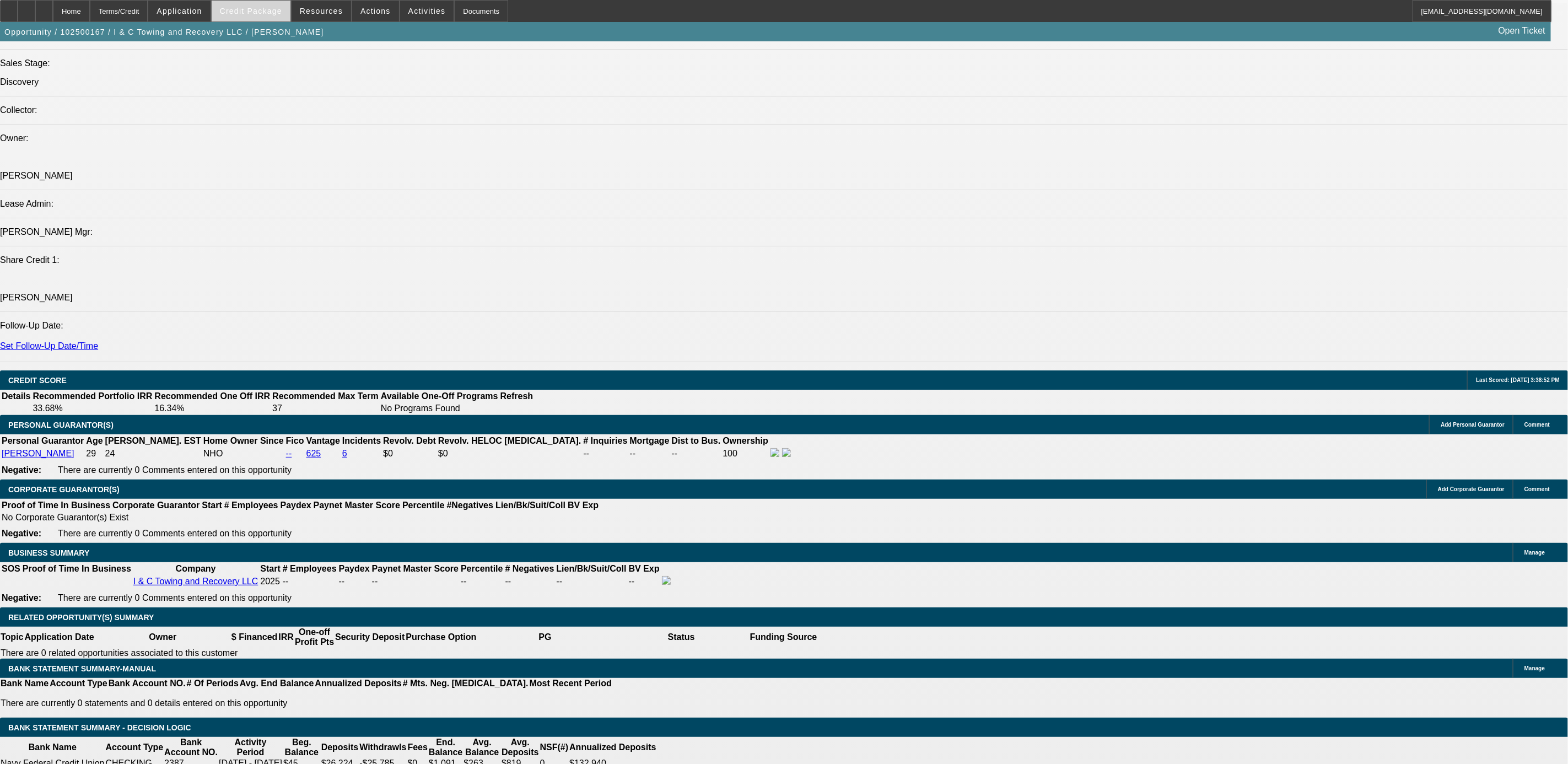
click at [282, 8] on span "Credit Package" at bounding box center [251, 11] width 63 height 9
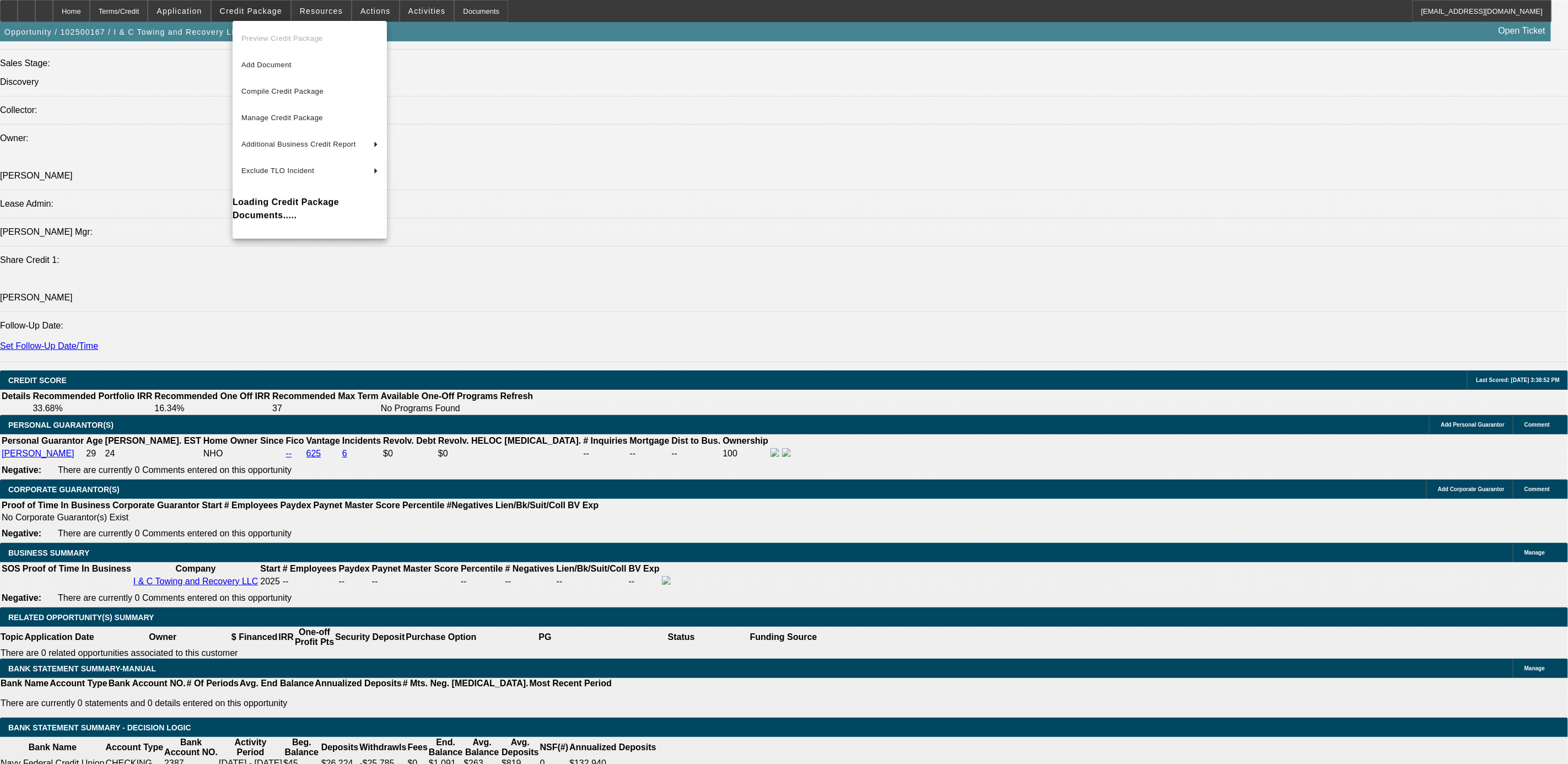
scroll to position [1273, 0]
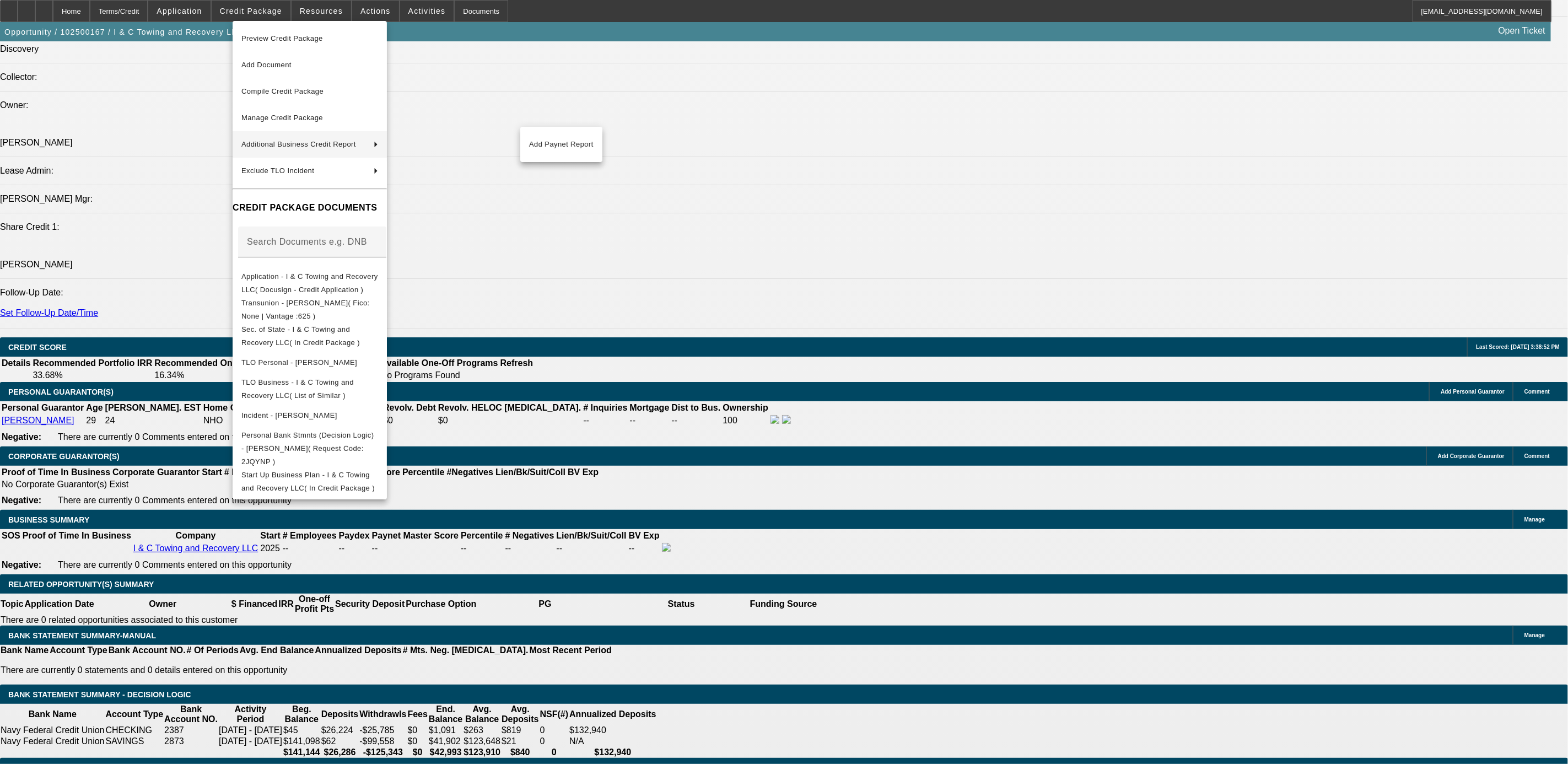
click at [649, 268] on div at bounding box center [784, 382] width 1568 height 764
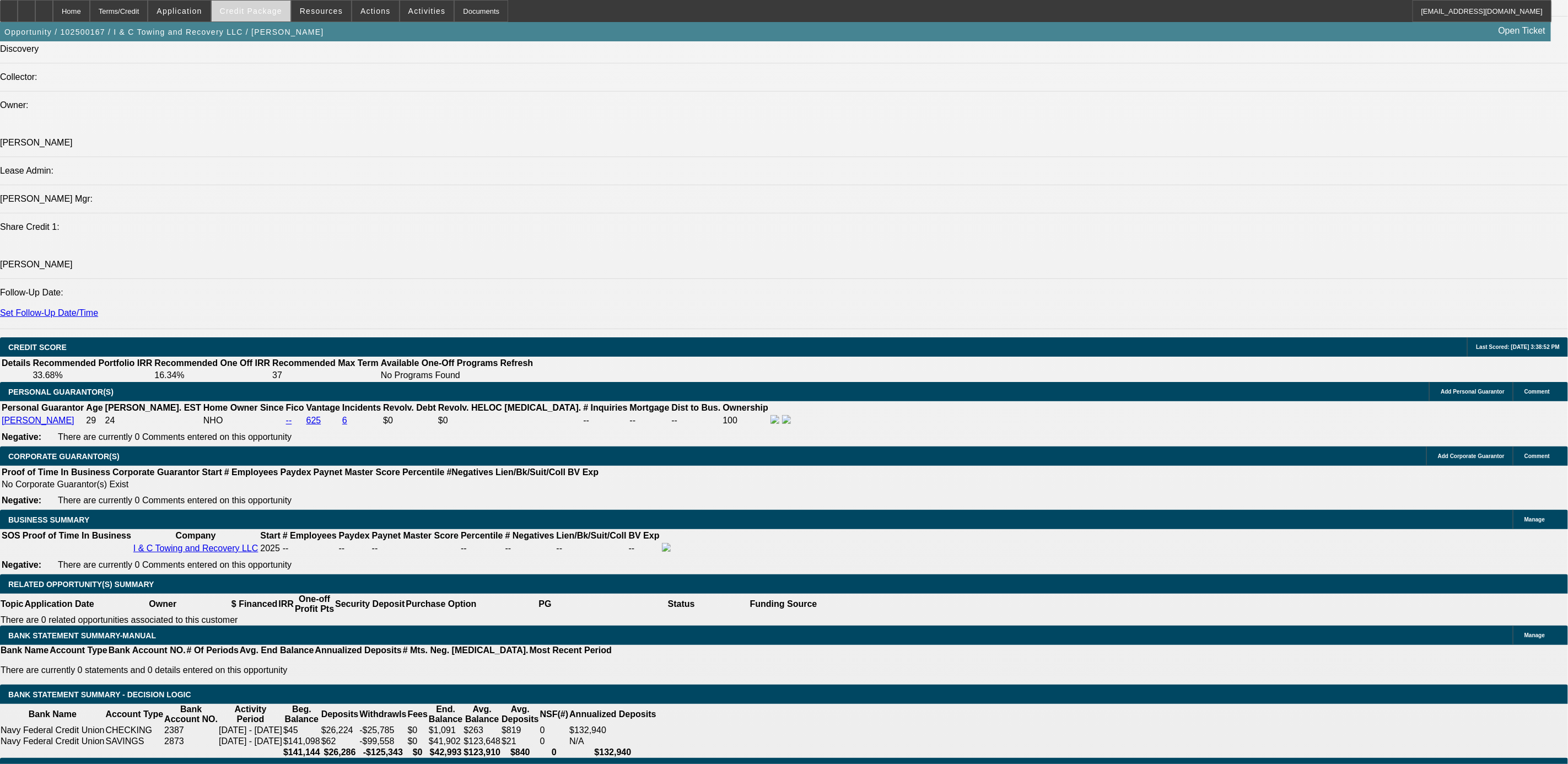
click at [258, 1] on span at bounding box center [251, 11] width 79 height 26
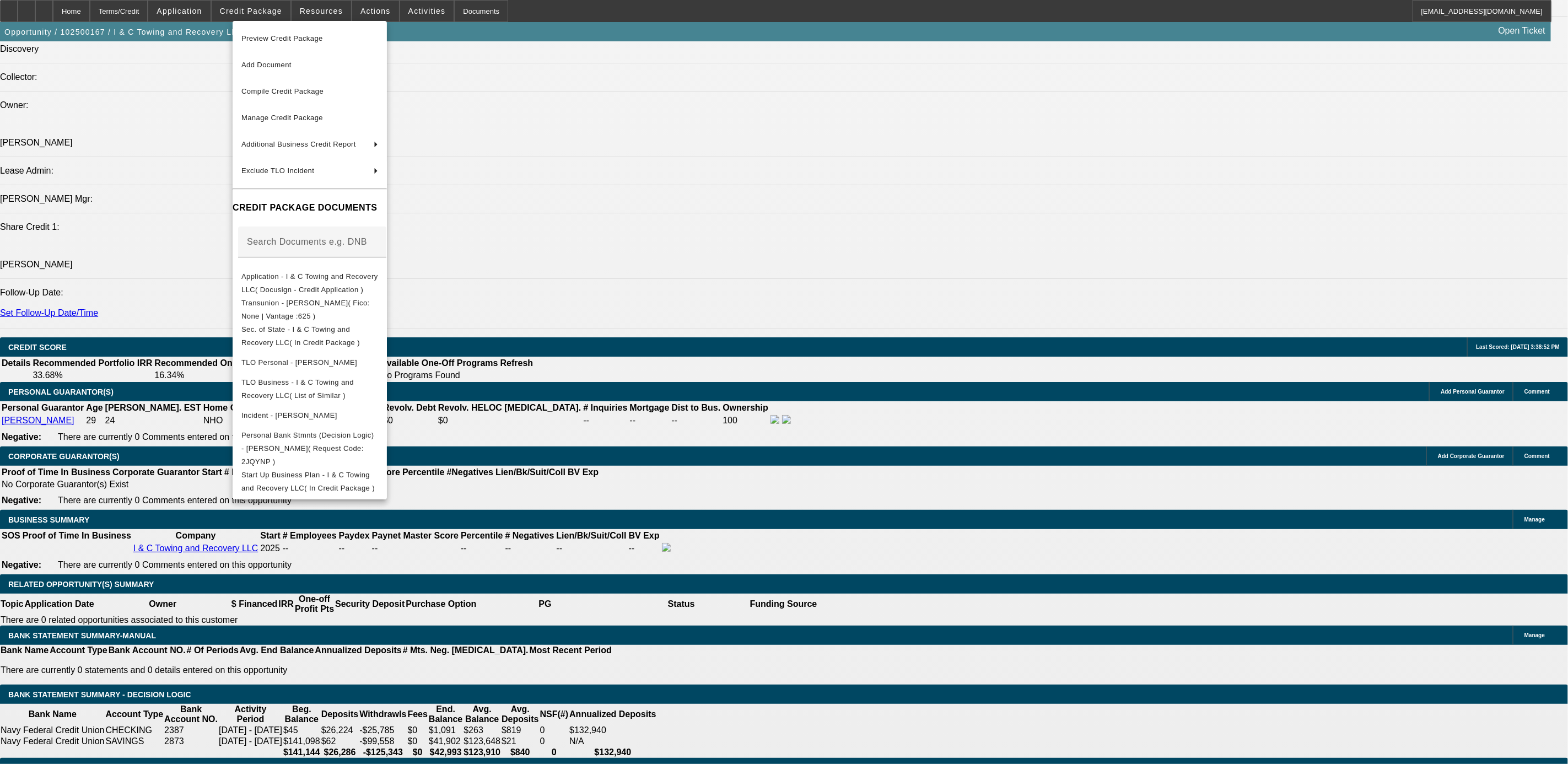
click at [842, 541] on div at bounding box center [784, 382] width 1568 height 764
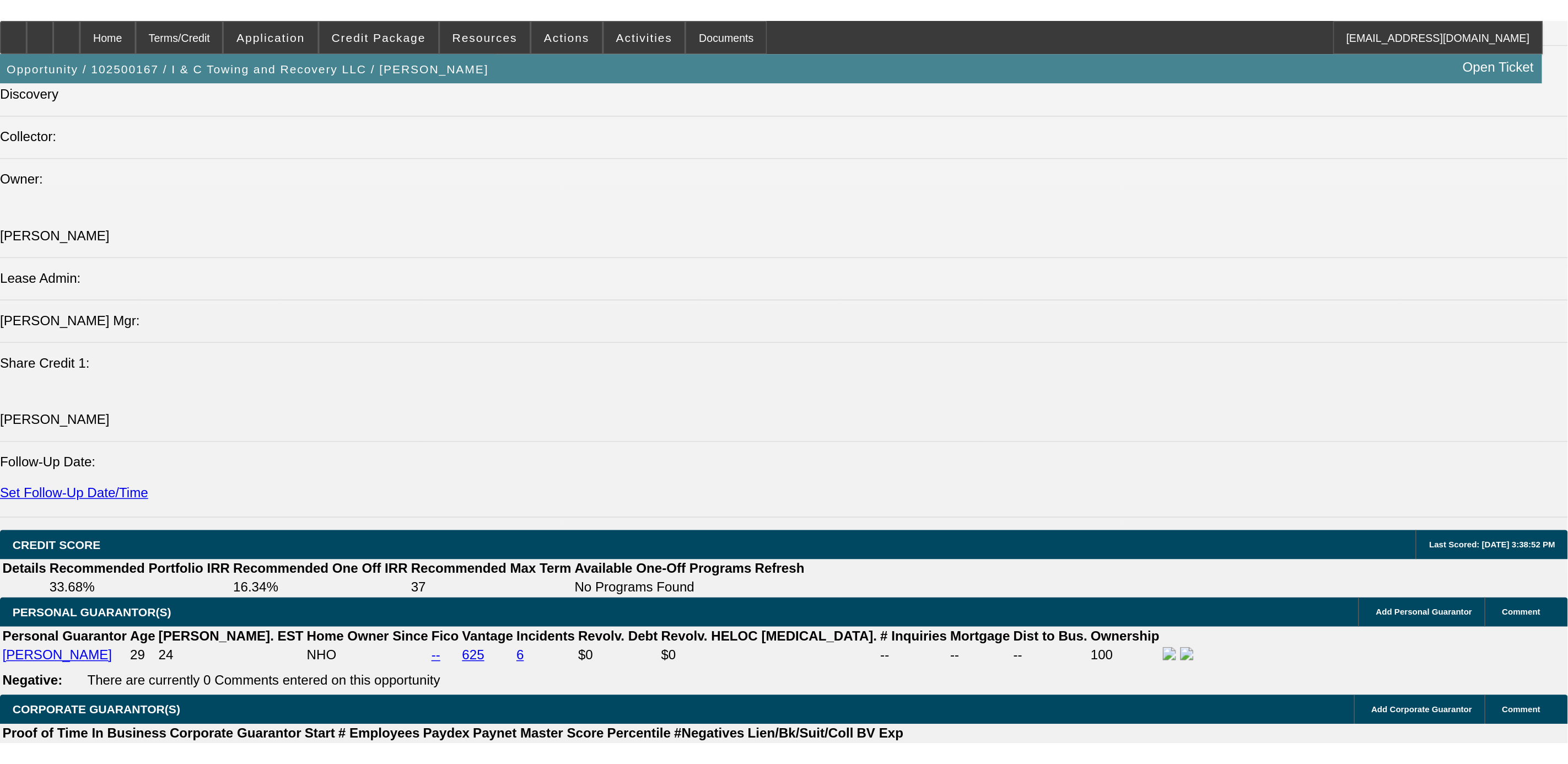
scroll to position [1222, 0]
